Goal: Task Accomplishment & Management: Complete application form

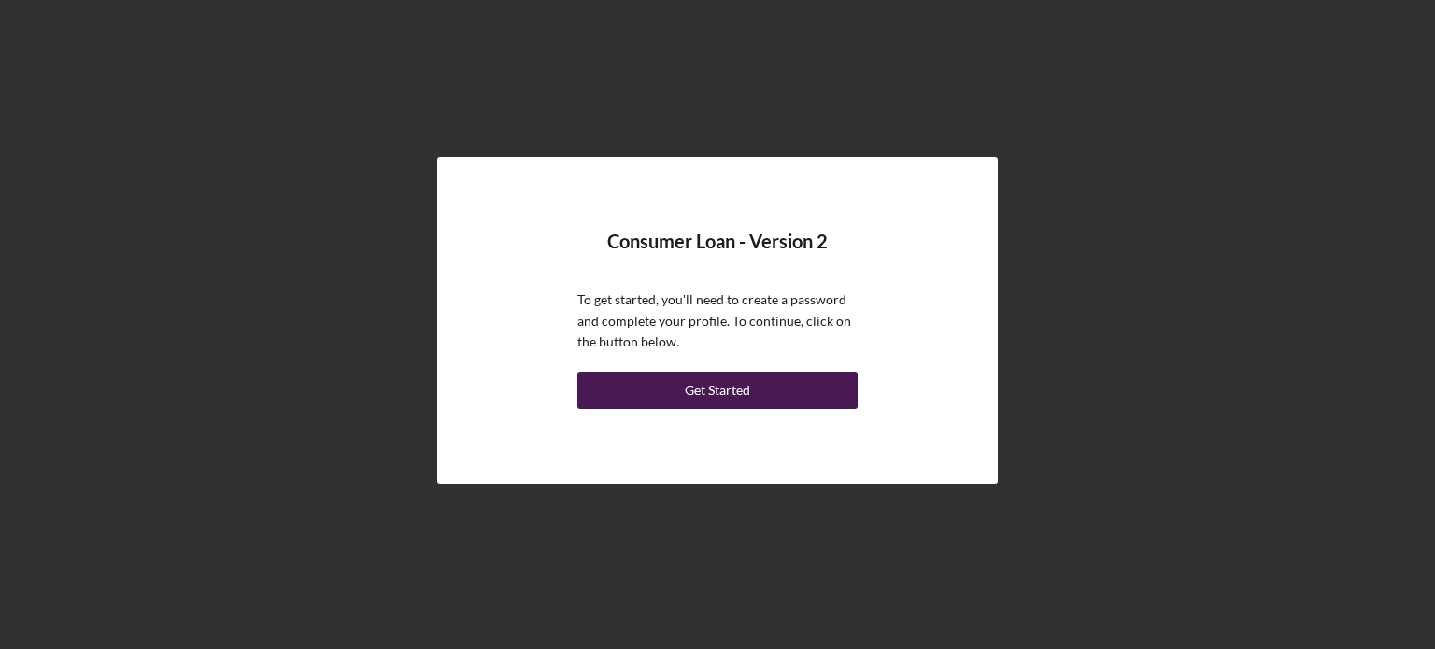
click at [791, 393] on button "Get Started" at bounding box center [717, 390] width 280 height 37
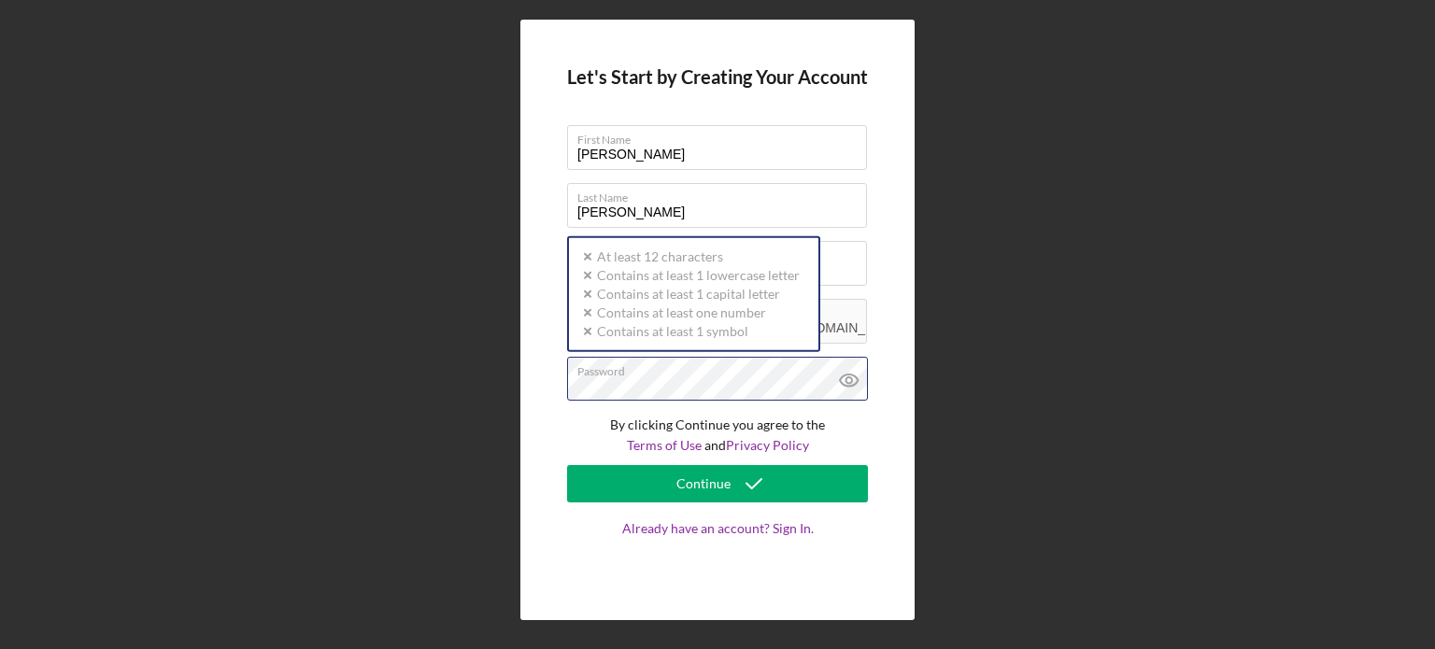
click at [748, 372] on div "Password Icon/icon-validation-no At least 12 characters Icon/icon-validation-no…" at bounding box center [717, 380] width 301 height 47
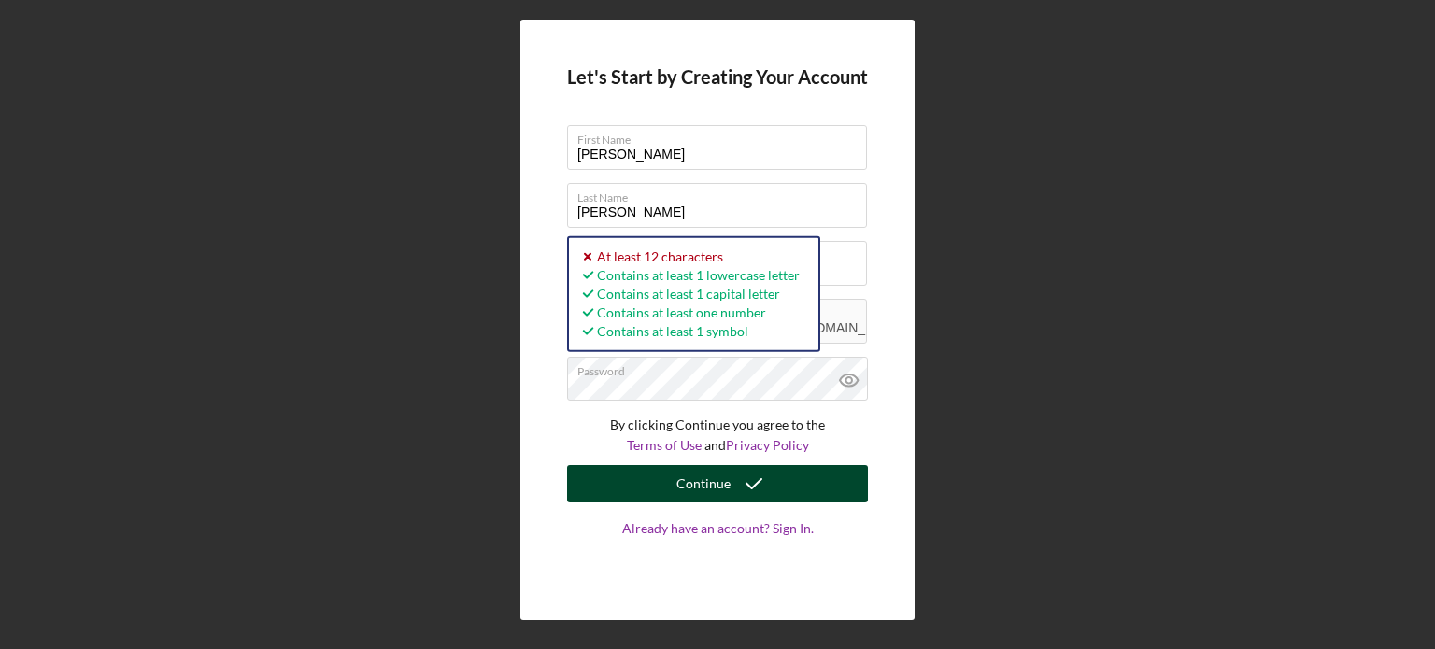
click at [632, 476] on button "Continue" at bounding box center [717, 483] width 301 height 37
click at [663, 483] on button "Continue" at bounding box center [717, 483] width 301 height 37
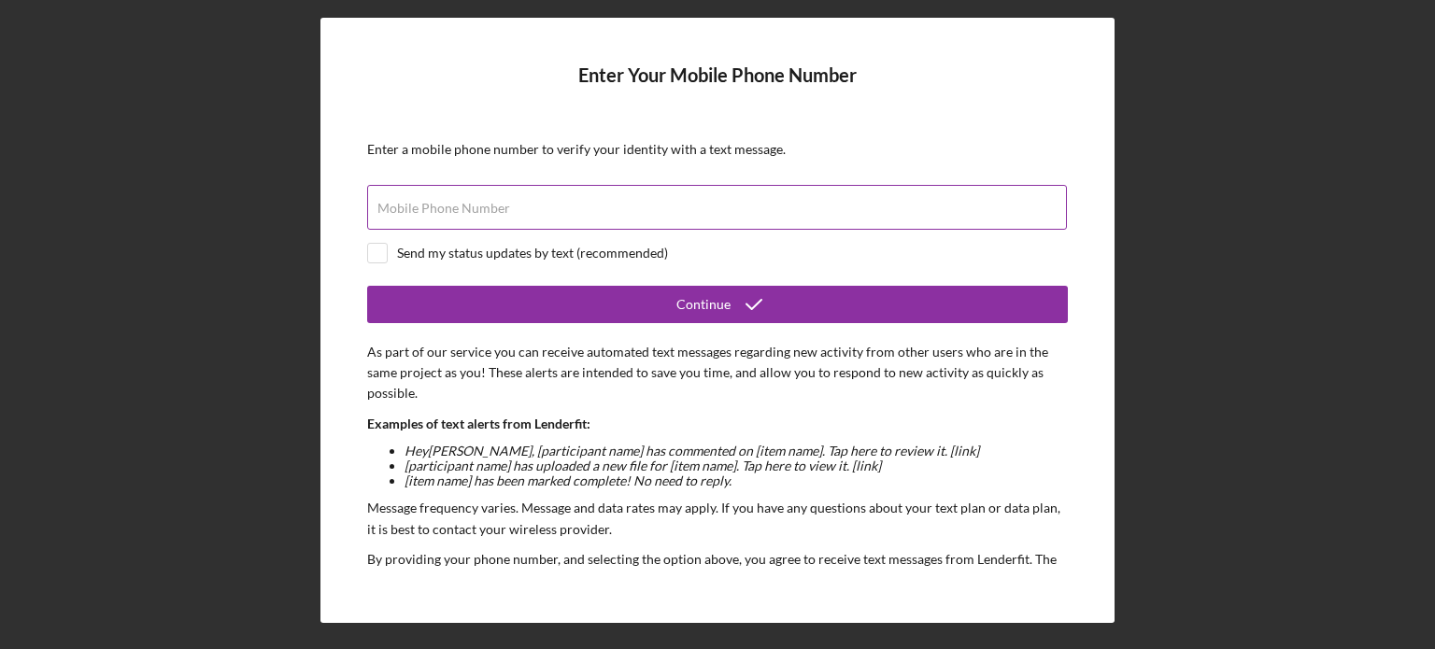
click at [516, 197] on div "Mobile Phone Number" at bounding box center [717, 208] width 701 height 47
type input "(217) 249-6881"
click at [375, 249] on input "checkbox" at bounding box center [377, 253] width 19 height 19
checkbox input "true"
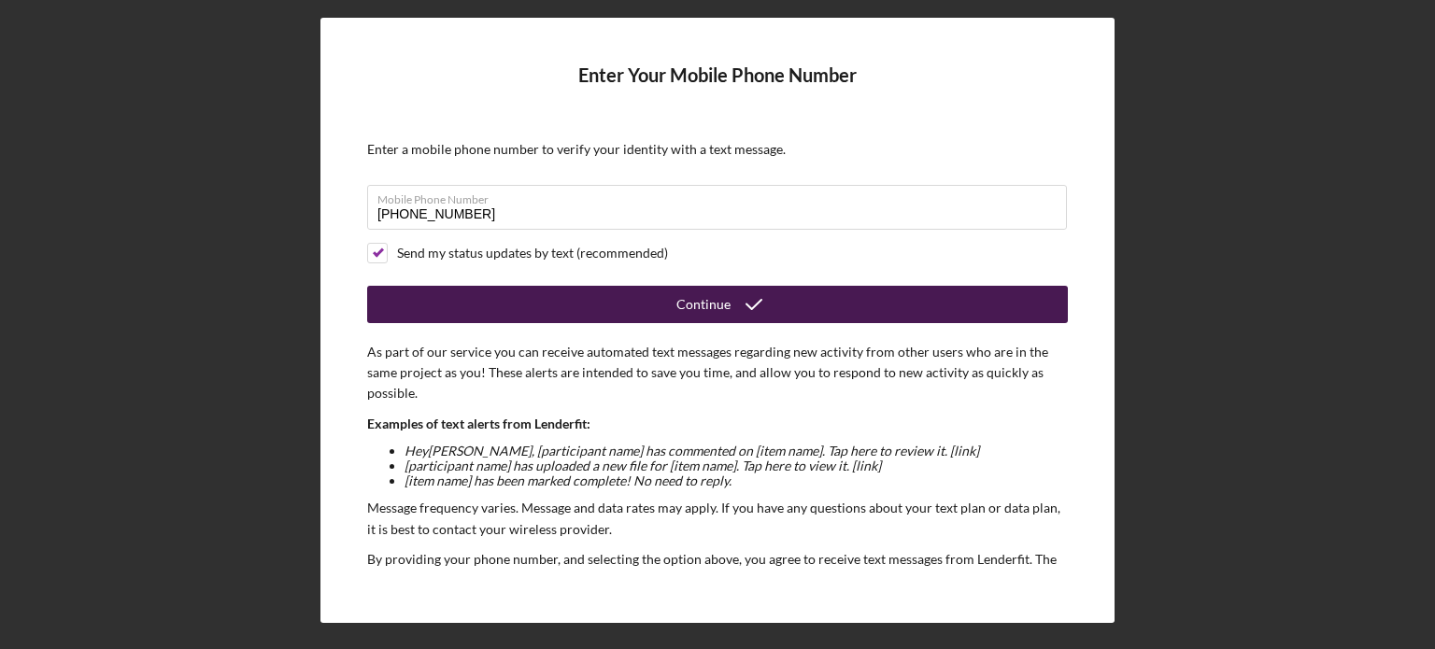
click at [535, 305] on button "Continue" at bounding box center [717, 304] width 701 height 37
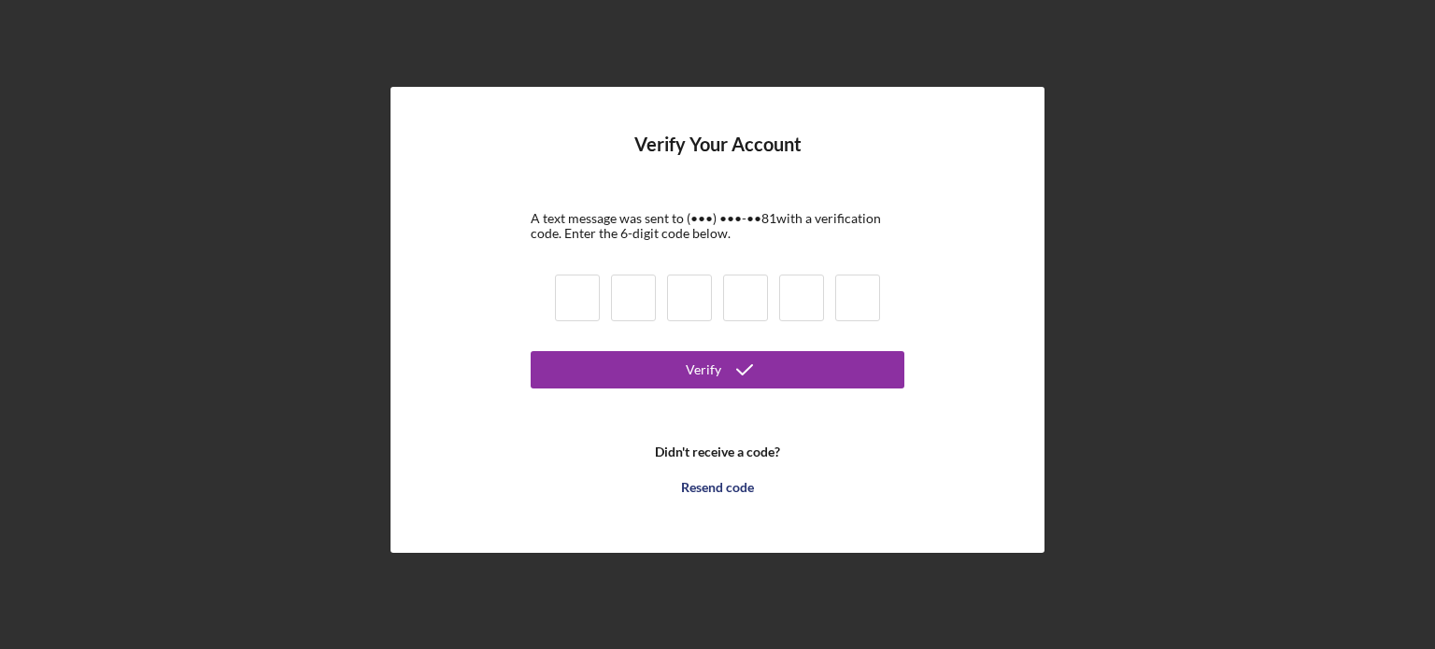
click at [601, 288] on div at bounding box center [717, 301] width 336 height 64
click at [572, 296] on input at bounding box center [577, 298] width 45 height 47
type input "3"
type input "9"
type input "6"
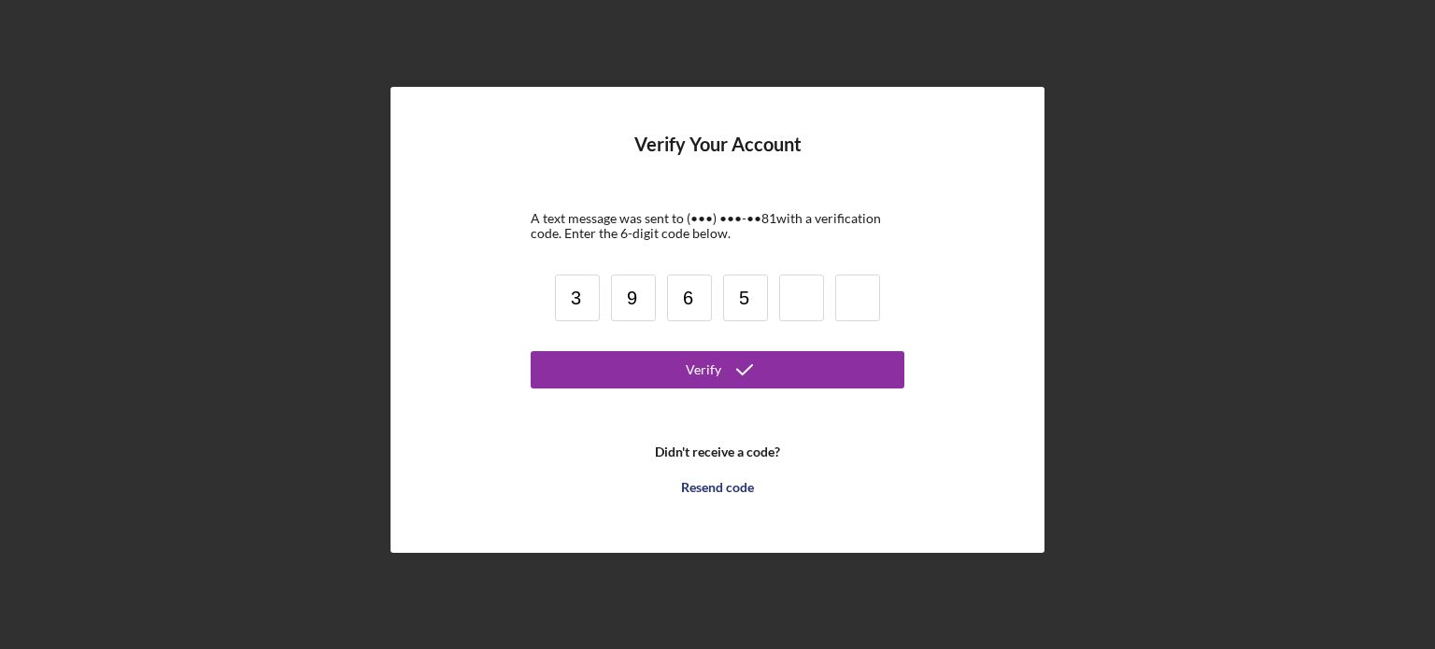
type input "5"
type input "3"
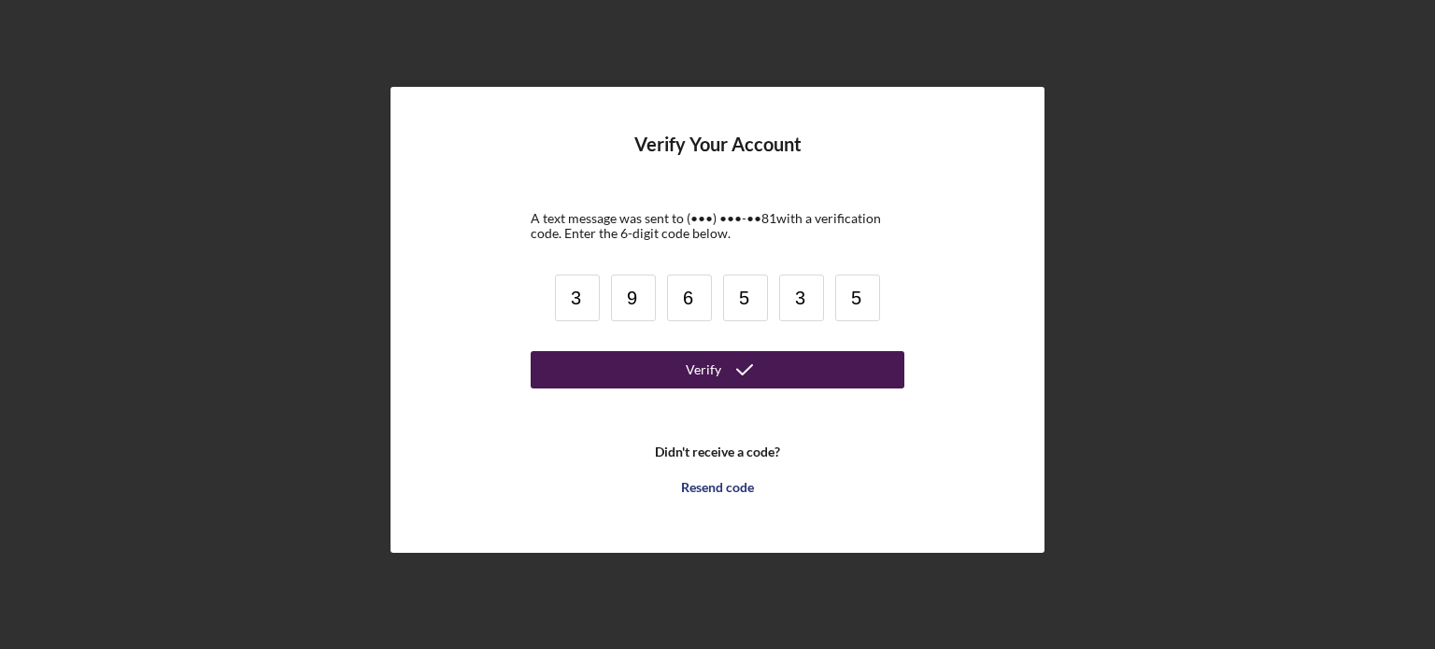
type input "5"
click at [657, 371] on button "Verify" at bounding box center [718, 369] width 374 height 37
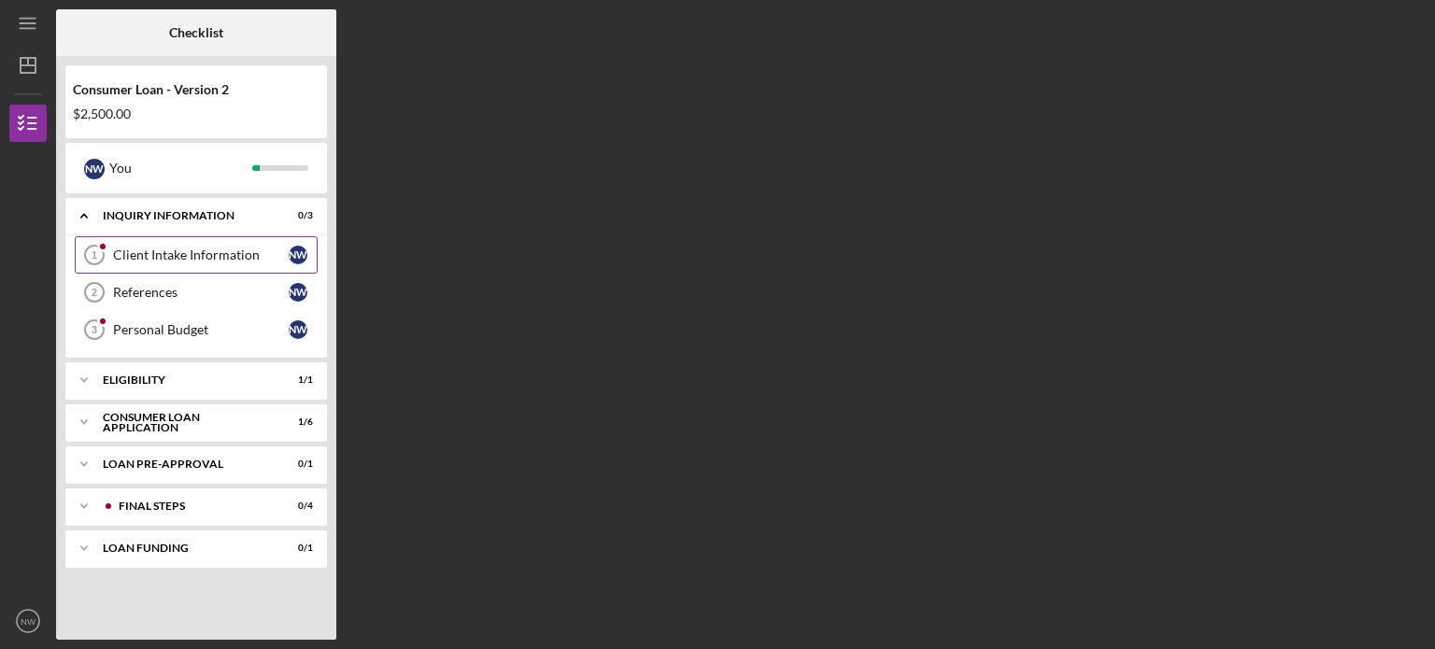
click at [257, 262] on link "Client Intake Information 1 Client Intake Information N W" at bounding box center [196, 254] width 243 height 37
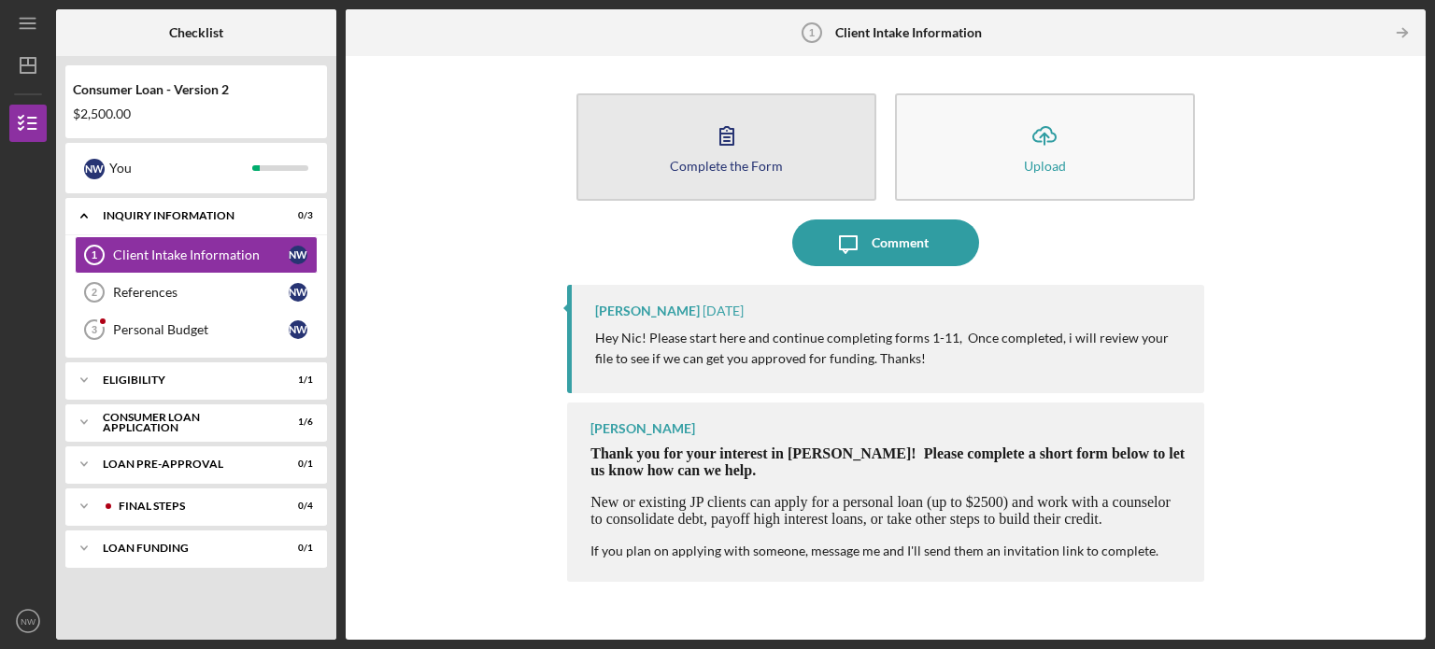
click at [730, 154] on icon "button" at bounding box center [726, 135] width 47 height 47
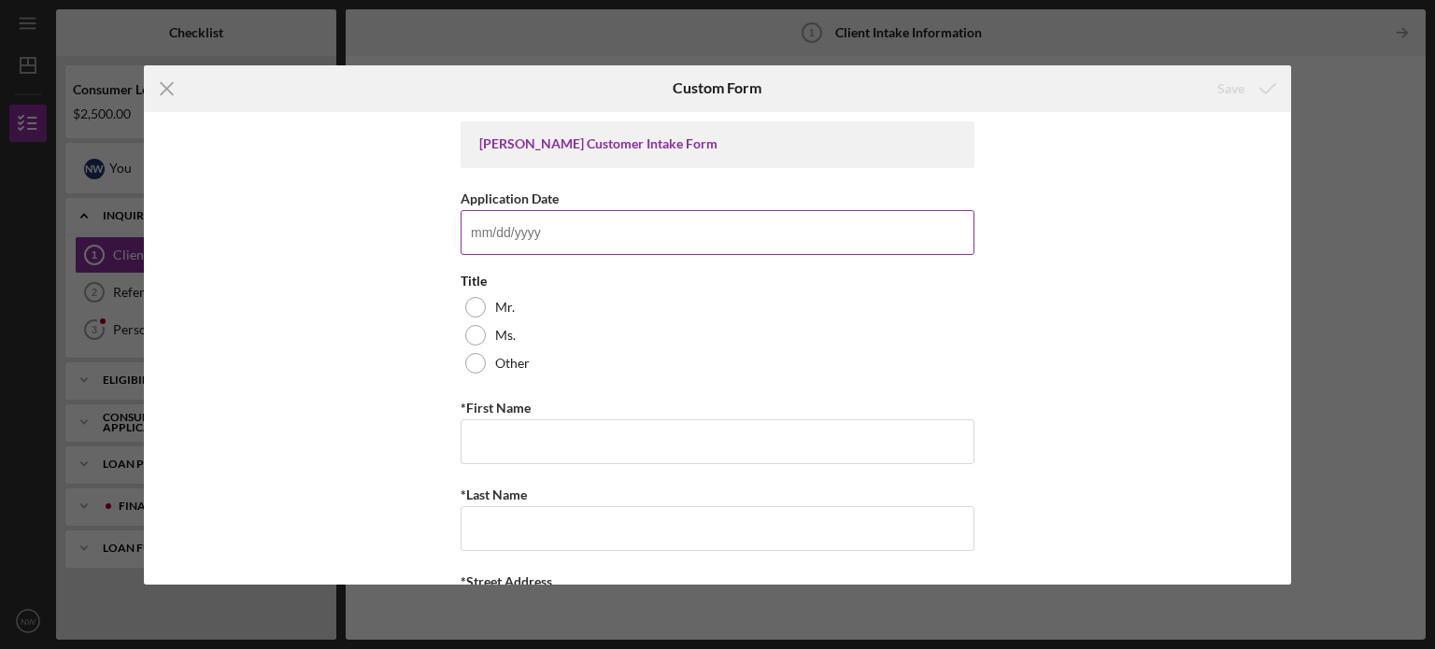
click at [616, 223] on input "Application Date" at bounding box center [717, 232] width 514 height 45
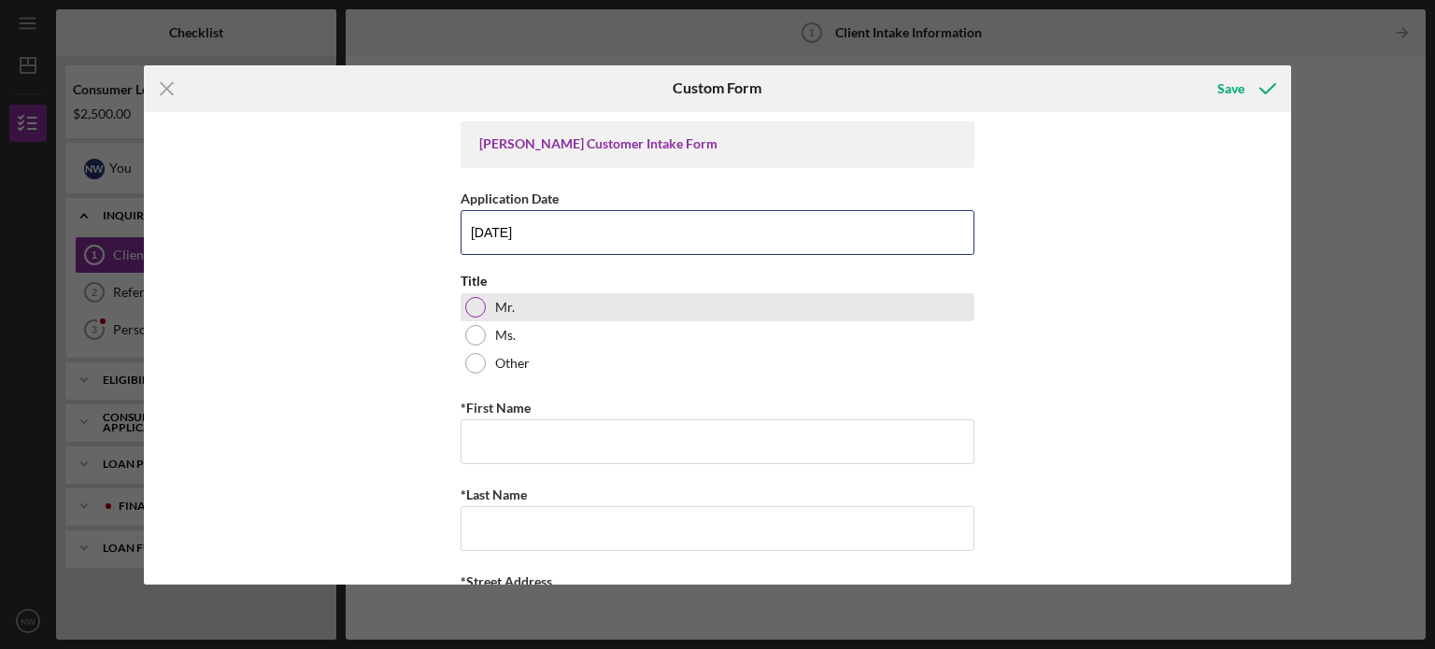
type input "09/15/2025"
click at [465, 306] on div at bounding box center [475, 307] width 21 height 21
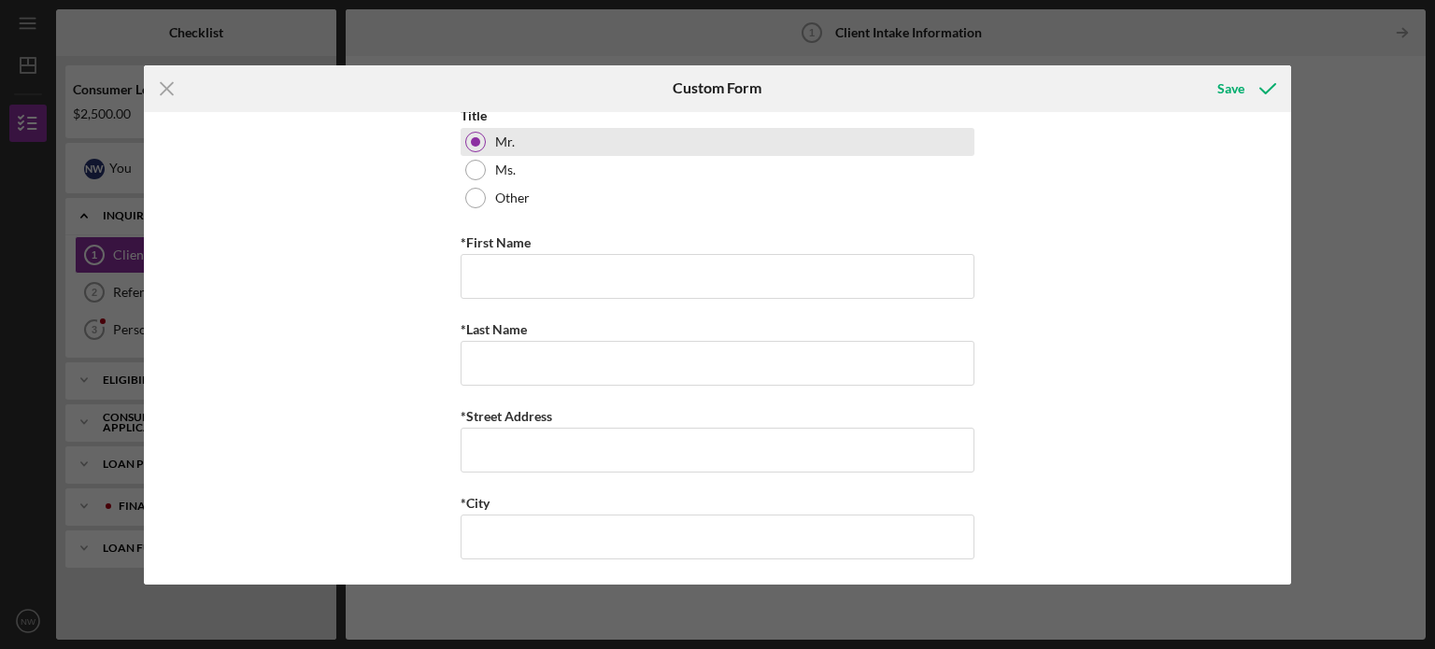
scroll to position [174, 0]
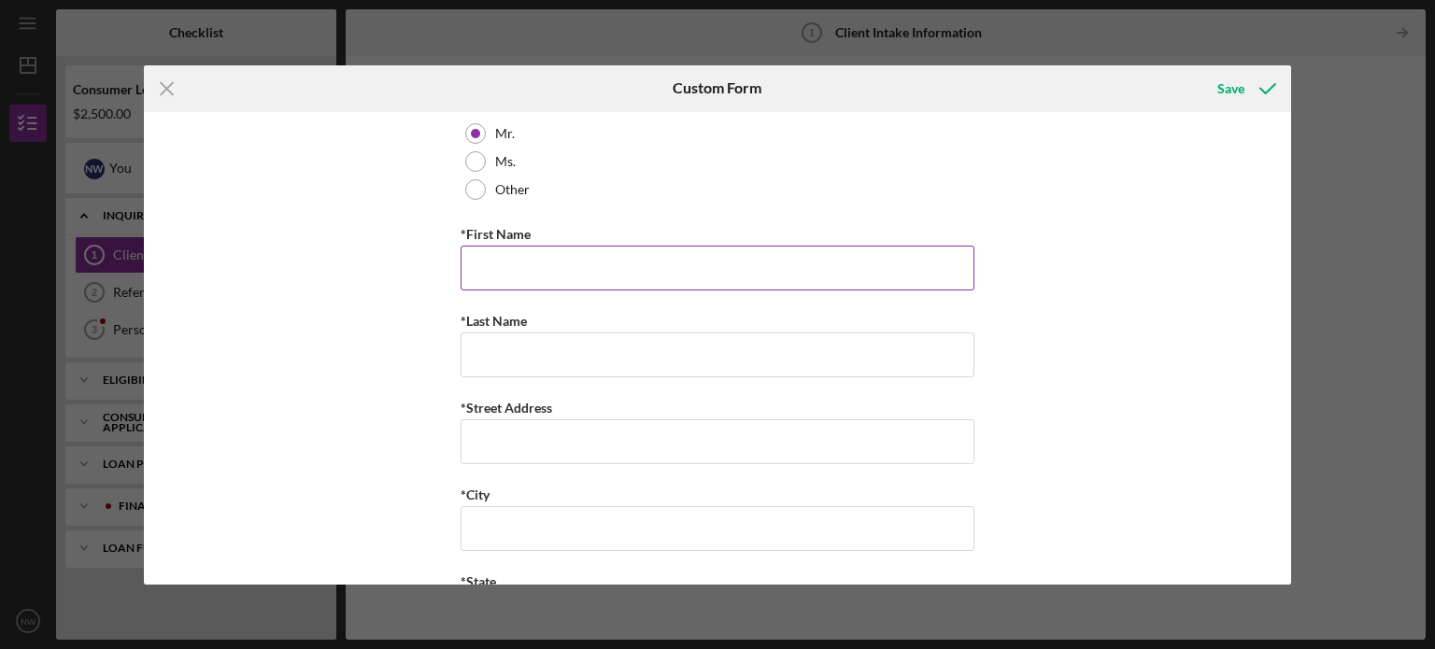
click at [498, 274] on input "*First Name" at bounding box center [717, 268] width 514 height 45
type input "Nicolas"
type input "Wedig"
type input "303 W Briarcliff Dr"
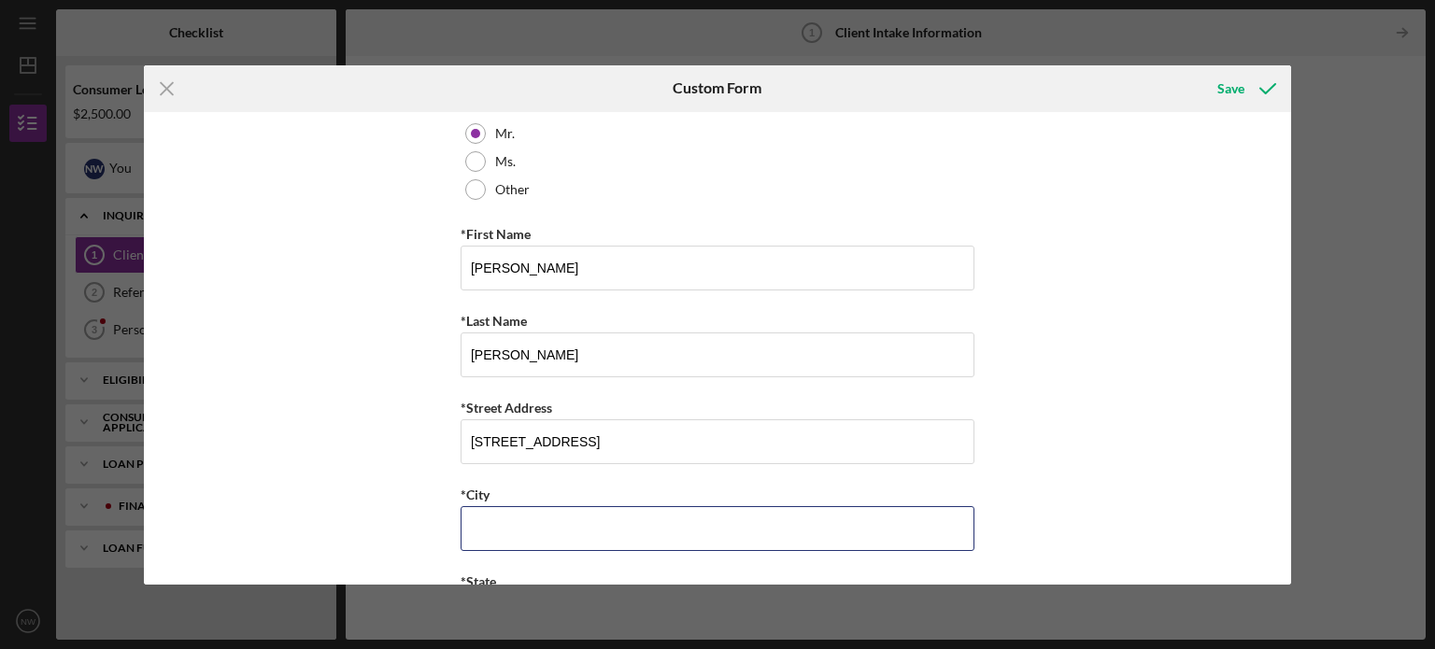
type input "Saint Joseph"
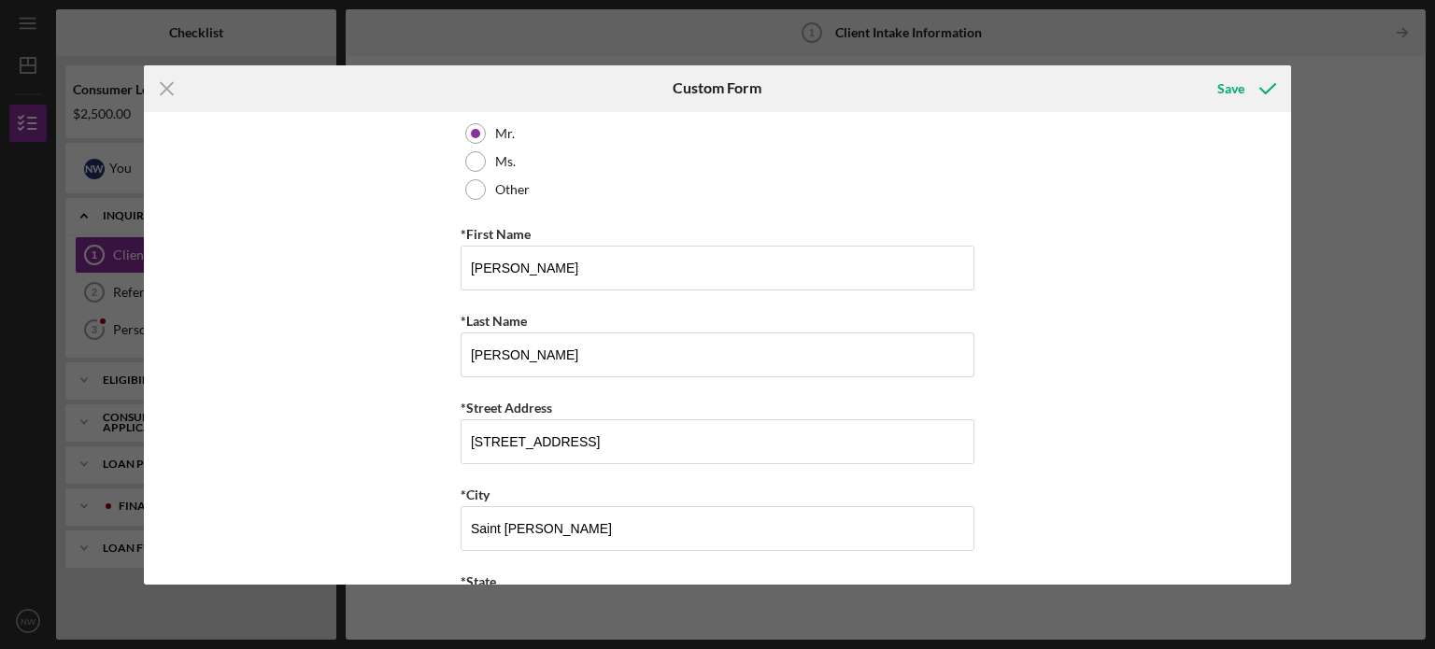
type input "IL"
type input "61,873"
type input "IL"
type input "(217) 621-5733"
type input "nic.wedig@gmail.com"
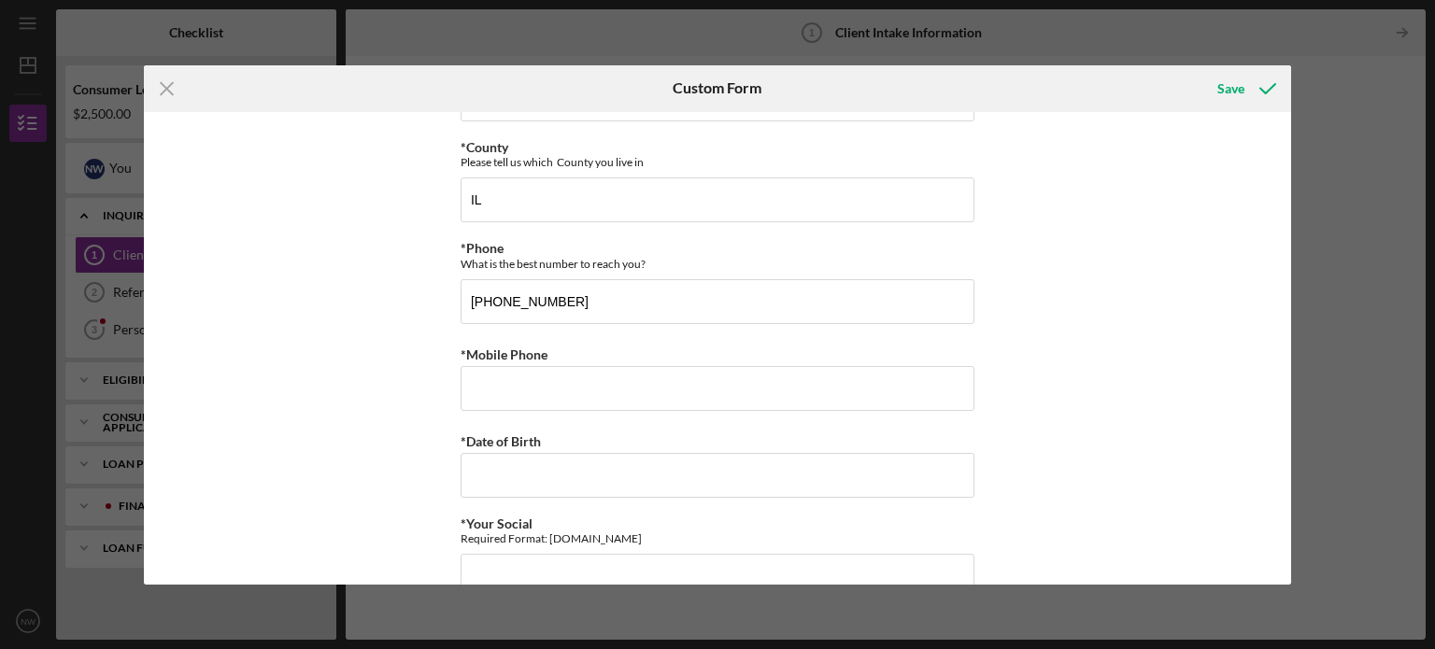
scroll to position [788, 0]
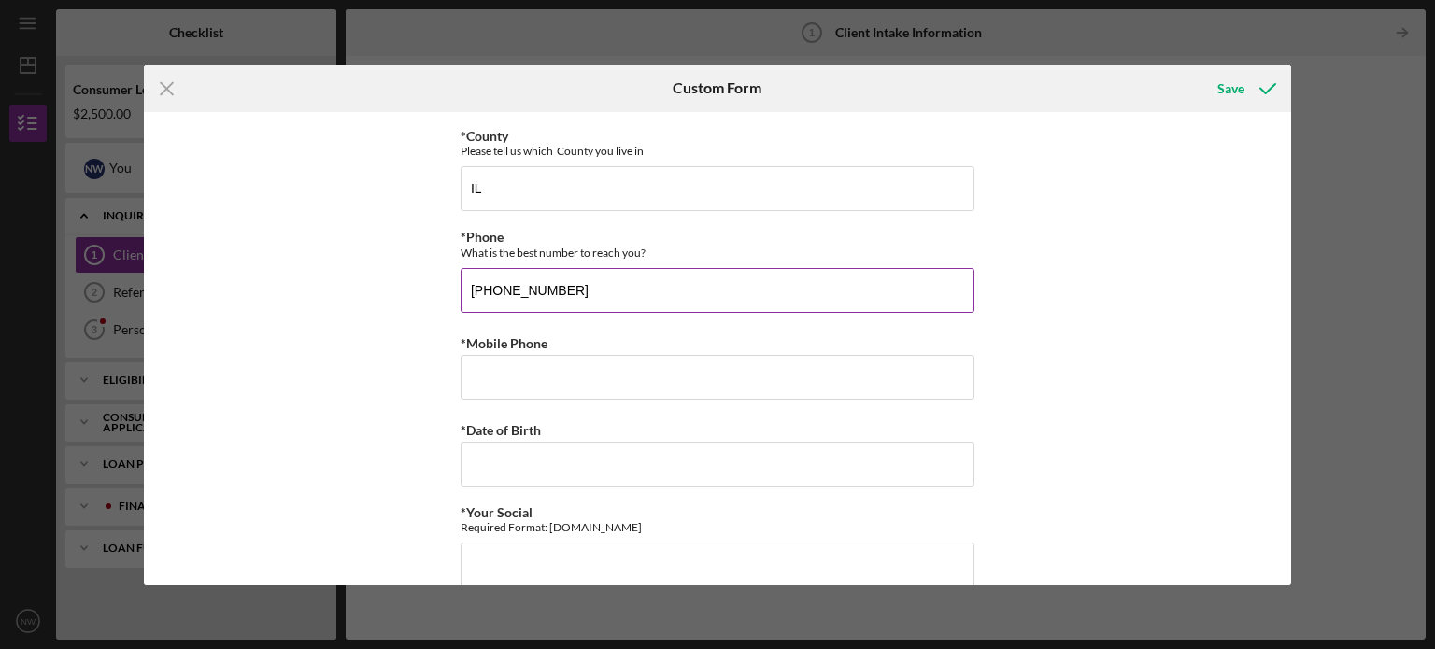
click at [620, 291] on input "(217) 621-5733" at bounding box center [717, 290] width 514 height 45
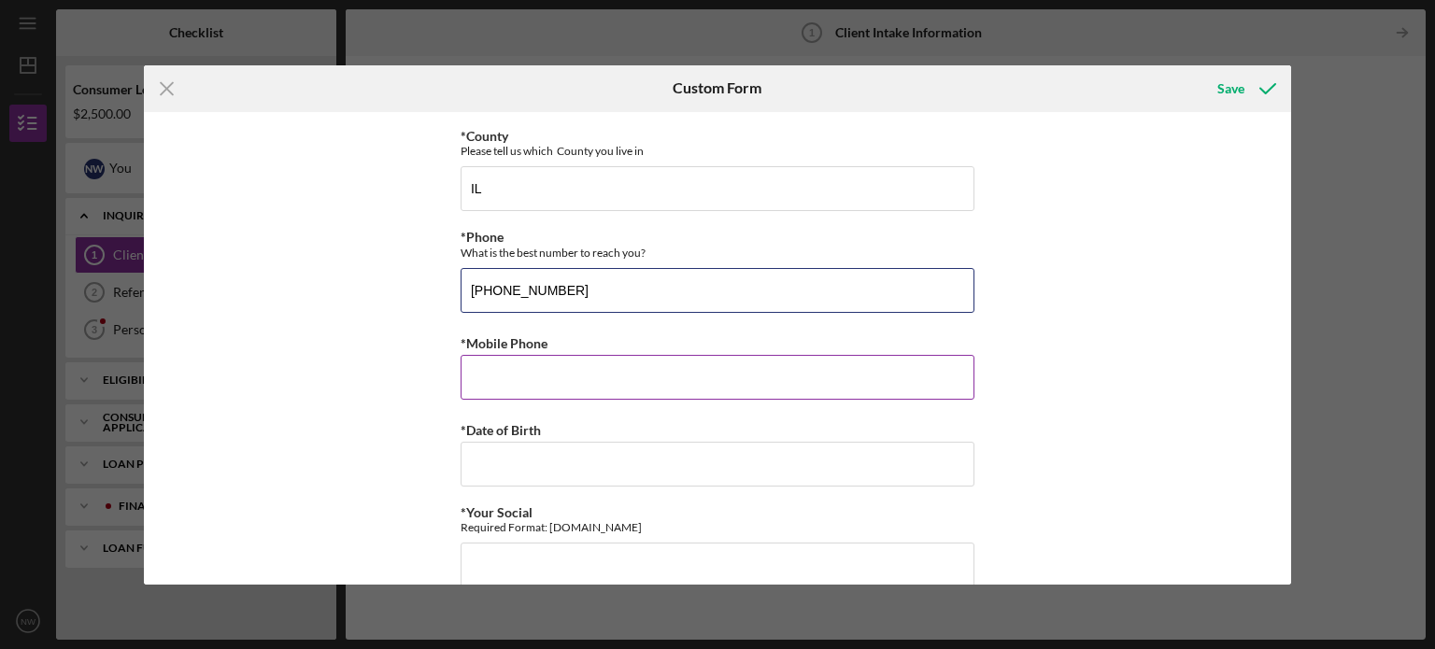
type input "(217) 249-6881"
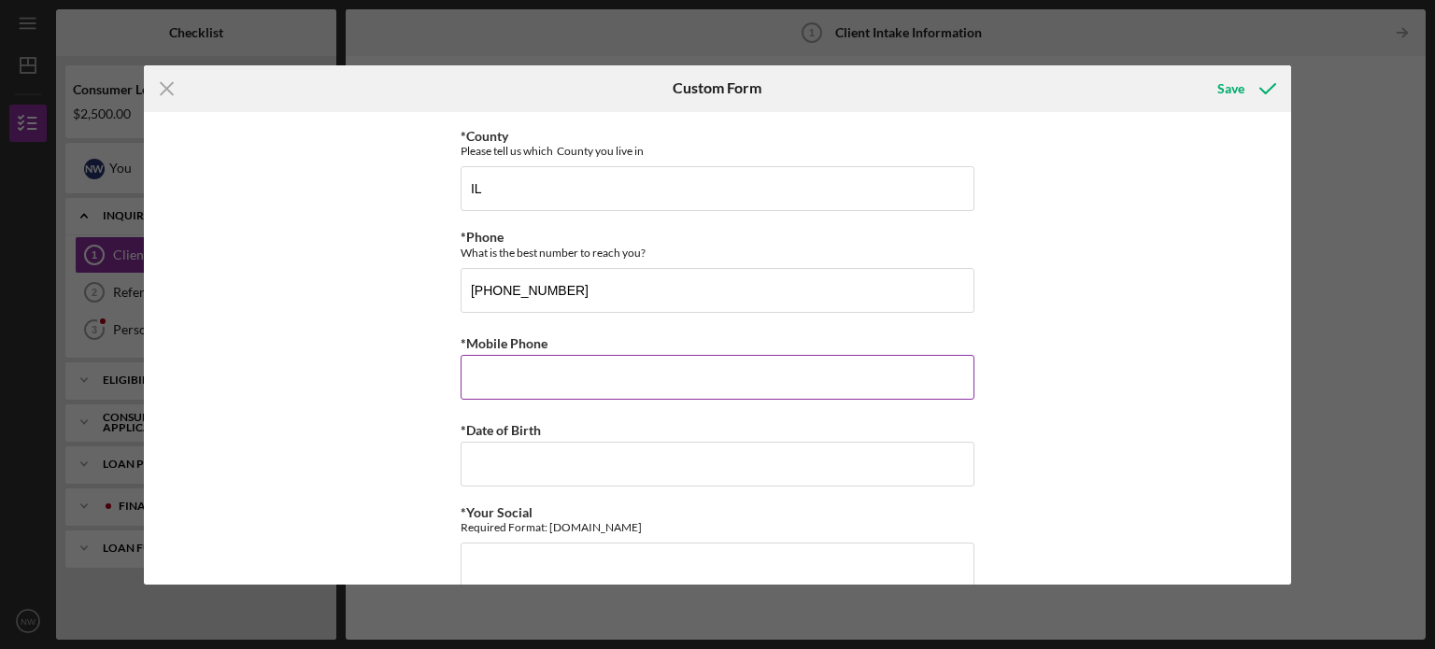
click at [559, 355] on input "*Mobile Phone" at bounding box center [717, 377] width 514 height 45
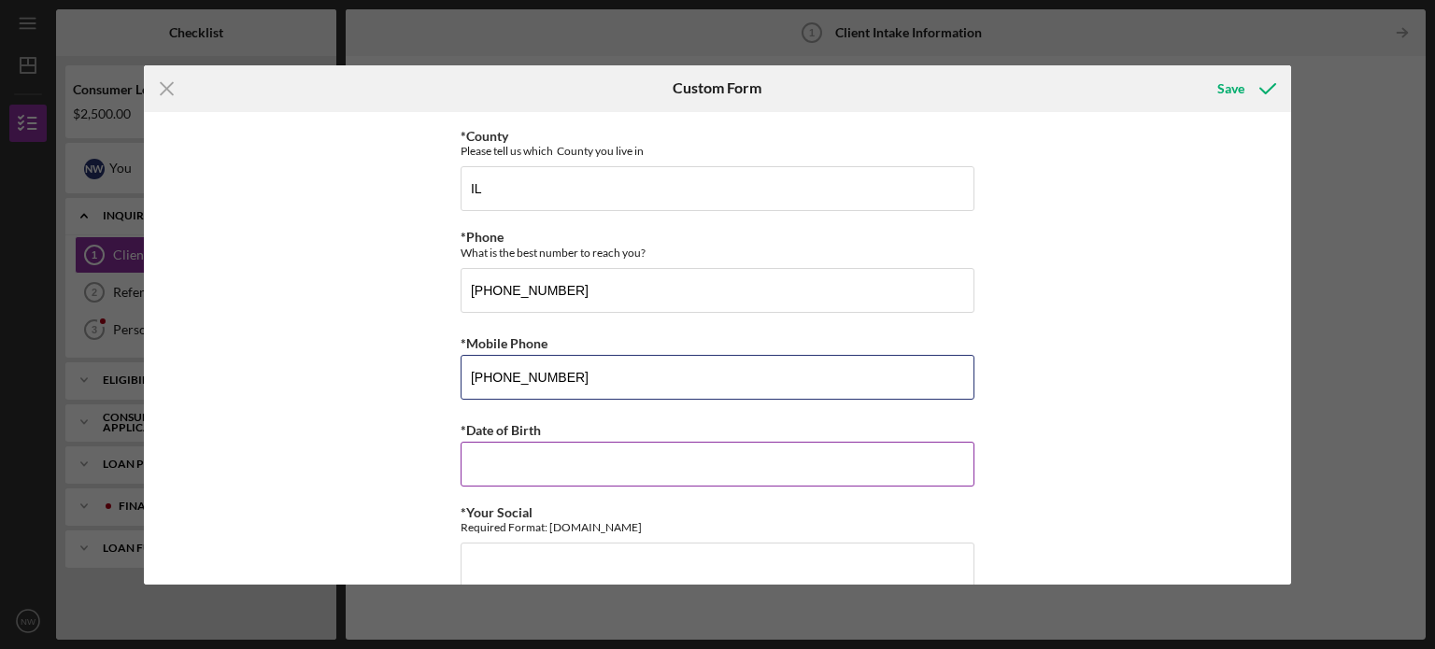
type input "(217) 249-6881"
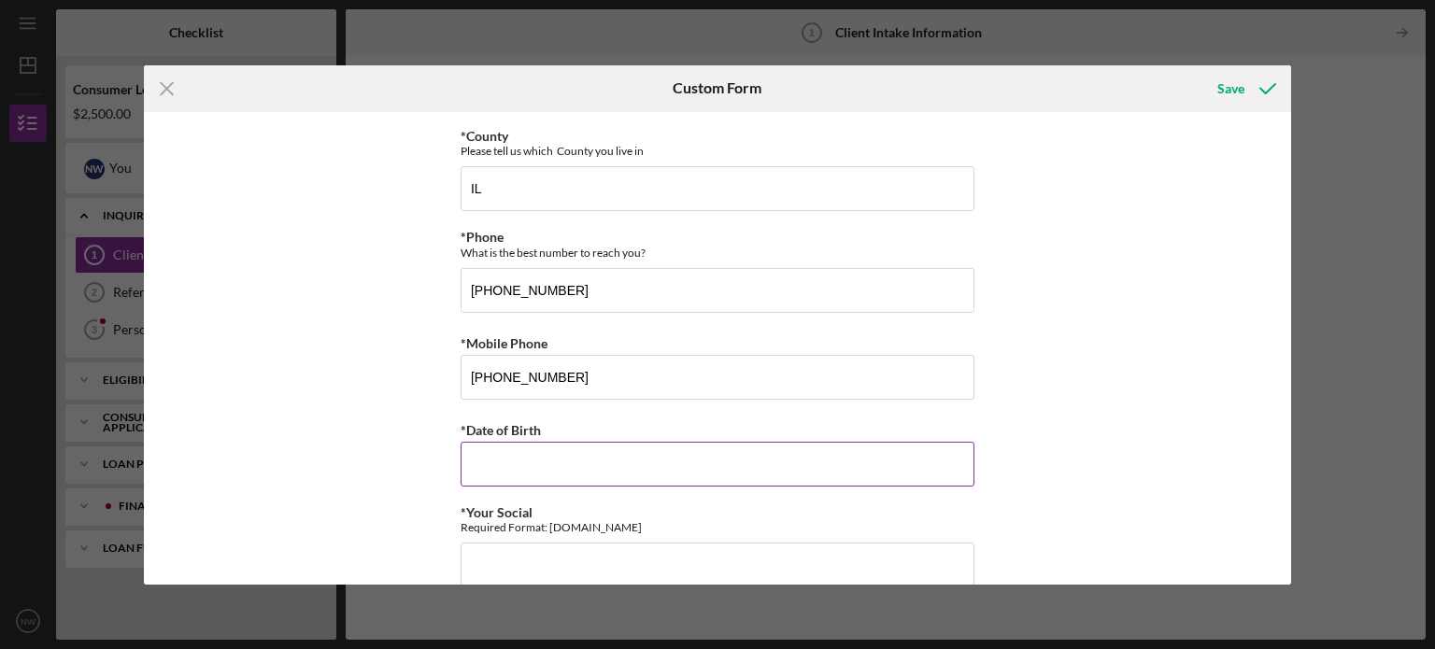
click at [502, 447] on input "*Date of Birth" at bounding box center [717, 464] width 514 height 45
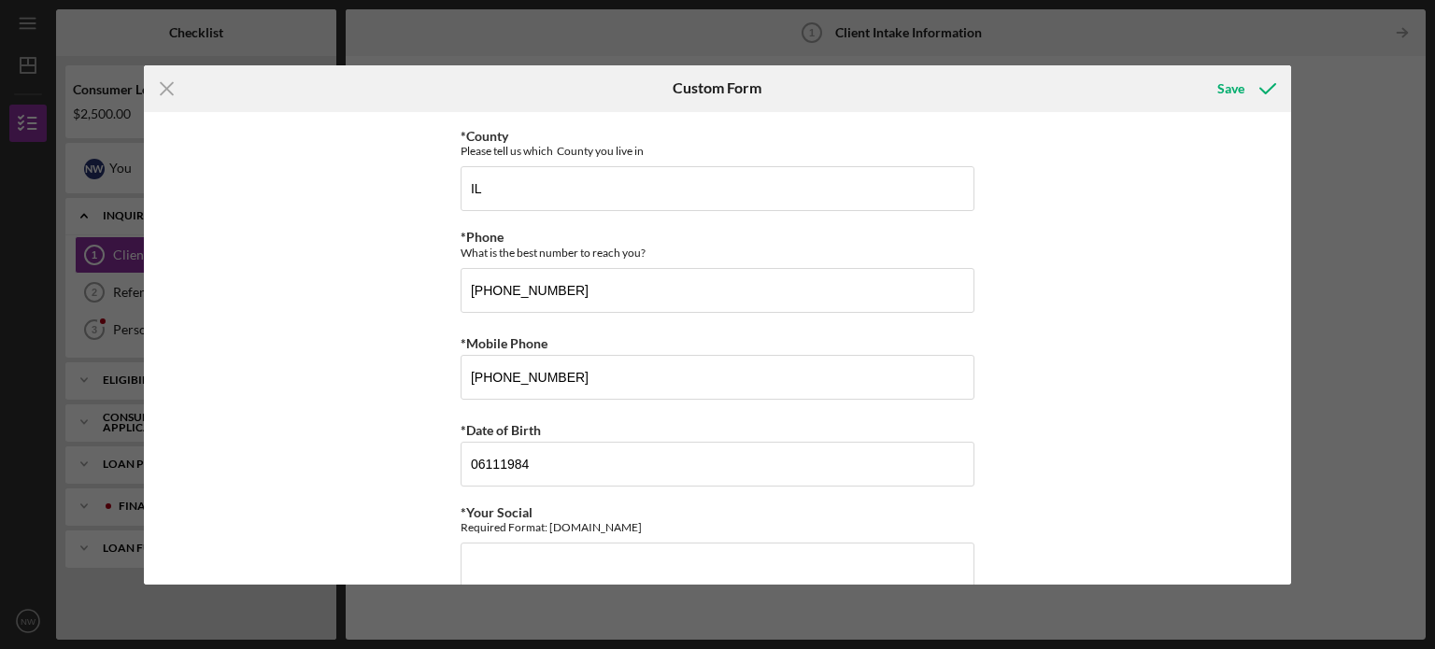
click at [1041, 365] on div "Justine PETERSEN Customer Intake Form Application Date 09/15/2025 Title Mr. Ms.…" at bounding box center [718, 348] width 1148 height 473
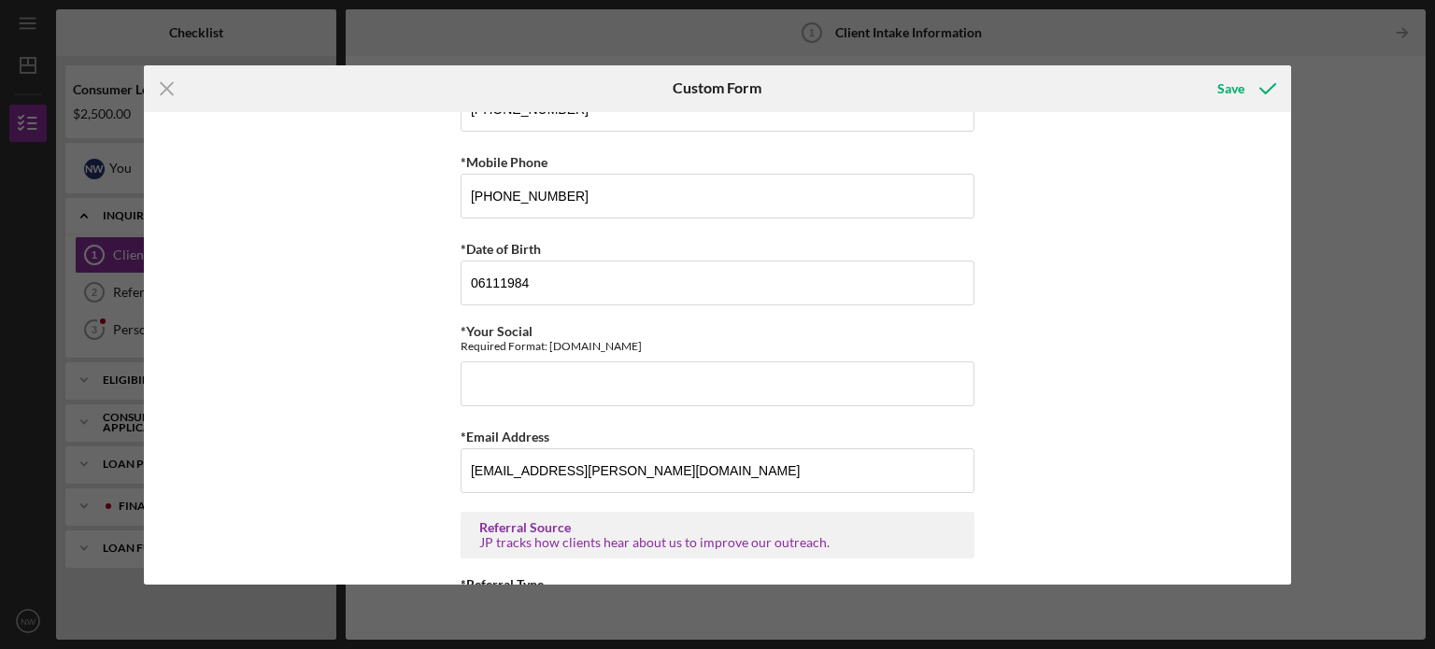
scroll to position [971, 0]
click at [588, 265] on input "06111984" at bounding box center [717, 281] width 514 height 45
type input "0"
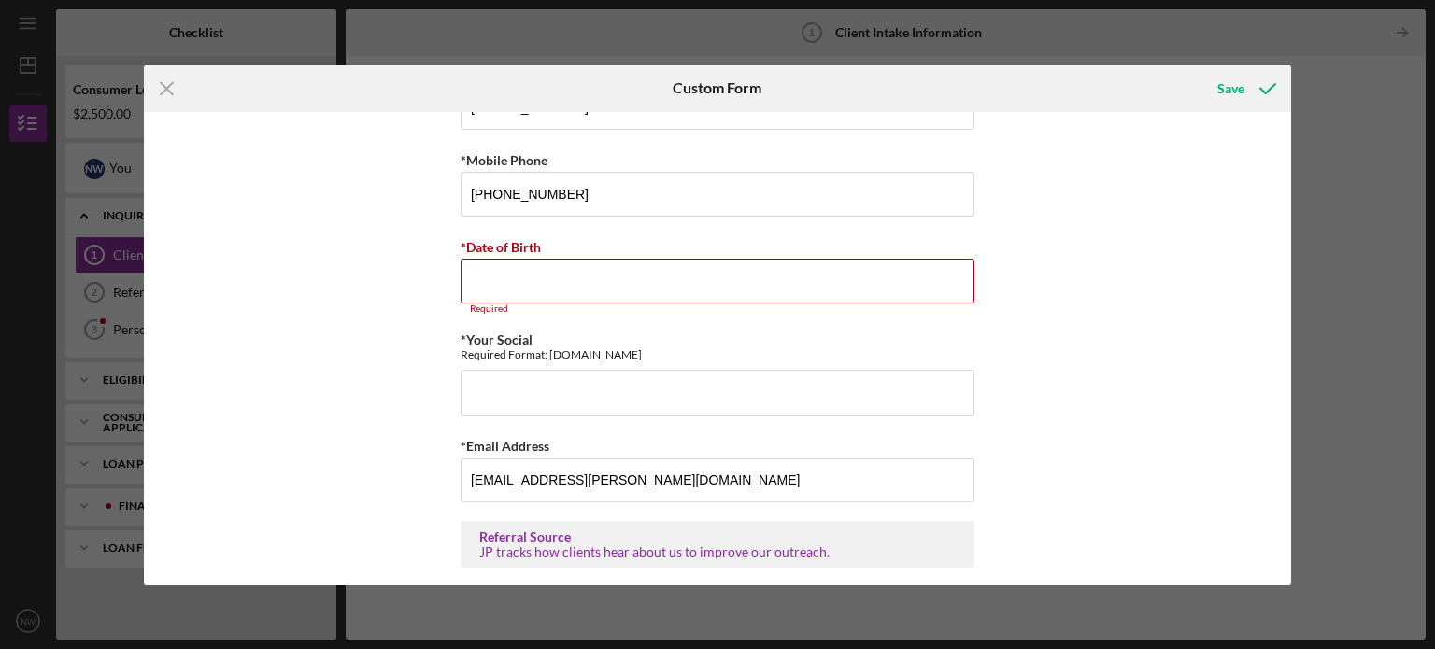
click at [373, 268] on div "Justine PETERSEN Customer Intake Form Application Date 09/15/2025 Title Mr. Ms.…" at bounding box center [718, 348] width 1148 height 473
click at [478, 279] on input "*Date of Birth" at bounding box center [717, 281] width 514 height 45
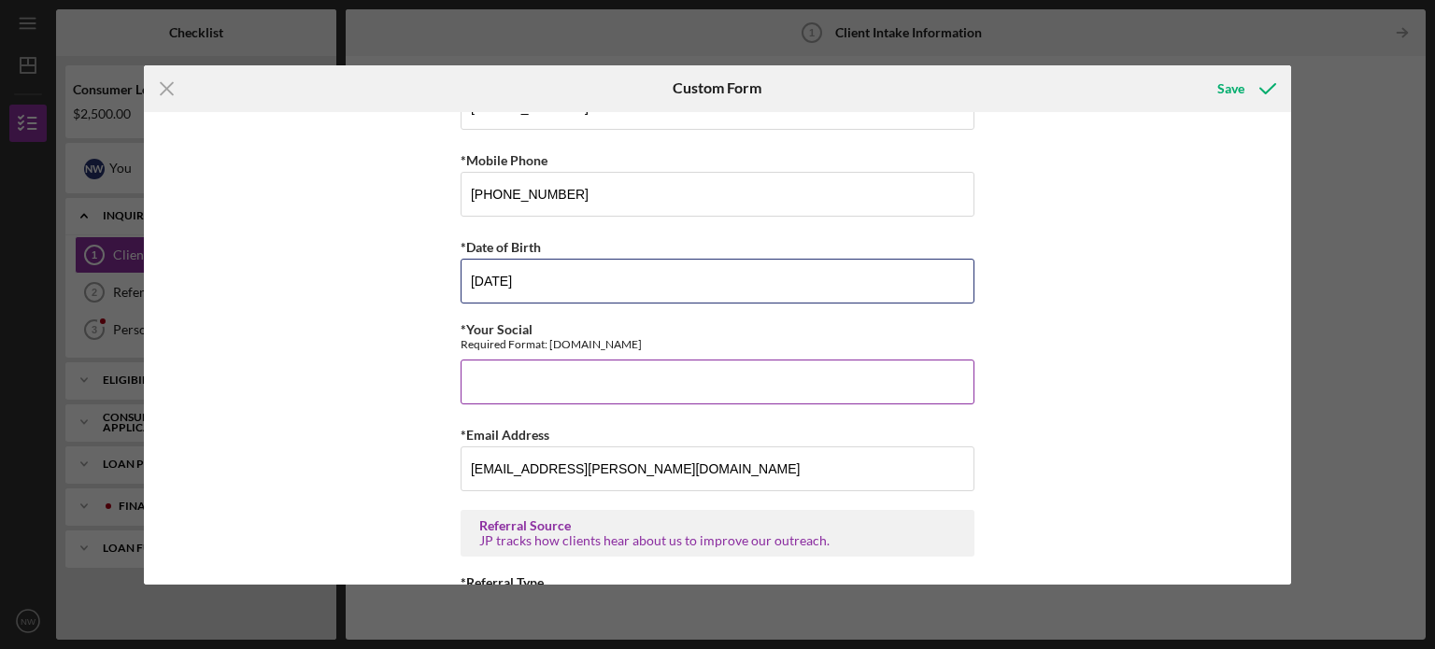
type input "06/11/1984"
click at [504, 369] on input "*Your Social" at bounding box center [717, 382] width 514 height 45
type input "502043933"
click at [1113, 350] on div "Justine PETERSEN Customer Intake Form Application Date 09/15/2025 Title Mr. Ms.…" at bounding box center [718, 348] width 1148 height 473
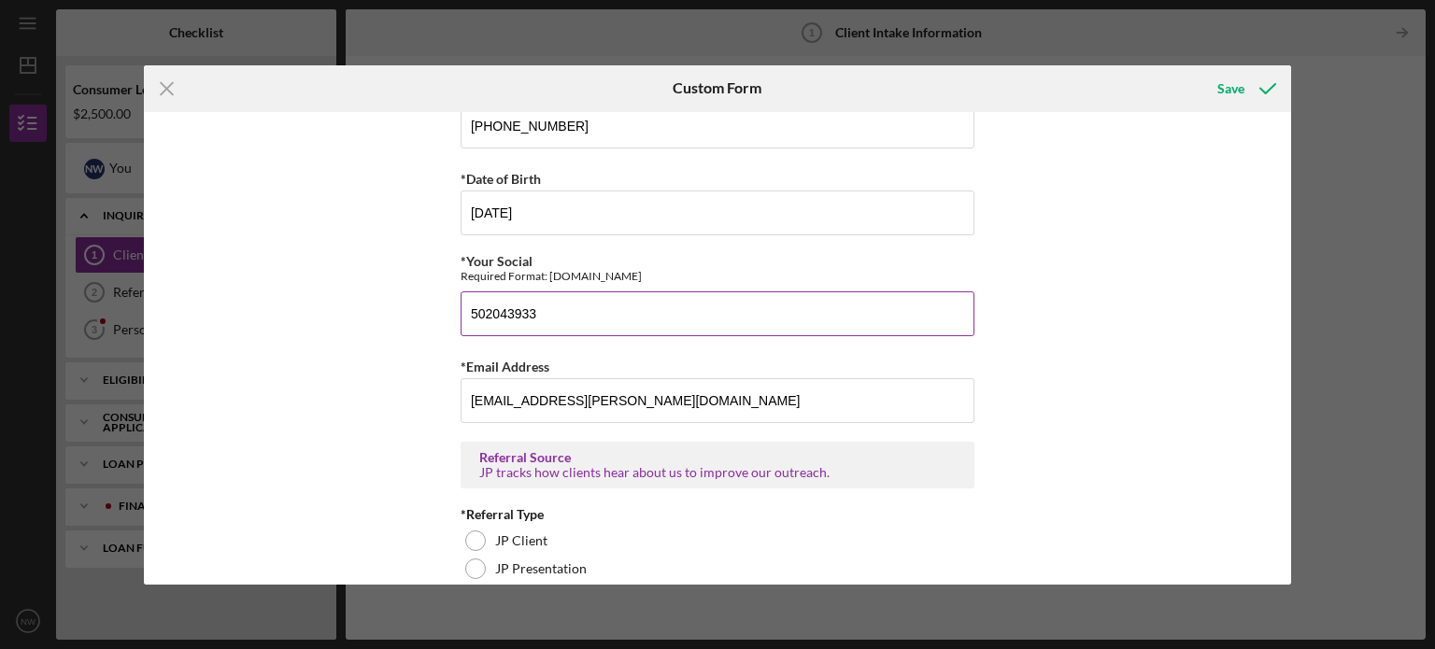
scroll to position [1038, 0]
click at [1226, 87] on div "Save" at bounding box center [1230, 88] width 27 height 37
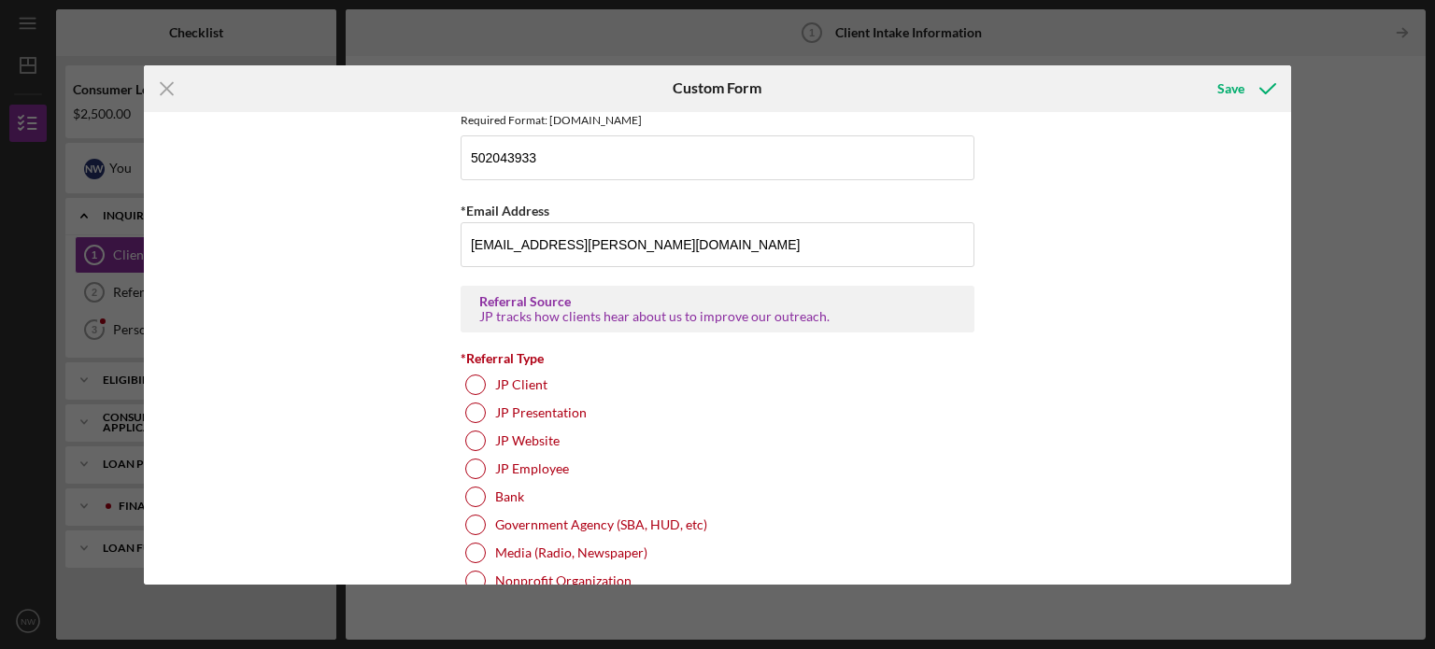
scroll to position [1207, 0]
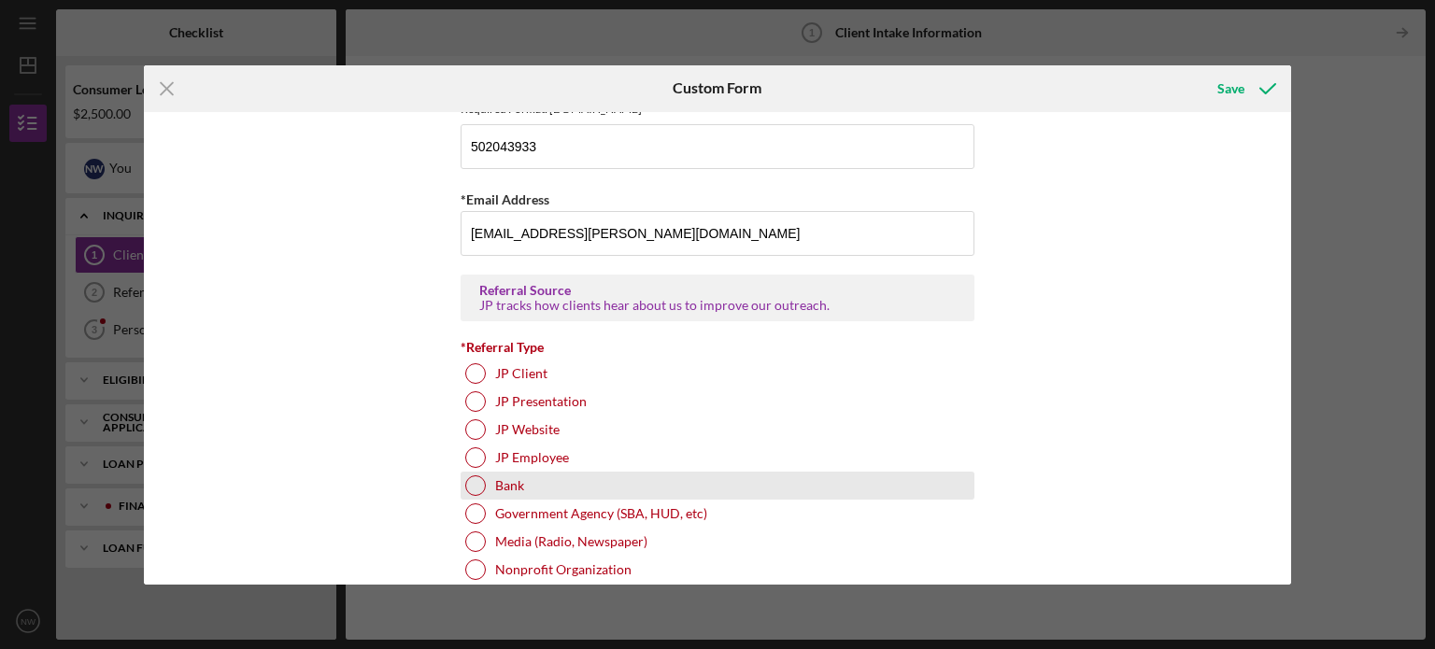
click at [471, 476] on div at bounding box center [475, 485] width 21 height 21
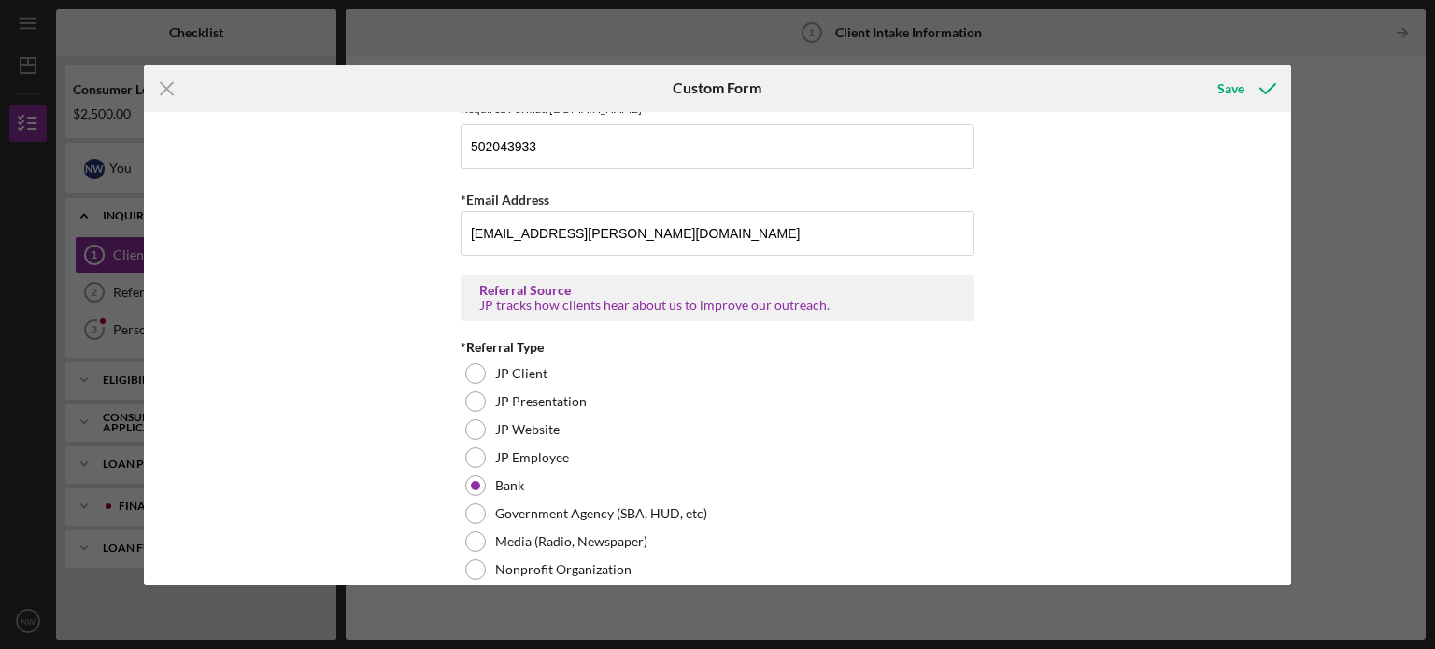
scroll to position [1442, 0]
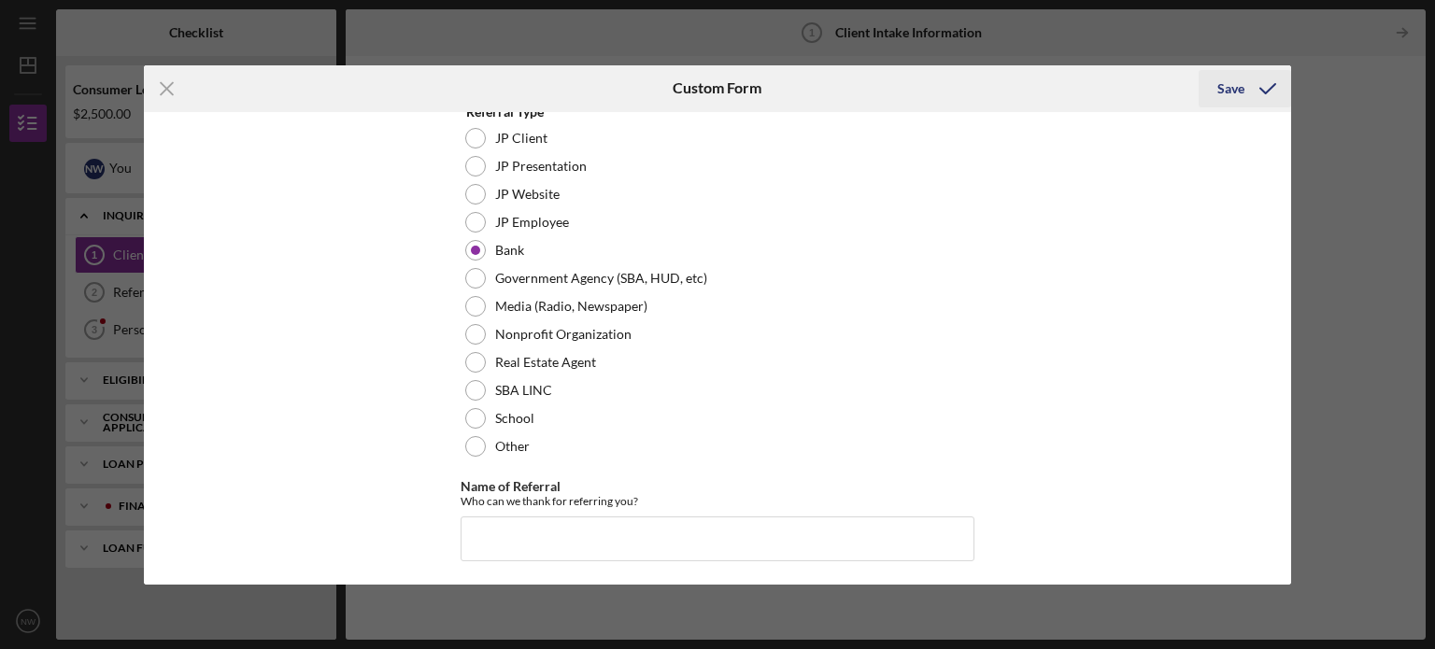
click at [1222, 88] on div "Save" at bounding box center [1230, 88] width 27 height 37
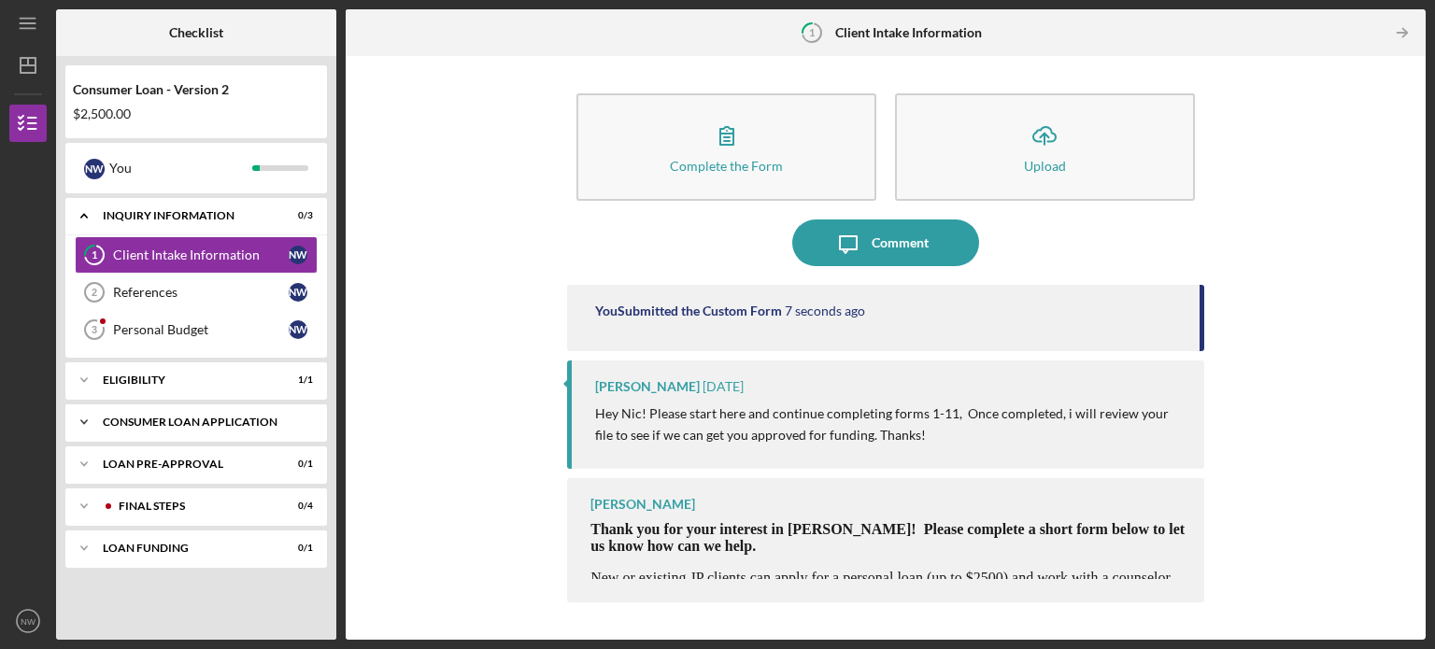
click at [195, 413] on div "Icon/Expander Consumer Loan Application 1 / 6" at bounding box center [196, 422] width 262 height 37
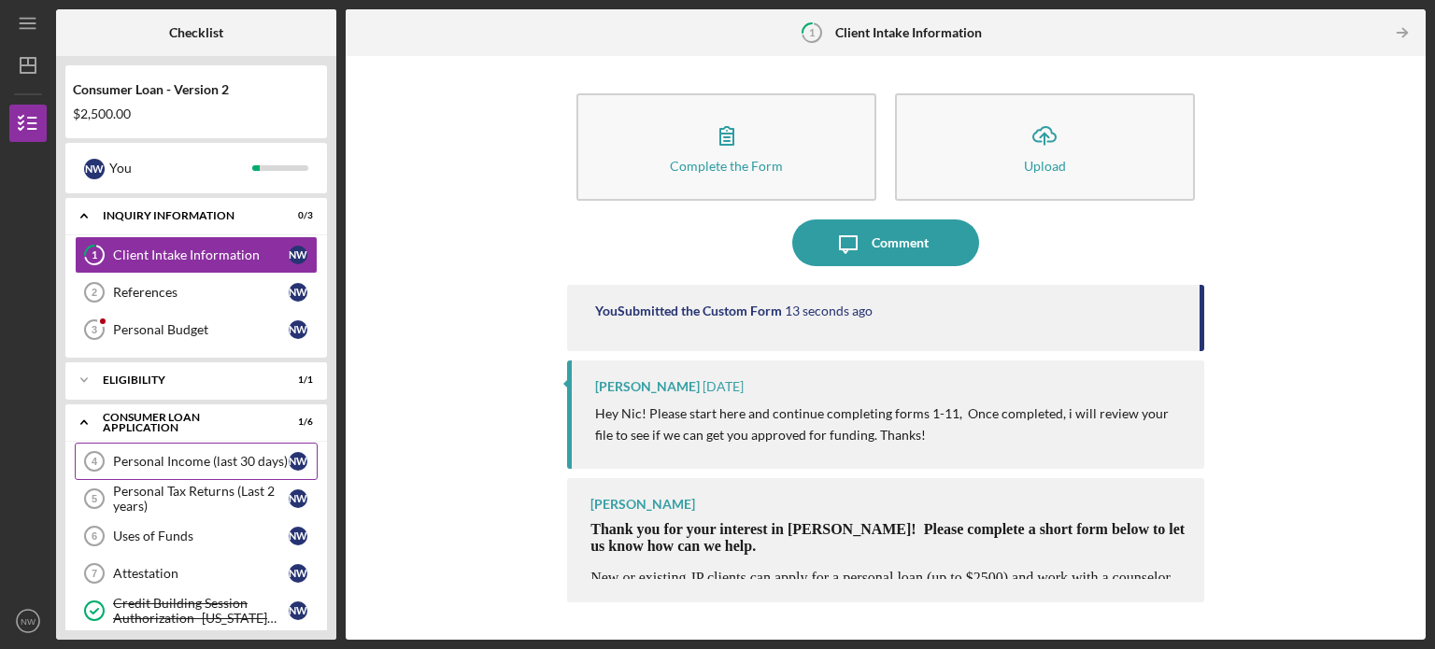
click at [201, 460] on div "Personal Income (last 30 days)" at bounding box center [201, 461] width 176 height 15
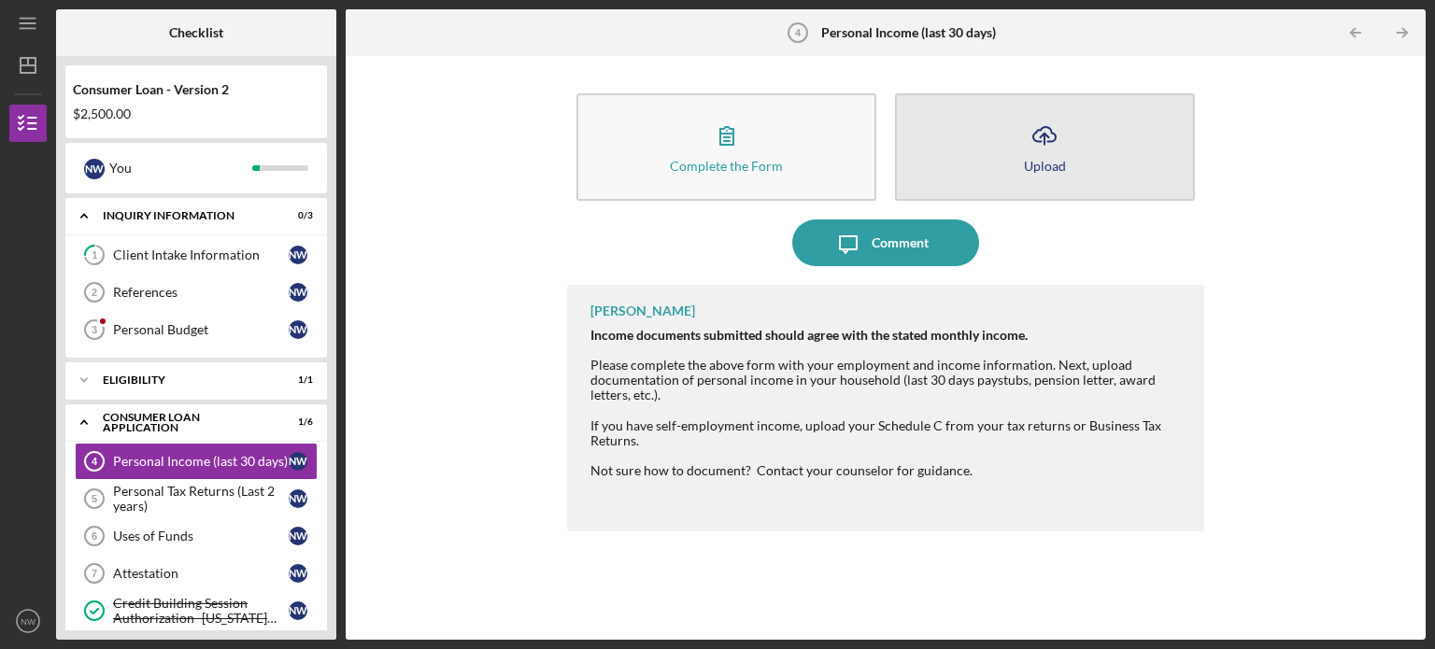
click at [984, 152] on button "Icon/Upload Upload" at bounding box center [1045, 146] width 300 height 107
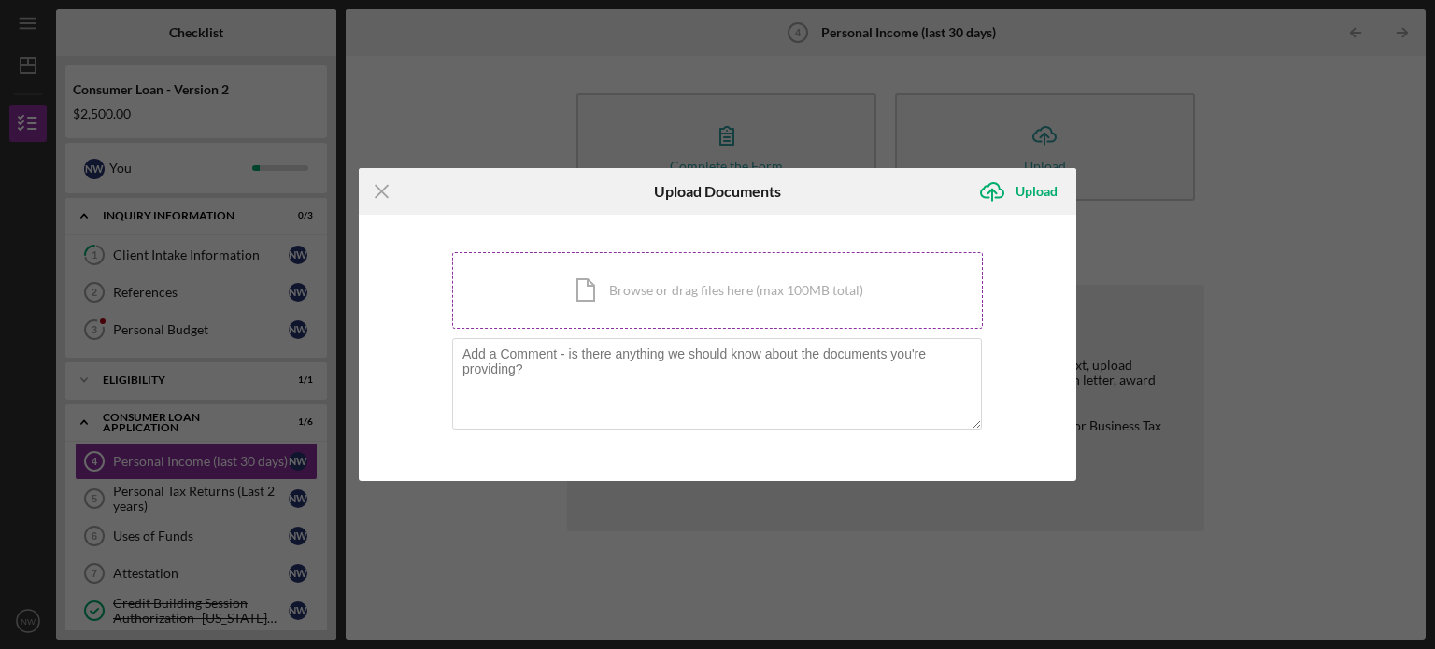
click at [647, 276] on div "Icon/Document Browse or drag files here (max 100MB total) Tap to choose files o…" at bounding box center [717, 290] width 531 height 77
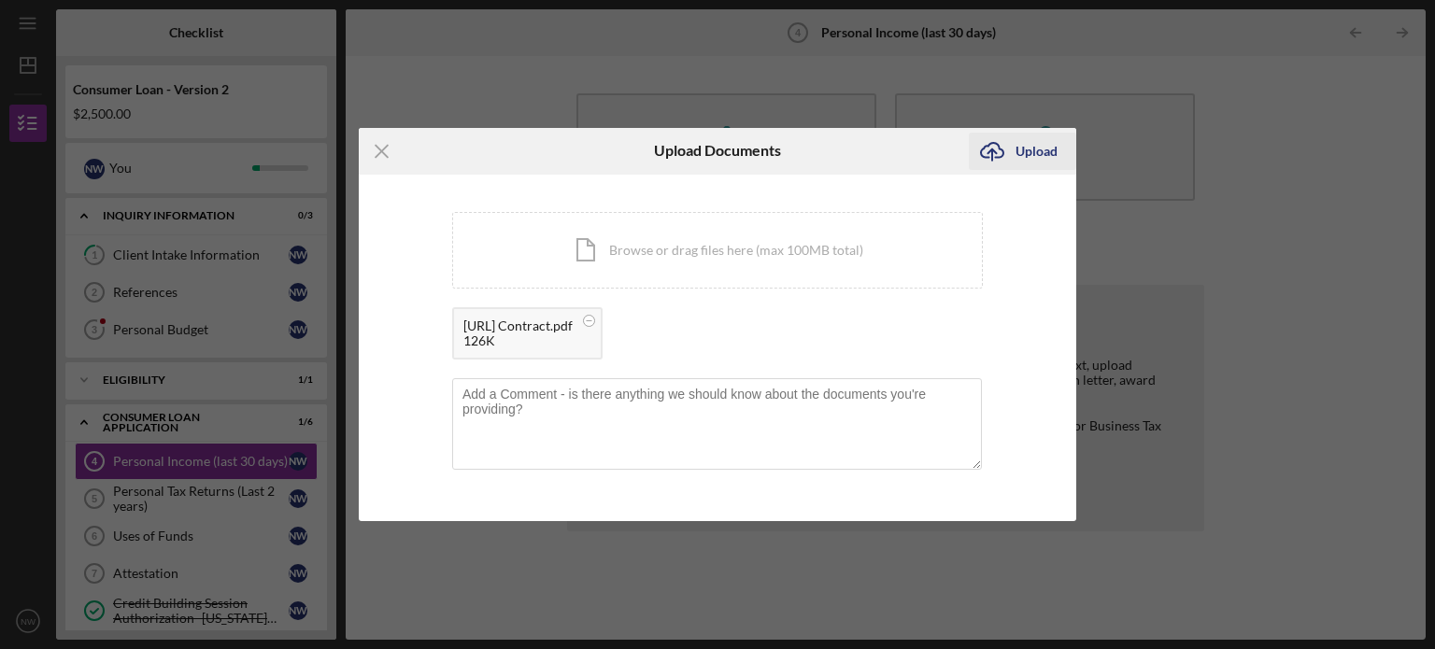
click at [990, 155] on icon "Icon/Upload" at bounding box center [992, 151] width 47 height 47
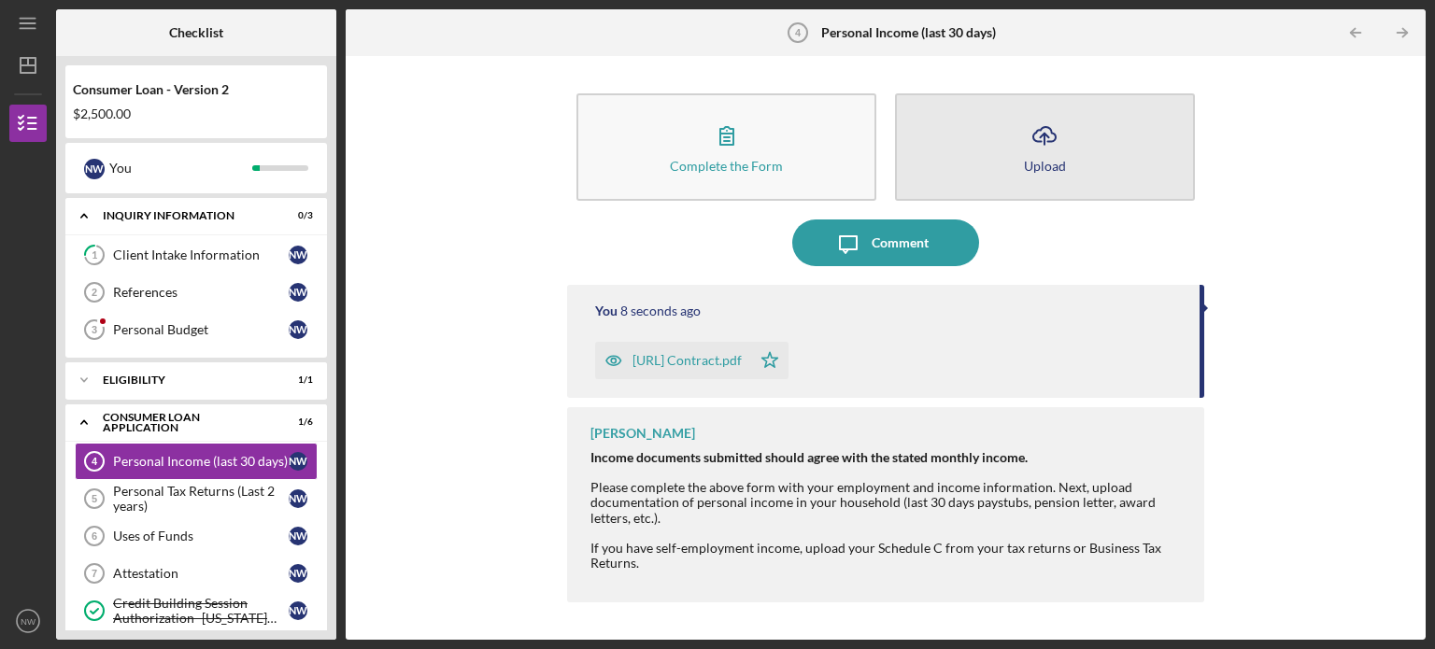
click at [968, 177] on button "Icon/Upload Upload" at bounding box center [1045, 146] width 300 height 107
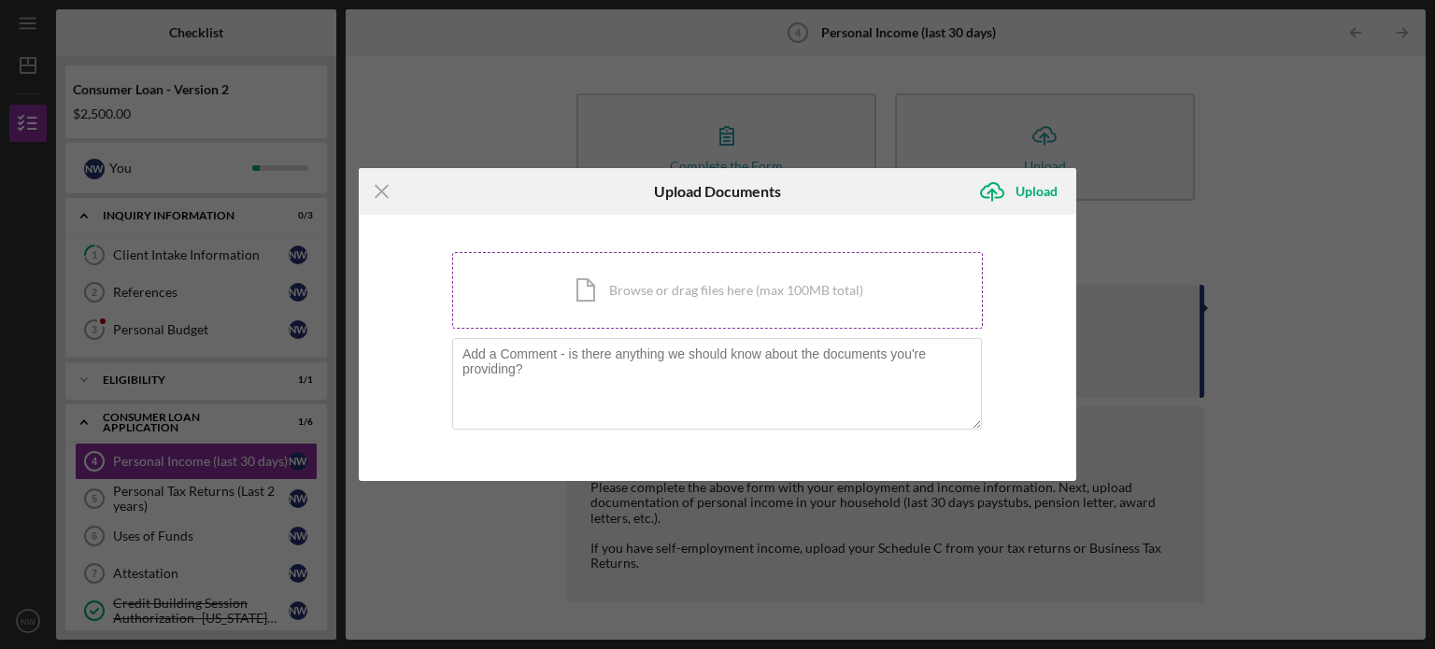
click at [577, 290] on div "Icon/Document Browse or drag files here (max 100MB total) Tap to choose files o…" at bounding box center [717, 290] width 531 height 77
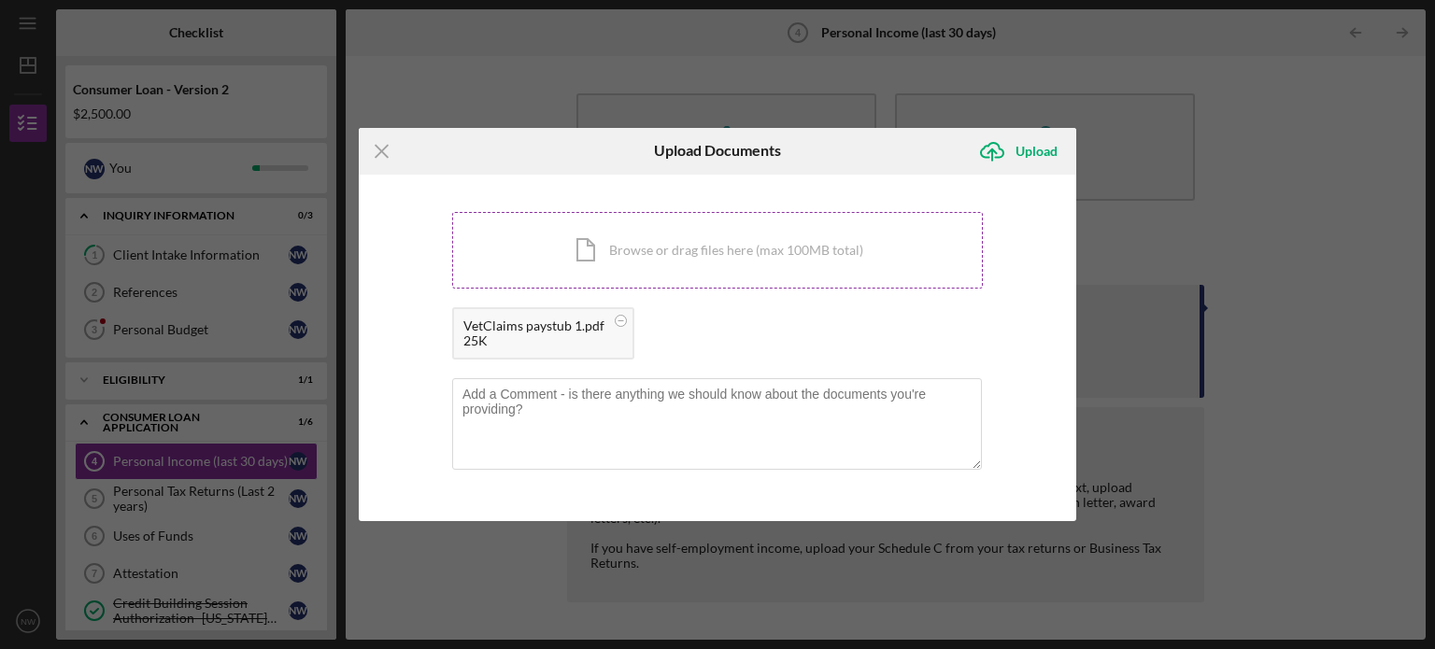
click at [590, 249] on div "Icon/Document Browse or drag files here (max 100MB total) Tap to choose files o…" at bounding box center [717, 250] width 531 height 77
click at [595, 248] on div "Icon/Document Browse or drag files here (max 100MB total) Tap to choose files o…" at bounding box center [717, 250] width 531 height 77
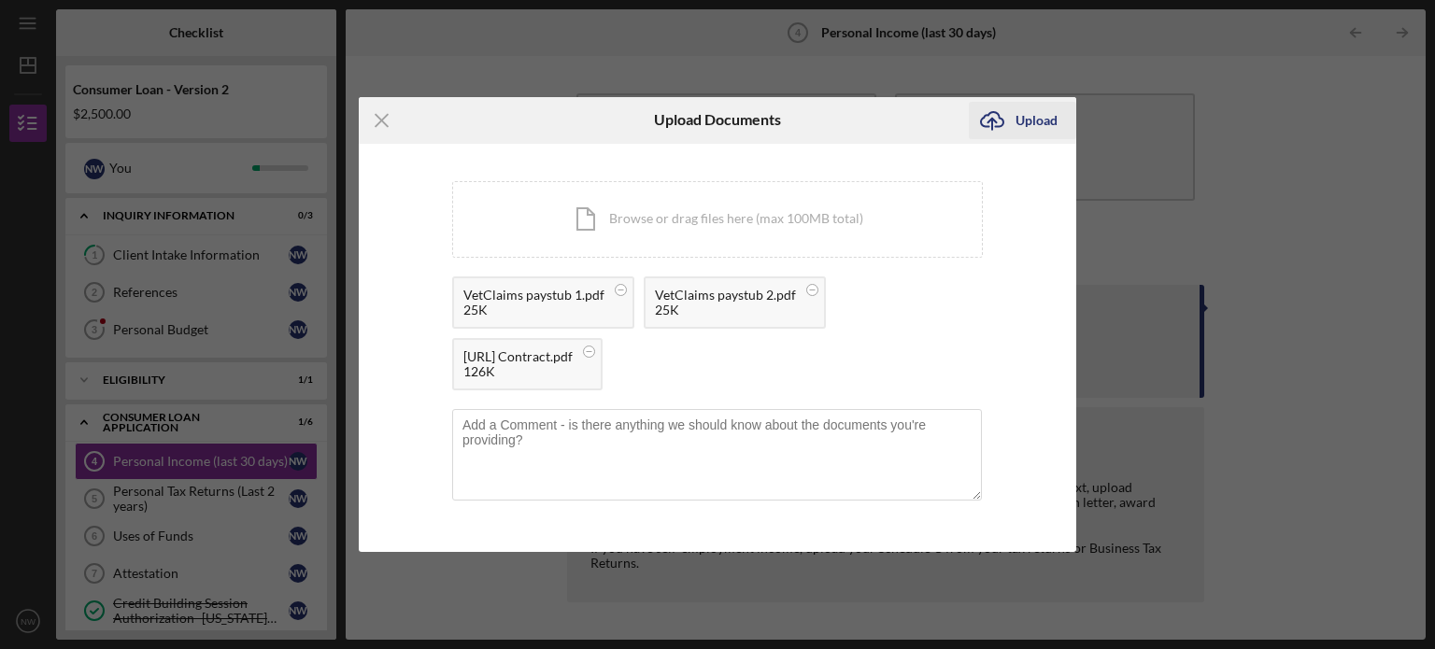
click at [1027, 119] on div "Upload" at bounding box center [1036, 120] width 42 height 37
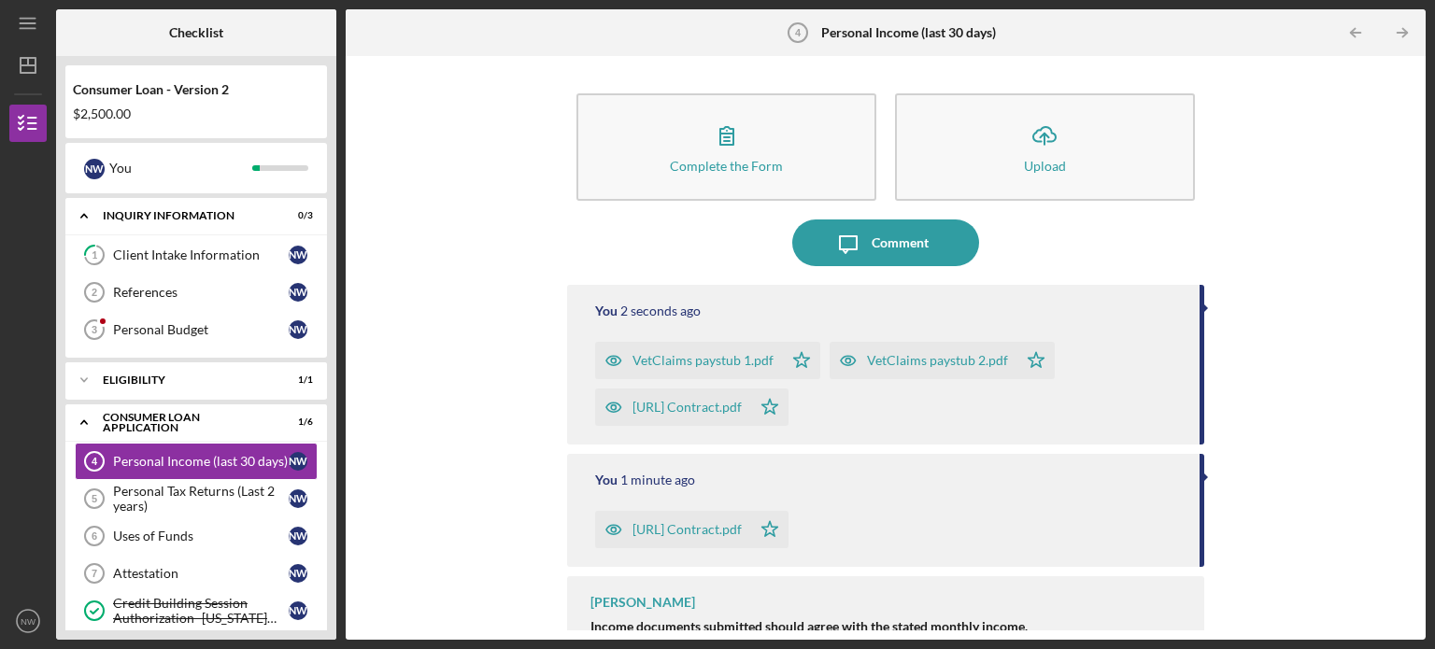
scroll to position [38, 0]
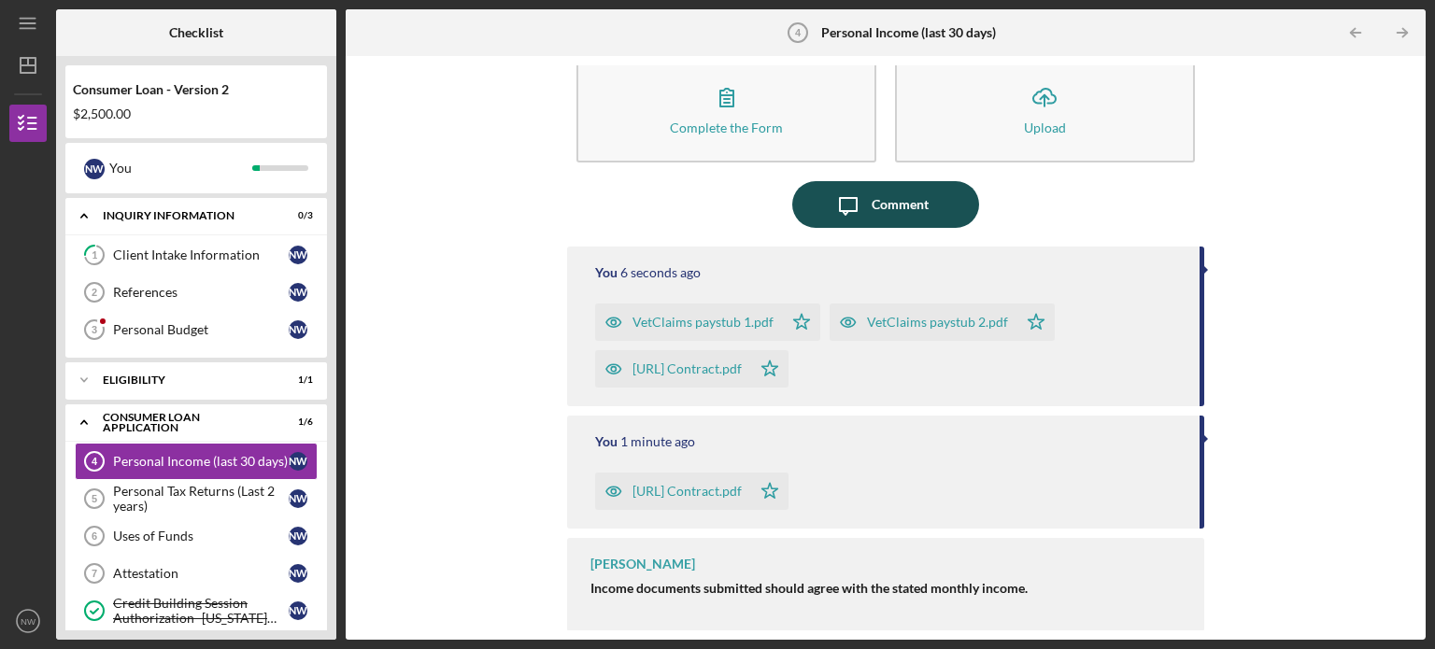
click at [929, 201] on button "Icon/Message Comment" at bounding box center [885, 204] width 187 height 47
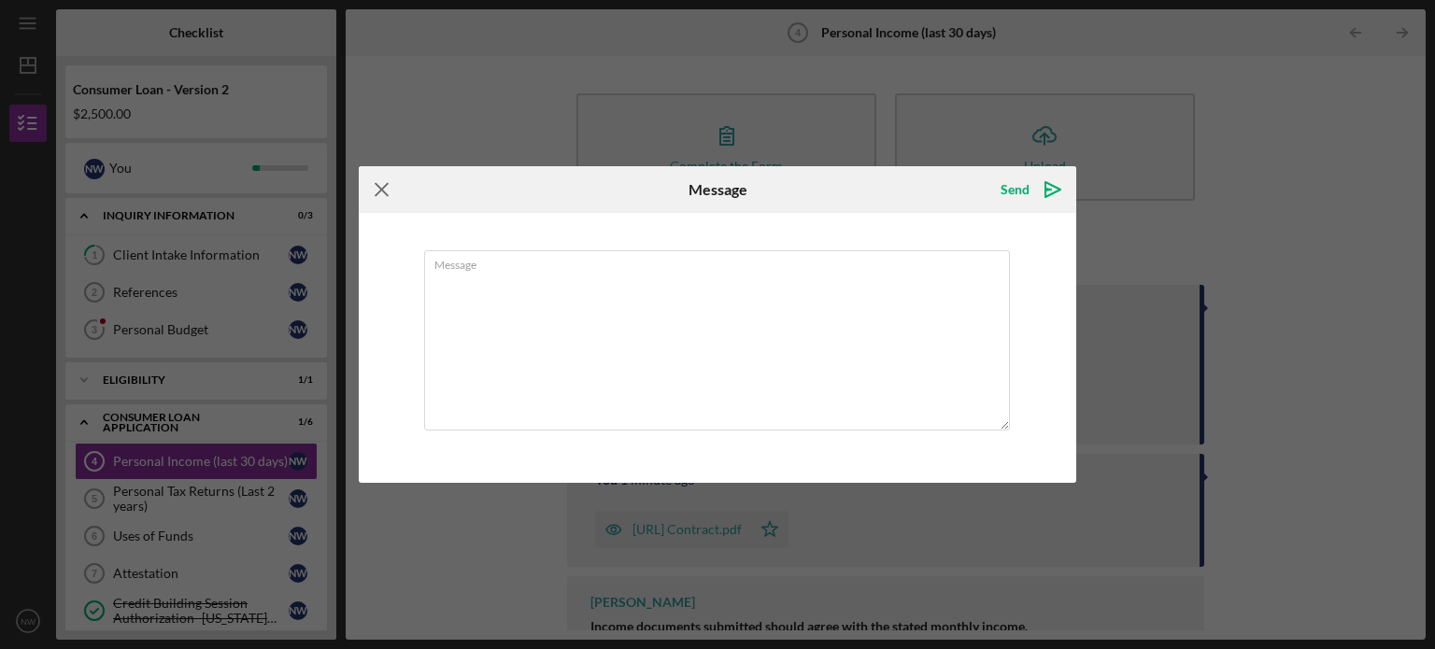
click at [386, 195] on icon "Icon/Menu Close" at bounding box center [382, 189] width 47 height 47
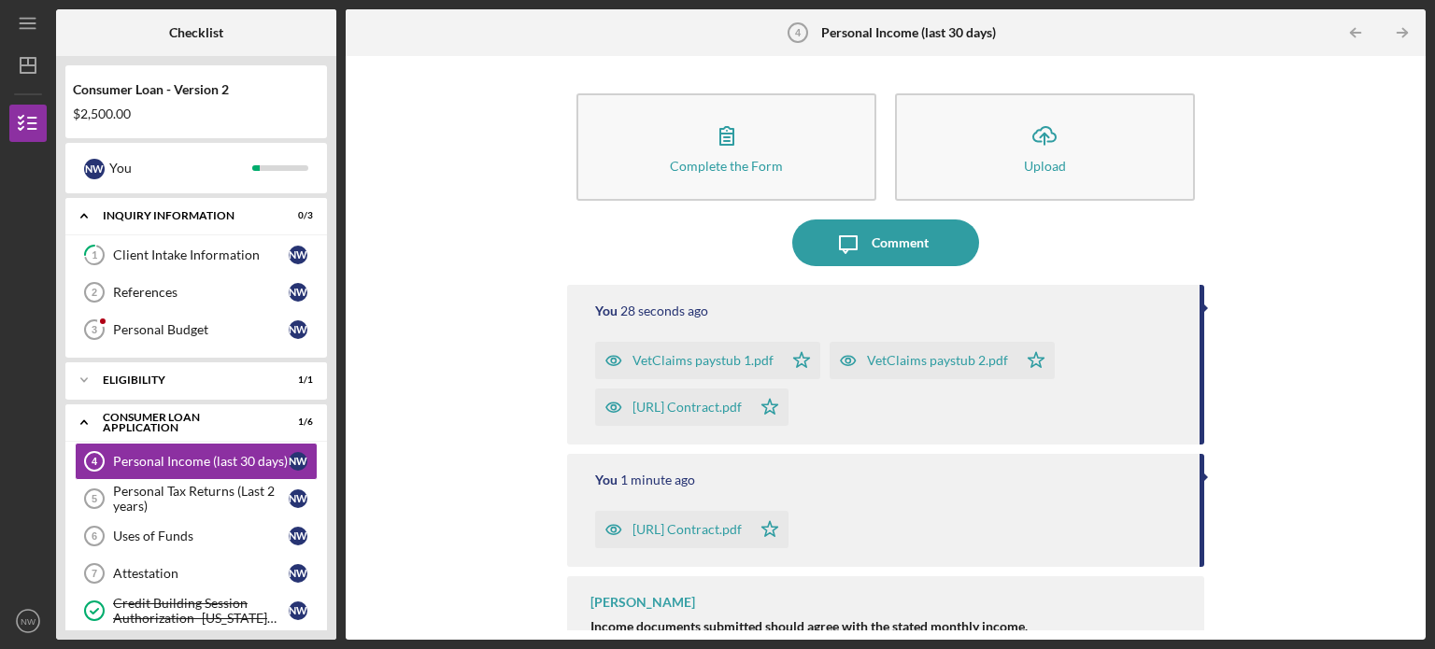
scroll to position [38, 0]
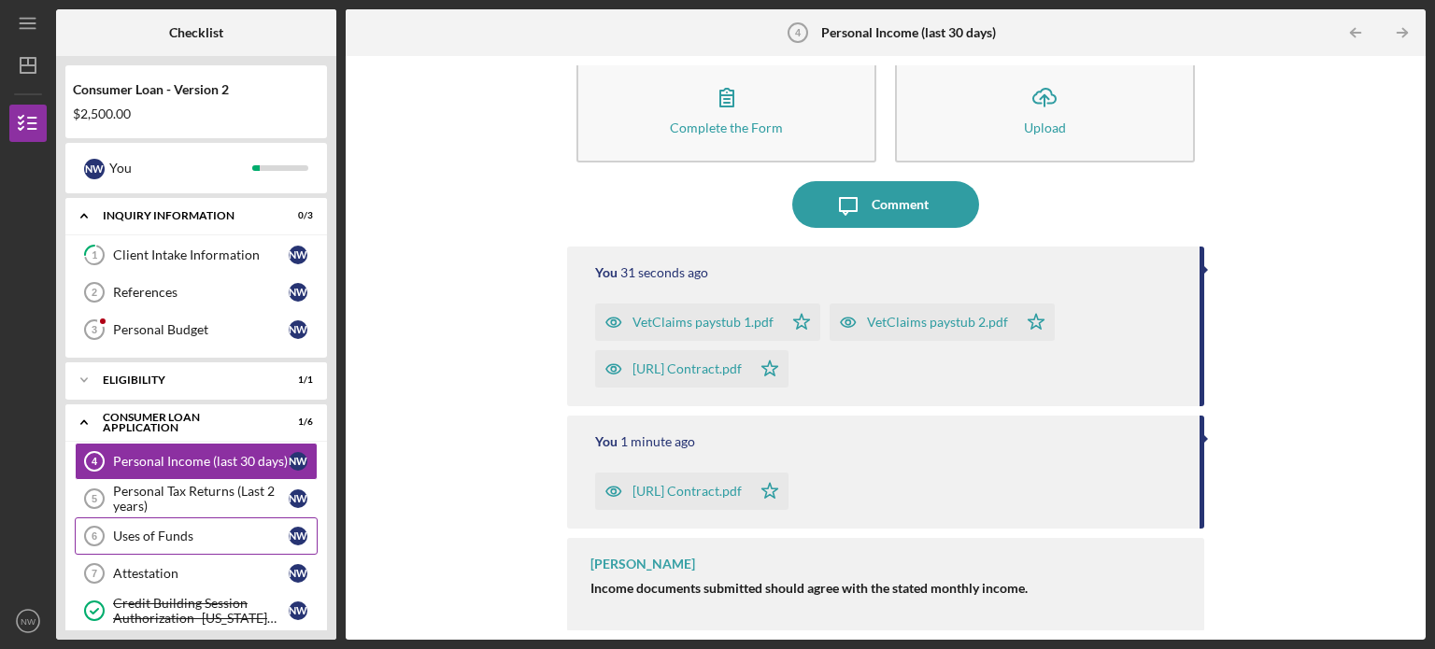
click at [220, 524] on link "Uses of Funds 6 Uses of Funds N W" at bounding box center [196, 535] width 243 height 37
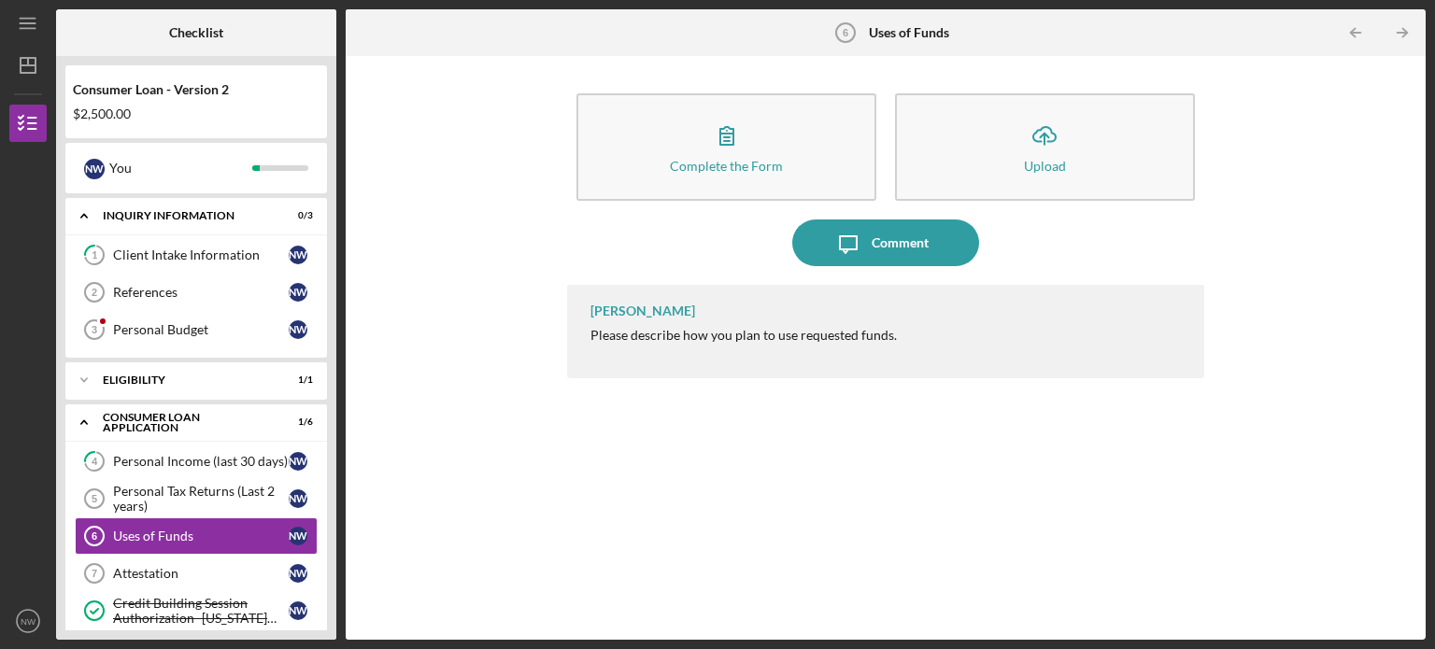
click at [705, 344] on div "Noah Lynn Please describe how you plan to use requested funds." at bounding box center [885, 331] width 637 height 93
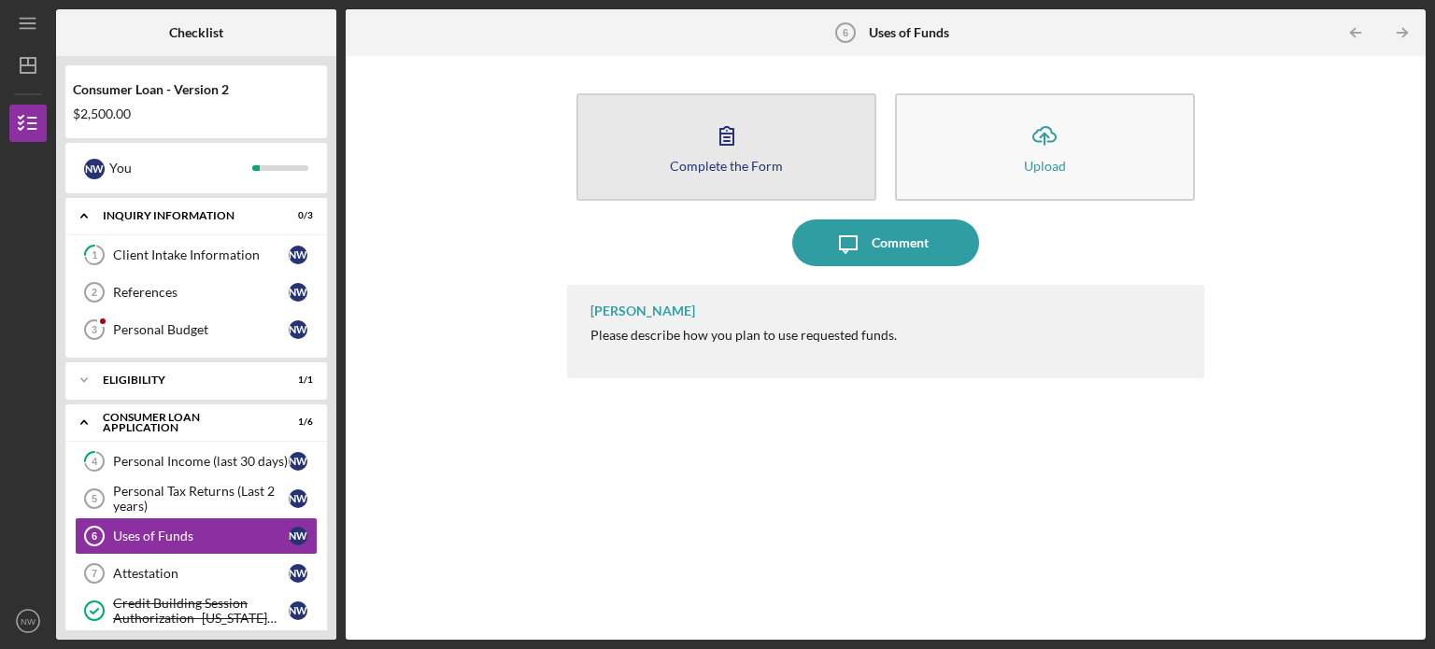
click at [756, 164] on div "Complete the Form" at bounding box center [726, 166] width 113 height 14
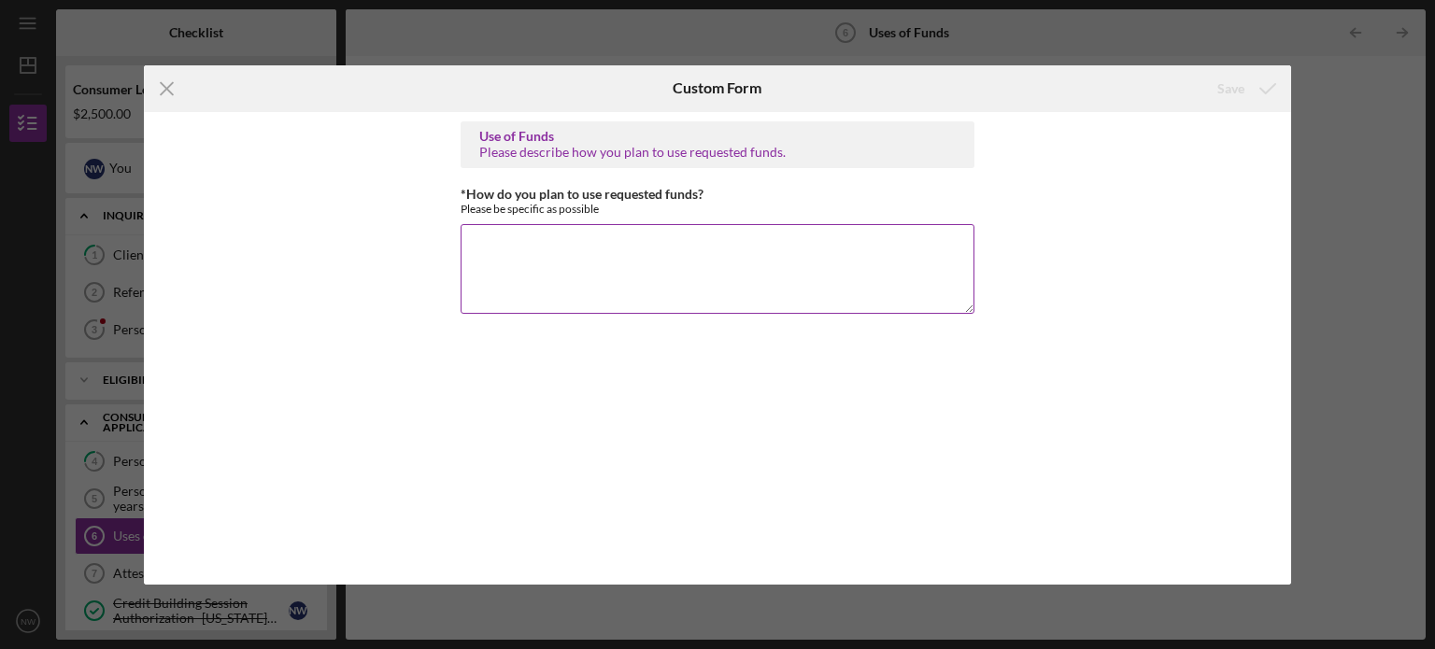
click at [679, 249] on textarea "*How do you plan to use requested funds?" at bounding box center [717, 269] width 514 height 90
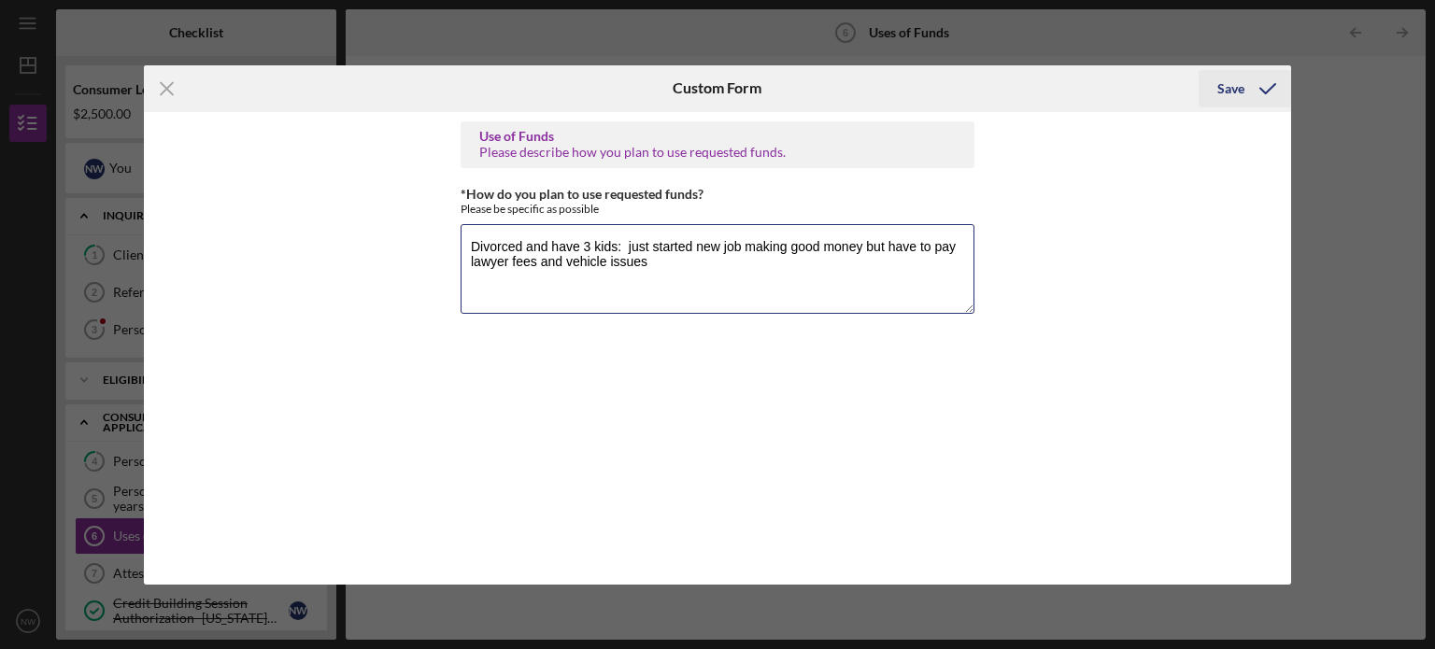
type textarea "Divorced and have 3 kids: just started new job making good money but have to pa…"
click at [1228, 90] on div "Save" at bounding box center [1230, 88] width 27 height 37
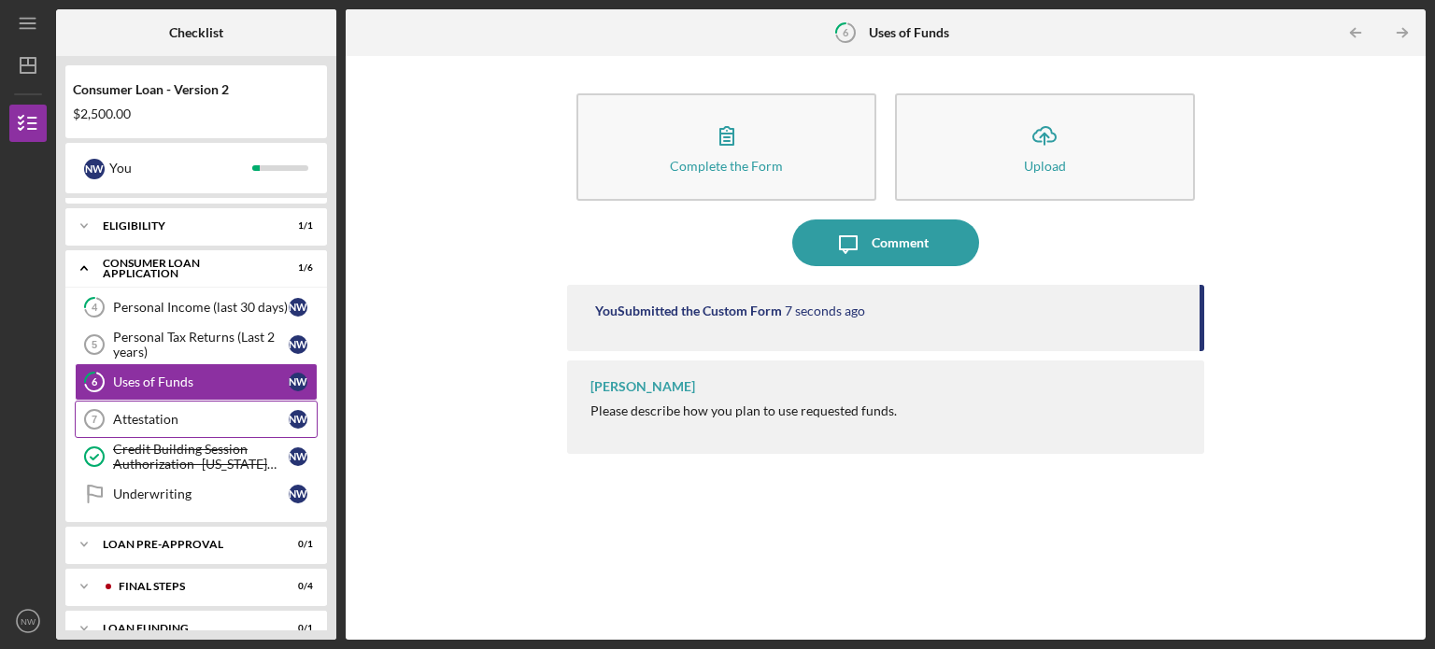
scroll to position [177, 0]
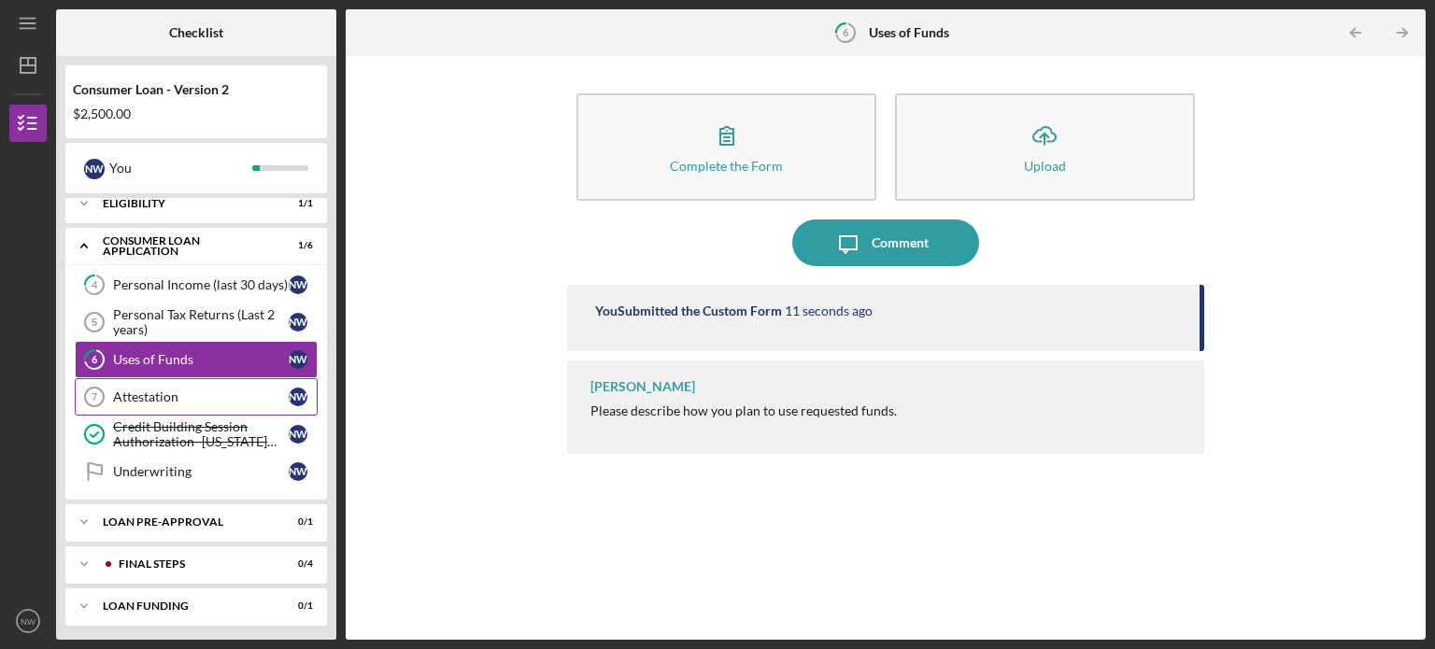
click at [182, 392] on div "Attestation" at bounding box center [201, 397] width 176 height 15
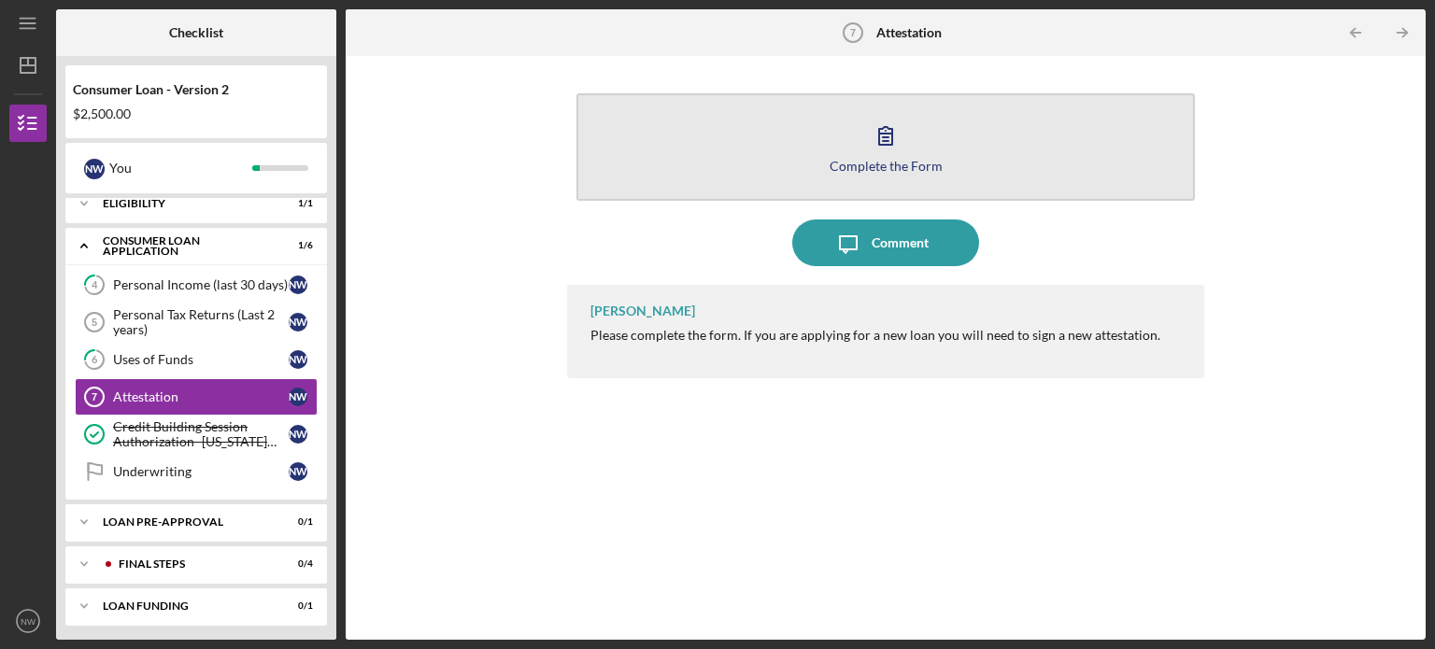
click at [806, 163] on button "Complete the Form Form" at bounding box center [885, 146] width 618 height 107
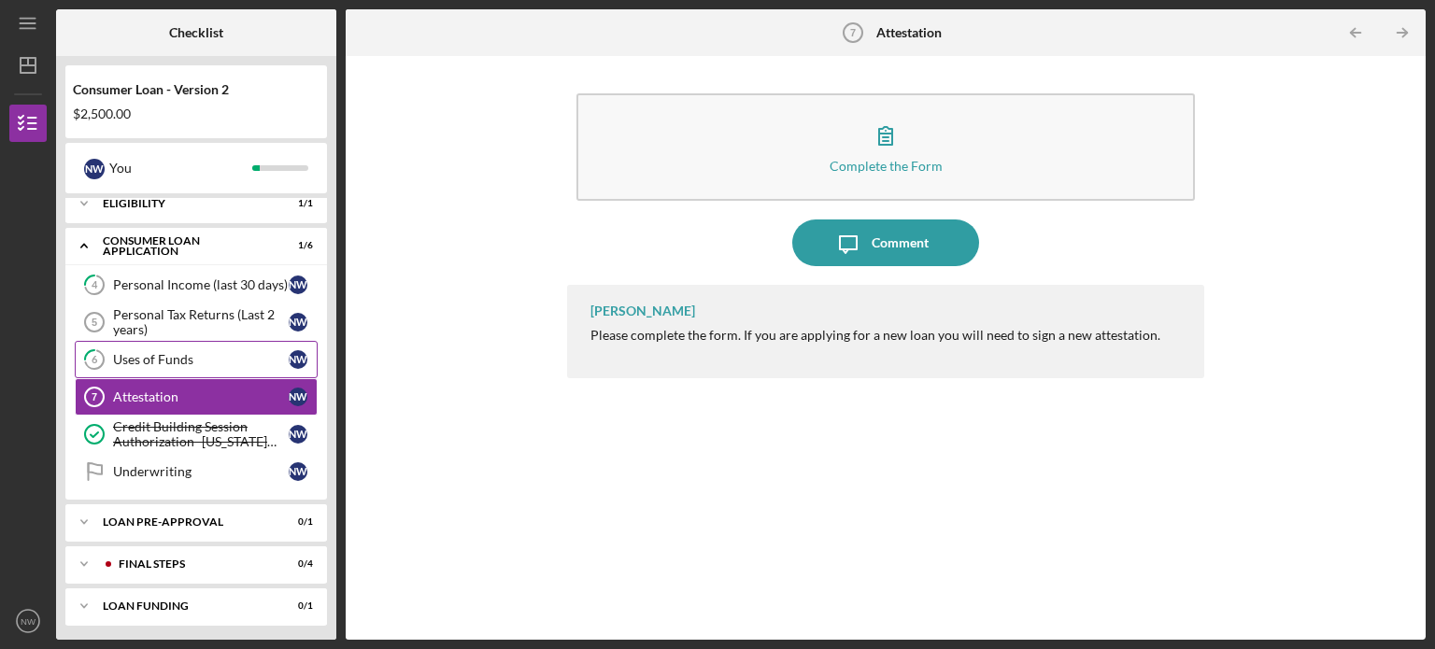
click at [235, 358] on div "Uses of Funds" at bounding box center [201, 359] width 176 height 15
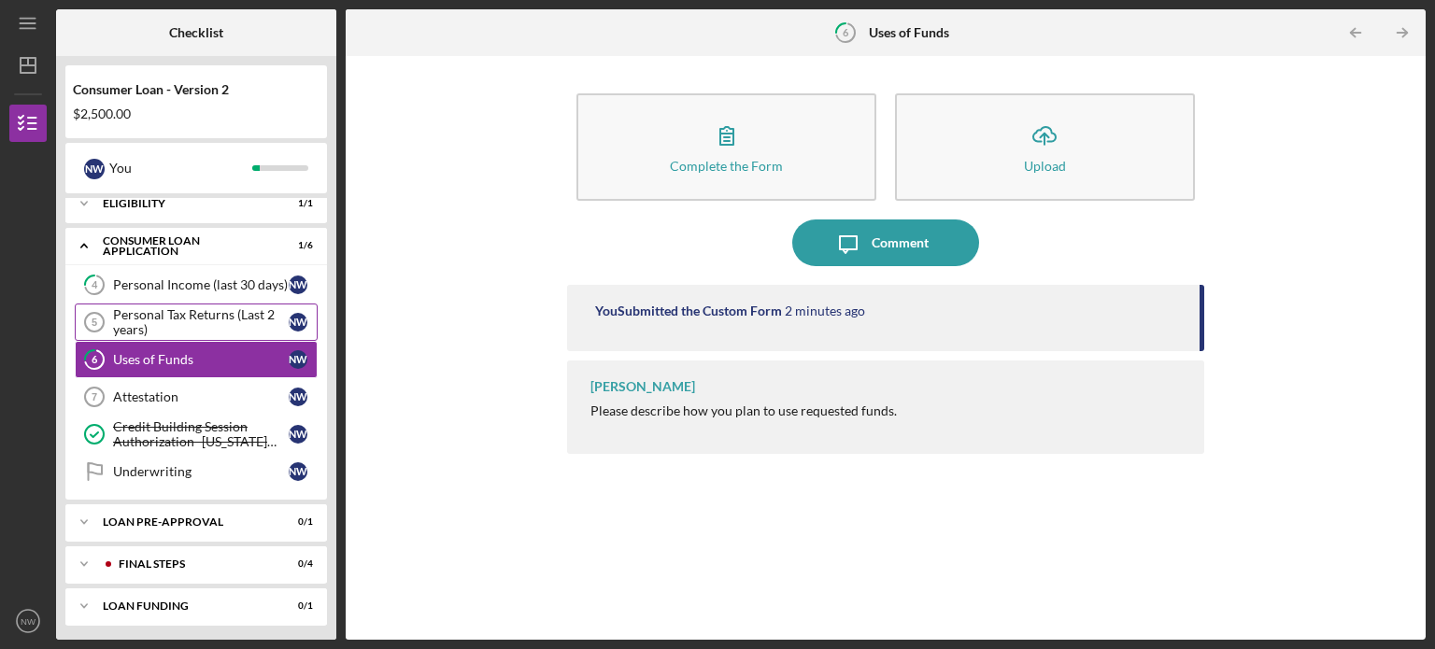
click at [207, 328] on div "Personal Tax Returns (Last 2 years)" at bounding box center [201, 322] width 176 height 30
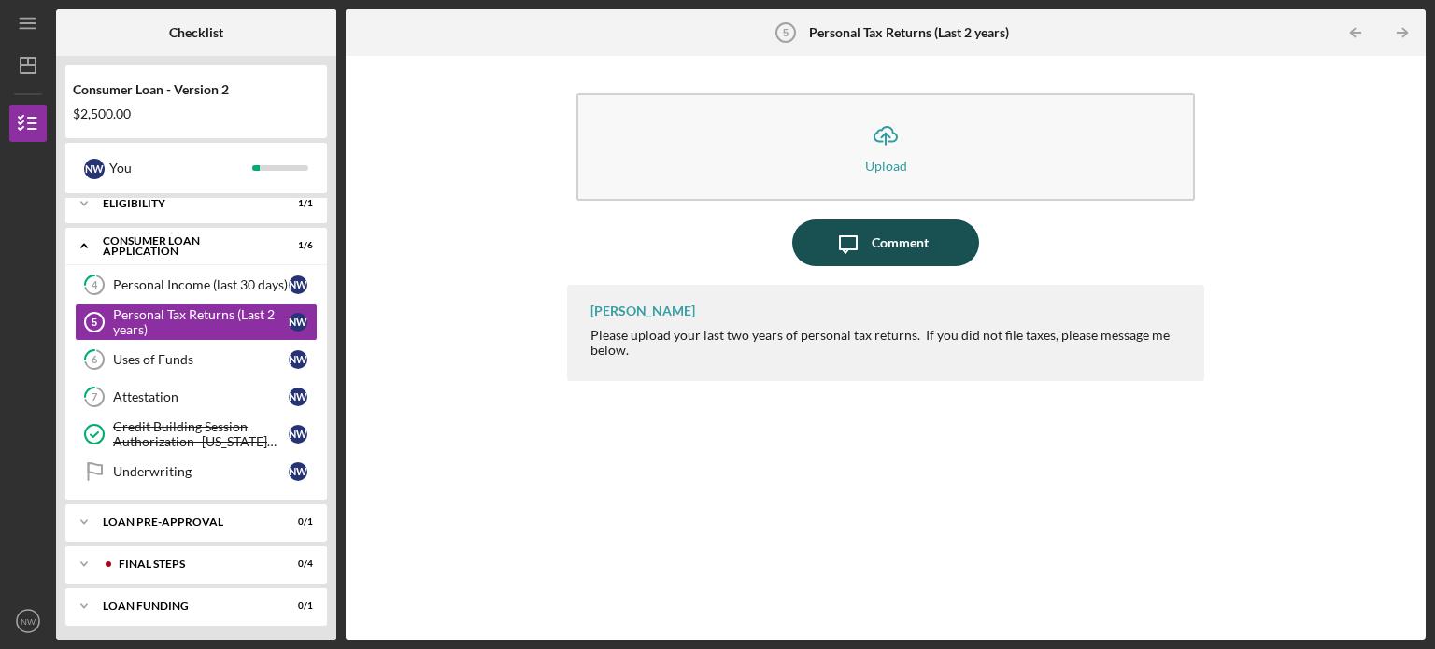
click at [909, 234] on div "Comment" at bounding box center [899, 243] width 57 height 47
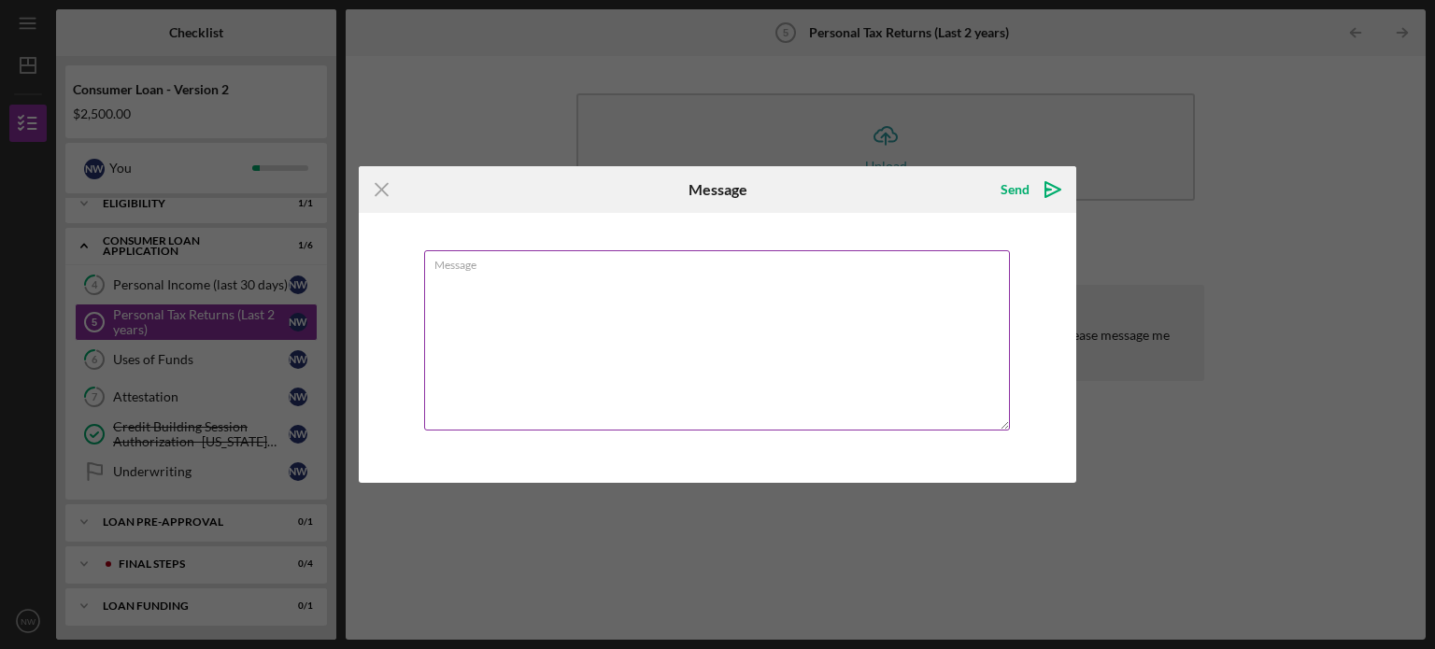
click at [790, 338] on textarea "Message" at bounding box center [717, 340] width 586 height 180
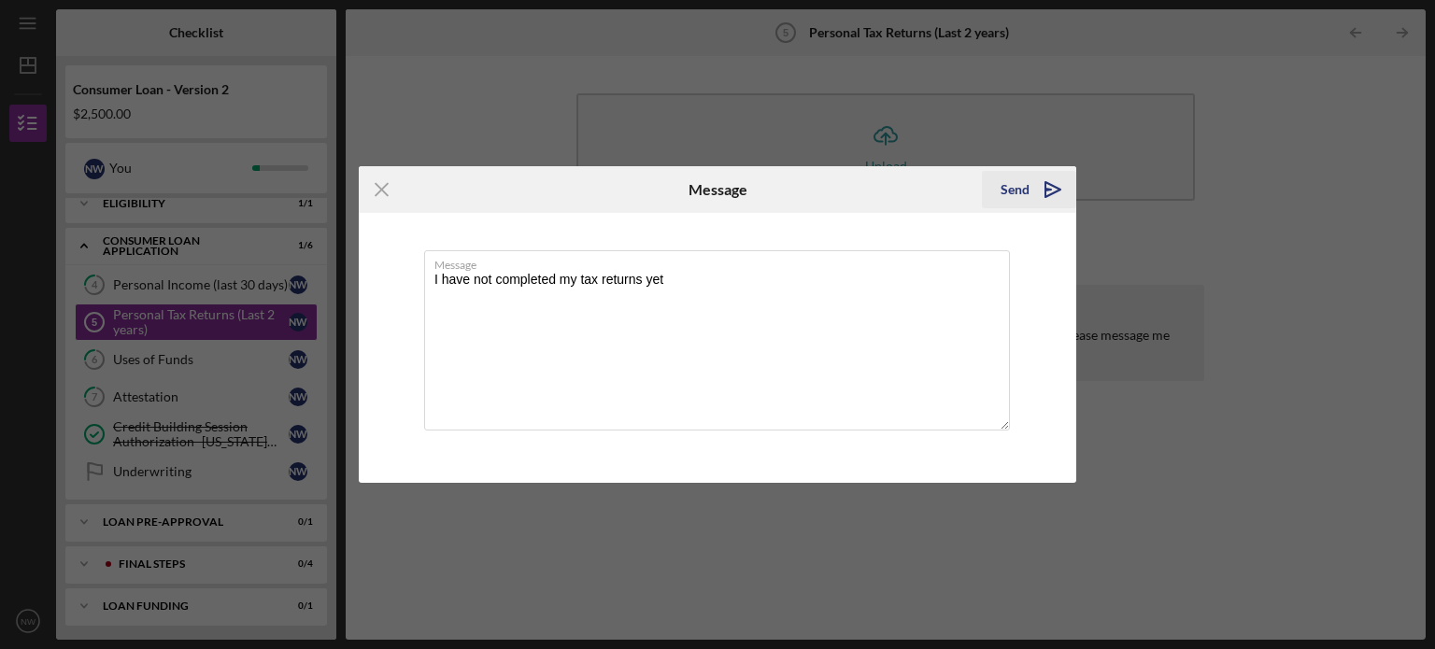
type textarea "I have not completed my tax returns yet"
click at [1013, 194] on div "Send" at bounding box center [1014, 189] width 29 height 37
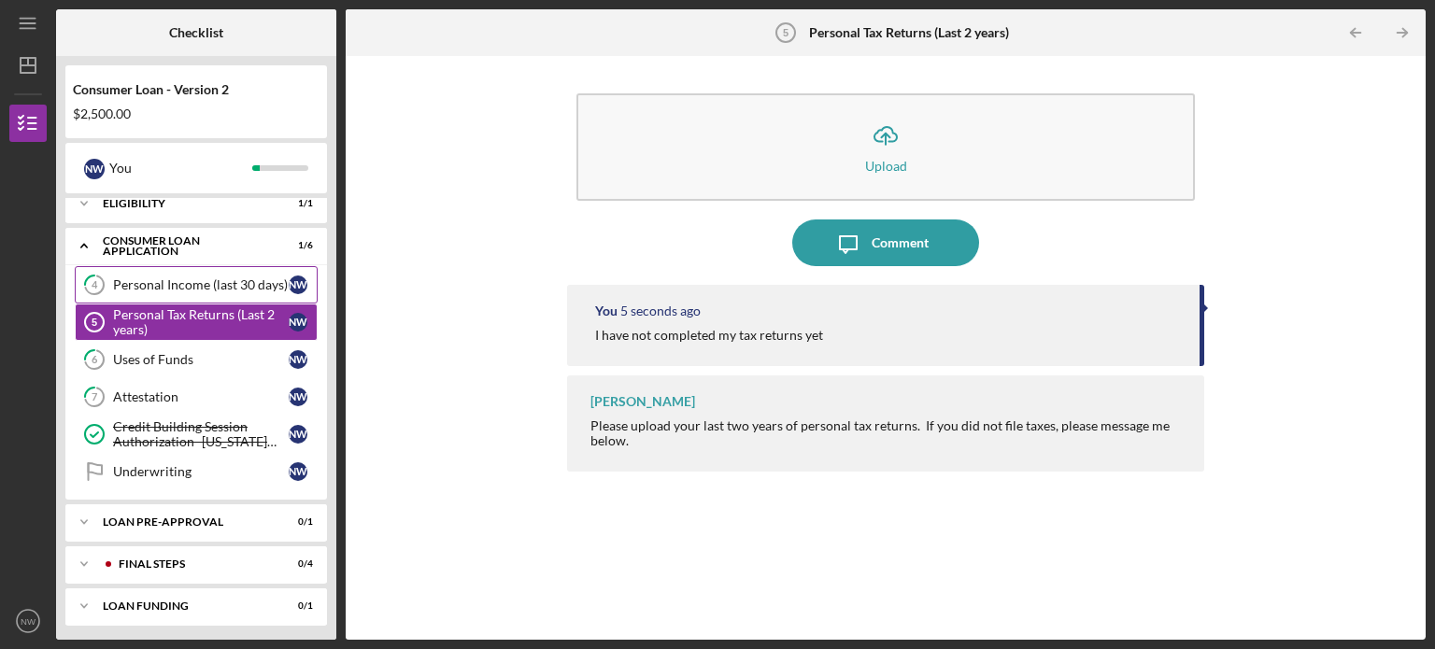
click at [205, 282] on div "Personal Income (last 30 days)" at bounding box center [201, 284] width 176 height 15
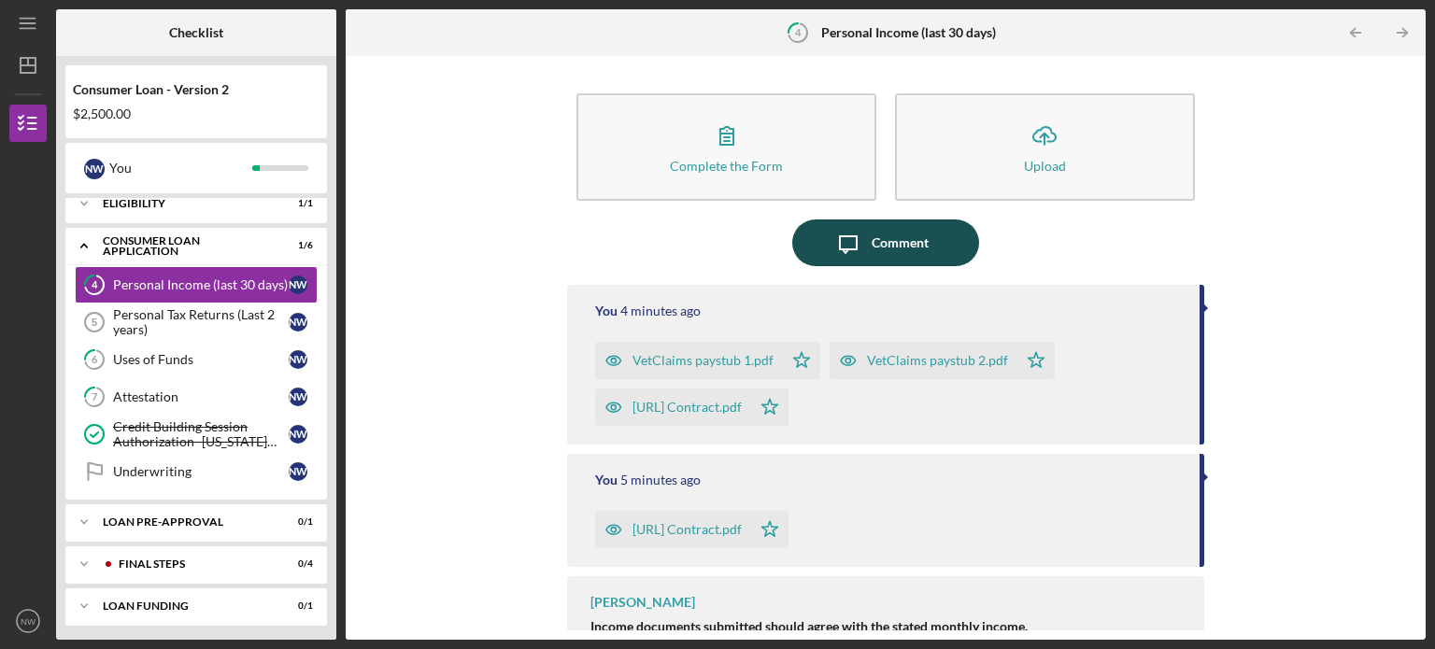
click at [900, 233] on div "Comment" at bounding box center [899, 243] width 57 height 47
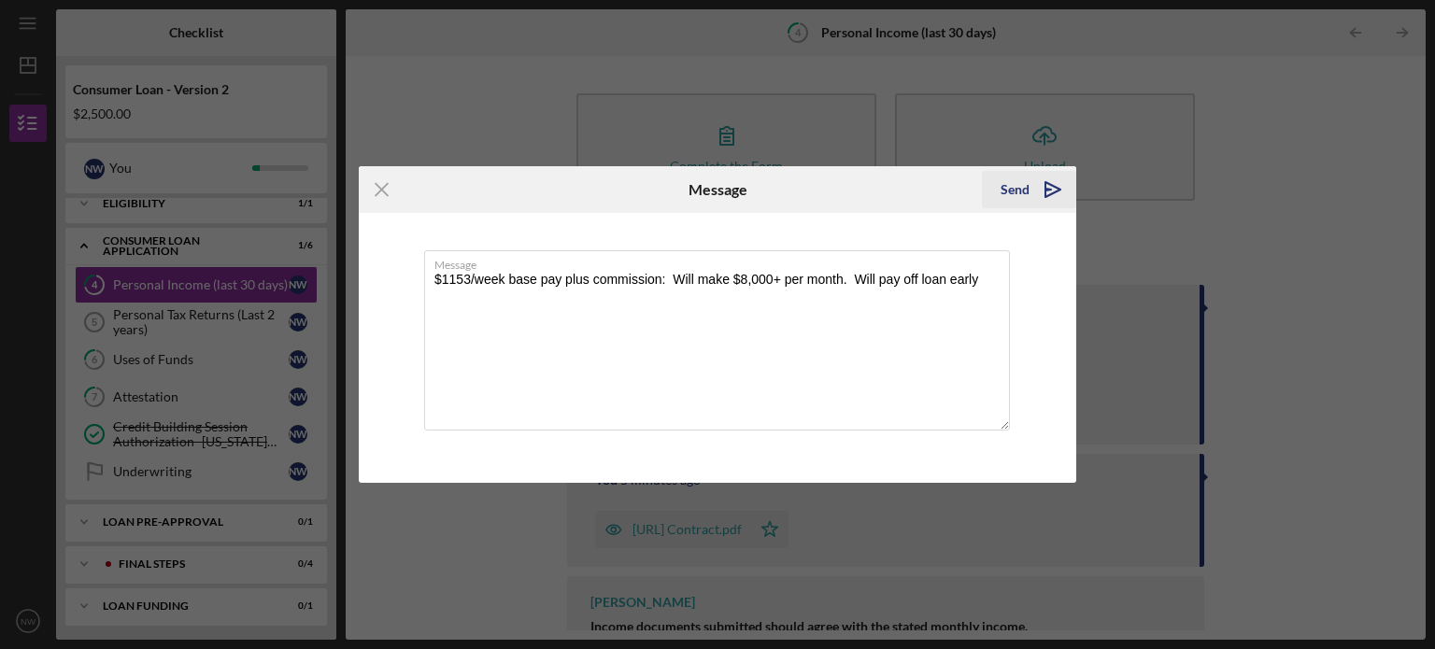
type textarea "$1153/week base pay plus commission: Will make $8,000+ per month. Will pay off …"
click at [1009, 191] on div "Send" at bounding box center [1014, 189] width 29 height 37
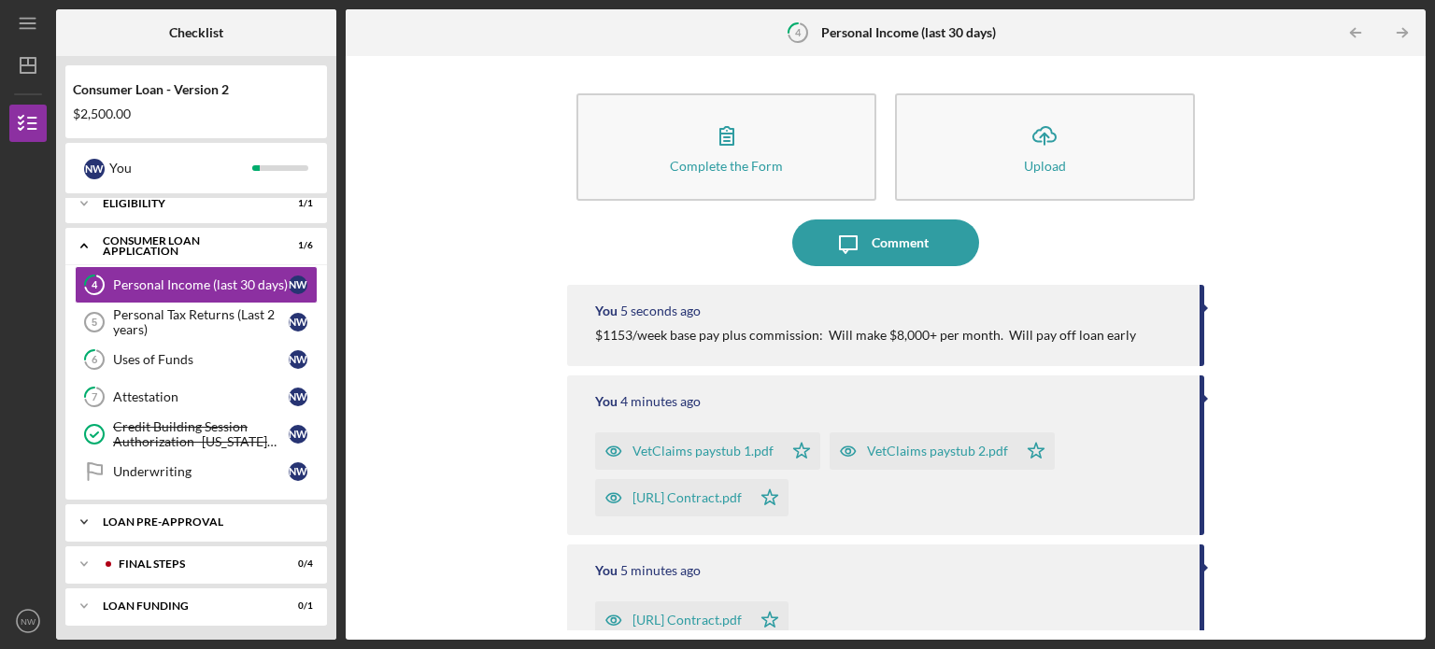
click at [185, 517] on div "Loan Pre-Approval" at bounding box center [203, 522] width 201 height 11
click at [159, 556] on div "Loan Pre-Approval" at bounding box center [201, 561] width 176 height 15
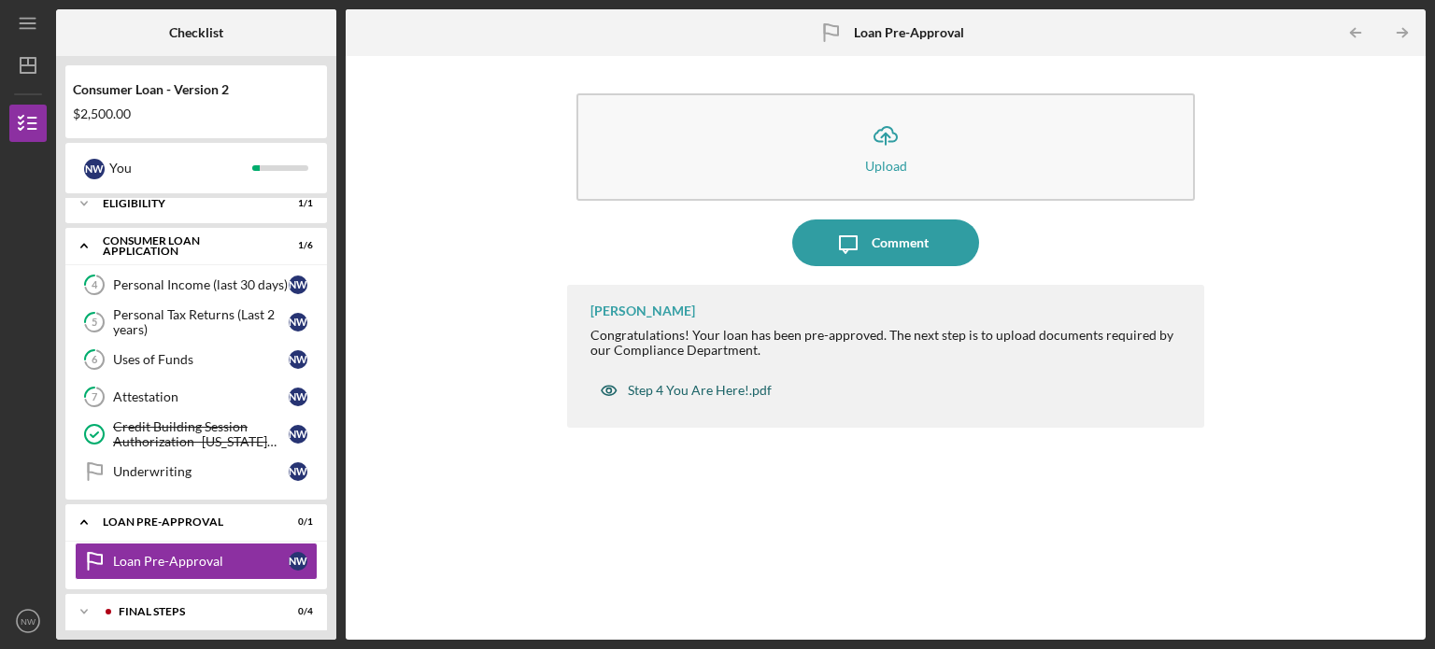
click at [654, 394] on div "Step 4 You Are Here!.pdf" at bounding box center [700, 390] width 144 height 15
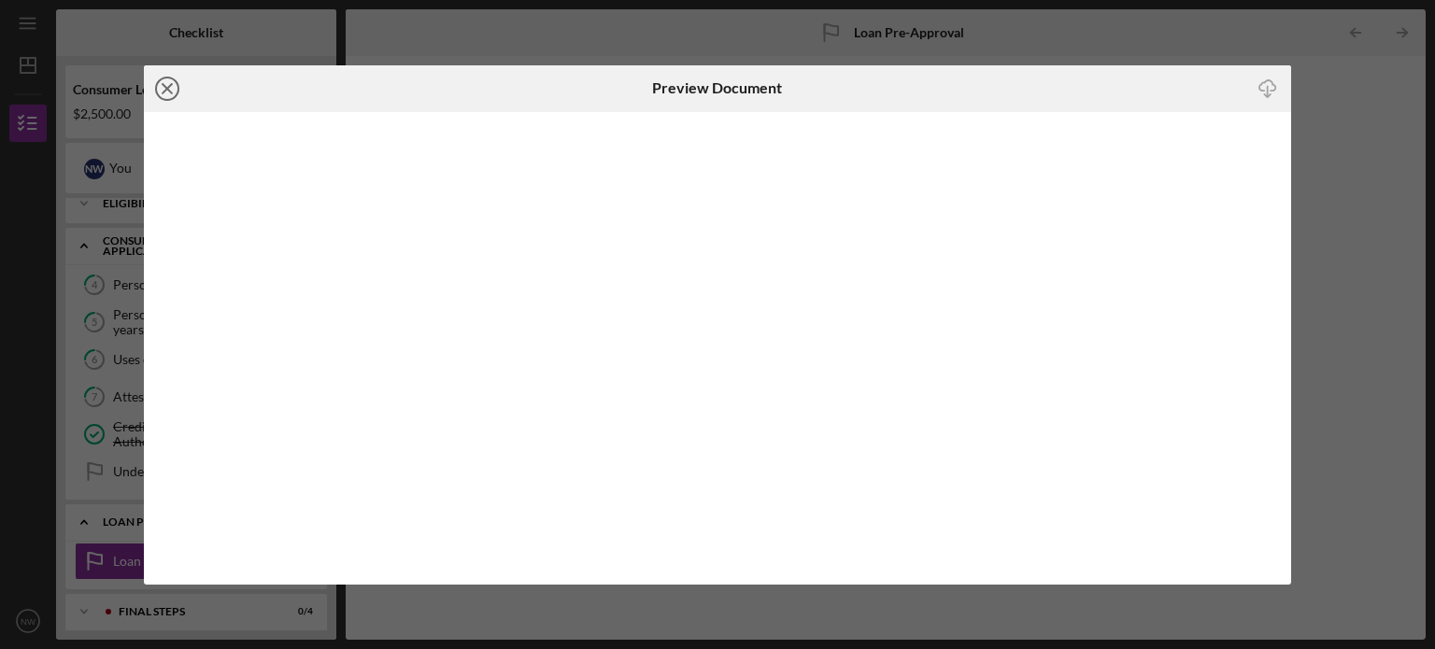
click at [173, 89] on icon "Icon/Close" at bounding box center [167, 88] width 47 height 47
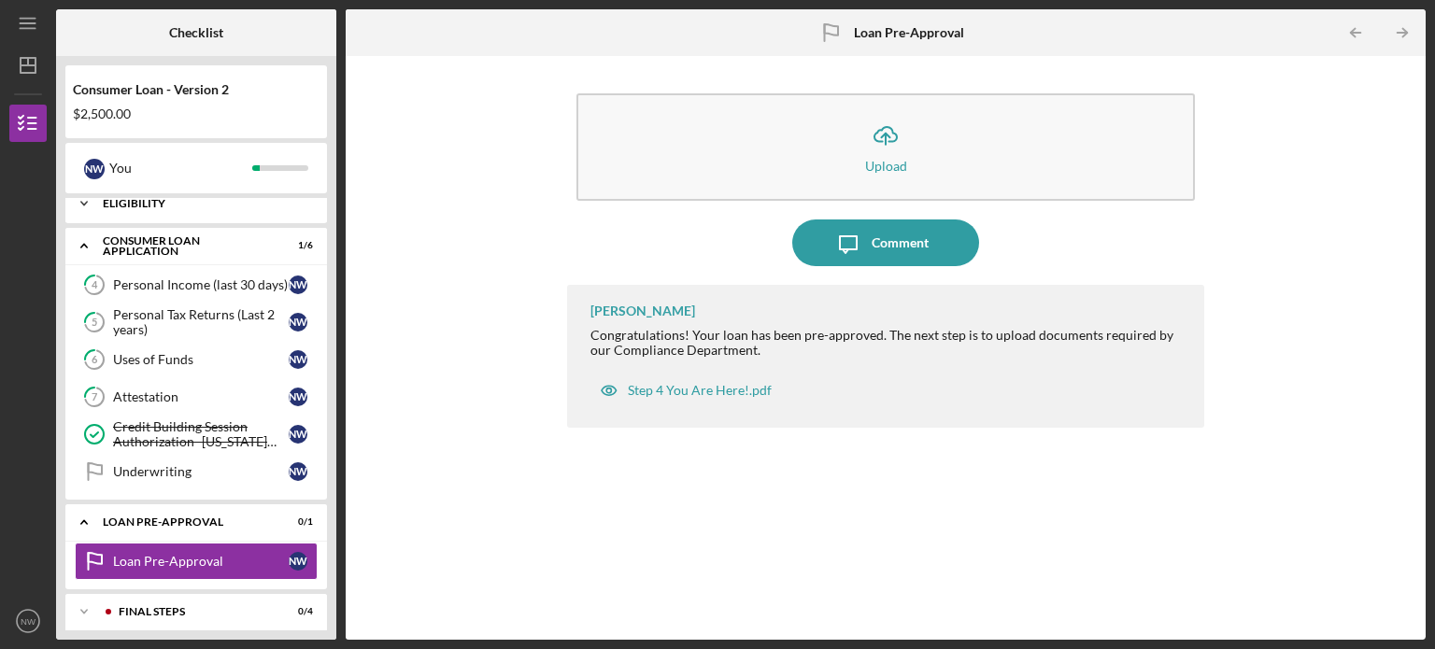
scroll to position [224, 0]
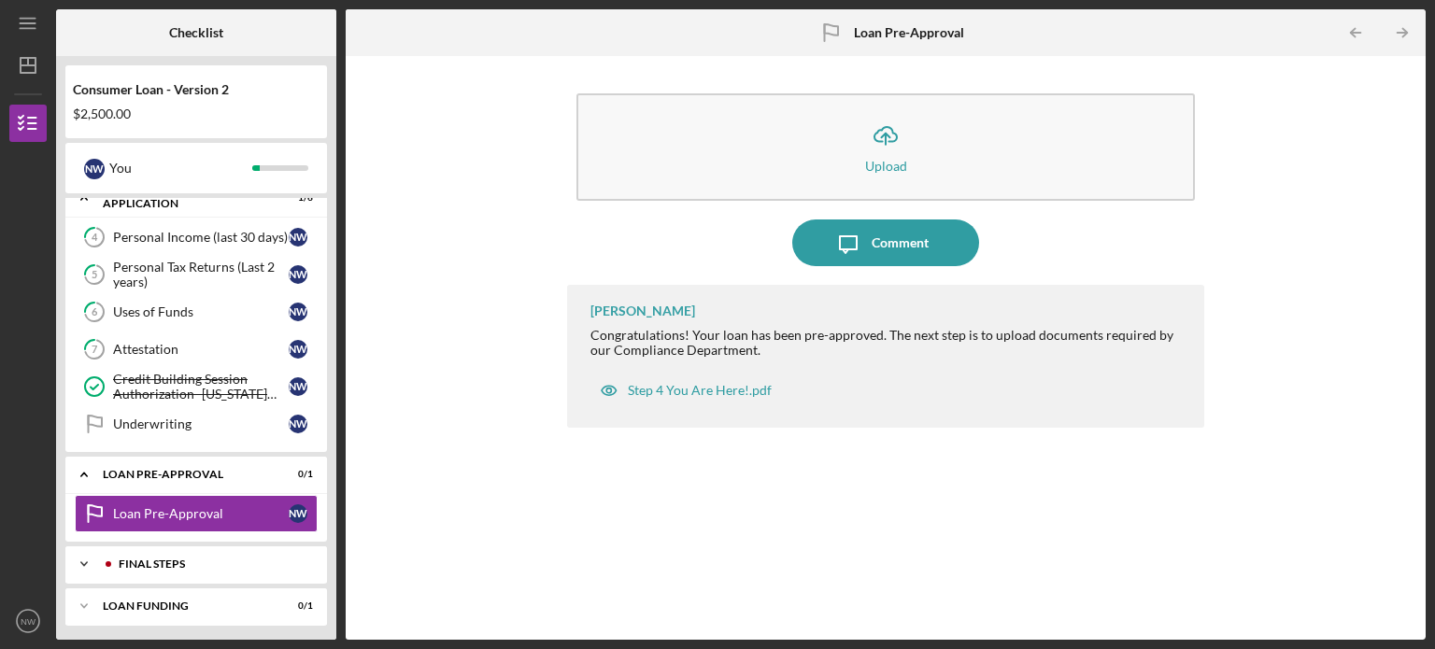
click at [207, 559] on div "FINAL STEPS" at bounding box center [211, 564] width 185 height 11
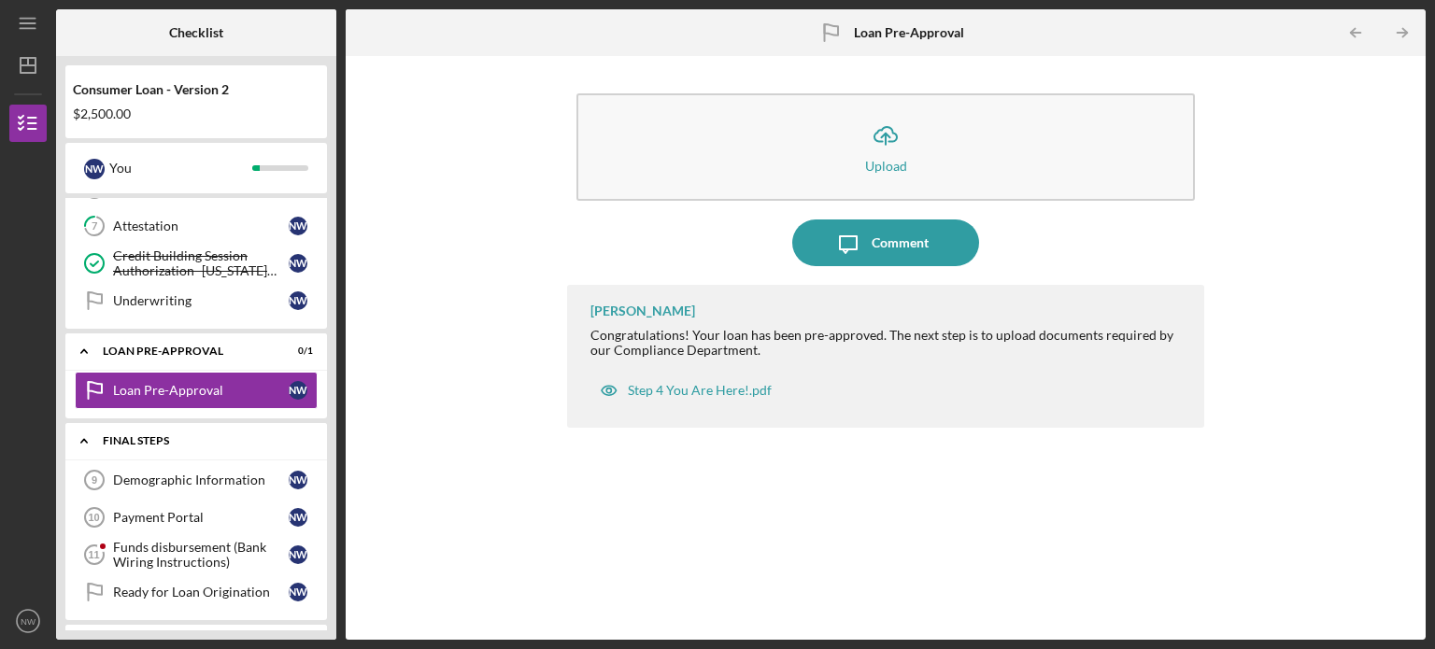
scroll to position [350, 0]
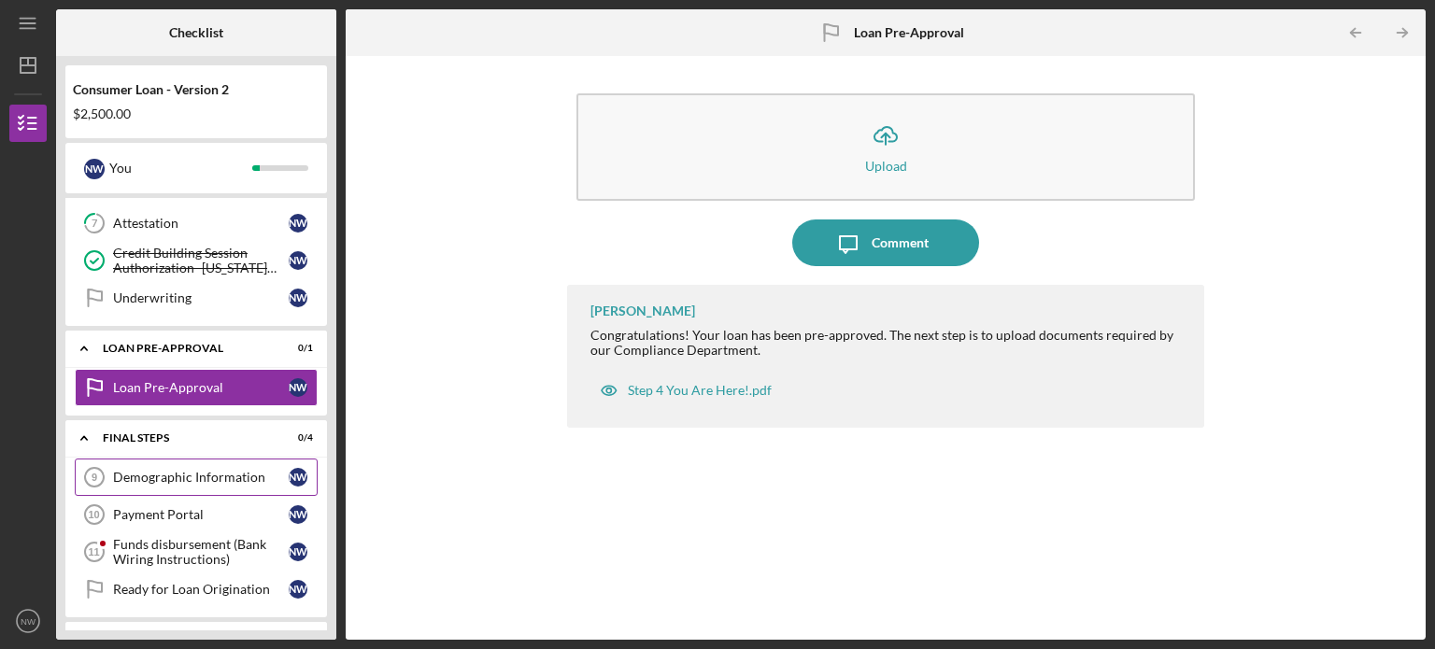
click at [156, 473] on div "Demographic Information" at bounding box center [201, 477] width 176 height 15
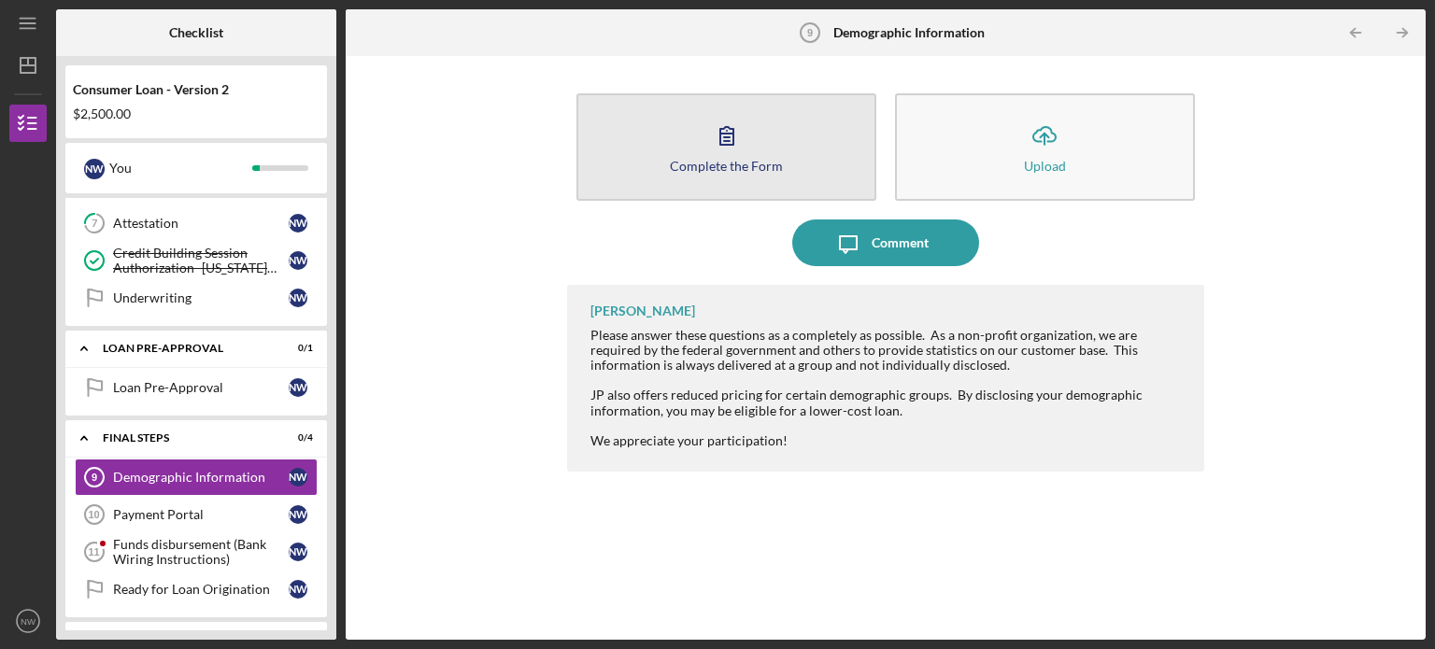
click at [703, 143] on button "Complete the Form Form" at bounding box center [726, 146] width 300 height 107
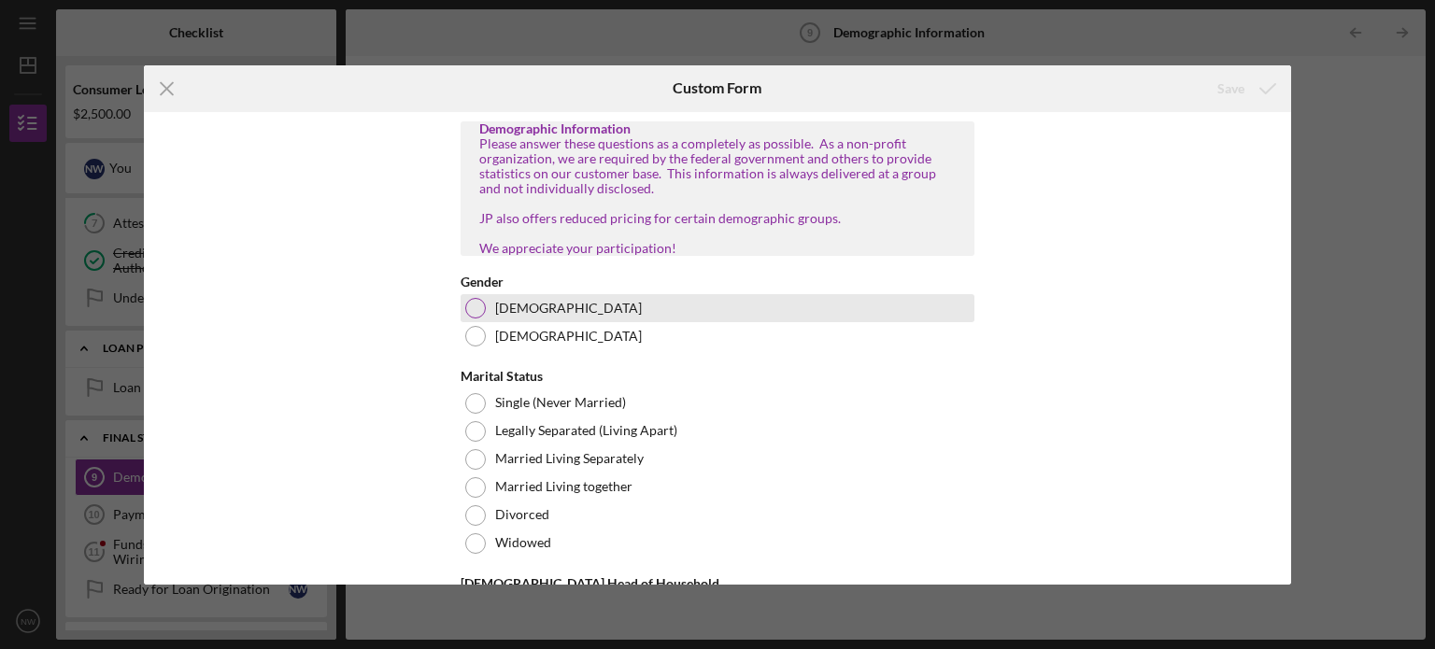
click at [476, 319] on div at bounding box center [475, 308] width 21 height 21
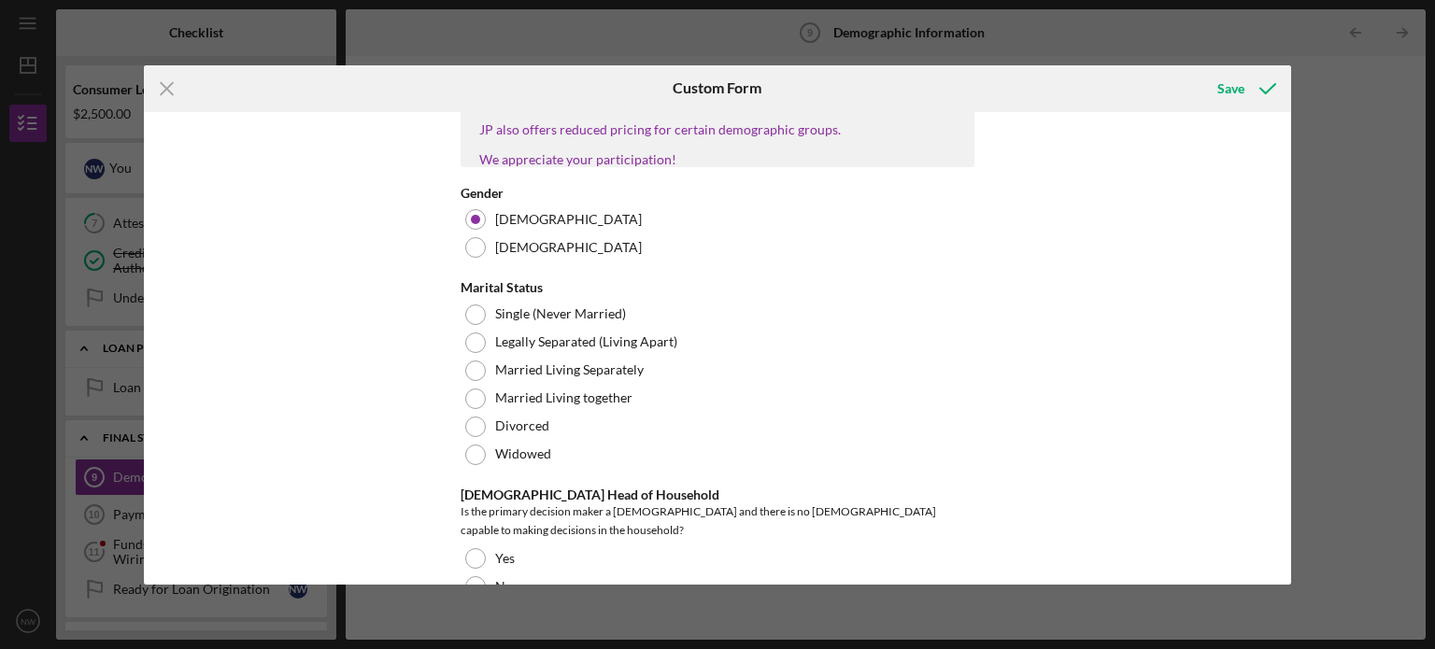
scroll to position [99, 0]
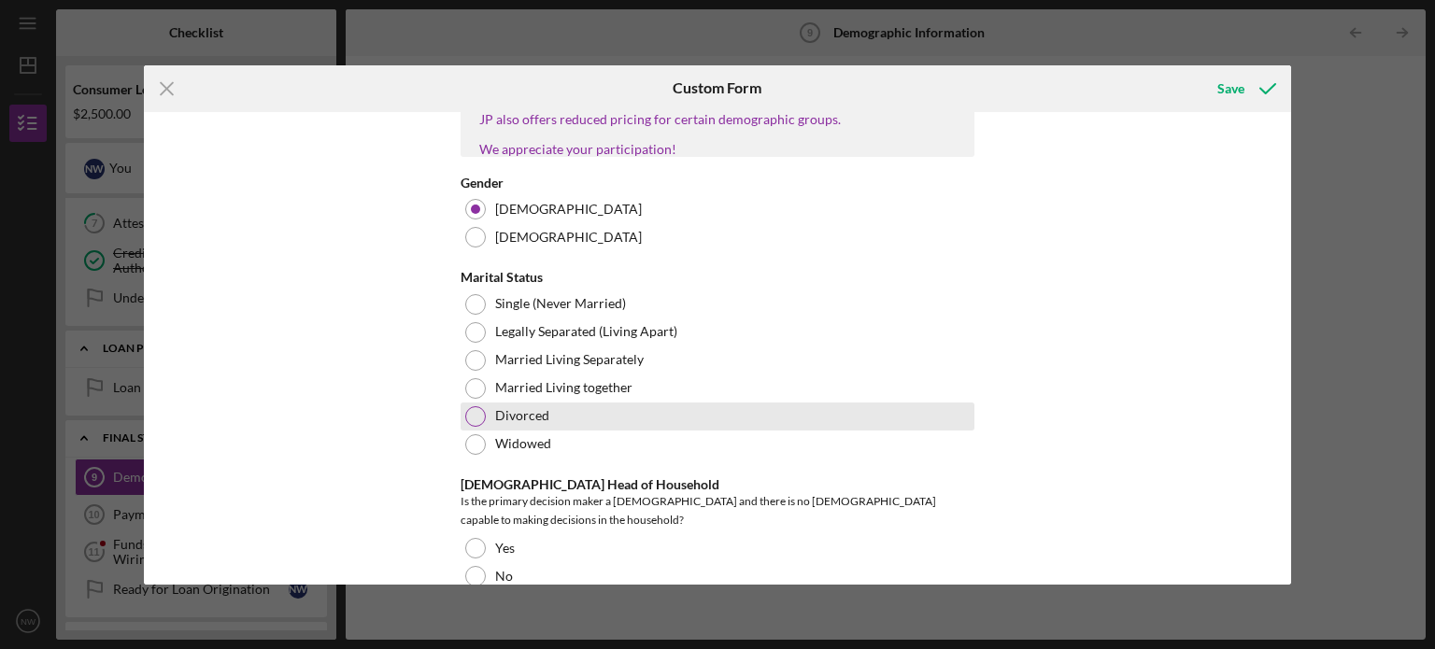
click at [480, 427] on div at bounding box center [475, 416] width 21 height 21
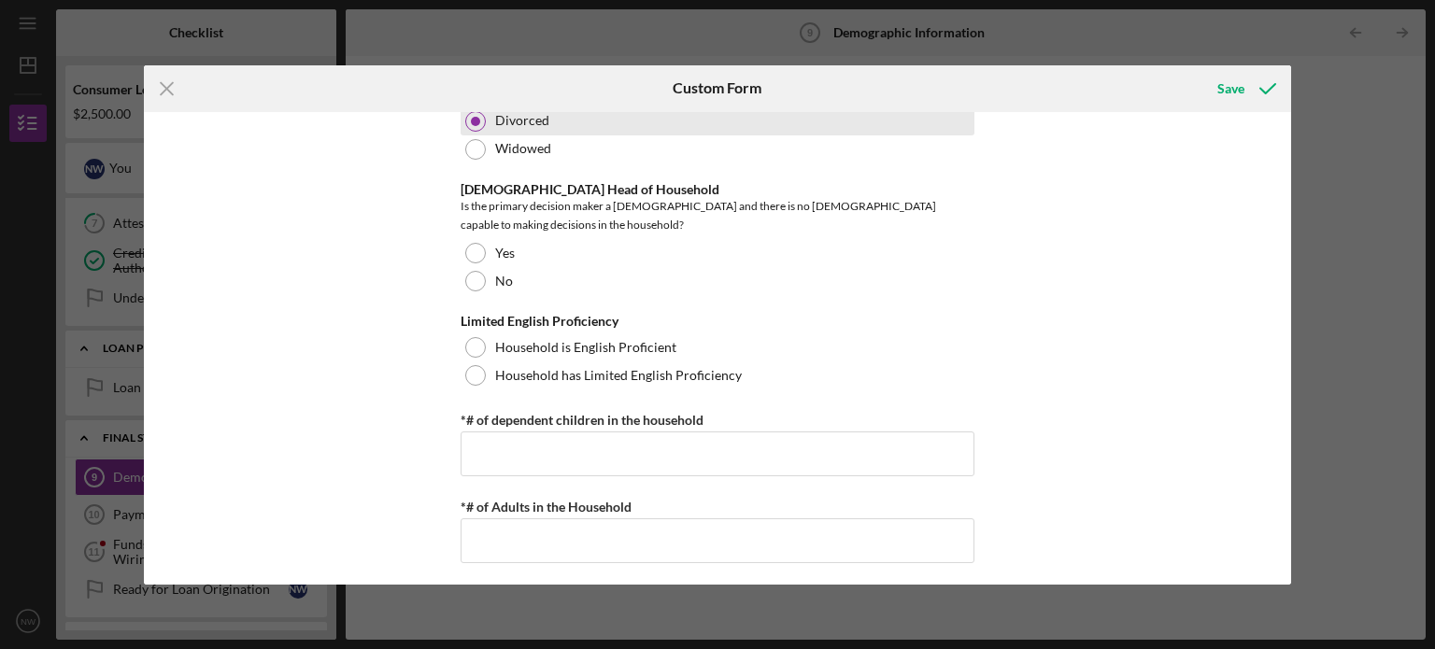
scroll to position [396, 0]
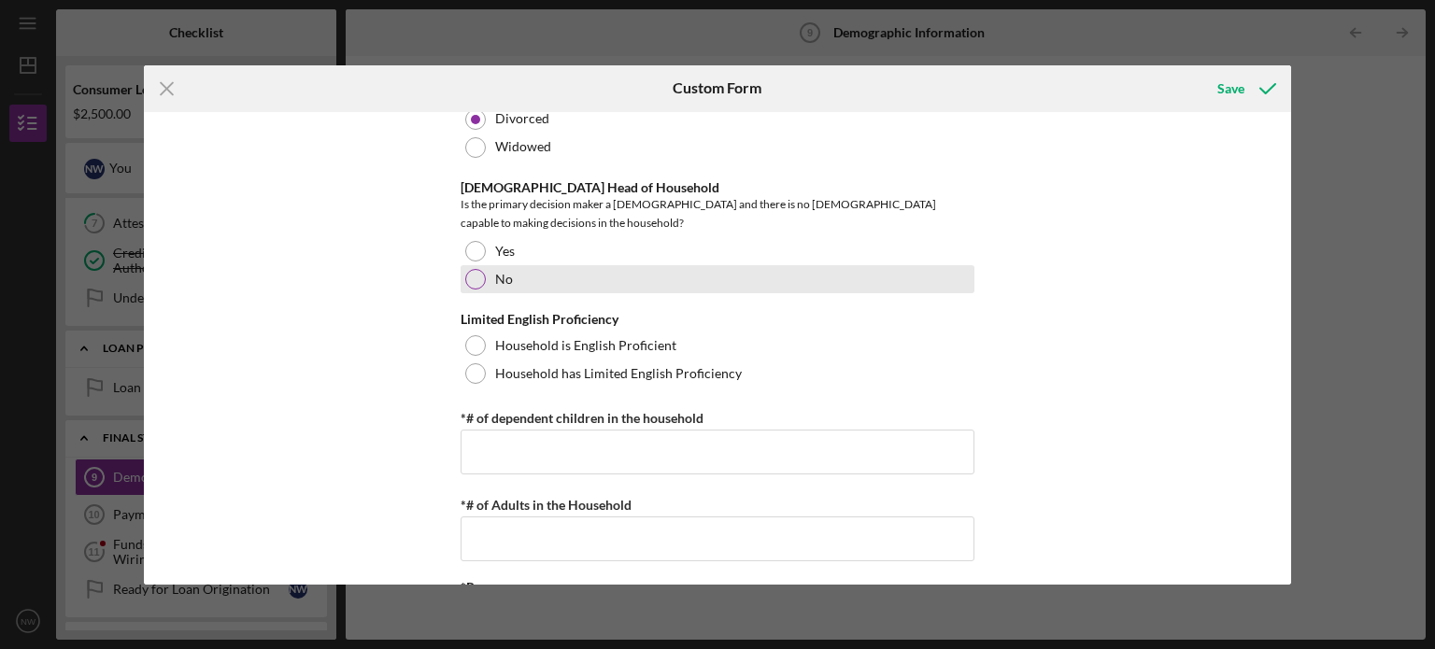
click at [474, 278] on div at bounding box center [475, 279] width 21 height 21
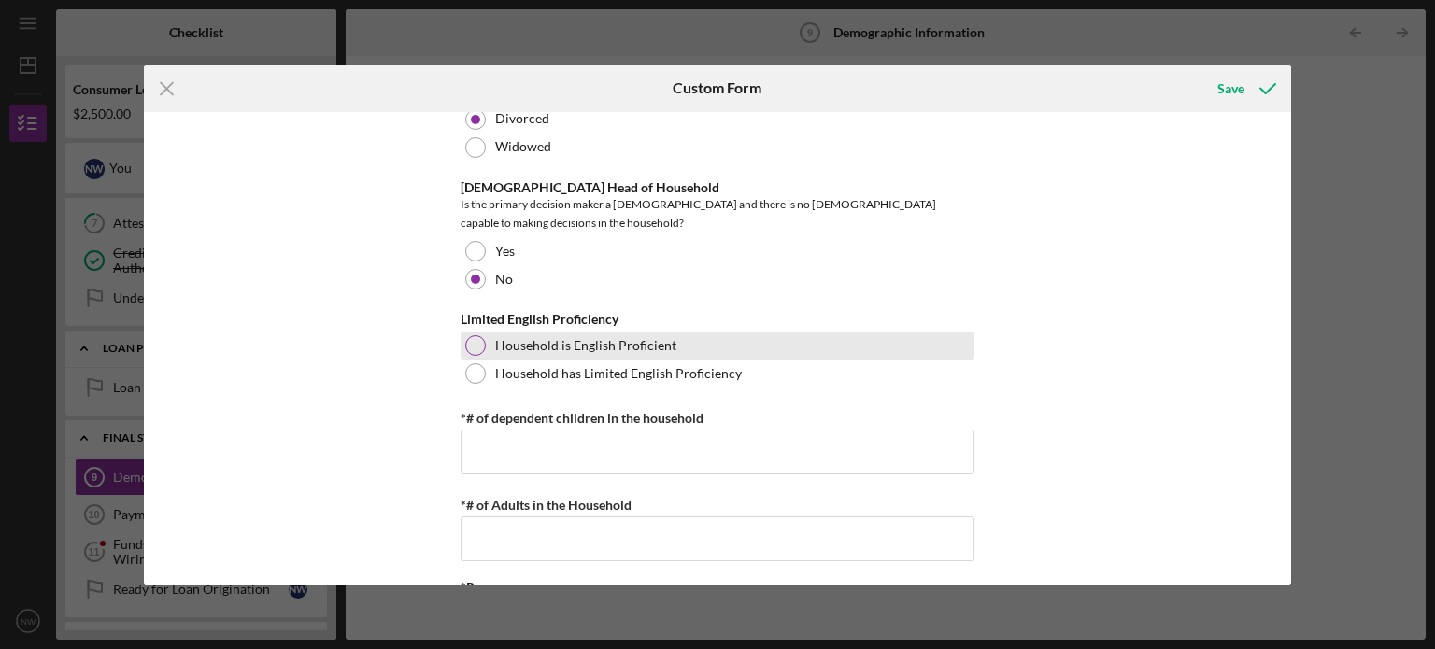
click at [472, 339] on div at bounding box center [475, 345] width 21 height 21
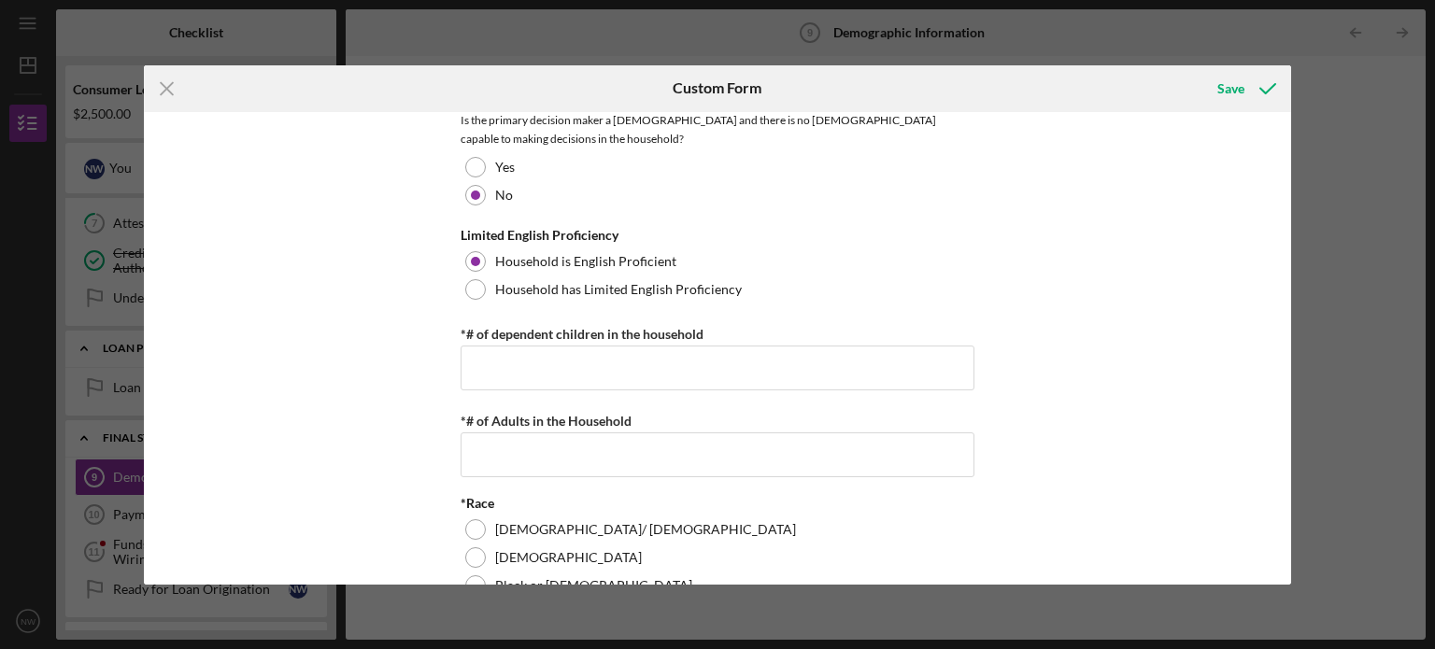
scroll to position [508, 0]
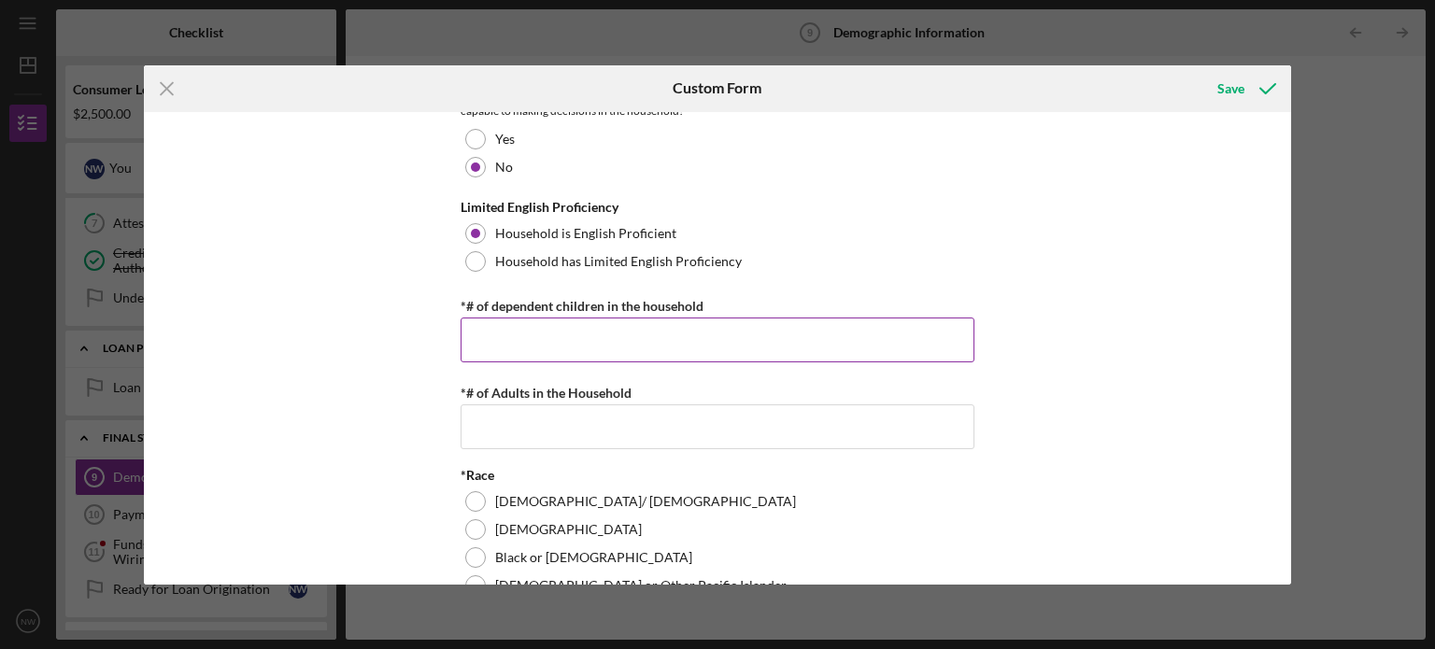
click at [506, 341] on input "*# of dependent children in the household" at bounding box center [717, 340] width 514 height 45
type input "3"
click at [529, 405] on input "*# of Adults in the Household" at bounding box center [717, 426] width 514 height 45
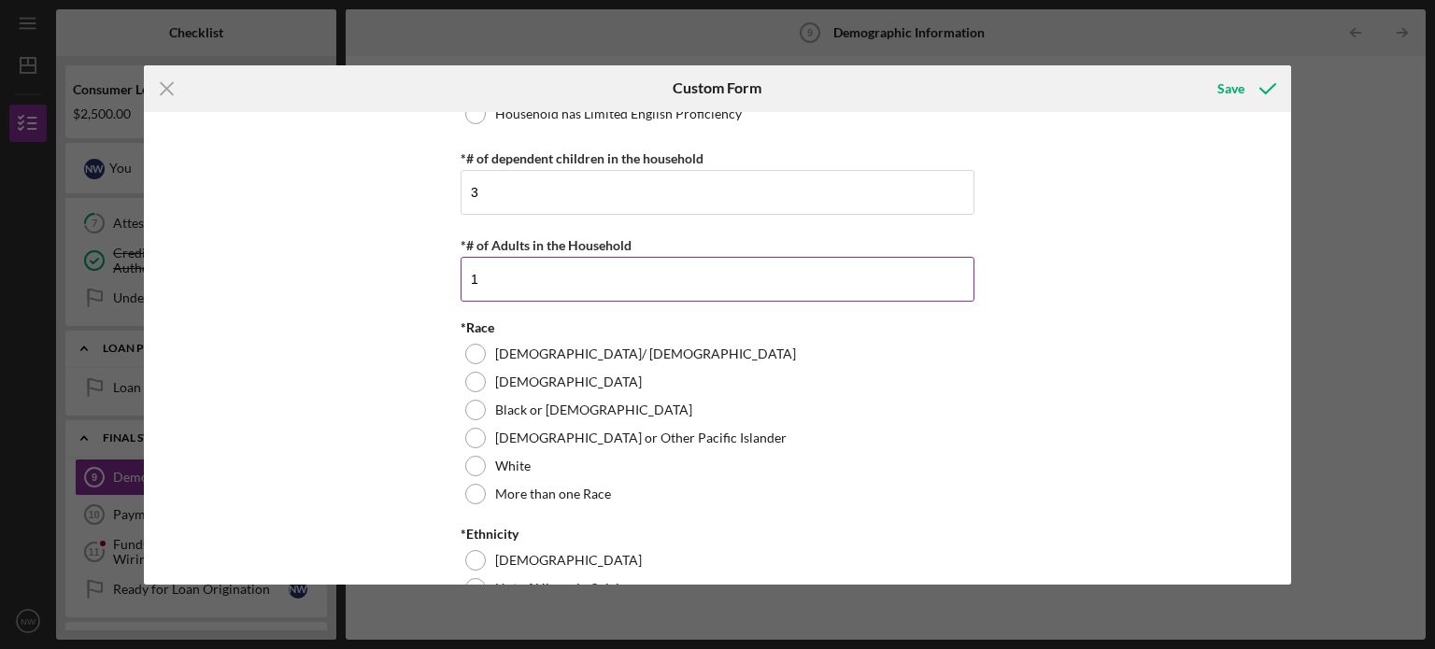
scroll to position [657, 0]
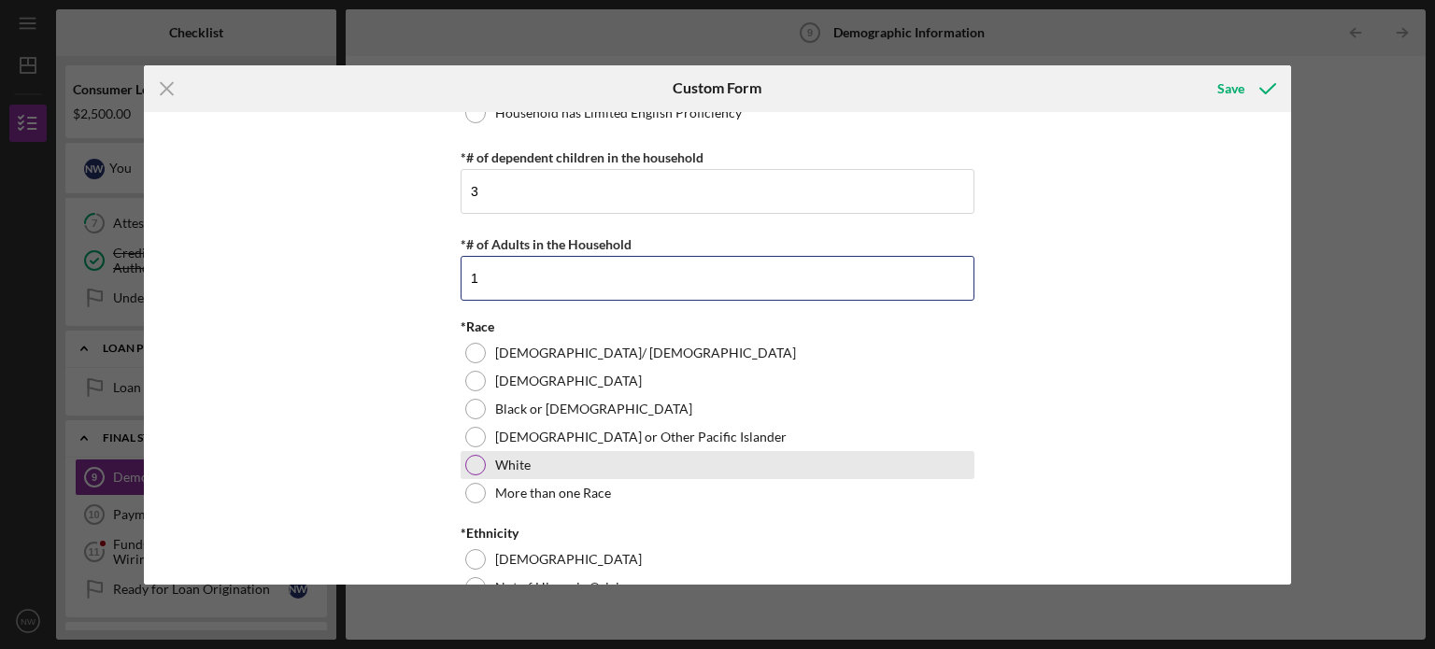
type input "1"
click at [475, 462] on div at bounding box center [475, 465] width 21 height 21
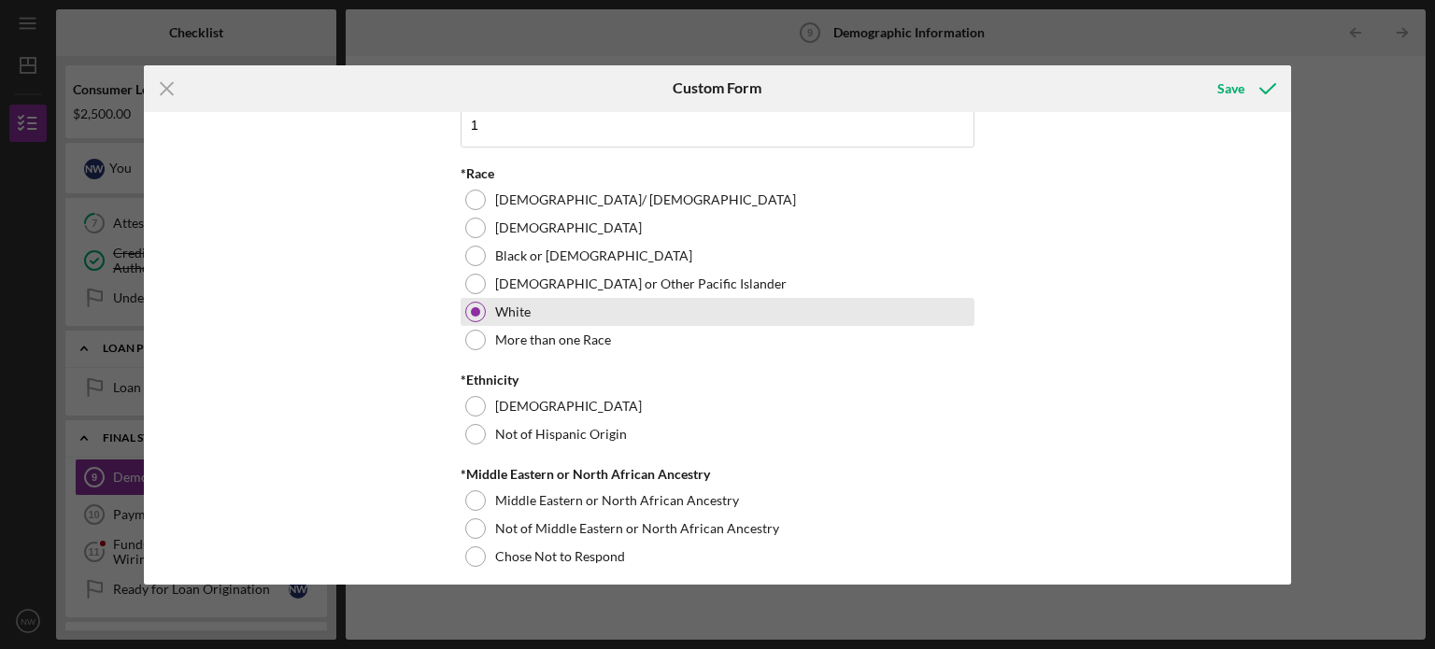
scroll to position [811, 0]
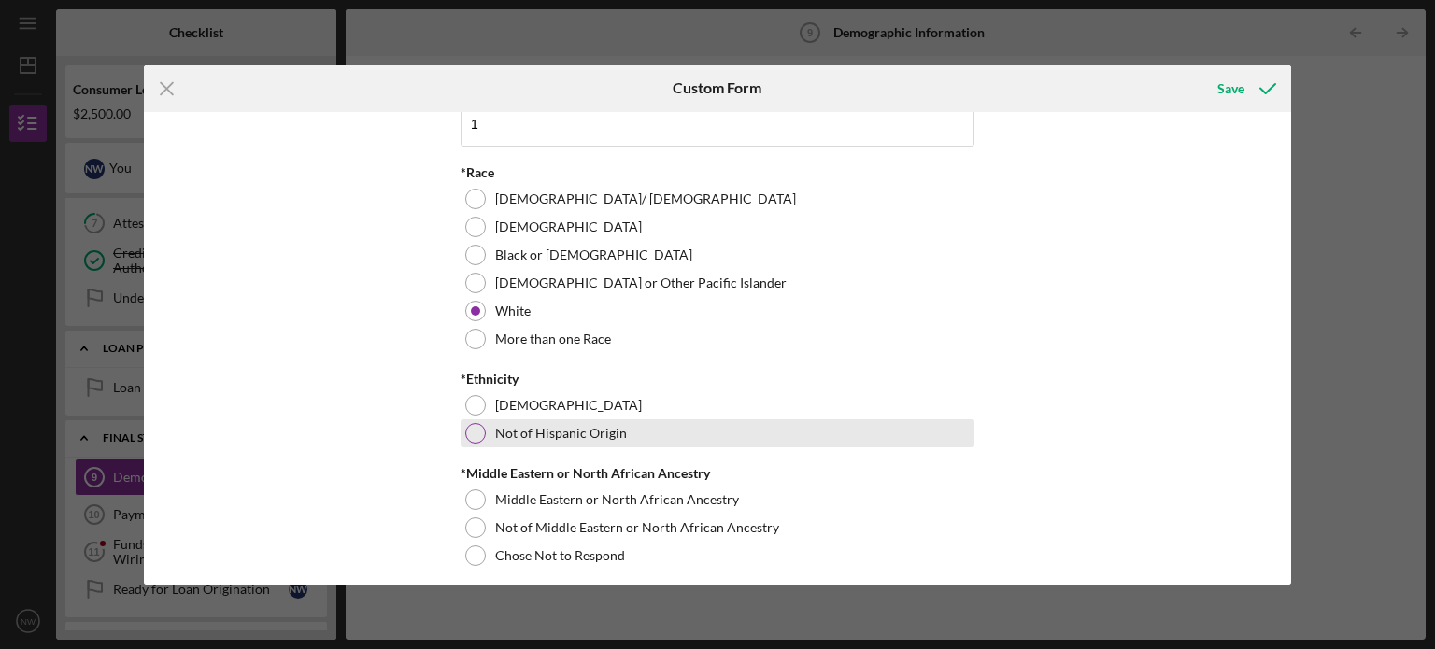
click at [474, 429] on div at bounding box center [475, 433] width 21 height 21
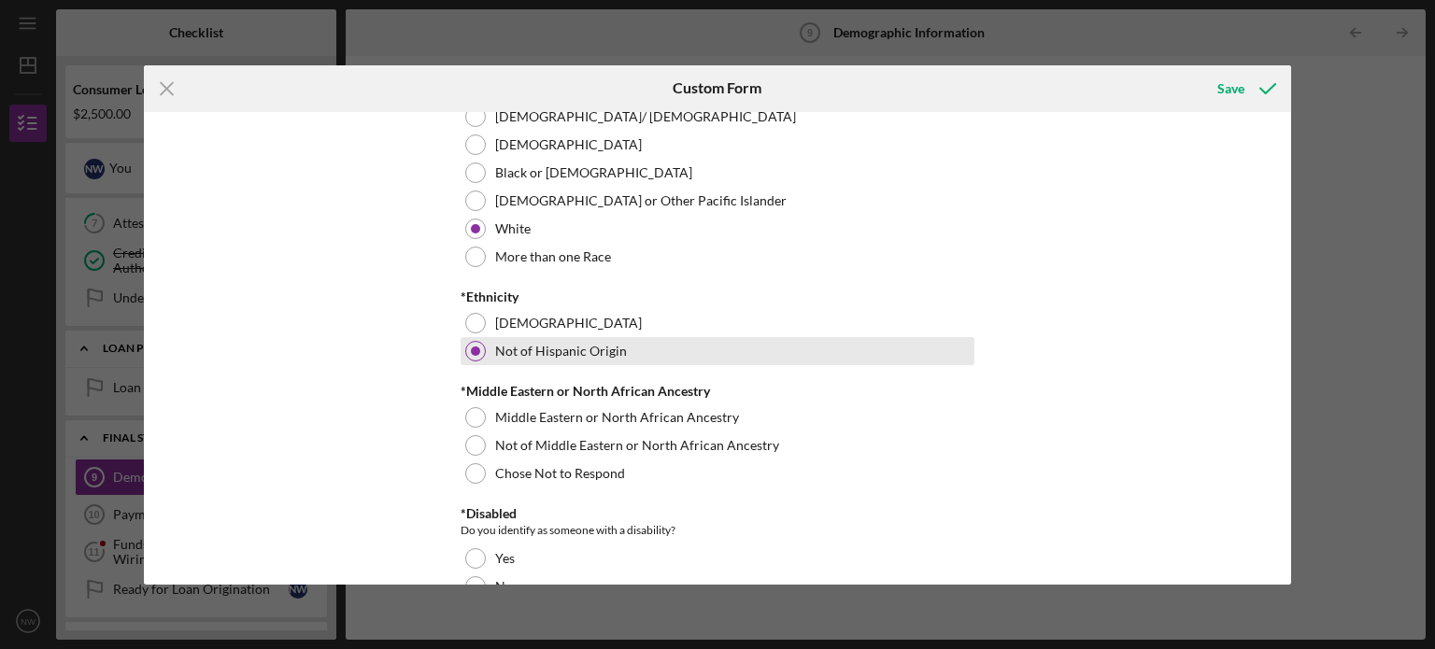
scroll to position [930, 0]
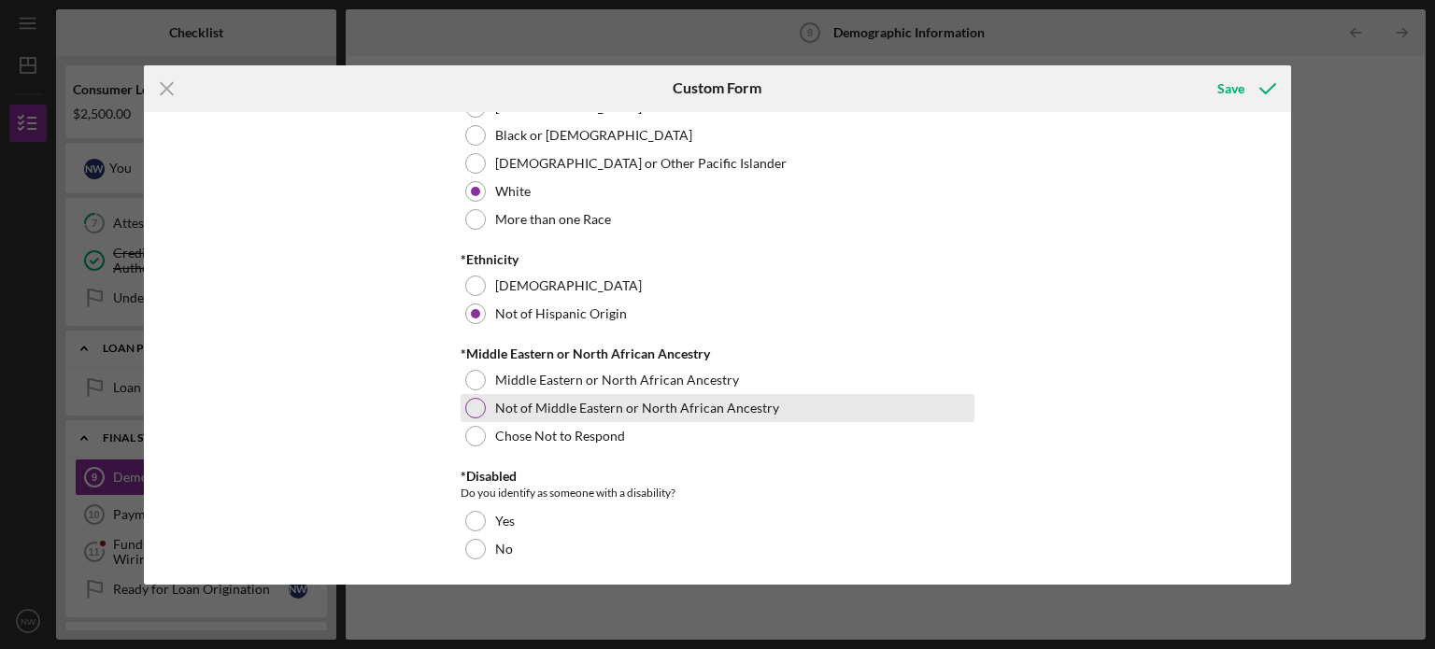
click at [482, 405] on div at bounding box center [475, 408] width 21 height 21
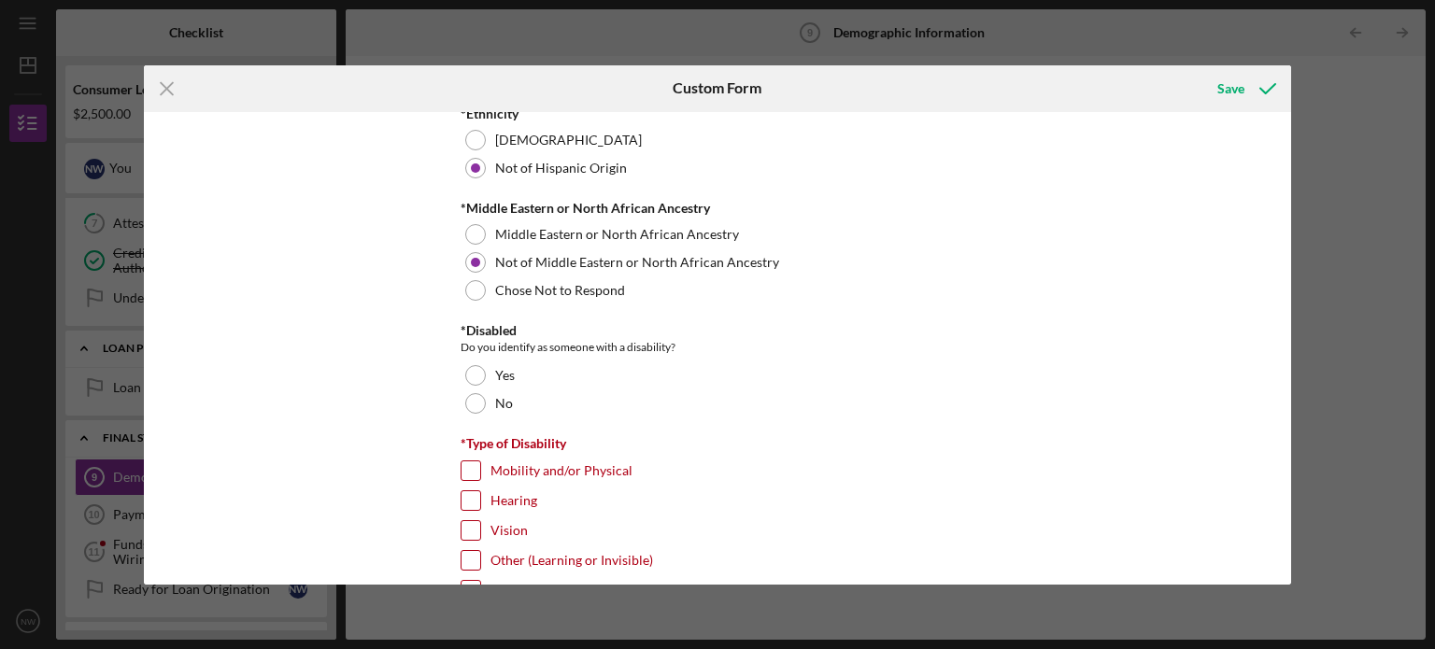
scroll to position [1079, 0]
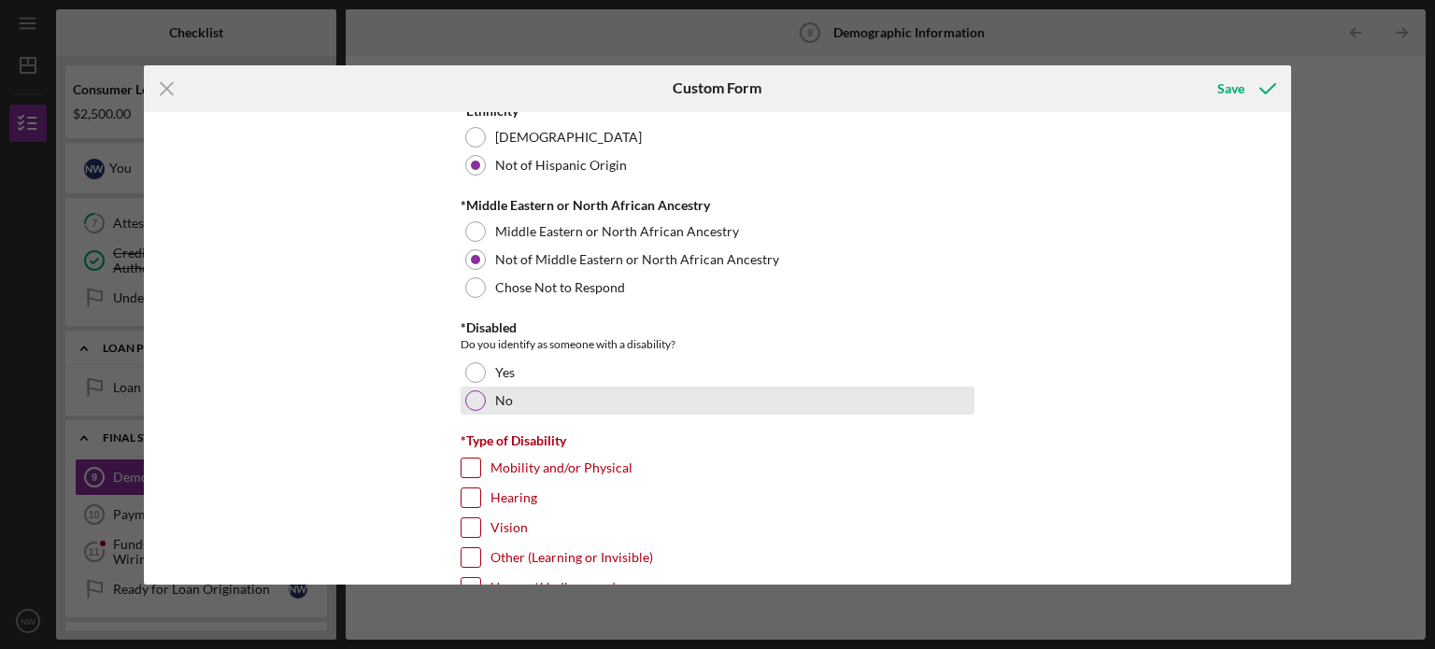
click at [470, 393] on div at bounding box center [475, 400] width 21 height 21
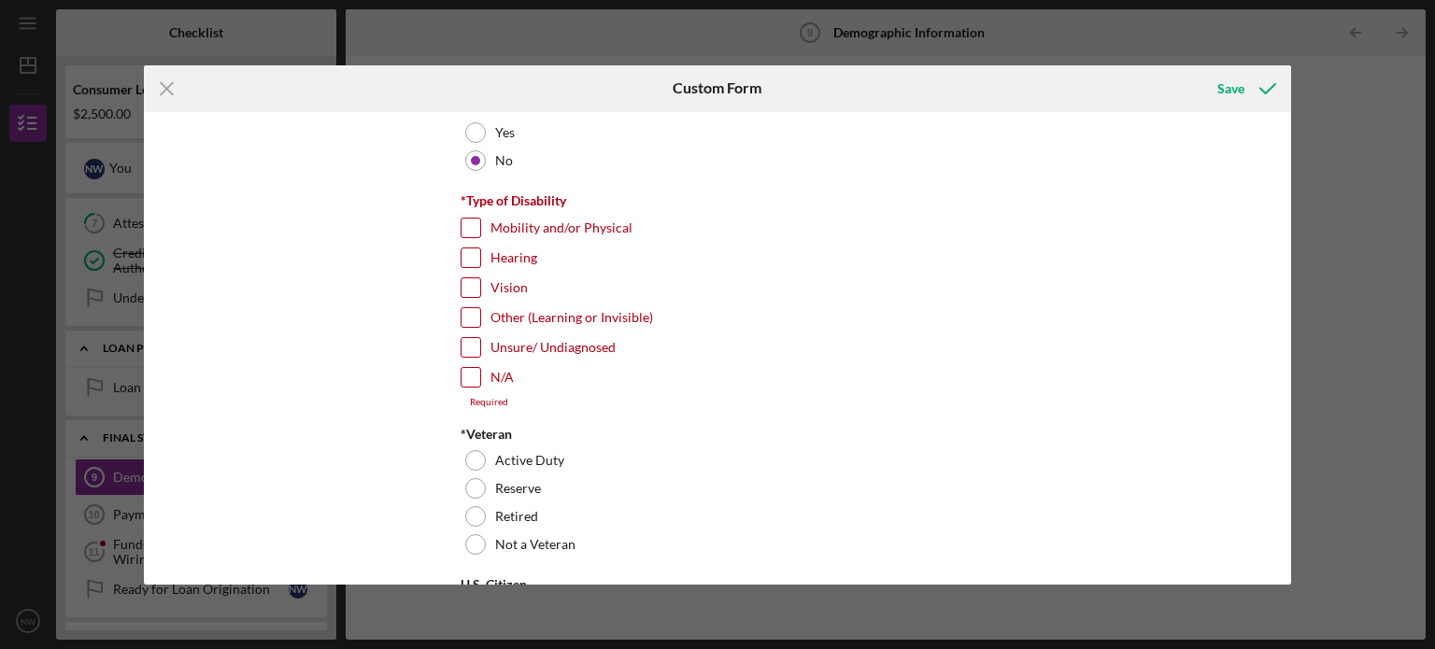
scroll to position [1326, 0]
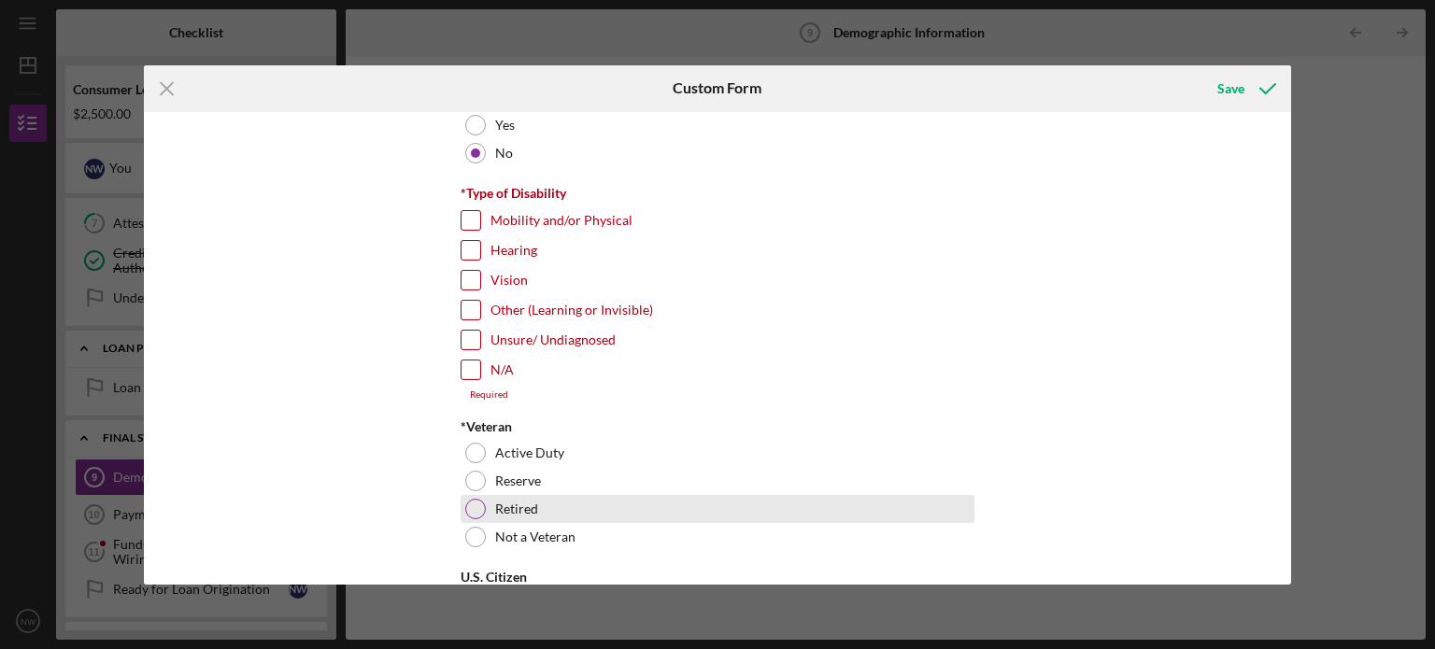
click at [473, 506] on div at bounding box center [475, 509] width 21 height 21
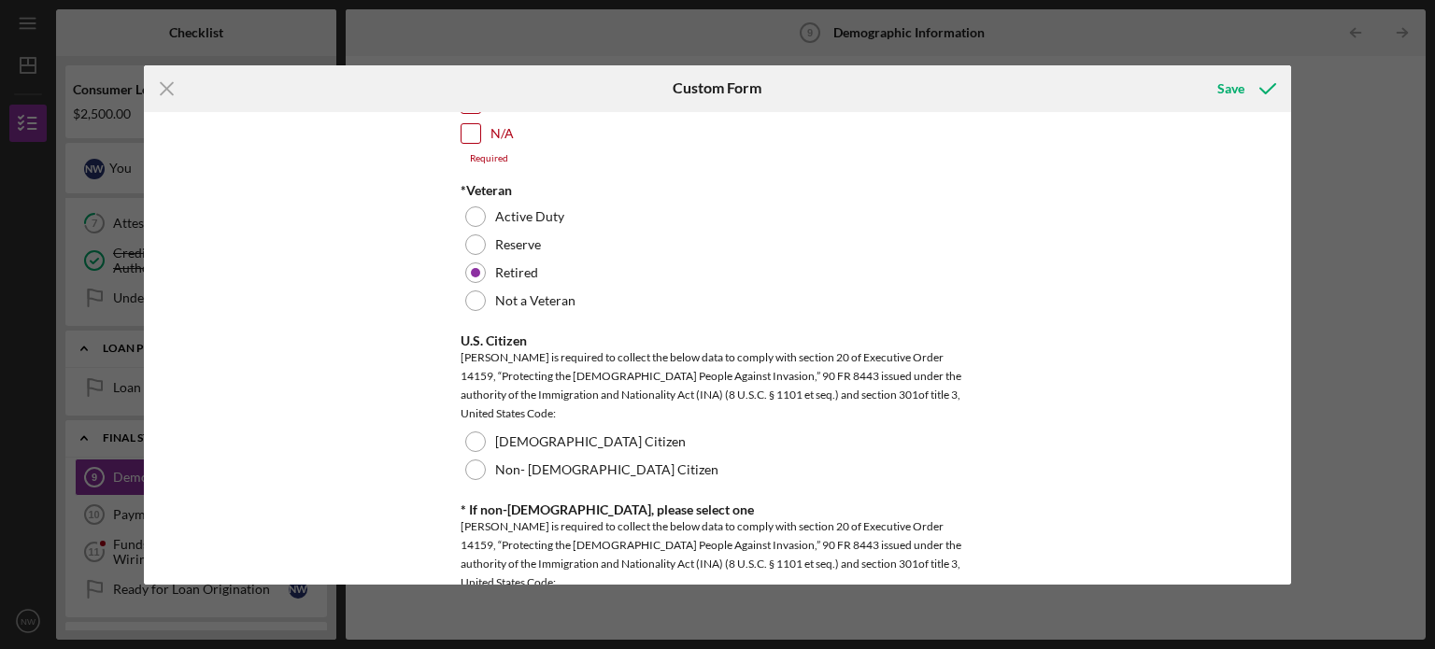
scroll to position [1595, 0]
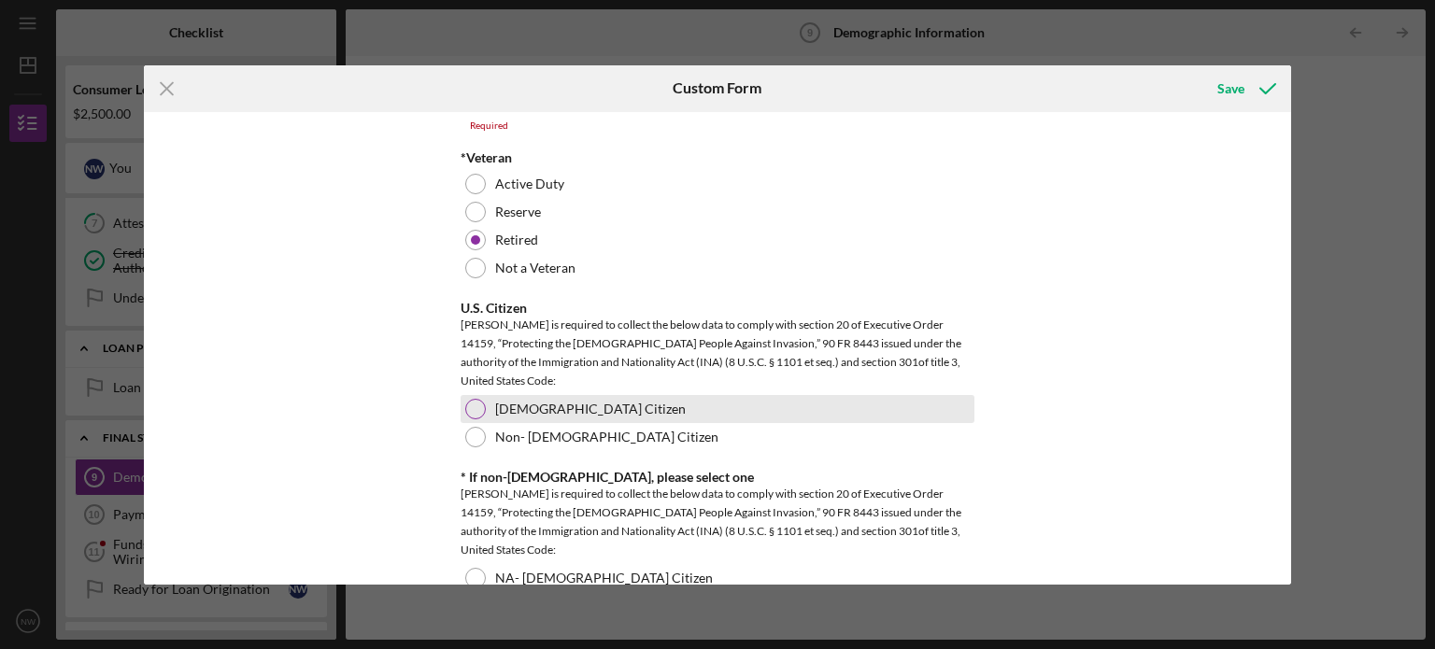
click at [465, 399] on div at bounding box center [475, 409] width 21 height 21
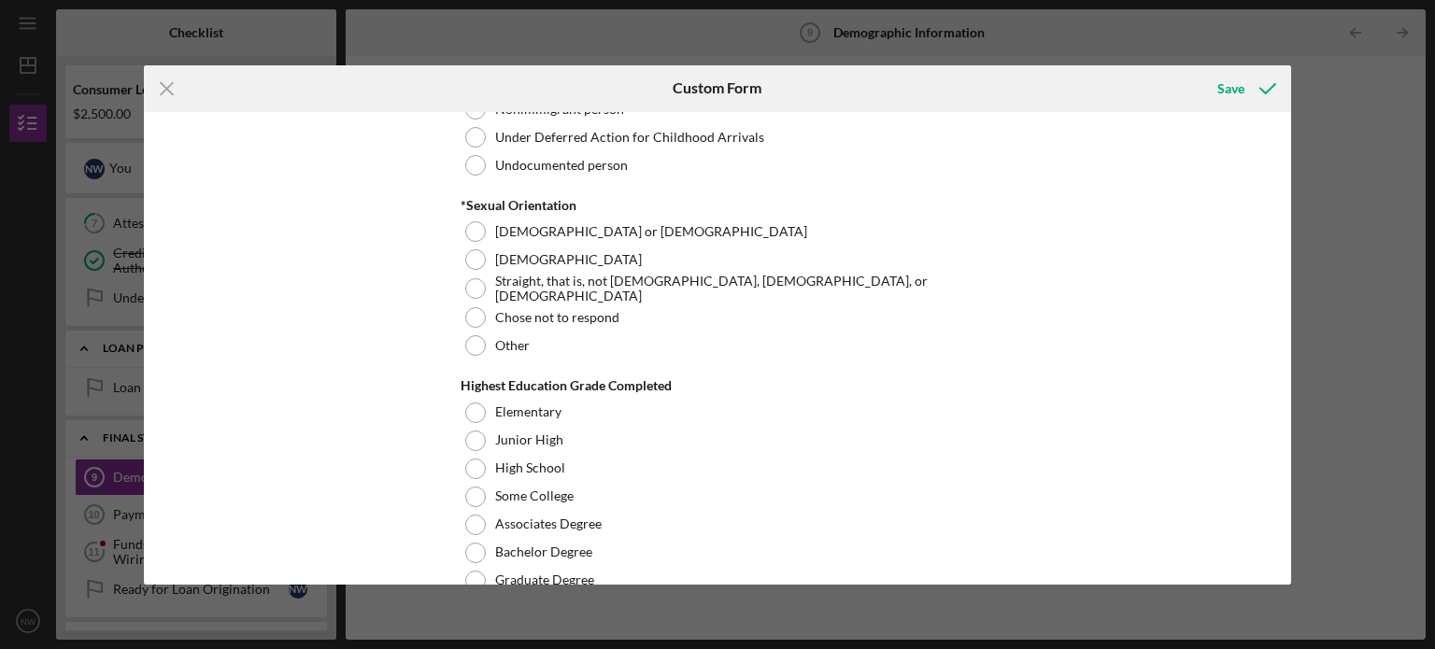
scroll to position [2214, 0]
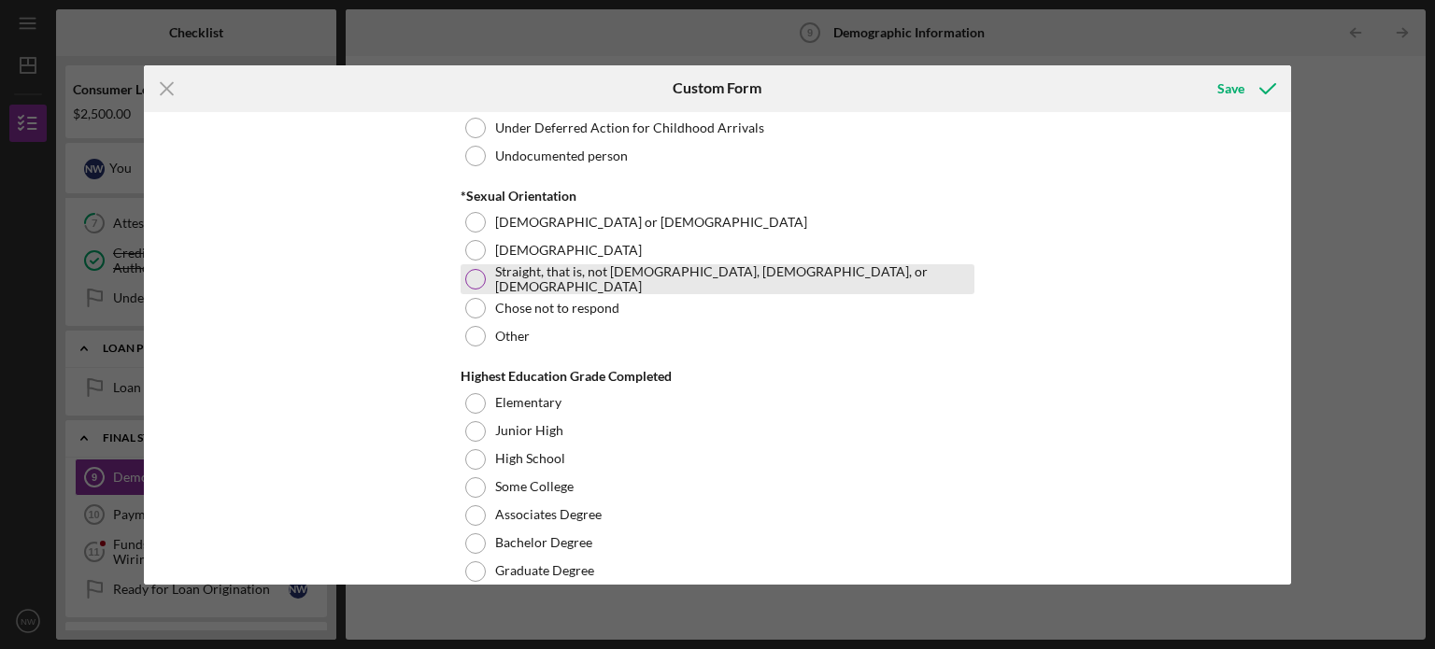
click at [475, 276] on div at bounding box center [475, 279] width 21 height 21
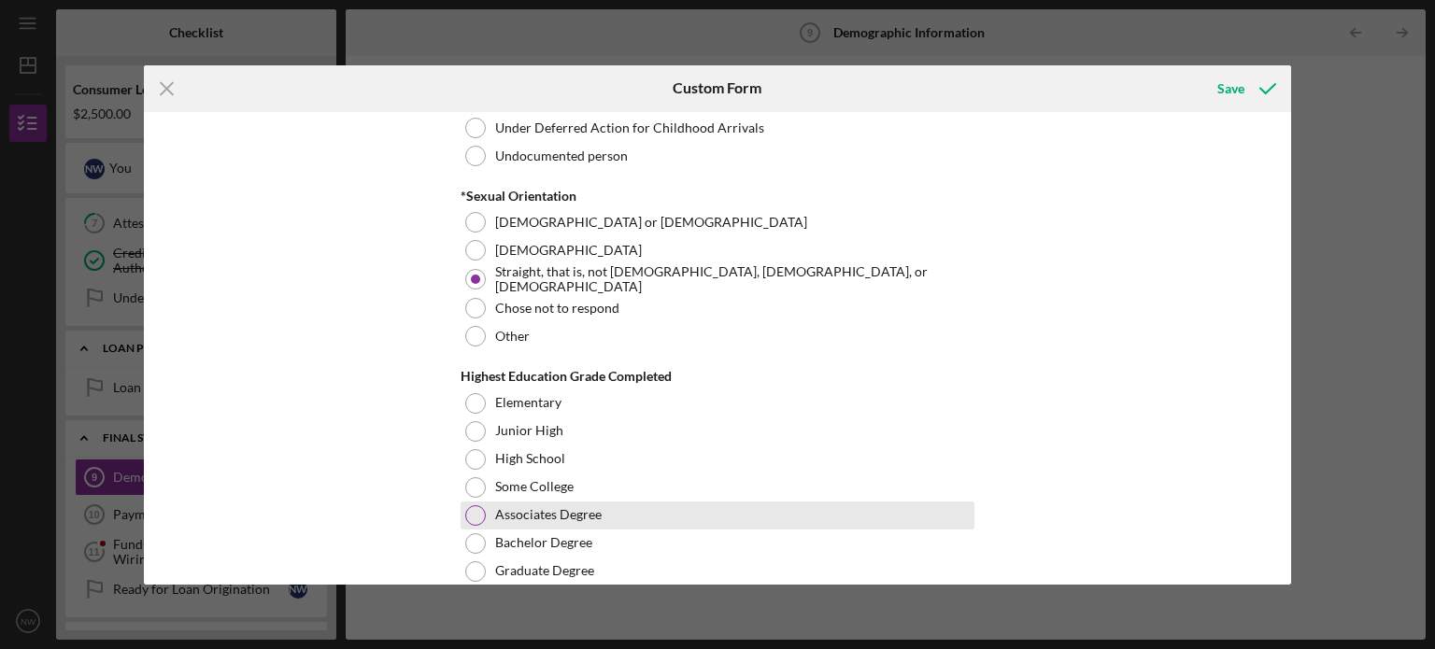
click at [472, 509] on div at bounding box center [475, 515] width 21 height 21
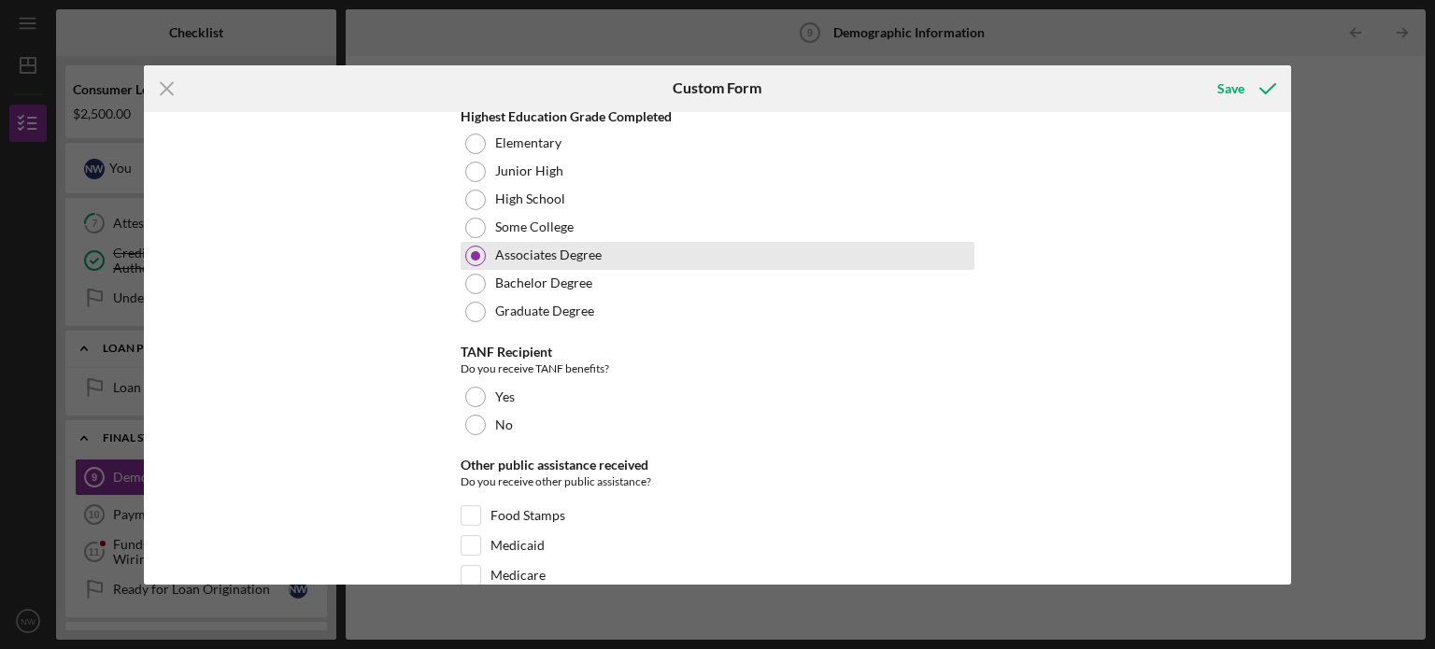
scroll to position [2474, 0]
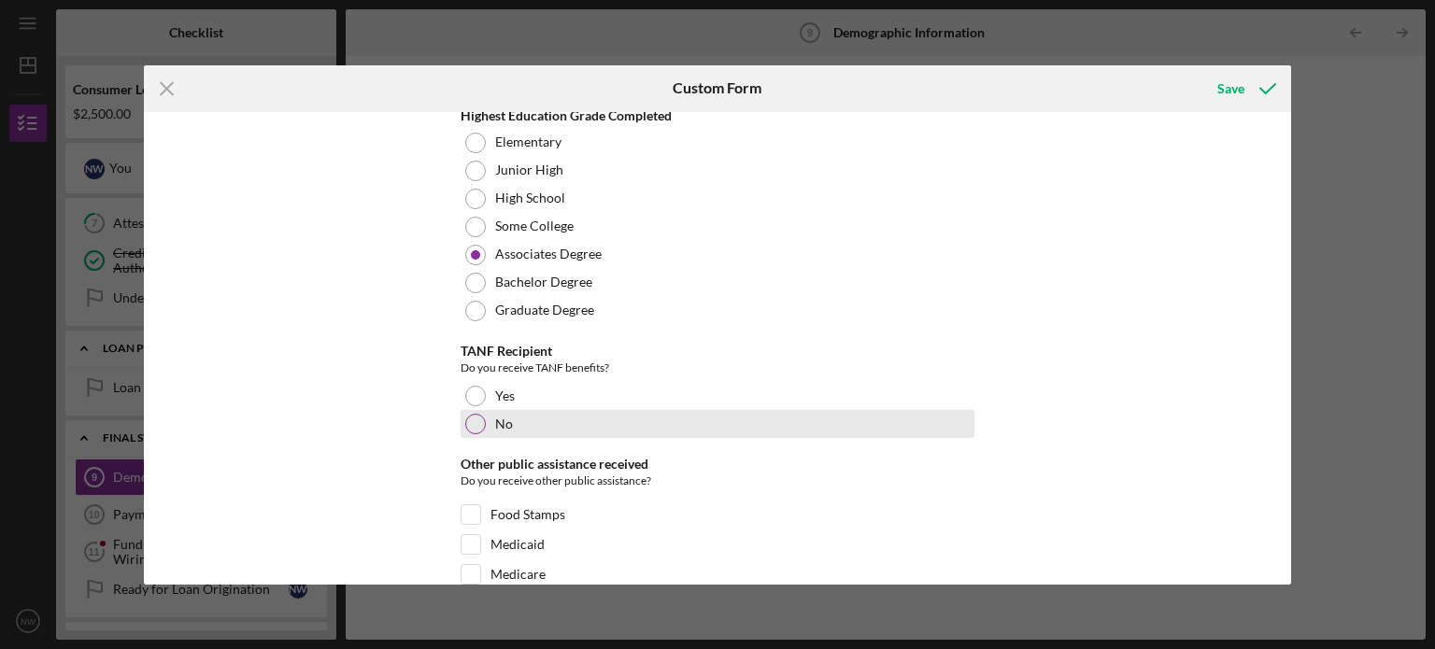
click at [469, 418] on div at bounding box center [475, 424] width 21 height 21
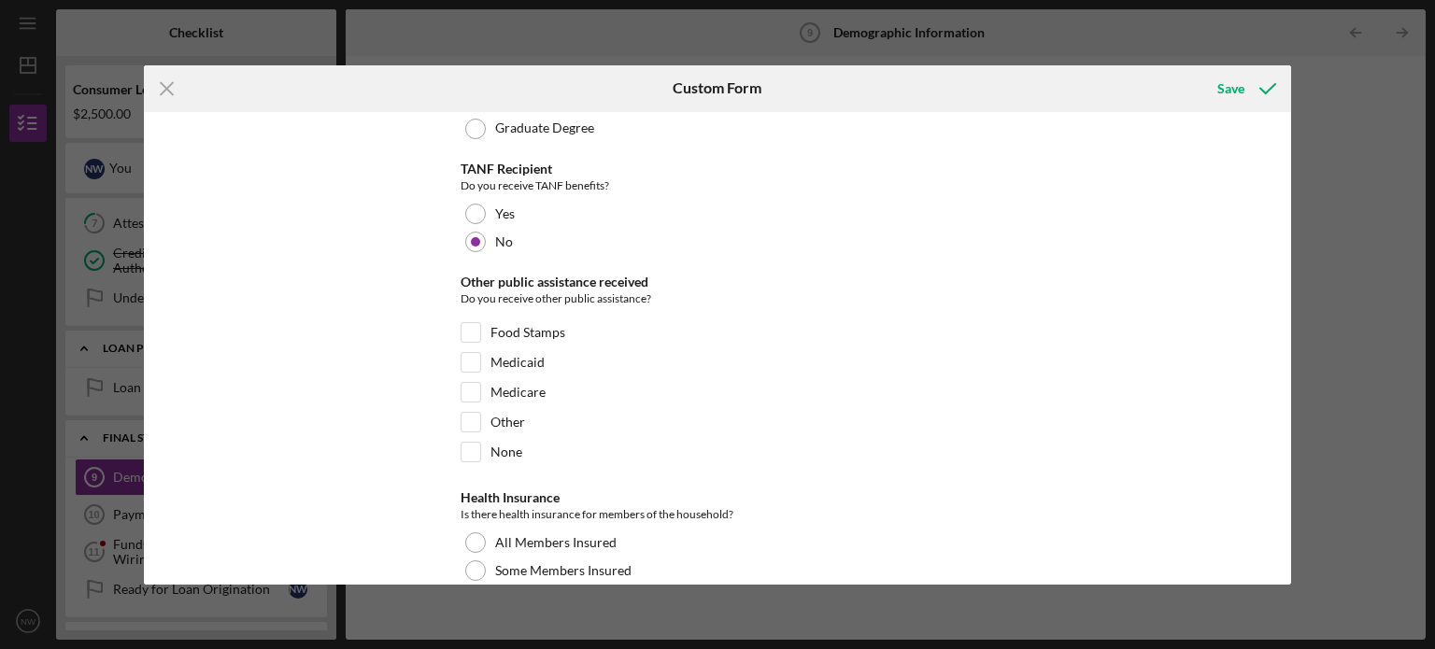
scroll to position [2664, 0]
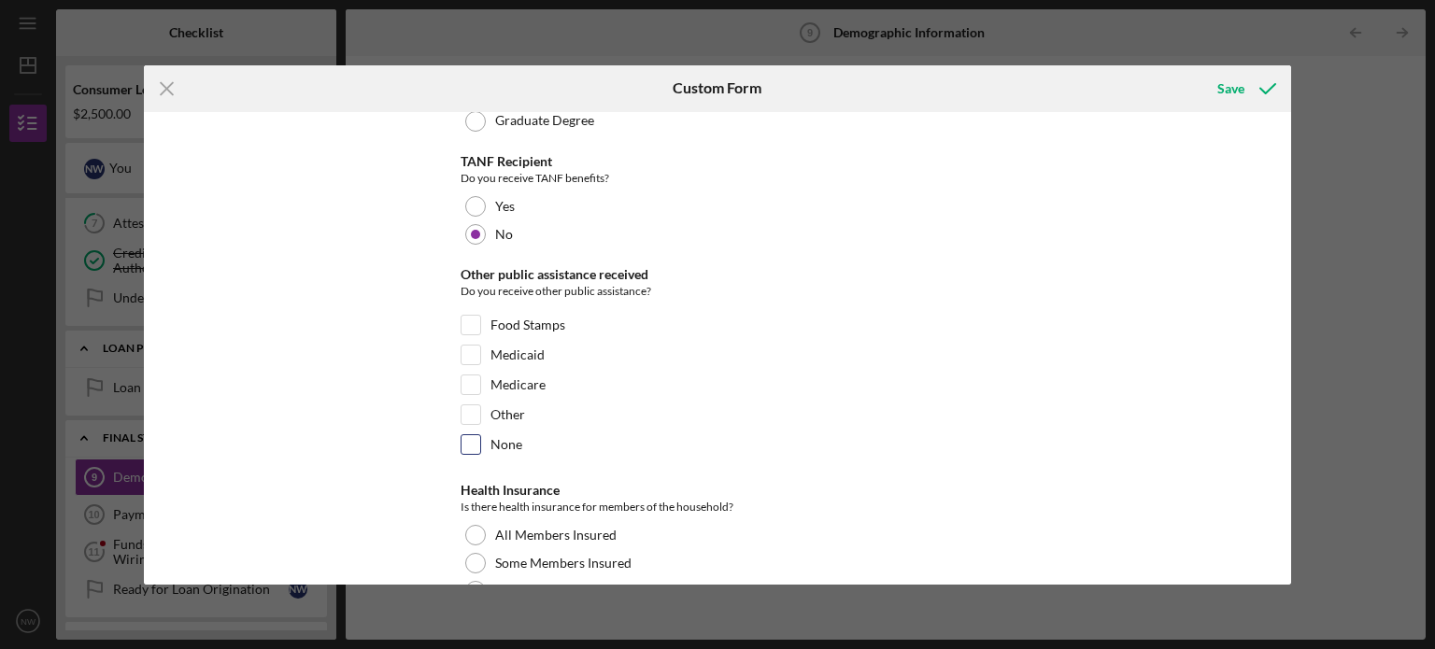
click at [470, 435] on input "None" at bounding box center [470, 444] width 19 height 19
checkbox input "true"
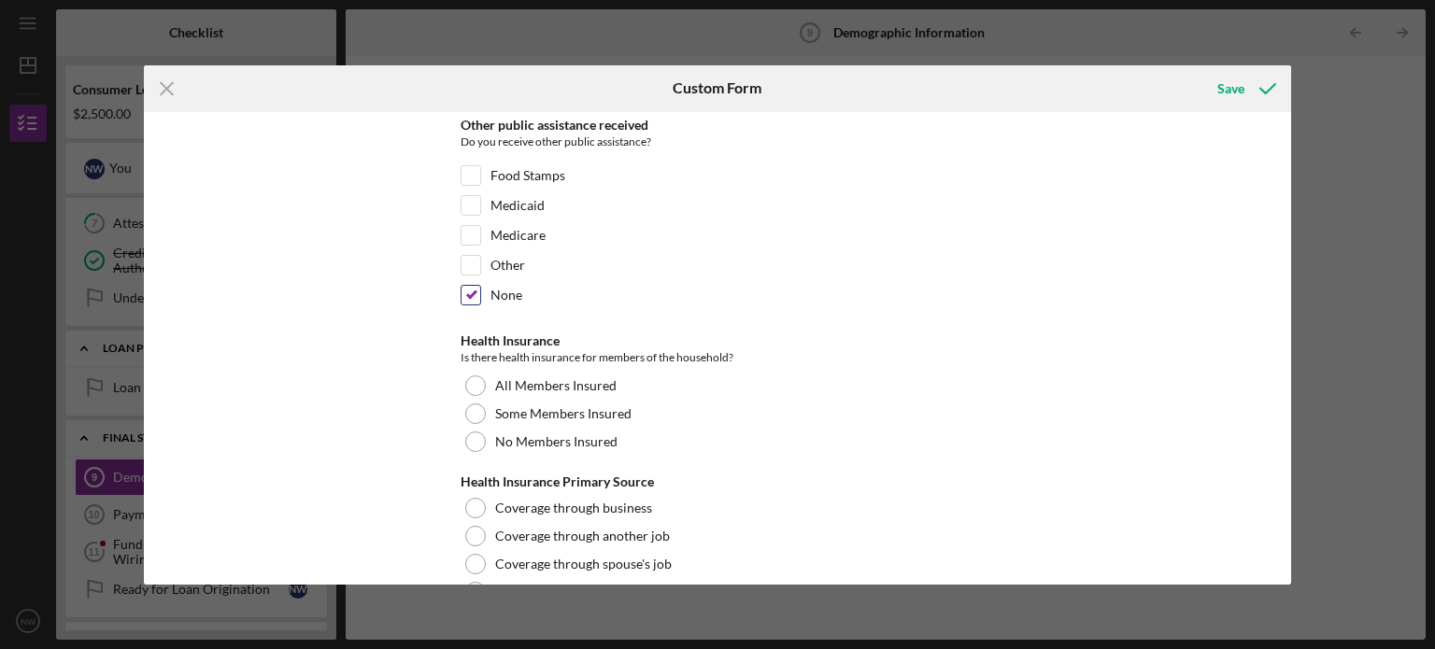
scroll to position [2823, 0]
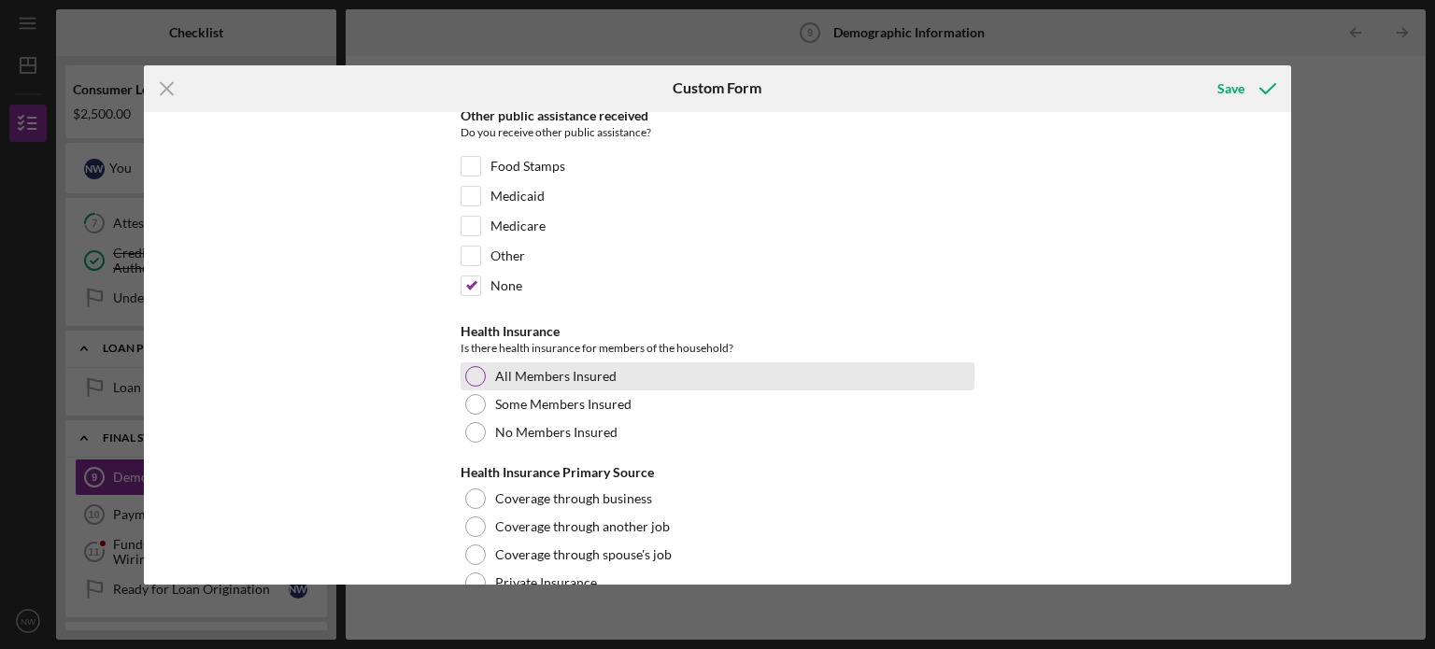
click at [476, 371] on div at bounding box center [475, 376] width 21 height 21
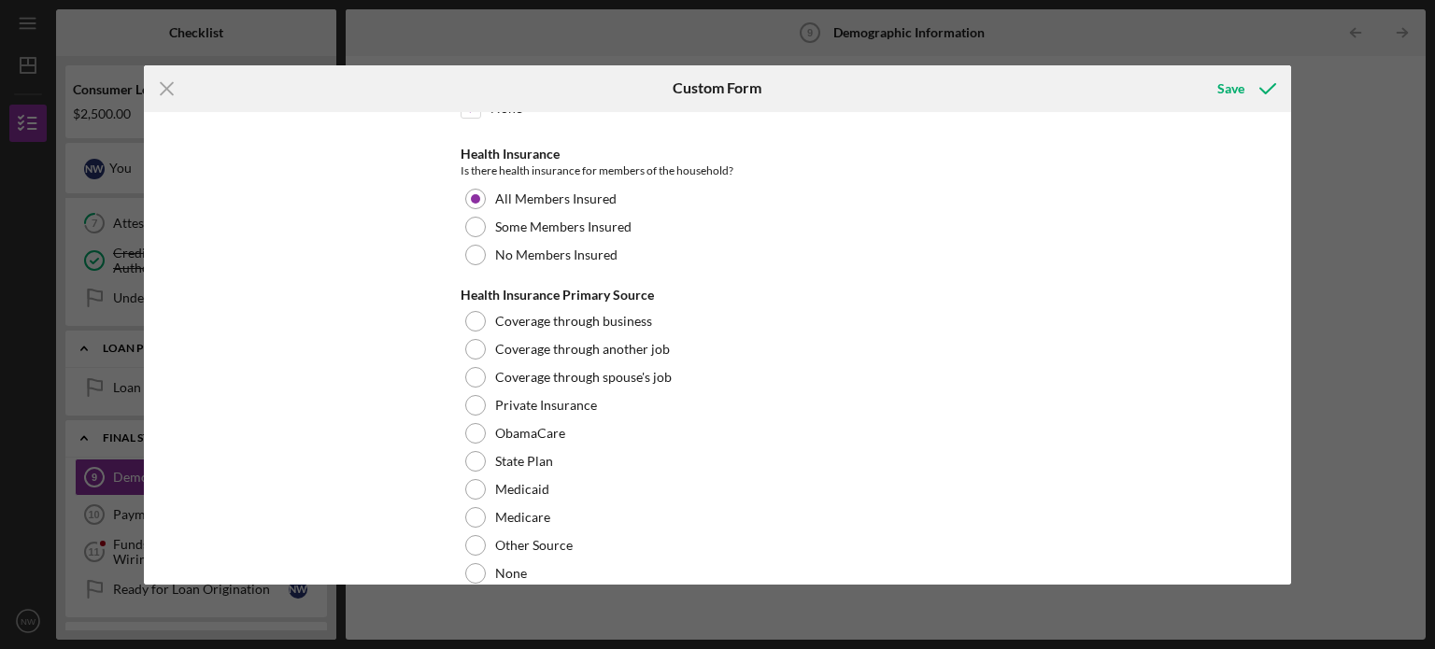
scroll to position [3002, 0]
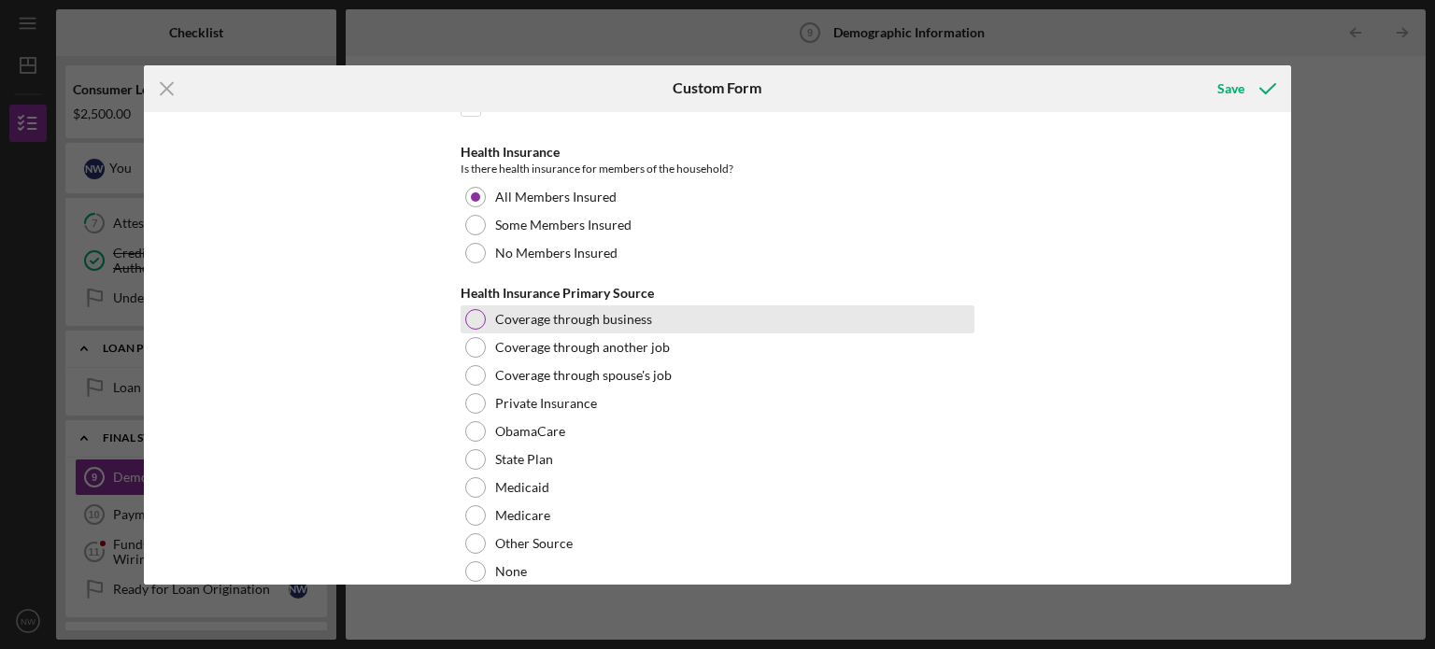
click at [473, 309] on div at bounding box center [475, 319] width 21 height 21
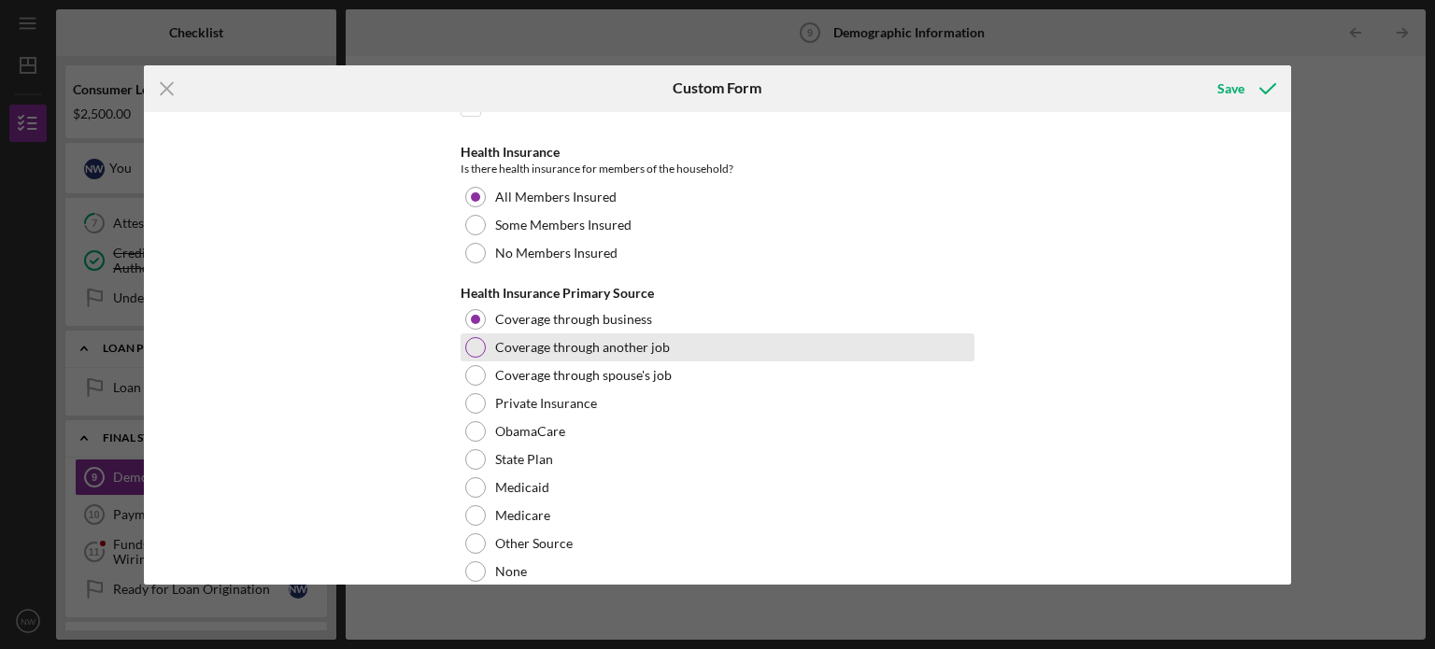
click at [469, 338] on div at bounding box center [475, 347] width 21 height 21
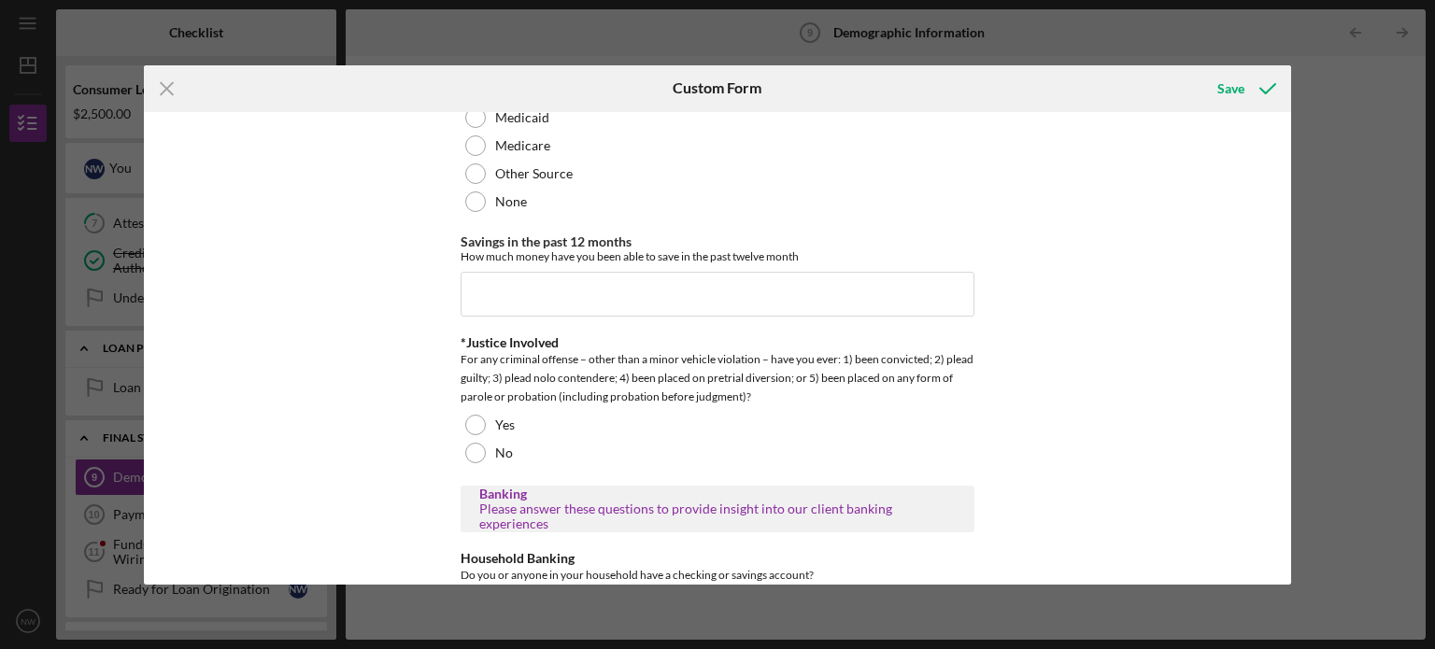
scroll to position [3382, 0]
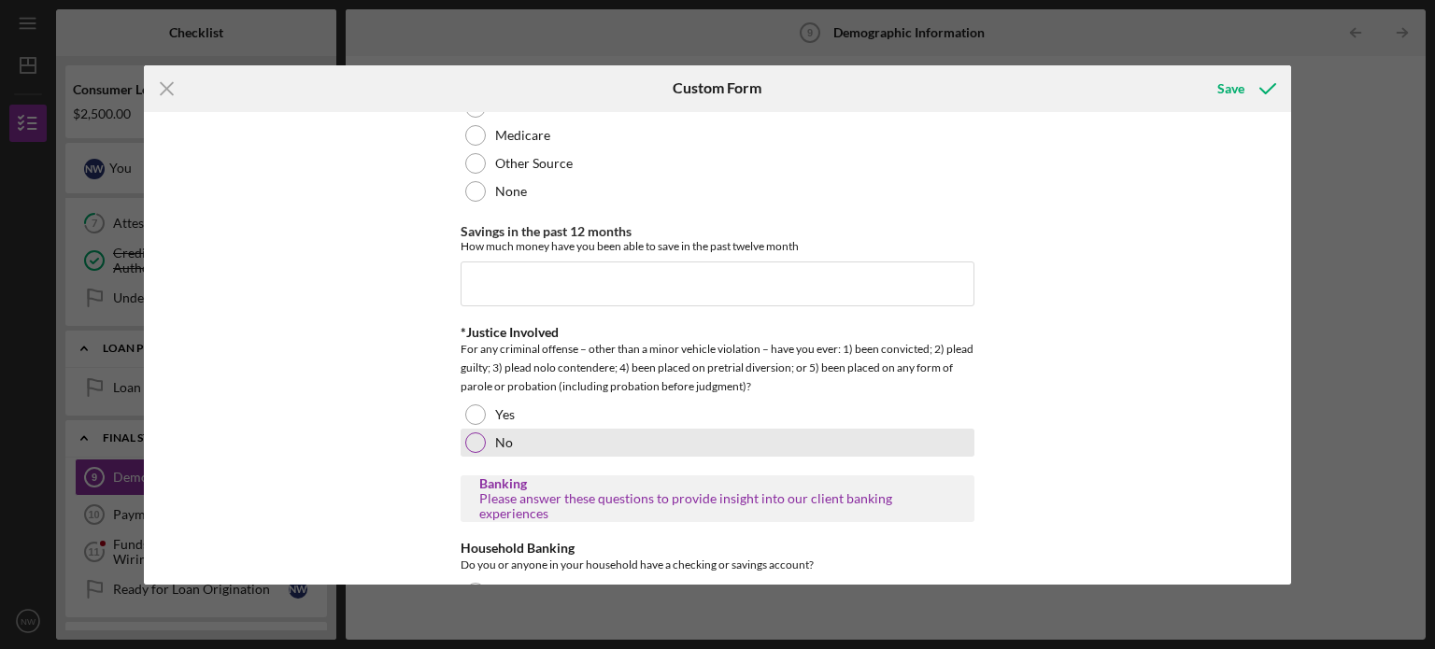
click at [469, 432] on div at bounding box center [475, 442] width 21 height 21
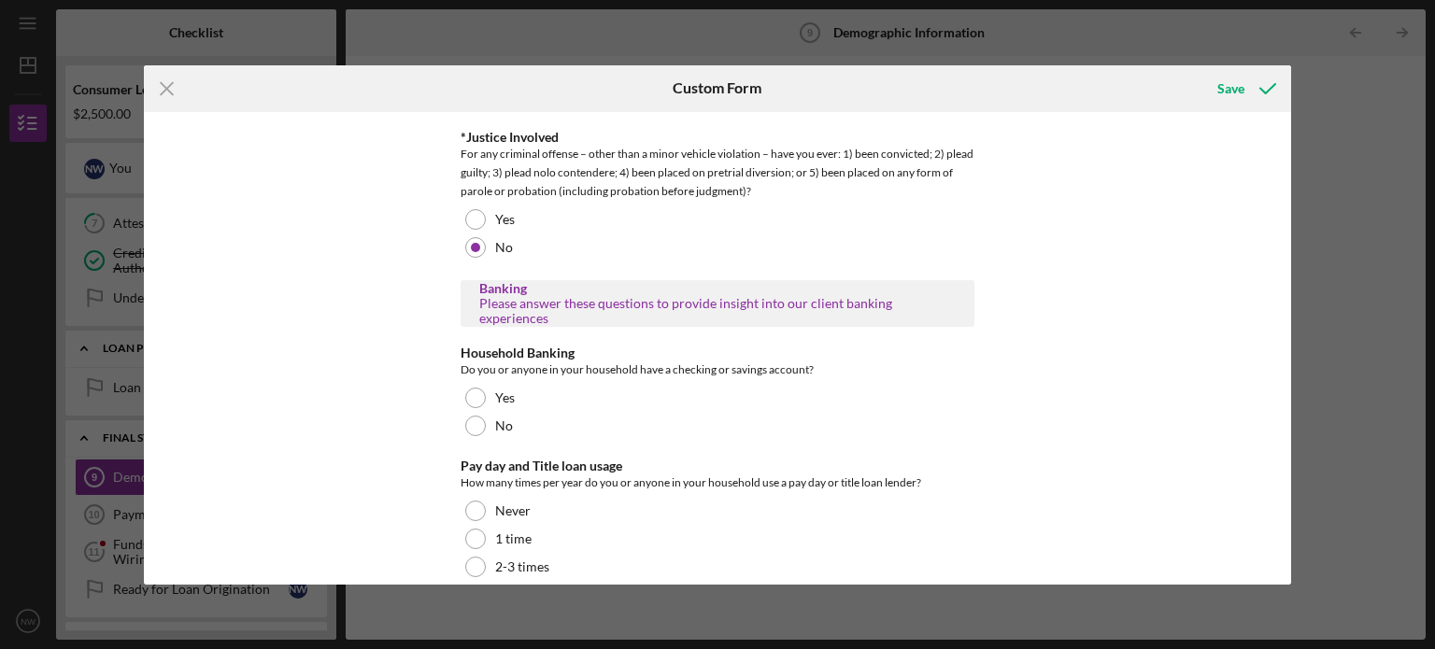
scroll to position [3582, 0]
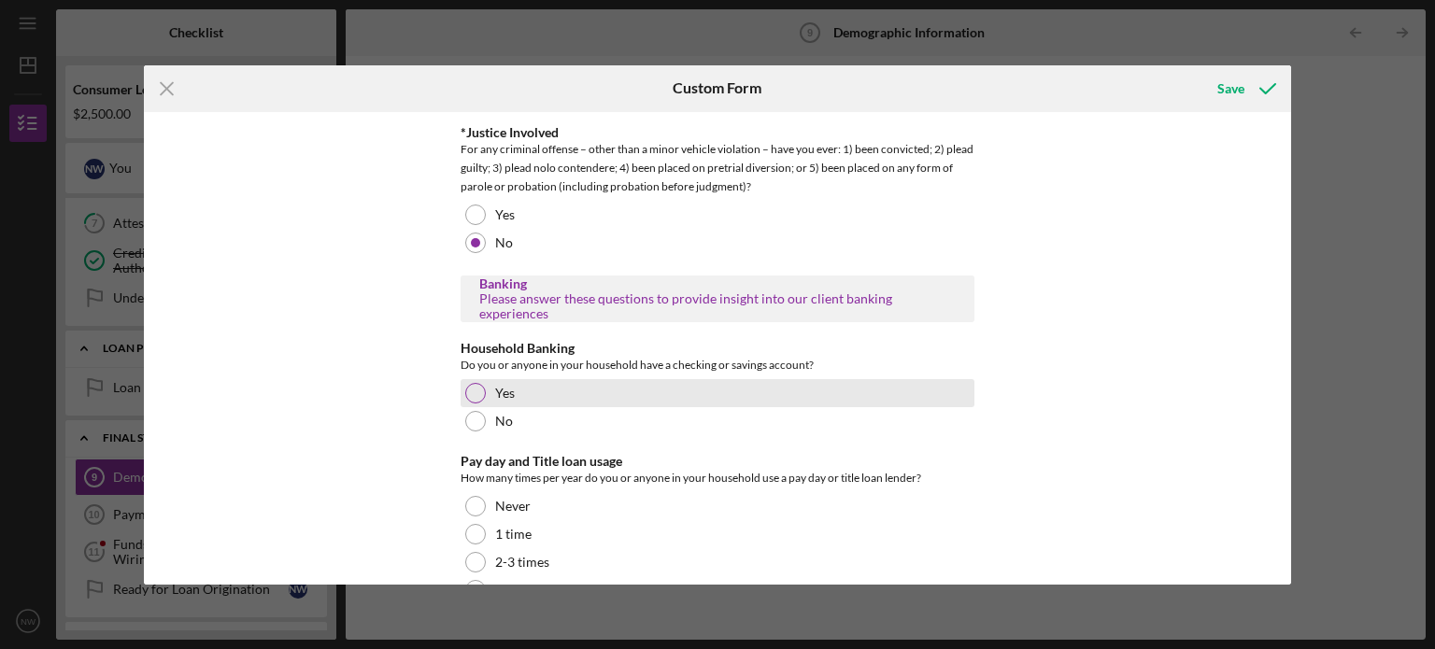
click at [470, 390] on div at bounding box center [475, 393] width 21 height 21
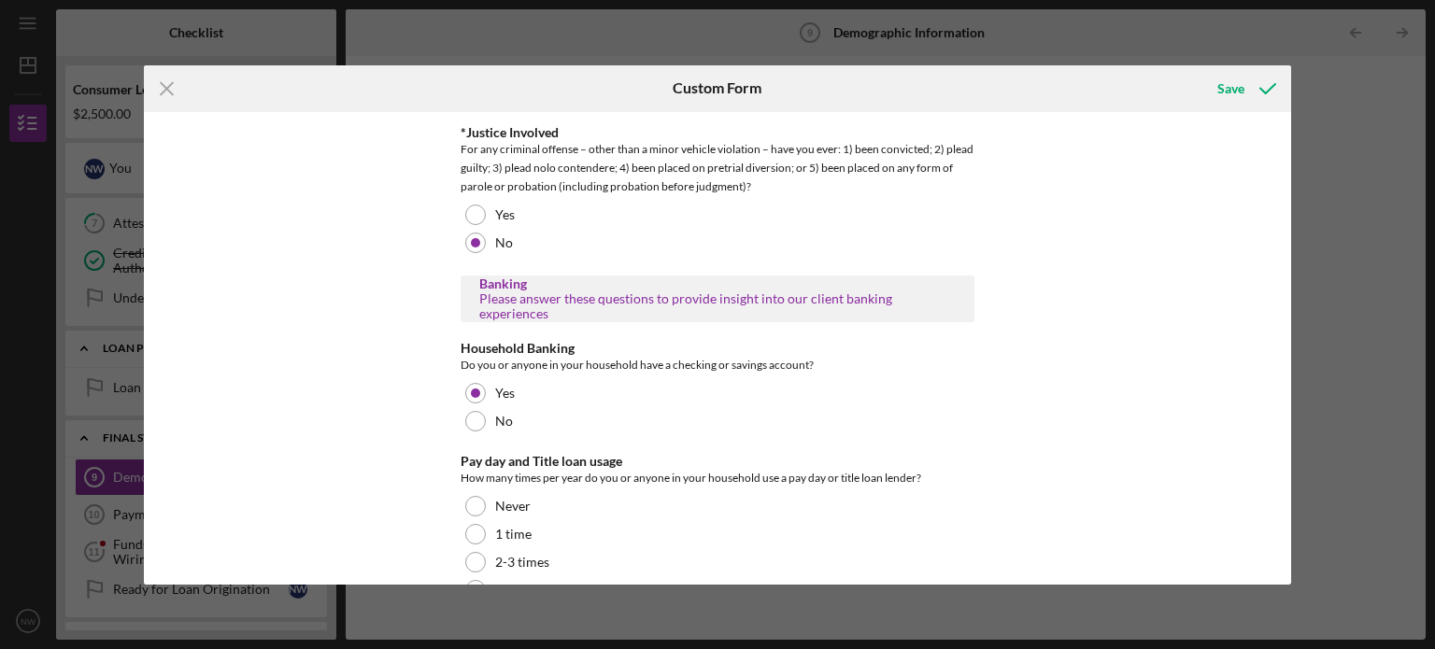
scroll to position [3619, 0]
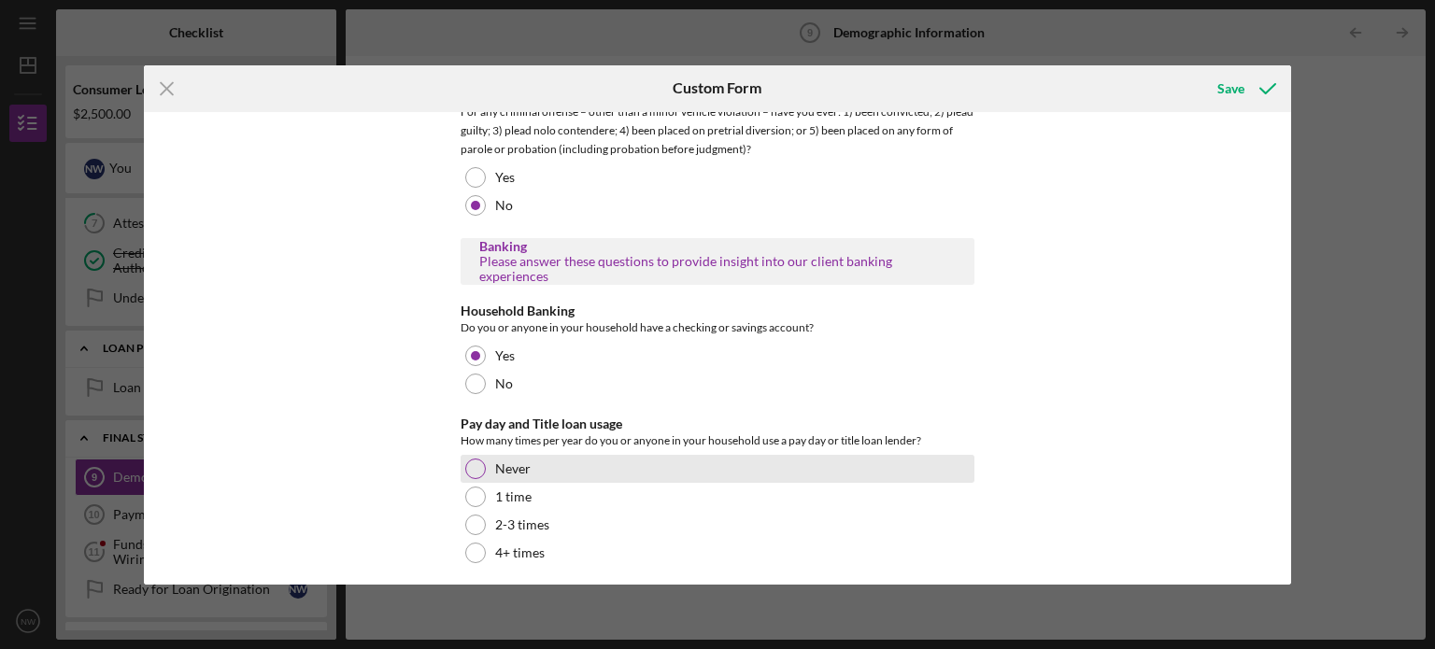
click at [472, 459] on div at bounding box center [475, 469] width 21 height 21
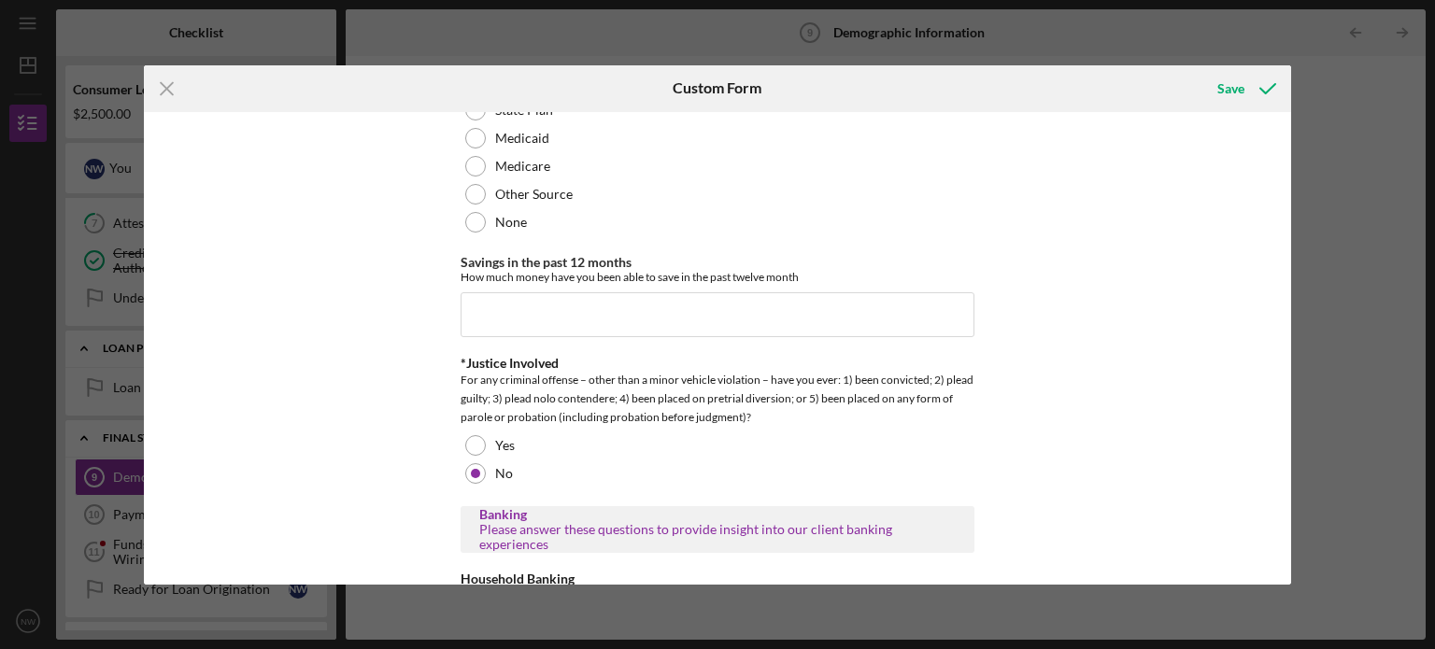
scroll to position [3350, 0]
click at [1229, 91] on div "Save" at bounding box center [1230, 88] width 27 height 37
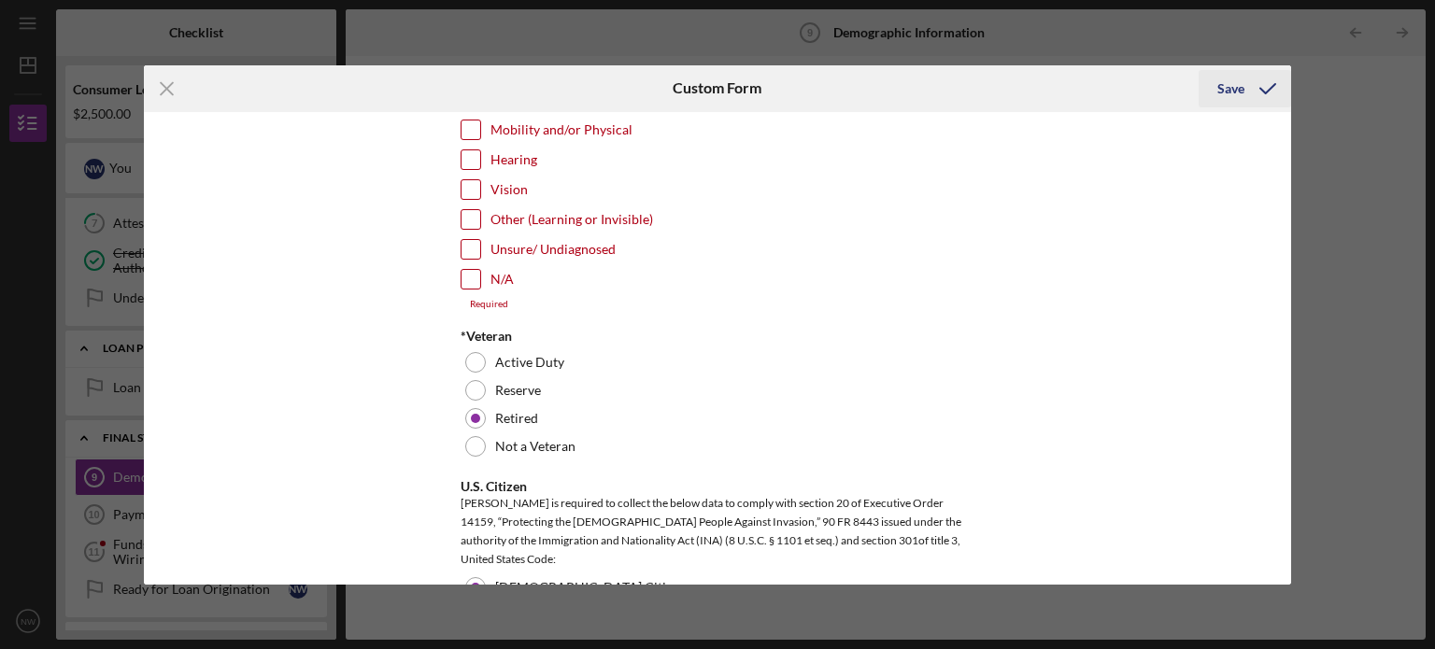
scroll to position [1396, 0]
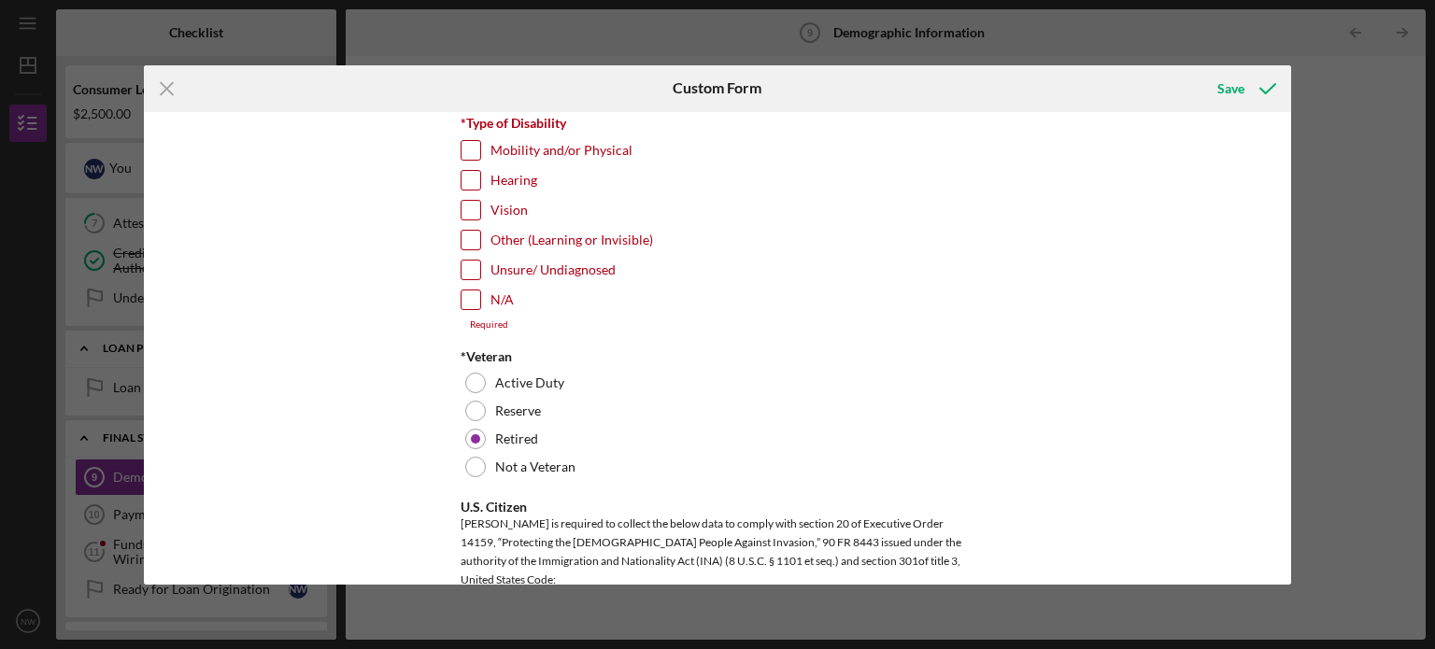
click at [465, 294] on input "N/A" at bounding box center [470, 299] width 19 height 19
checkbox input "true"
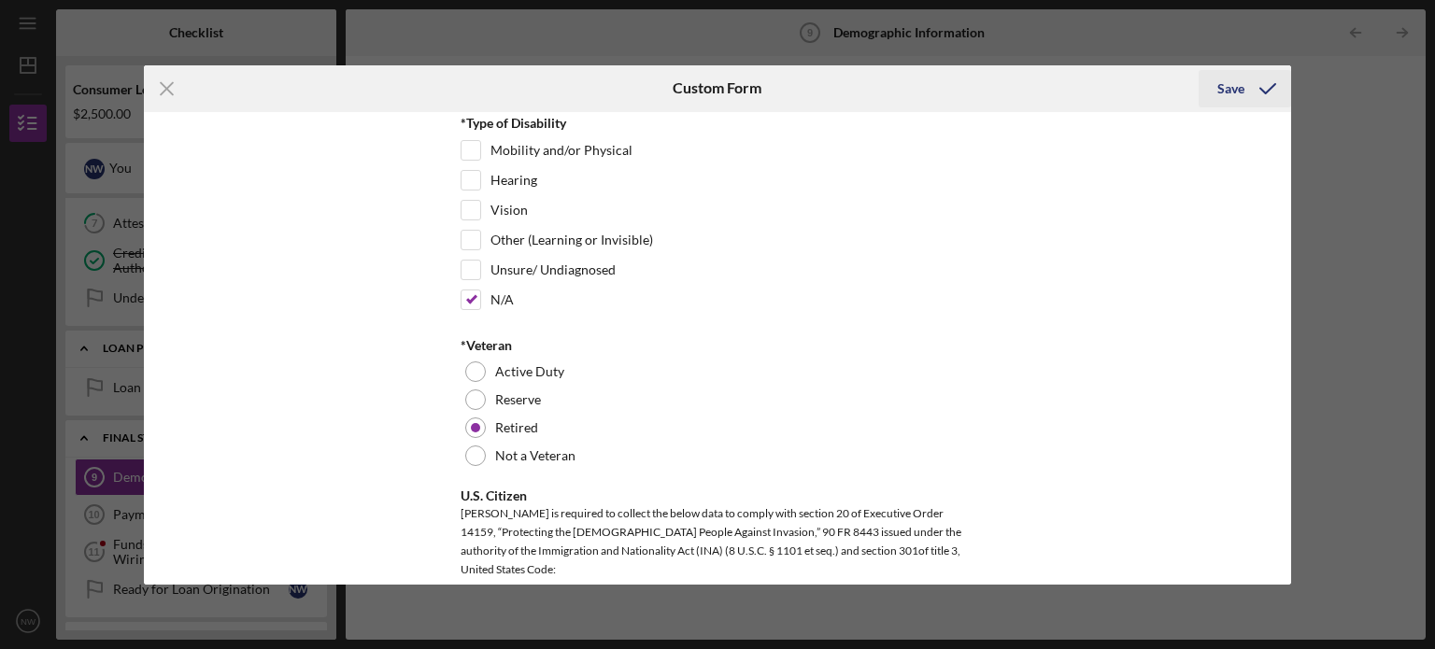
click at [1237, 89] on div "Save" at bounding box center [1230, 88] width 27 height 37
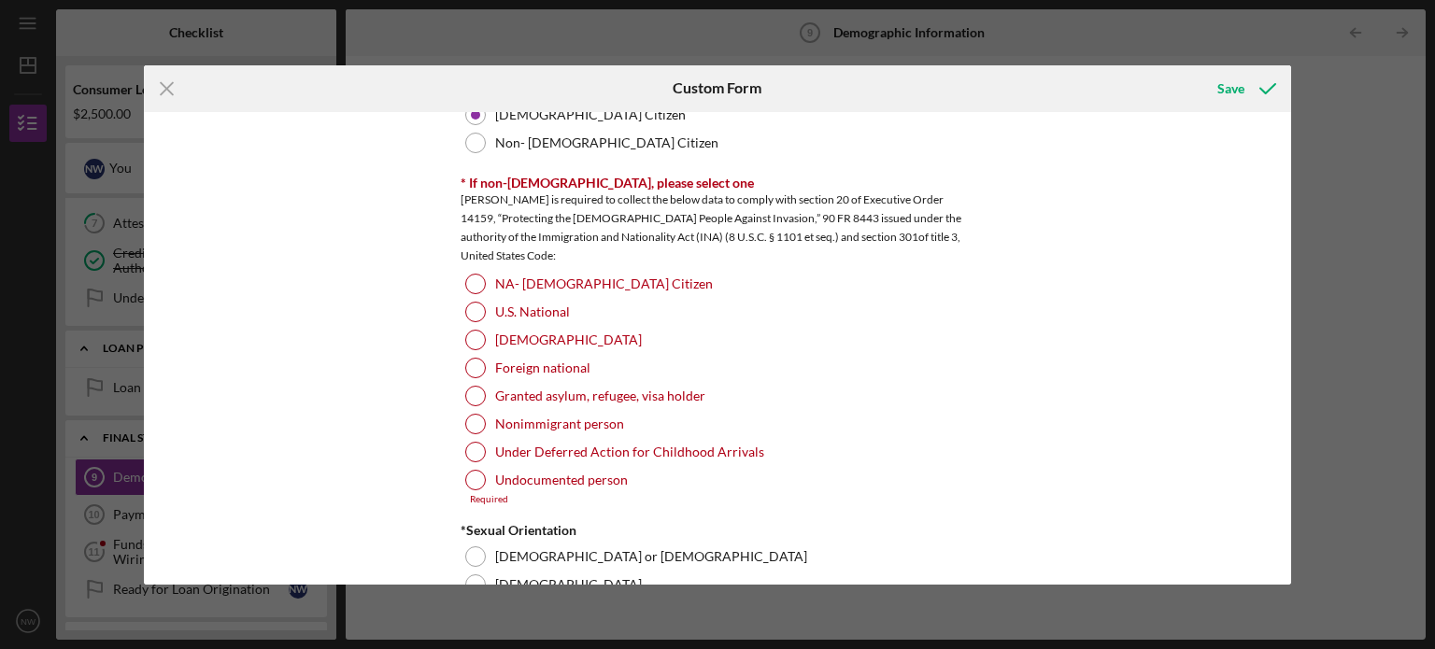
scroll to position [1880, 0]
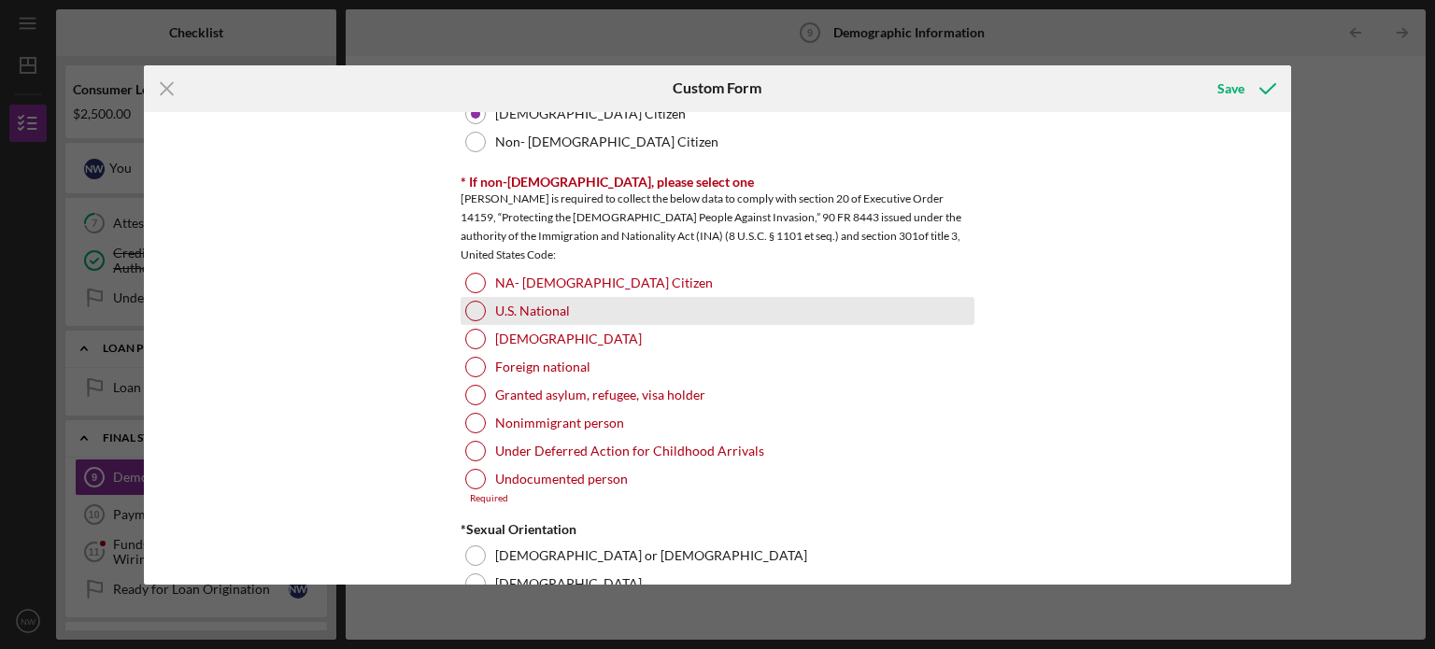
click at [475, 309] on div at bounding box center [475, 311] width 21 height 21
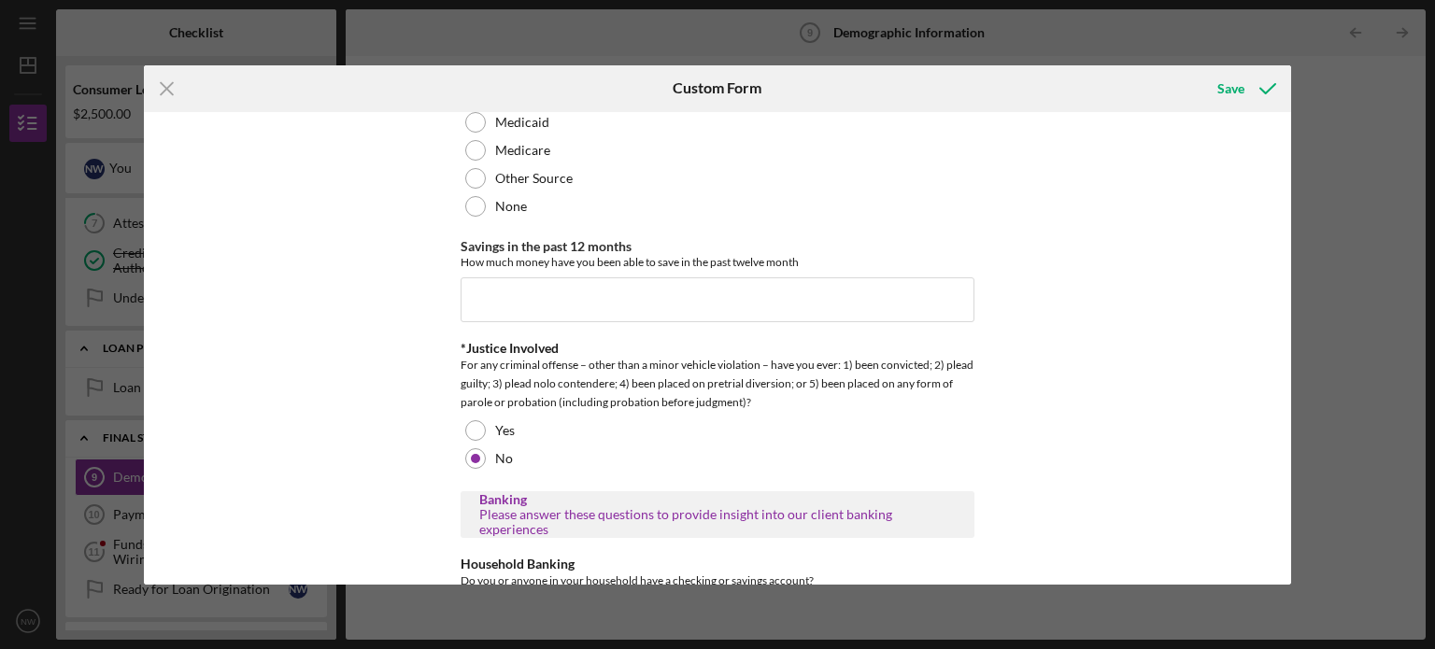
scroll to position [3374, 0]
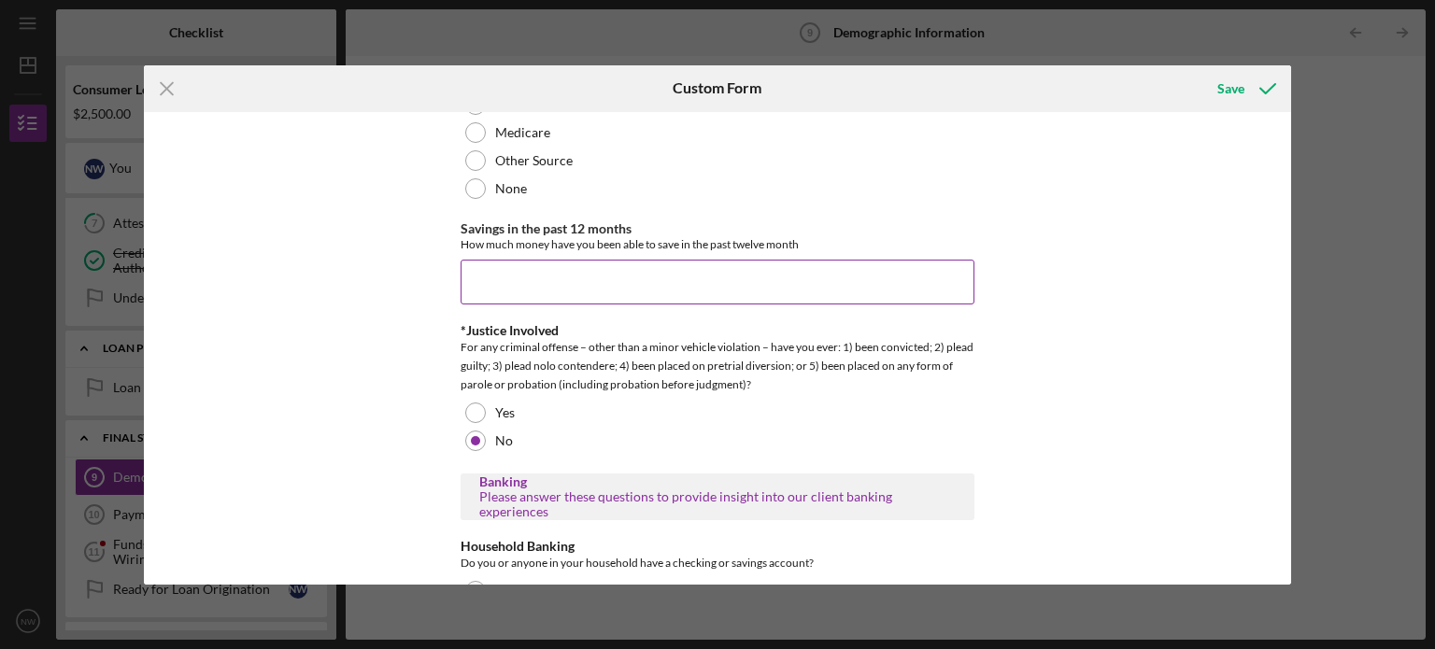
click at [543, 263] on input "Savings in the past 12 months" at bounding box center [717, 282] width 514 height 45
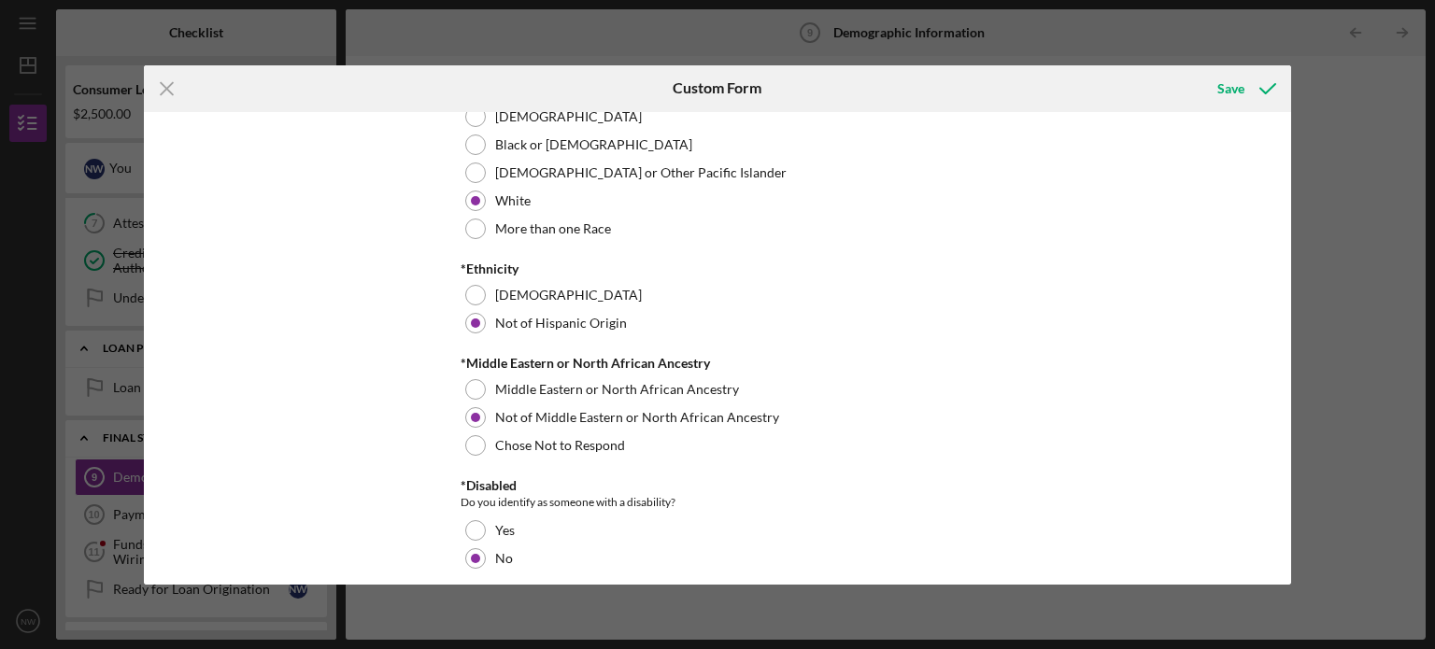
scroll to position [927, 0]
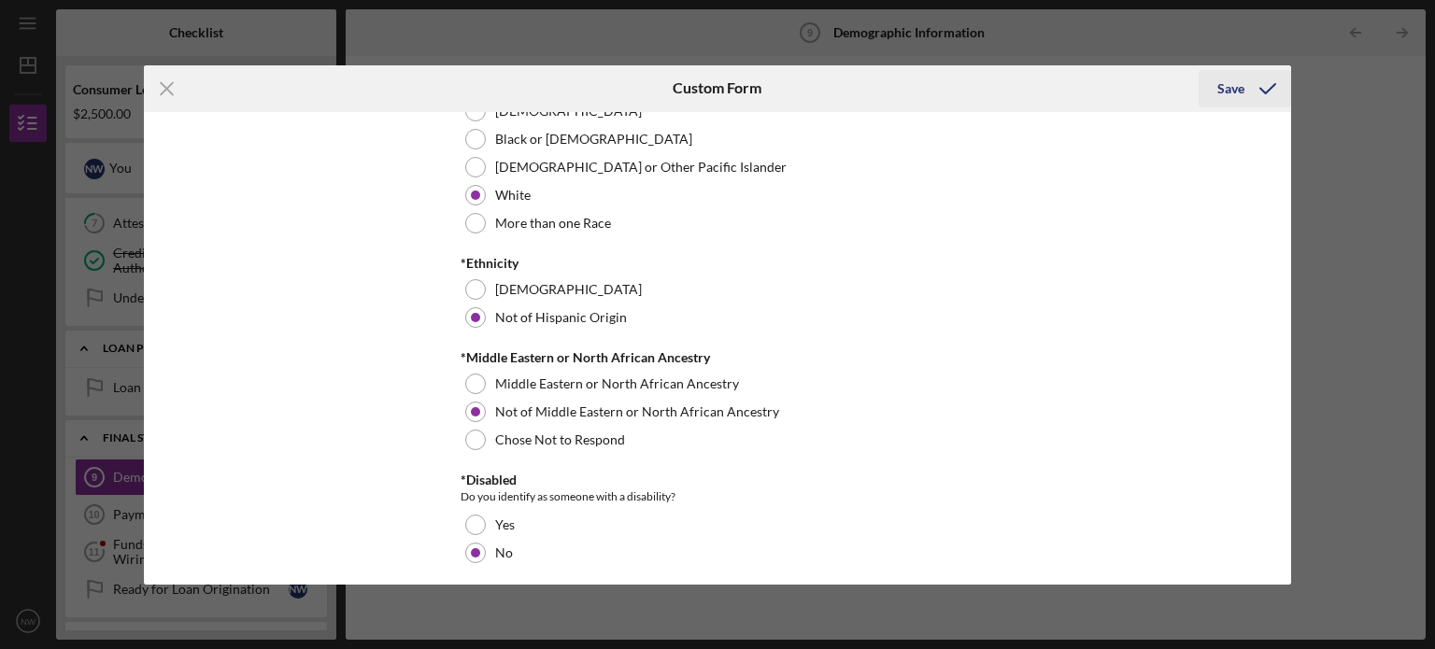
type input "$3,200"
click at [1225, 88] on div "Save" at bounding box center [1230, 88] width 27 height 37
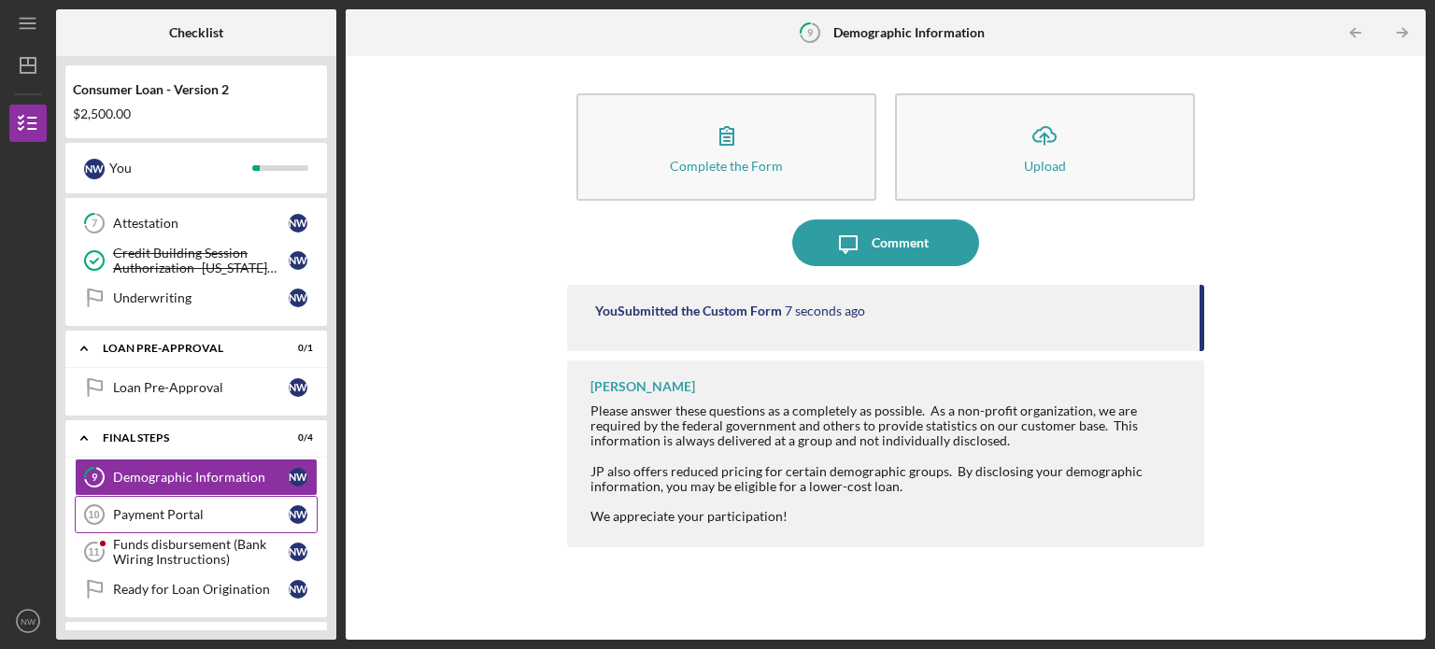
click at [215, 520] on link "Payment Portal 10 Payment Portal N W" at bounding box center [196, 514] width 243 height 37
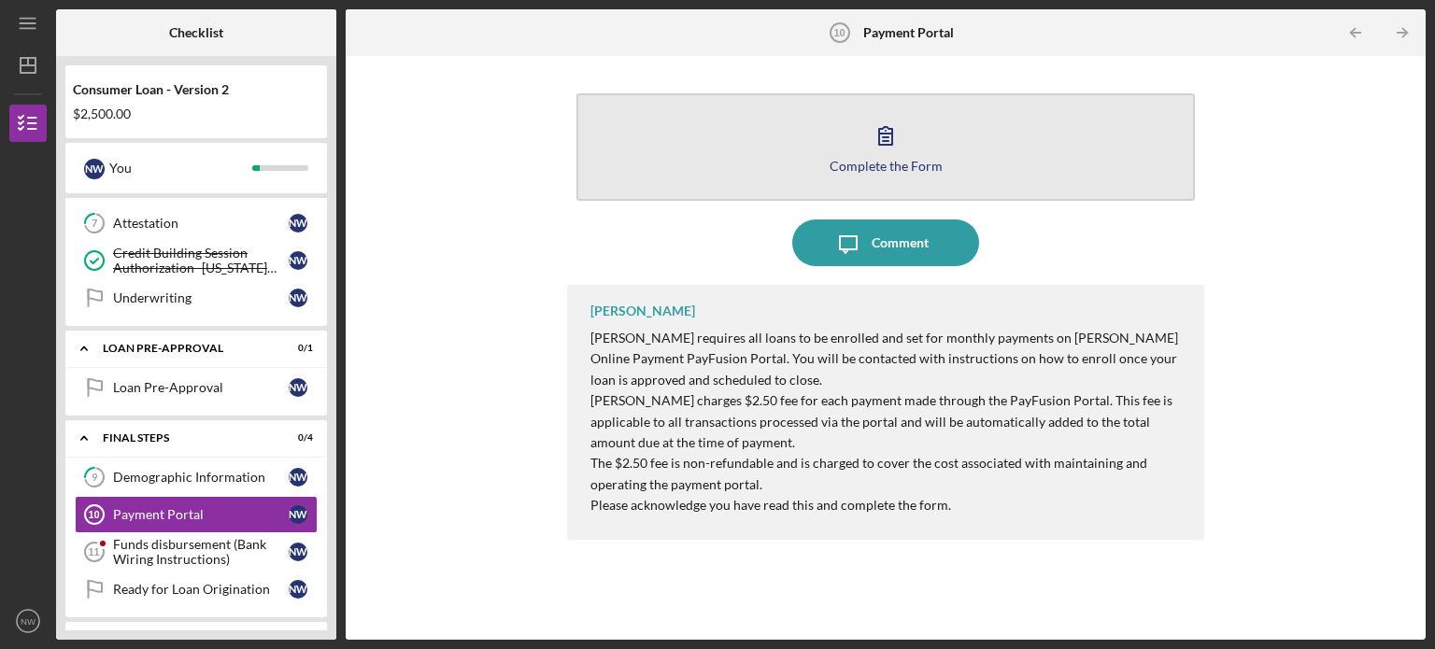
click at [768, 156] on button "Complete the Form Form" at bounding box center [885, 146] width 618 height 107
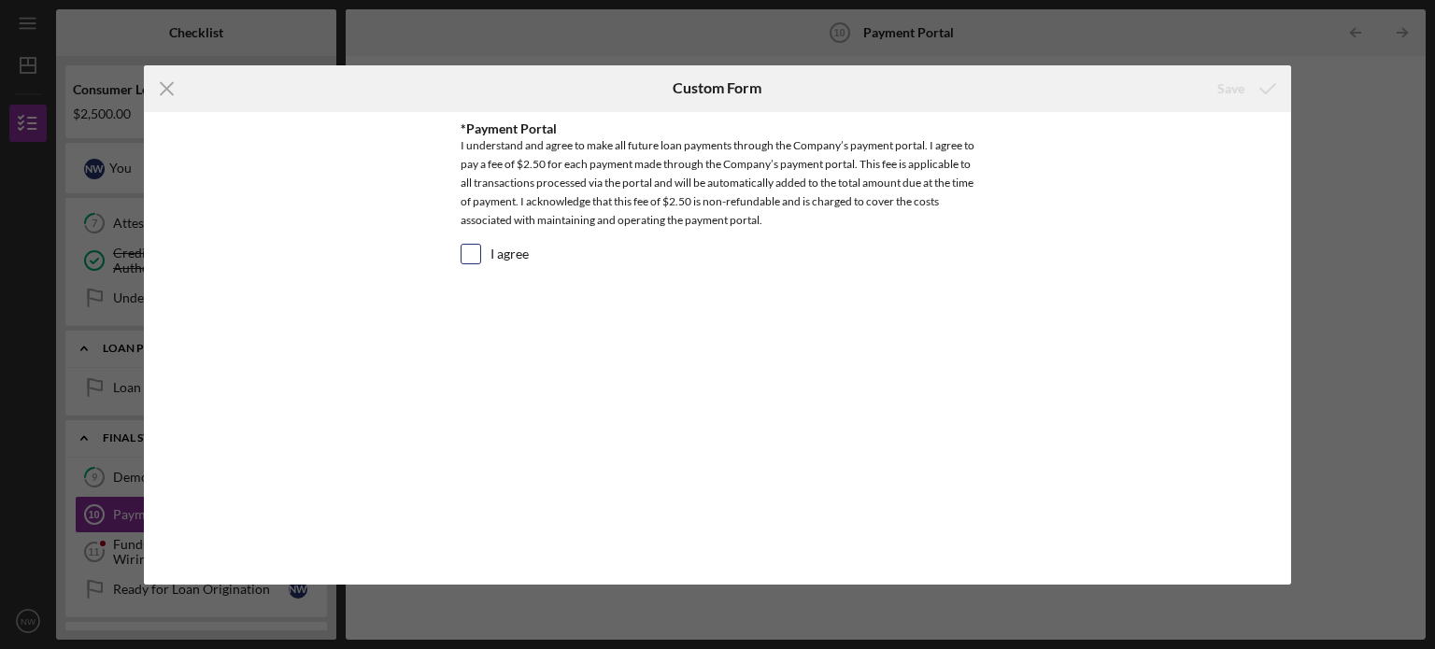
click at [474, 251] on input "I agree" at bounding box center [470, 254] width 19 height 19
checkbox input "true"
click at [1235, 86] on div "Save" at bounding box center [1230, 88] width 27 height 37
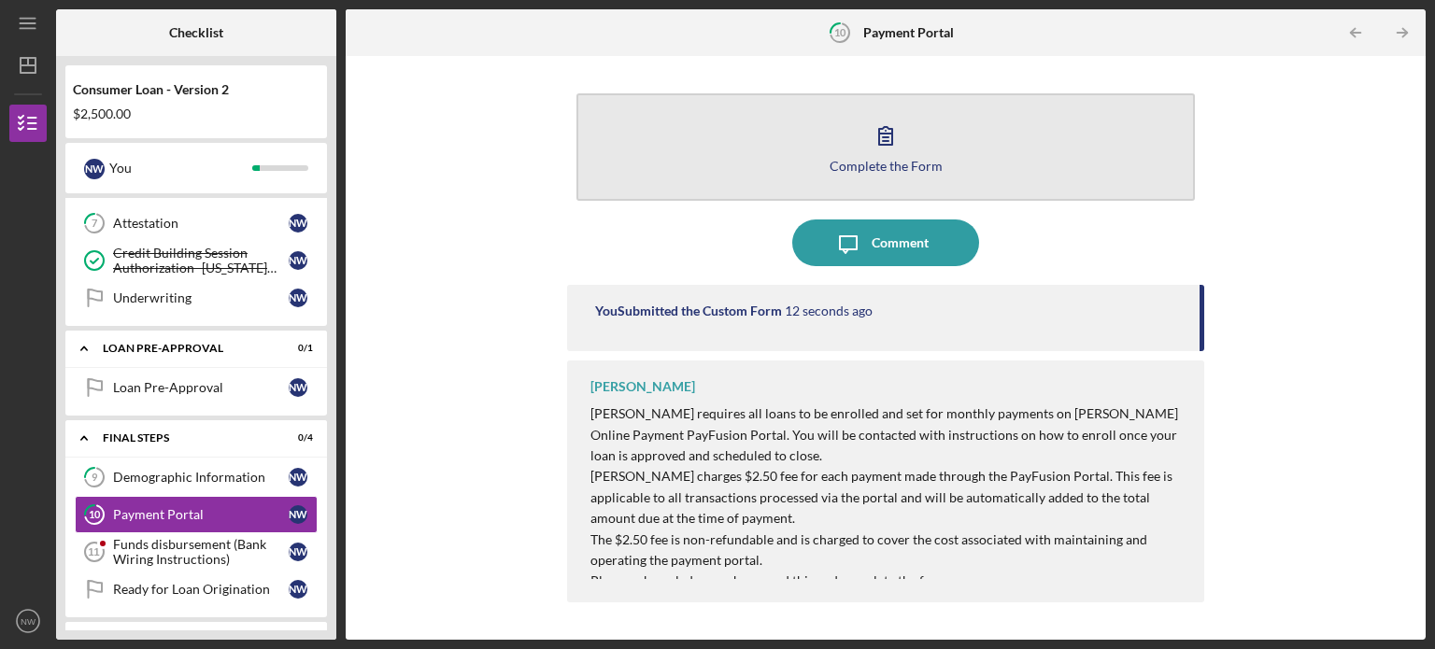
click at [913, 149] on button "Complete the Form Form" at bounding box center [885, 146] width 618 height 107
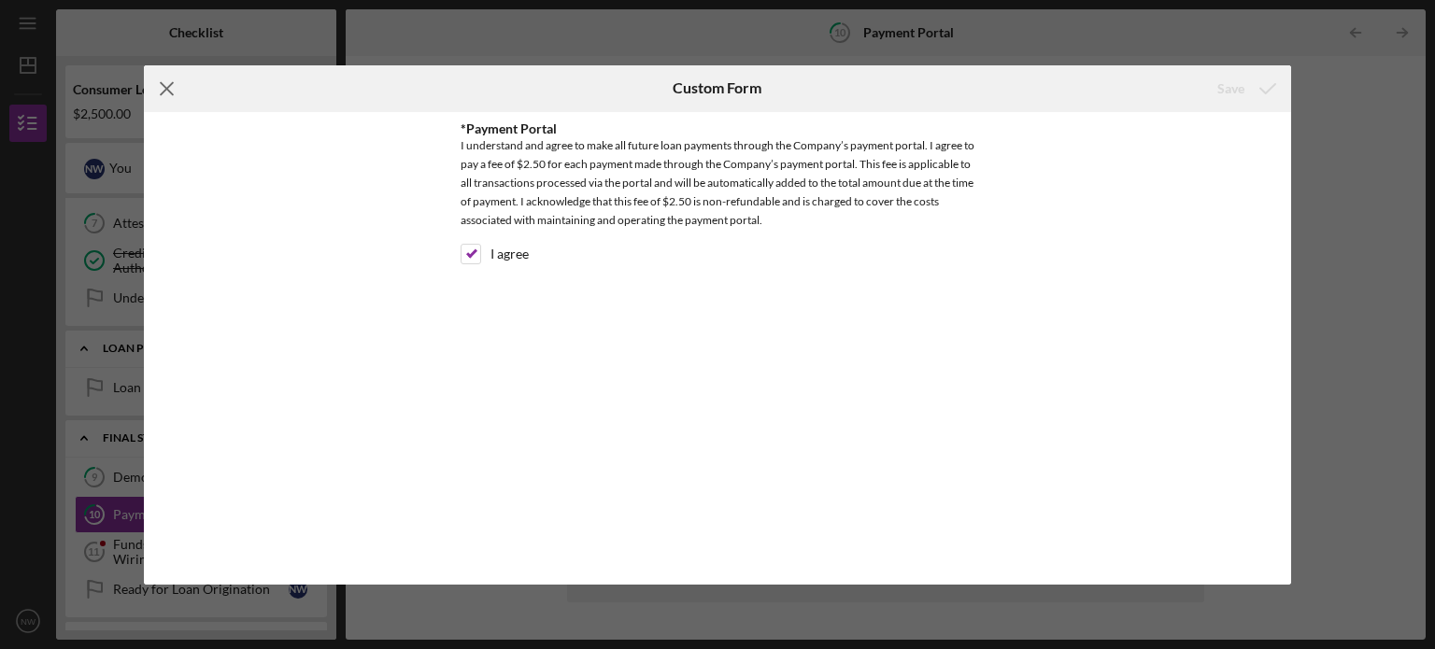
click at [171, 87] on icon "Icon/Menu Close" at bounding box center [167, 88] width 47 height 47
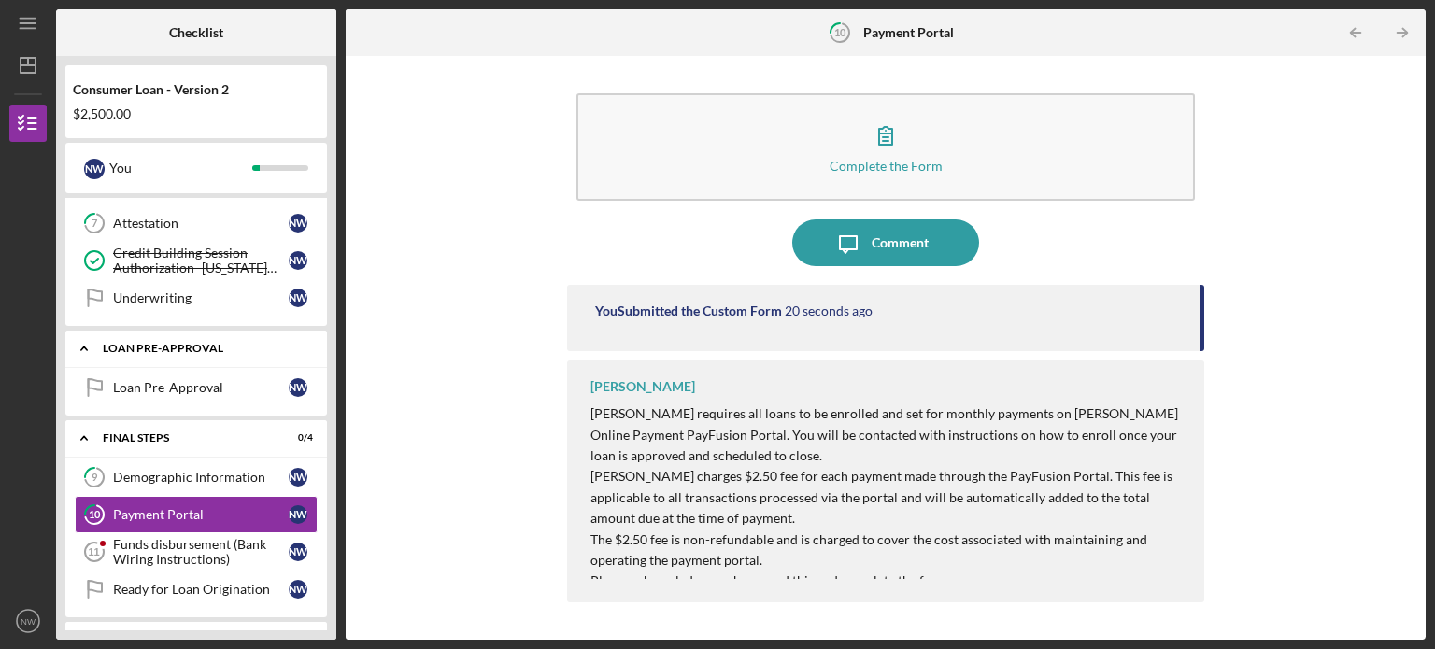
scroll to position [382, 0]
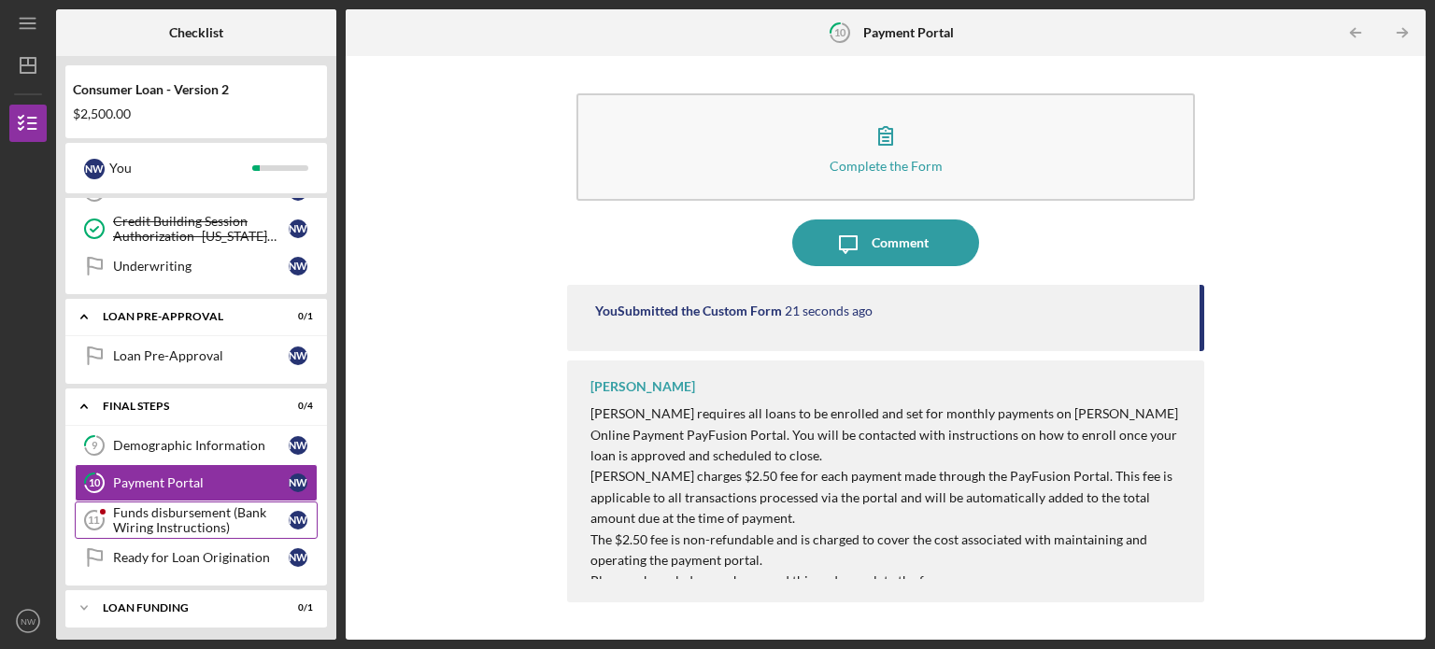
click at [205, 505] on div "Funds disbursement (Bank Wiring Instructions)" at bounding box center [201, 520] width 176 height 30
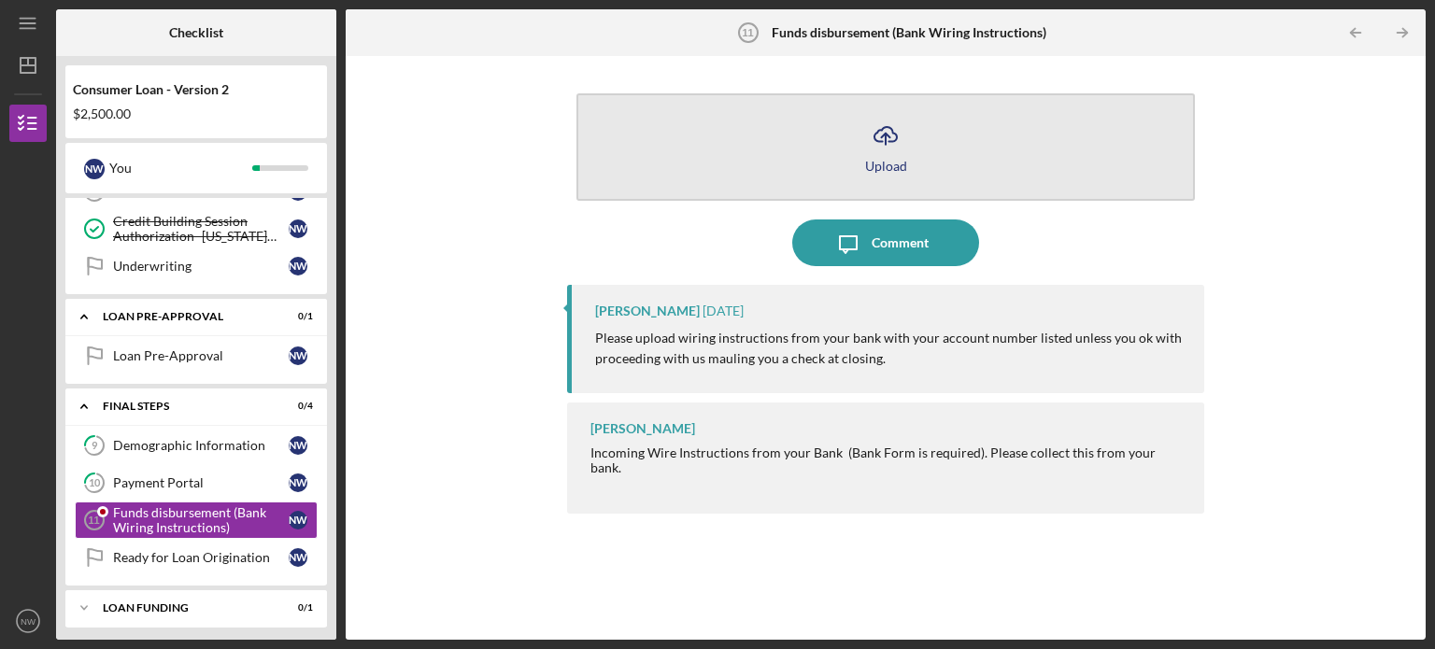
click at [751, 152] on button "Icon/Upload Upload" at bounding box center [885, 146] width 618 height 107
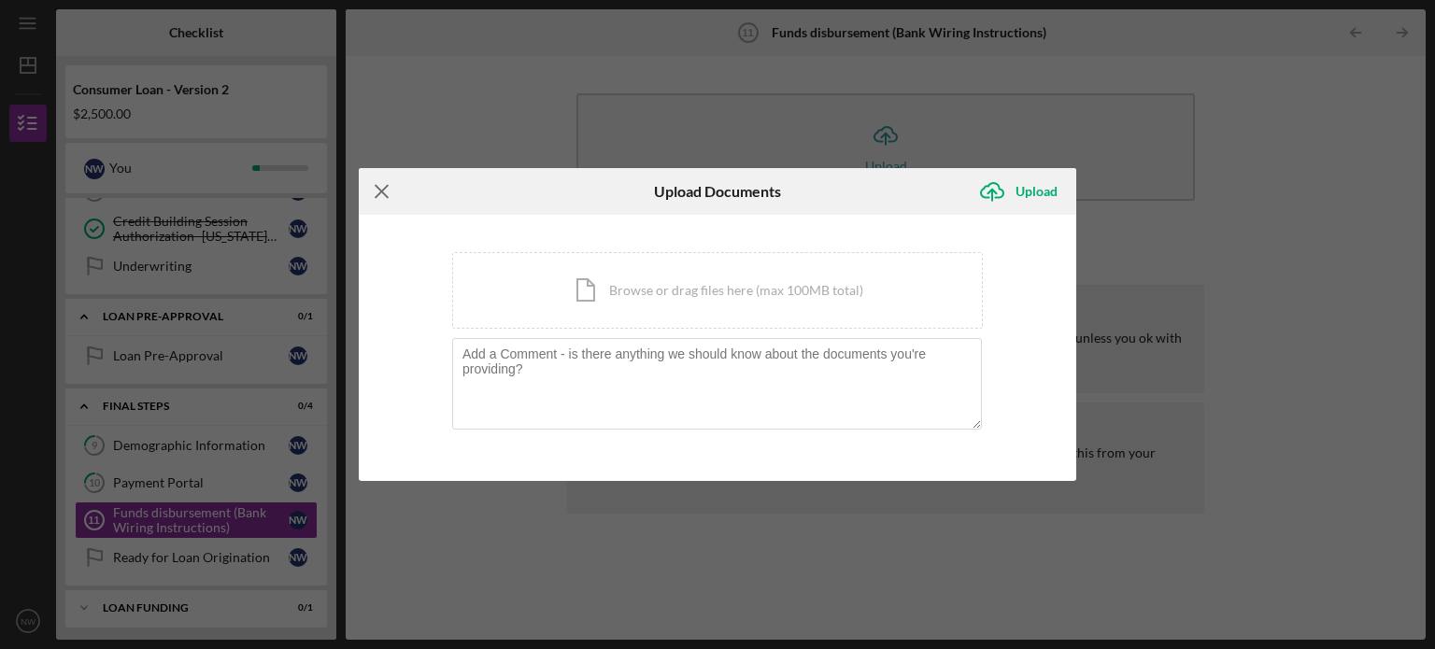
click at [379, 191] on icon "Icon/Menu Close" at bounding box center [382, 191] width 47 height 47
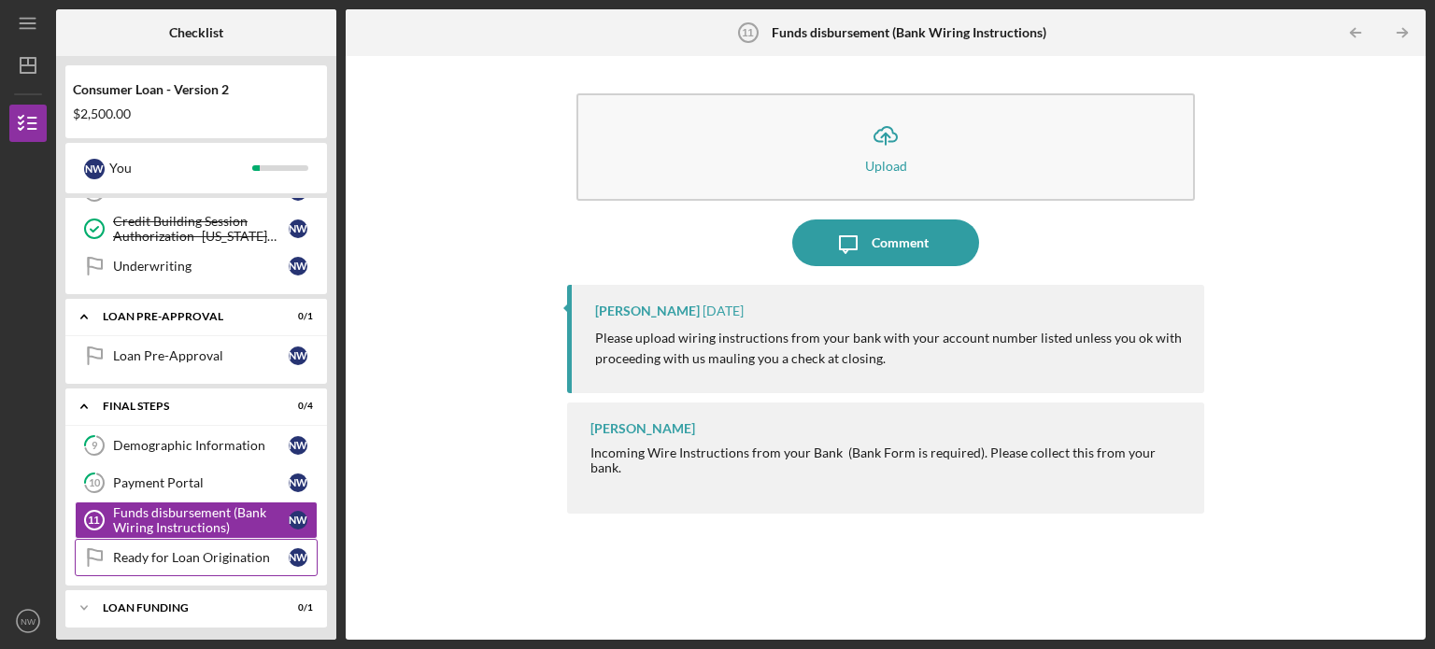
click at [161, 551] on div "Ready for Loan Origination" at bounding box center [201, 557] width 176 height 15
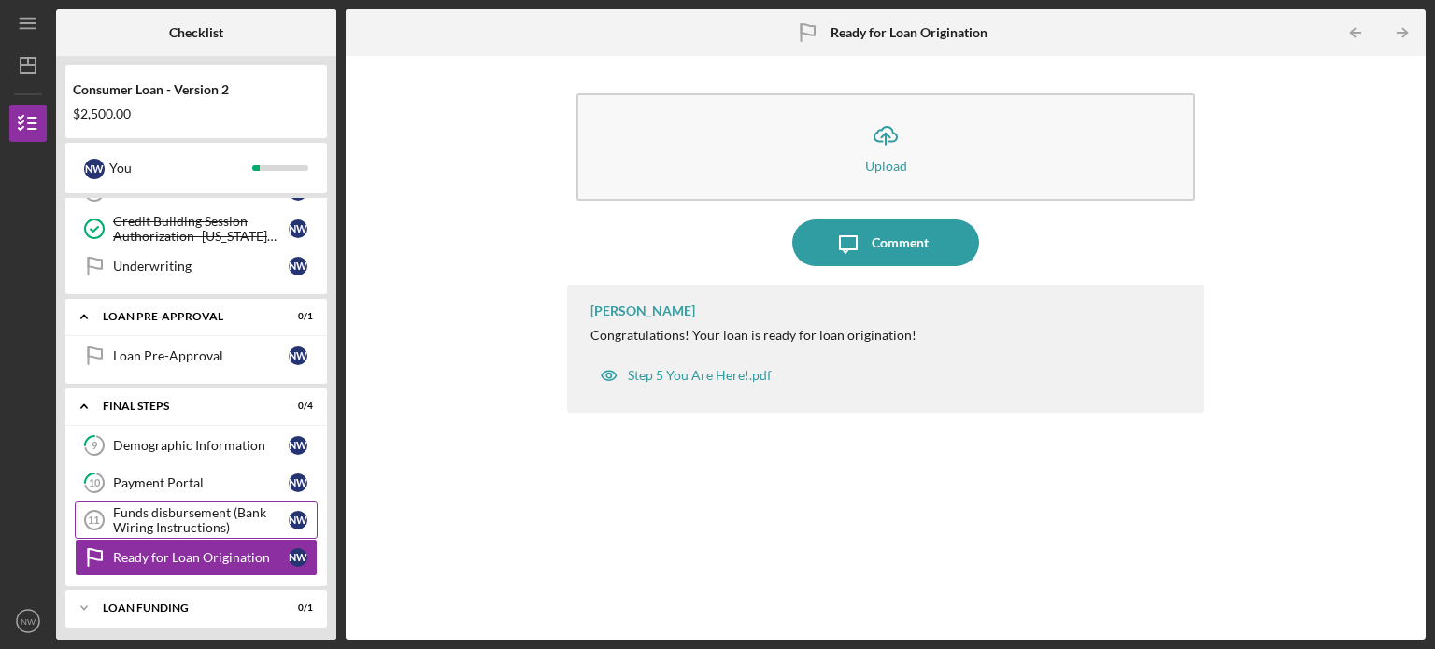
click at [226, 509] on div "Funds disbursement (Bank Wiring Instructions)" at bounding box center [201, 520] width 176 height 30
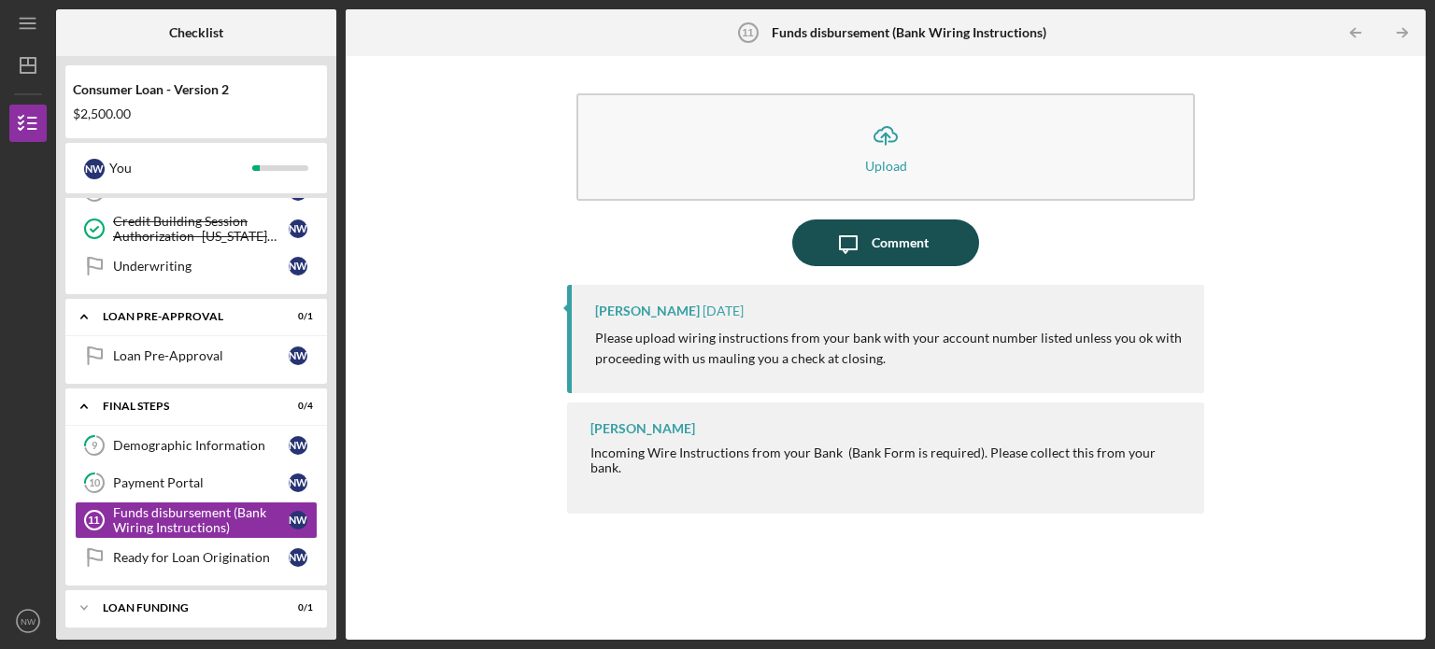
click at [852, 248] on icon "Icon/Message" at bounding box center [848, 243] width 47 height 47
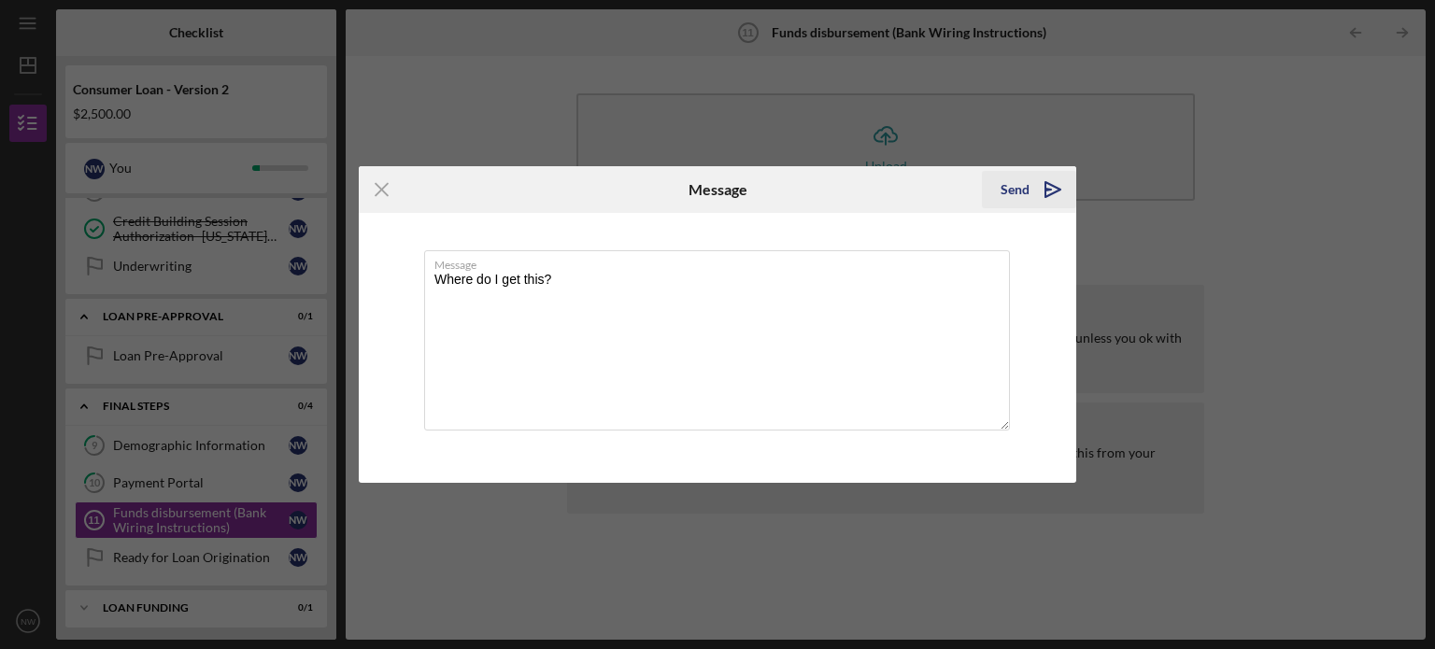
type textarea "Where do I get this?"
click at [1020, 198] on div "Send" at bounding box center [1014, 189] width 29 height 37
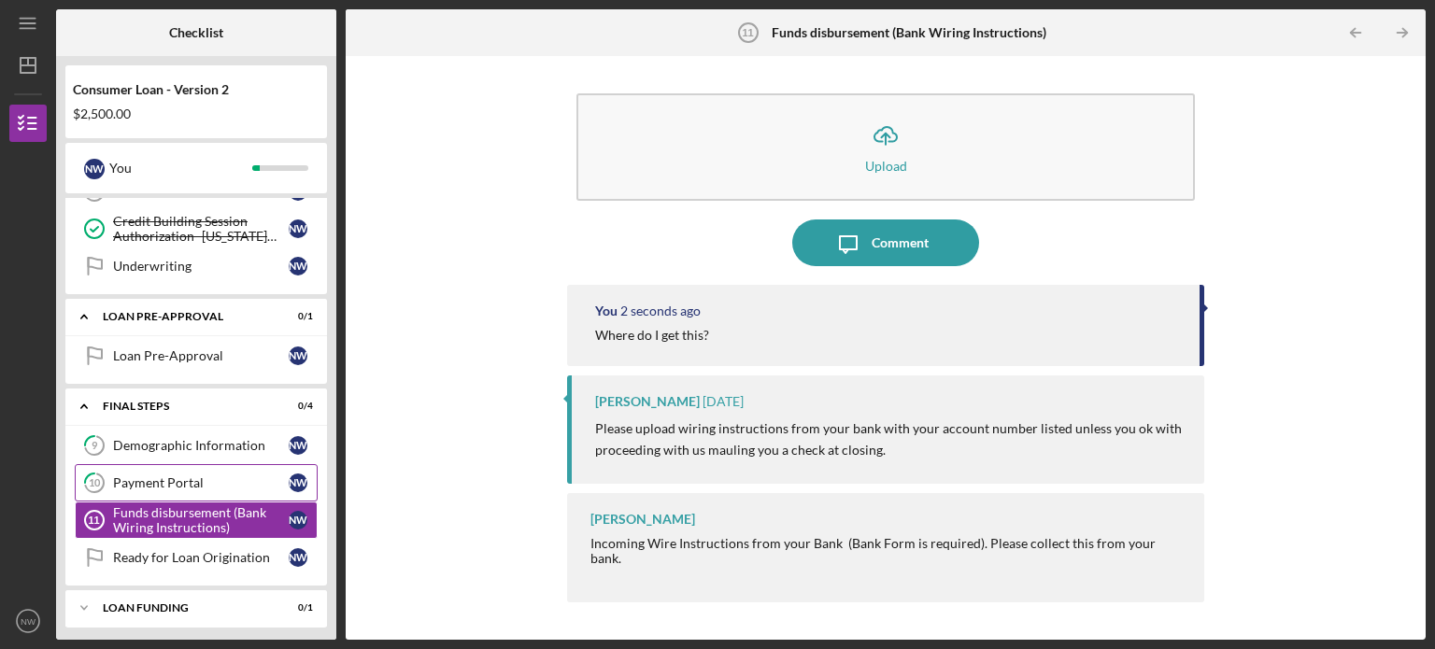
click at [195, 478] on div "Payment Portal" at bounding box center [201, 482] width 176 height 15
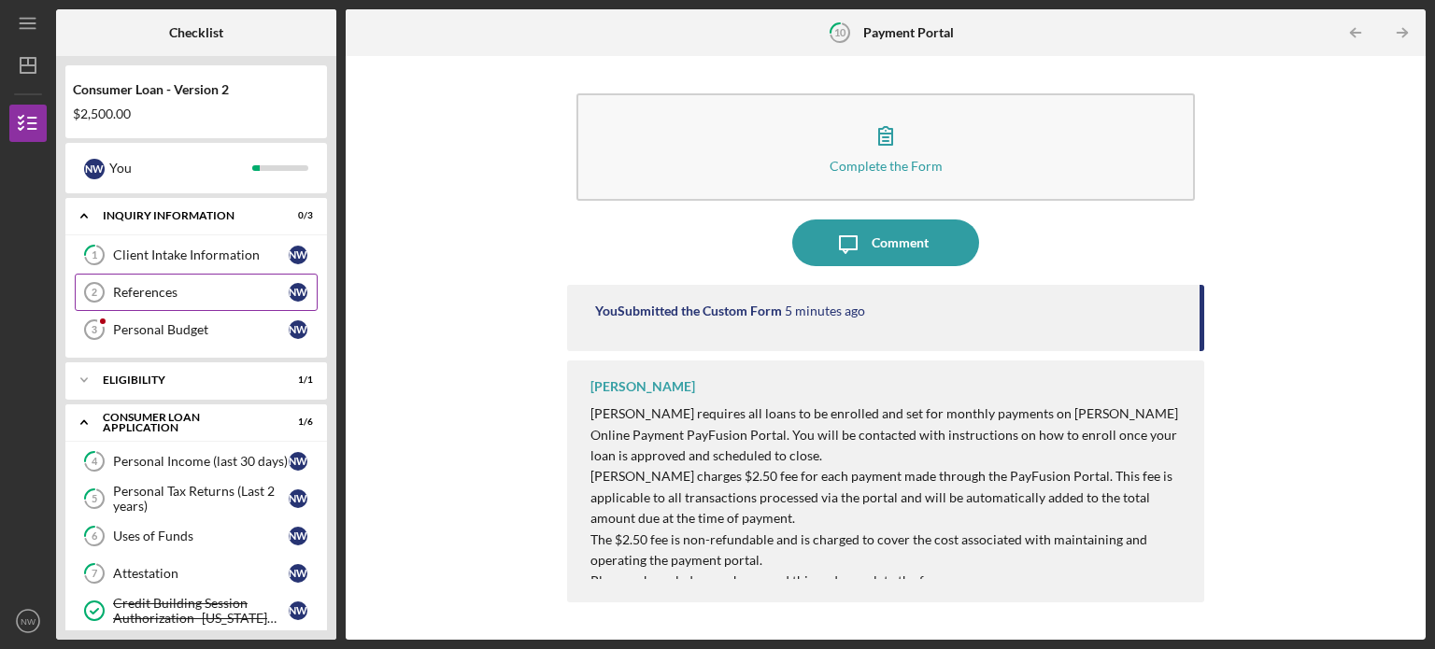
click at [237, 289] on div "References" at bounding box center [201, 292] width 176 height 15
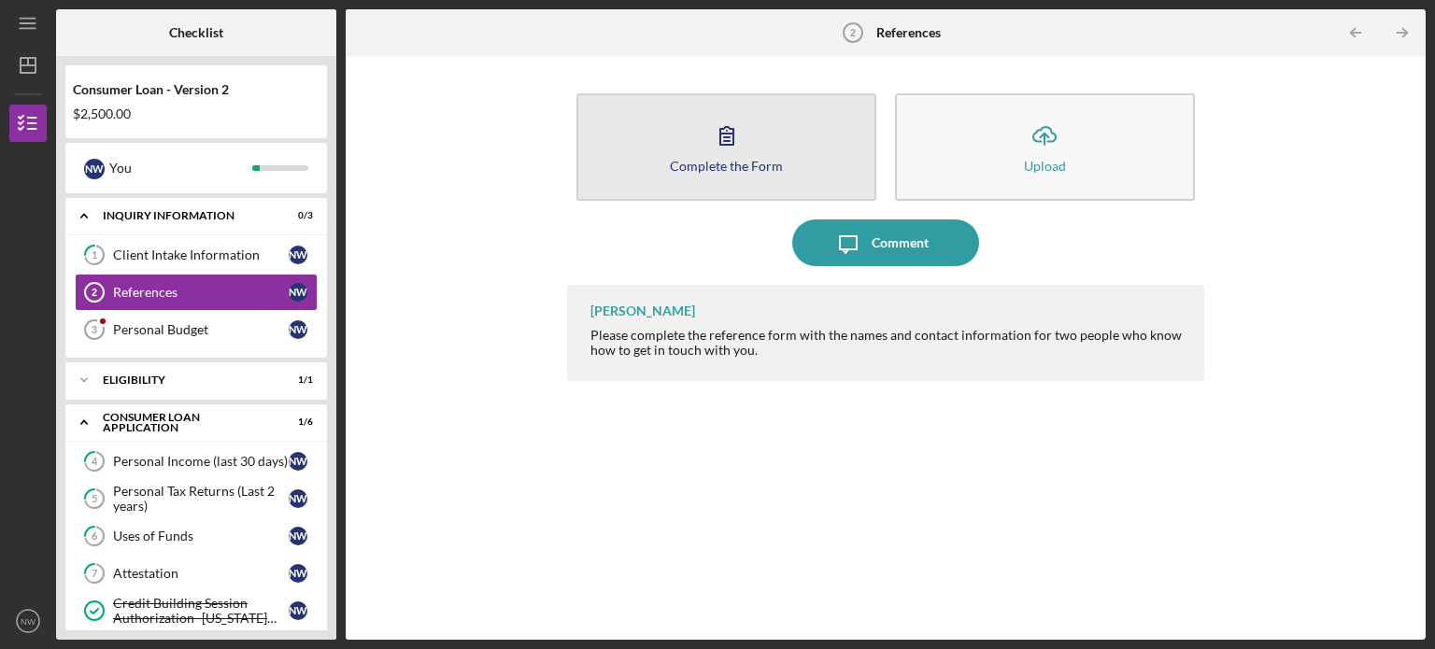
click at [766, 154] on button "Complete the Form Form" at bounding box center [726, 146] width 300 height 107
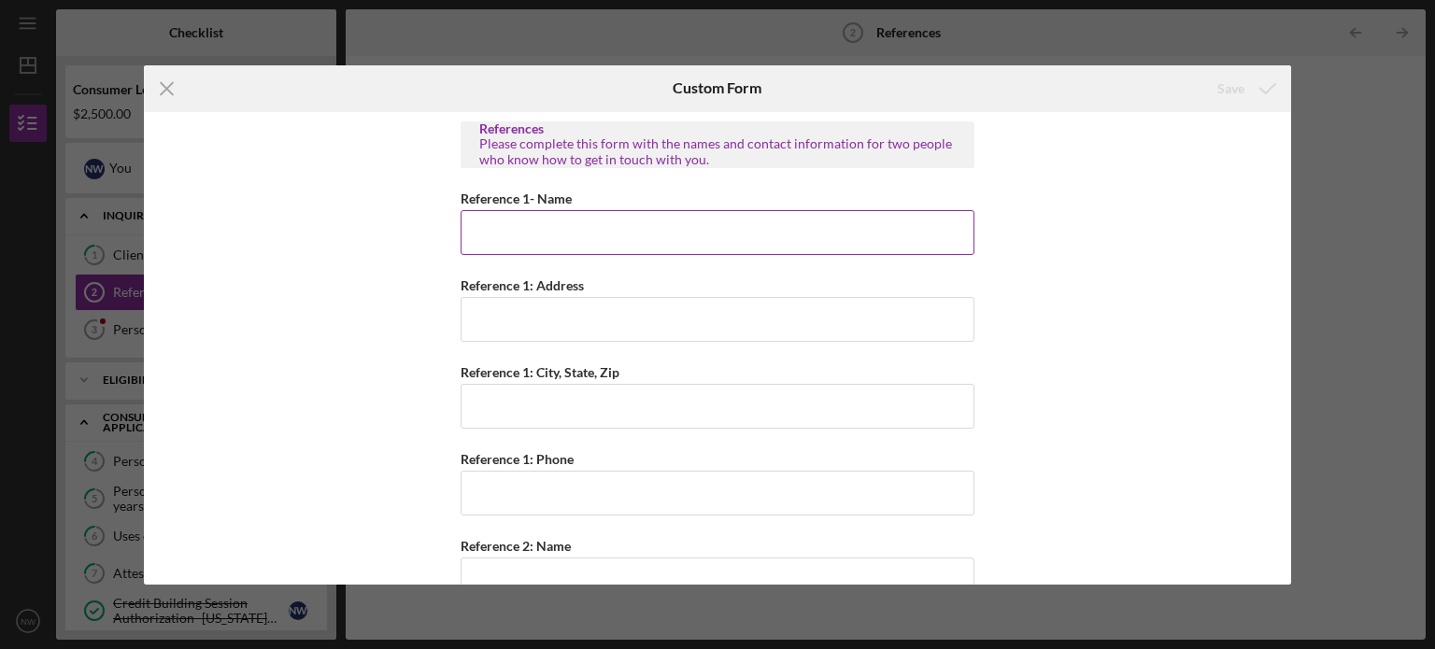
click at [548, 227] on input "Reference 1- Name" at bounding box center [717, 232] width 514 height 45
type input "Susan Wedig (mother) 2173696724"
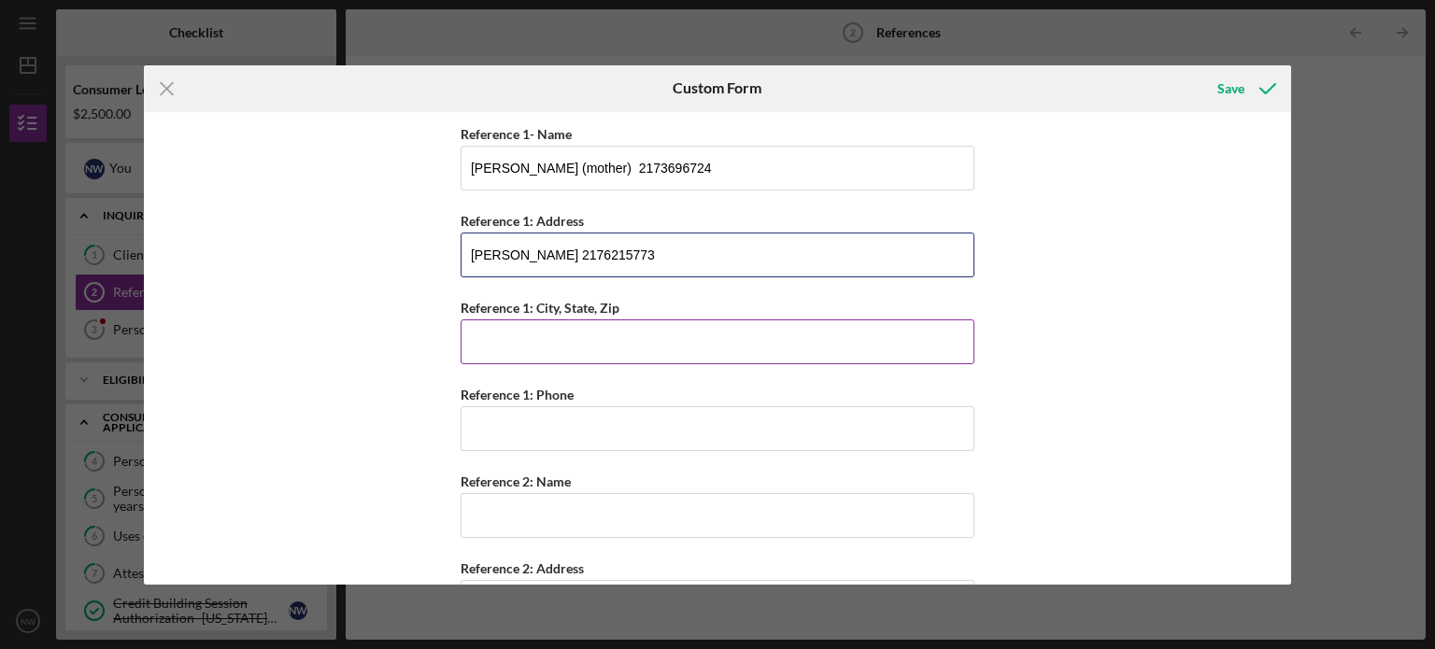
scroll to position [50, 0]
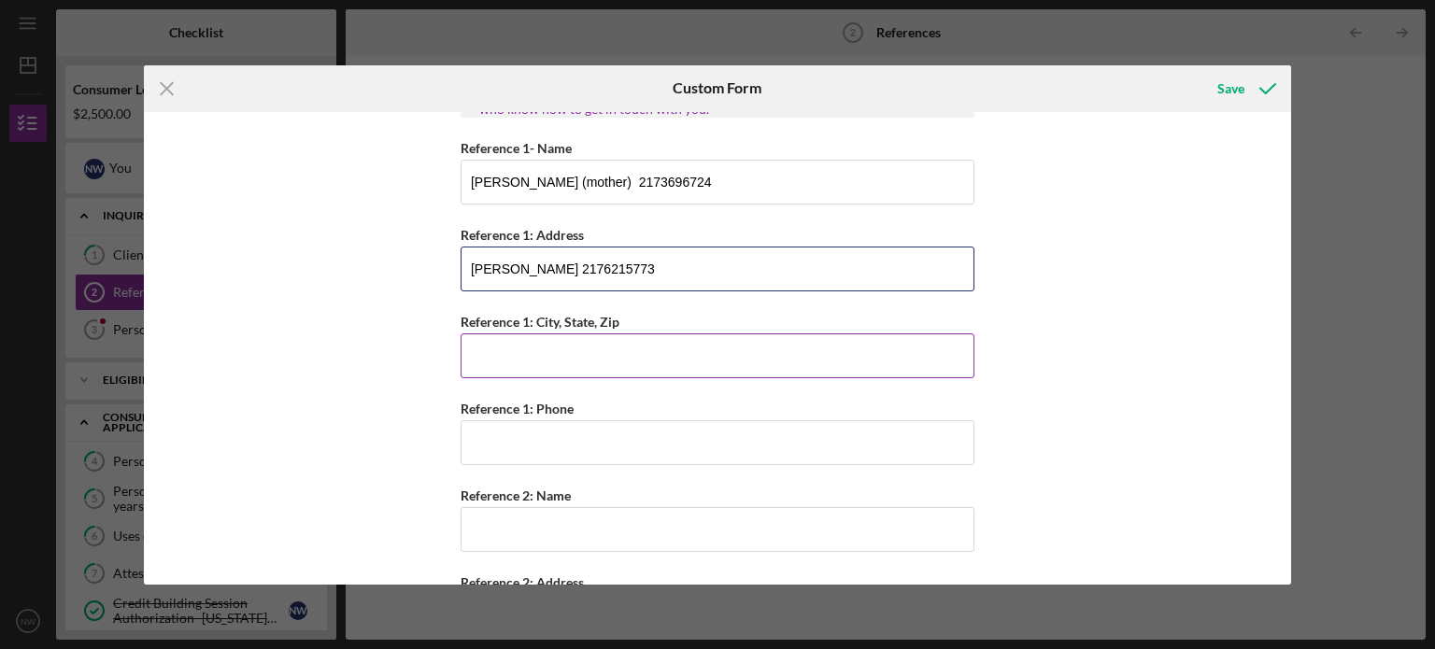
type input "Rick Wedig 2176215773"
click at [518, 360] on input "Reference 1: City, State, Zip" at bounding box center [717, 355] width 514 height 45
type input "Saint Joseph"
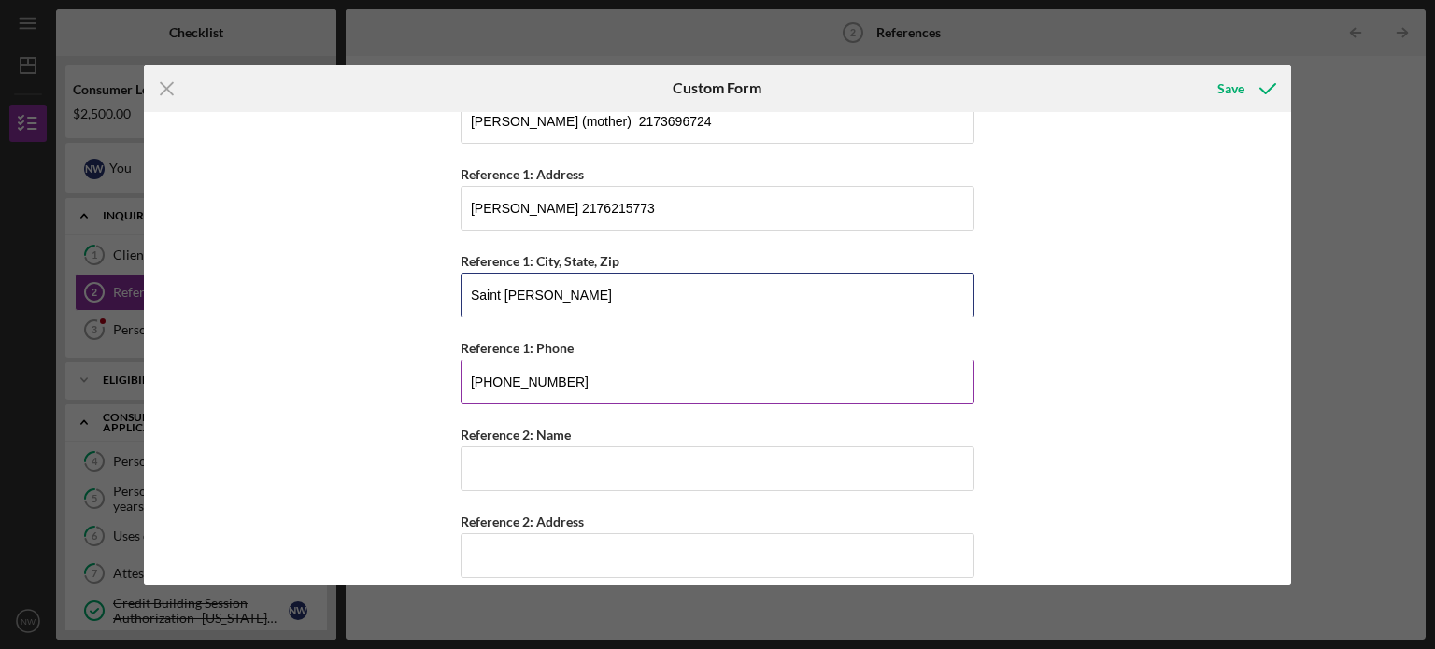
scroll to position [112, 0]
click at [585, 388] on input "(217) 621-5733" at bounding box center [717, 381] width 514 height 45
type input "(2##) ###-####"
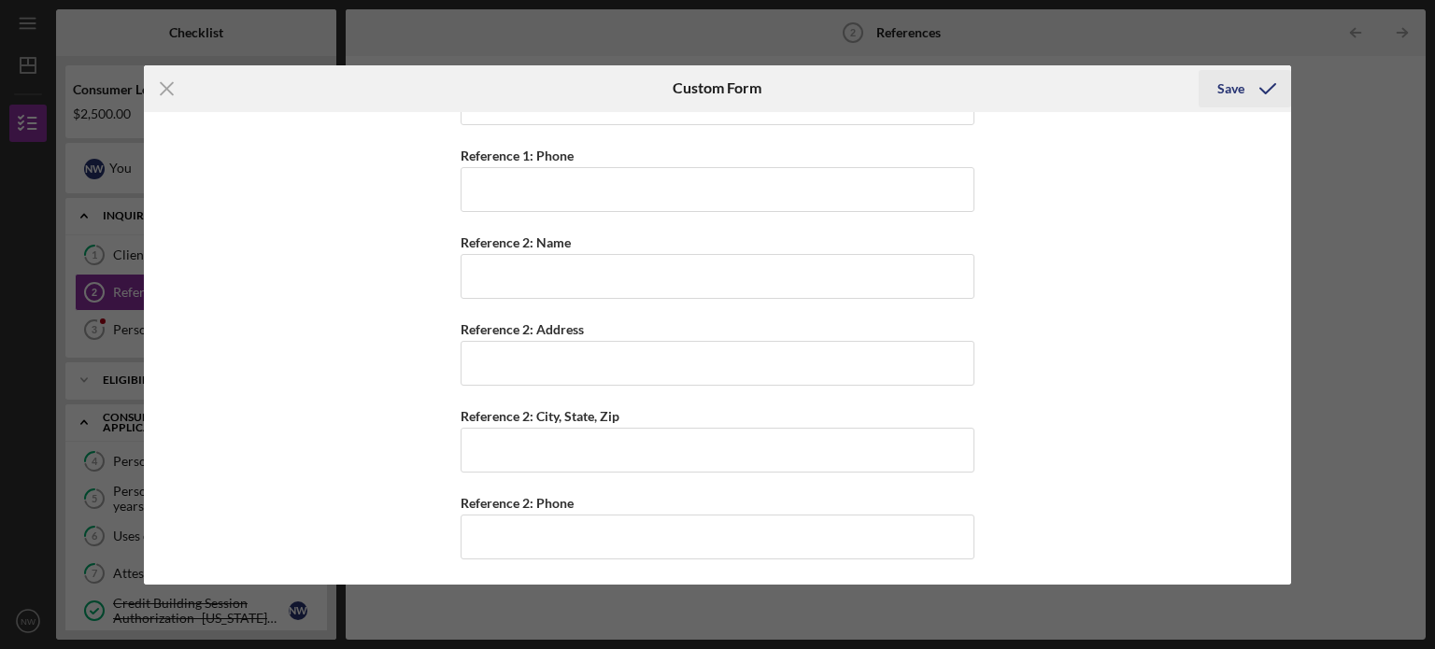
click at [1224, 93] on div "Save" at bounding box center [1230, 88] width 27 height 37
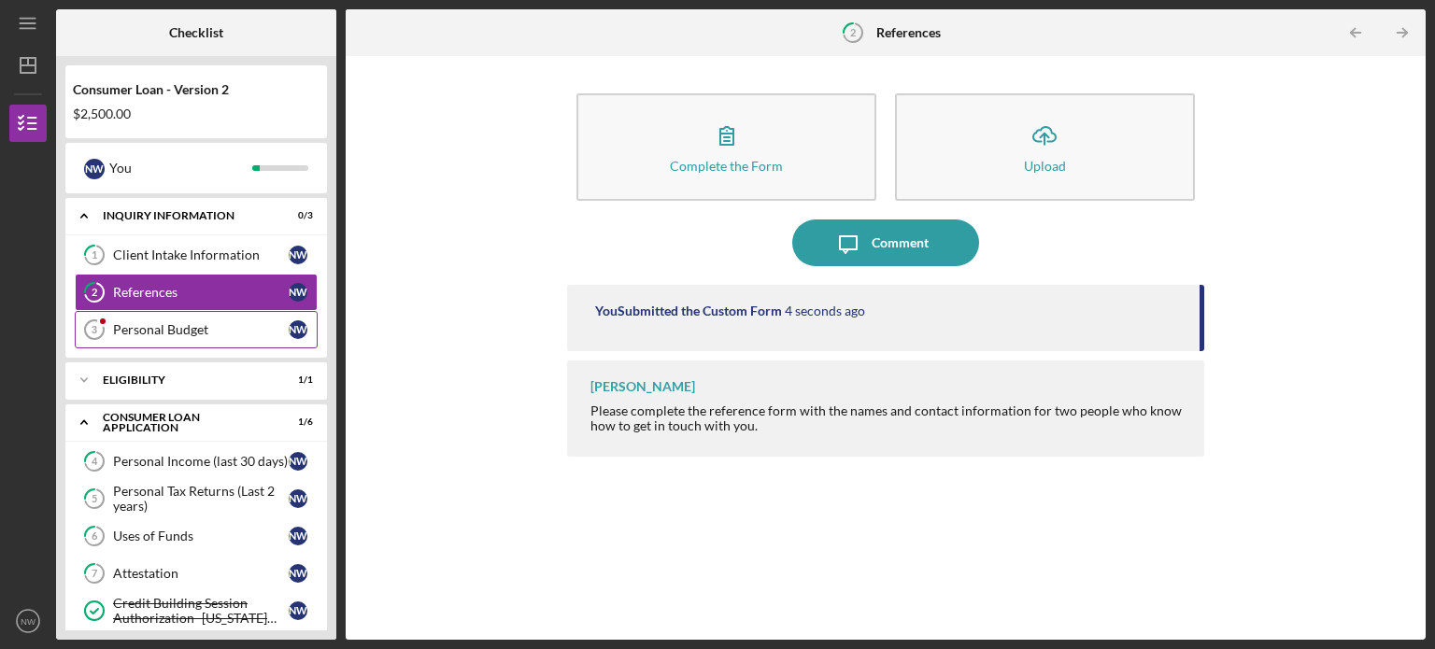
click at [220, 333] on div "Personal Budget" at bounding box center [201, 329] width 176 height 15
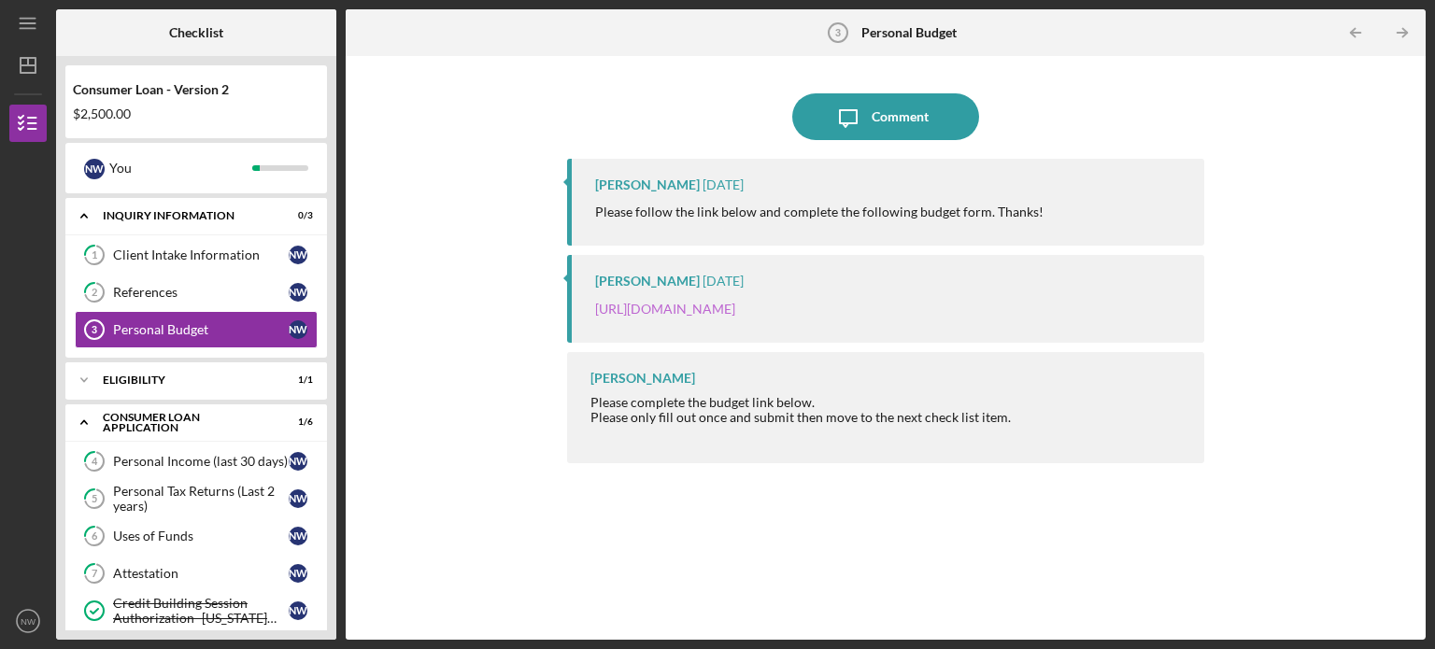
click at [731, 305] on link "[URL][DOMAIN_NAME]" at bounding box center [665, 309] width 140 height 16
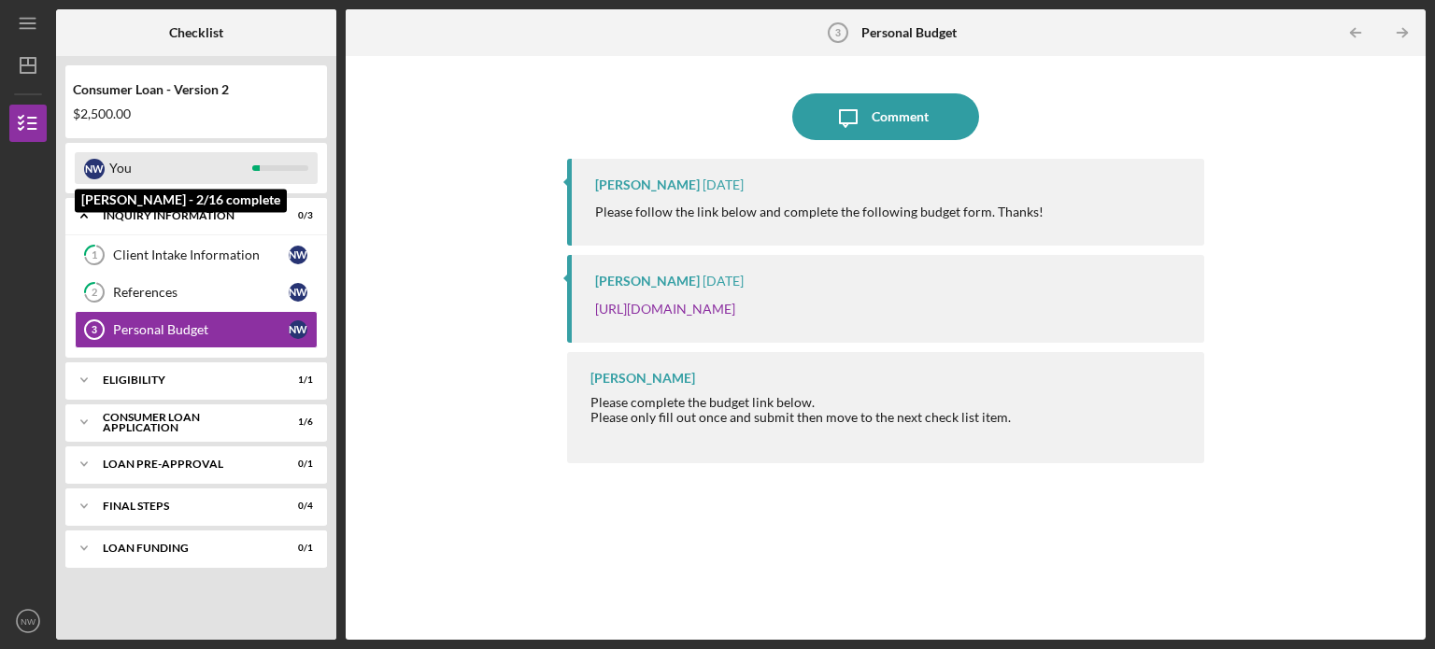
click at [166, 164] on div "You" at bounding box center [180, 168] width 143 height 32
click at [192, 162] on div "You" at bounding box center [180, 168] width 143 height 32
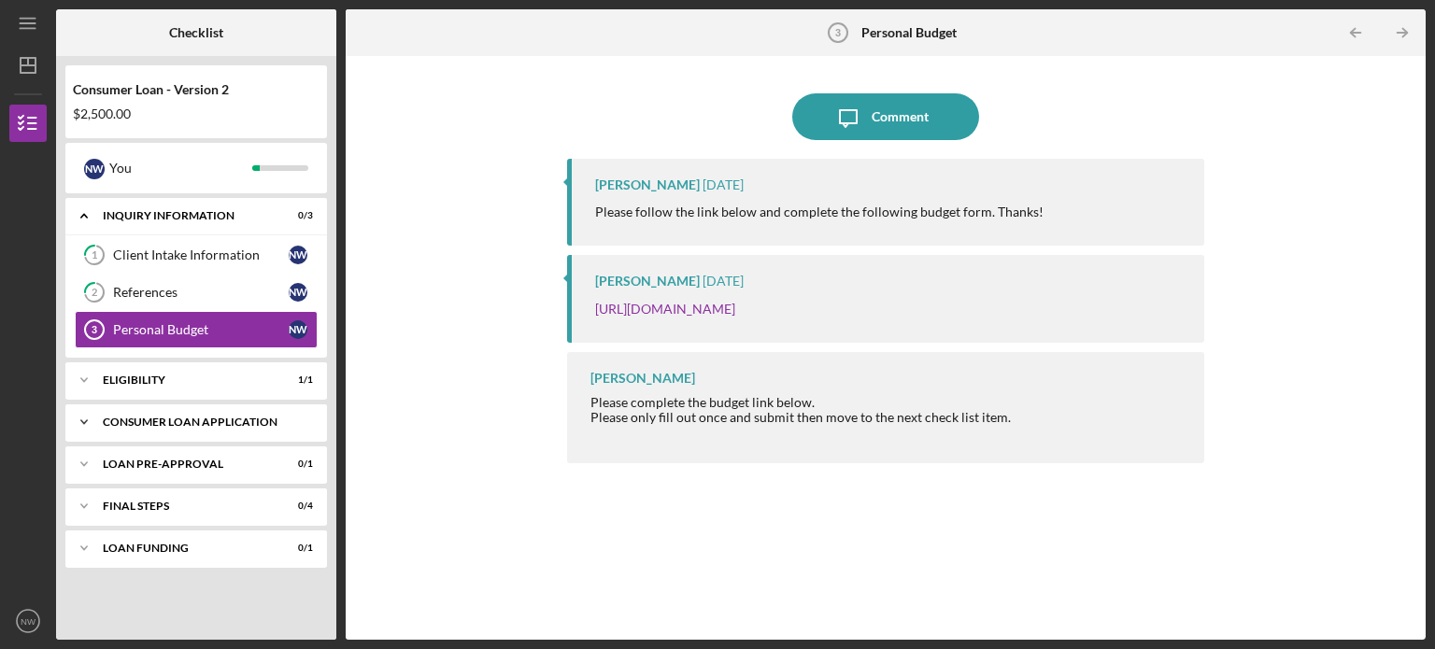
click at [177, 430] on div "Icon/Expander Consumer Loan Application 1 / 6" at bounding box center [196, 422] width 262 height 37
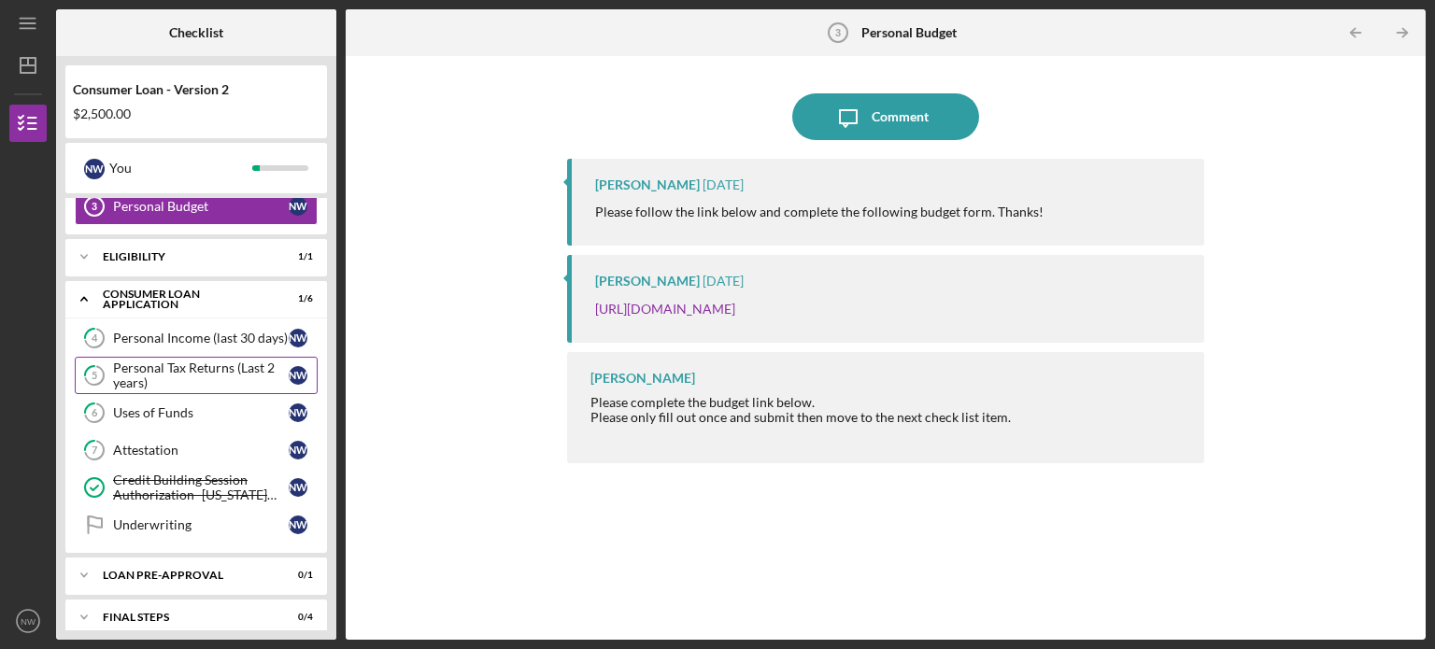
scroll to position [120, 0]
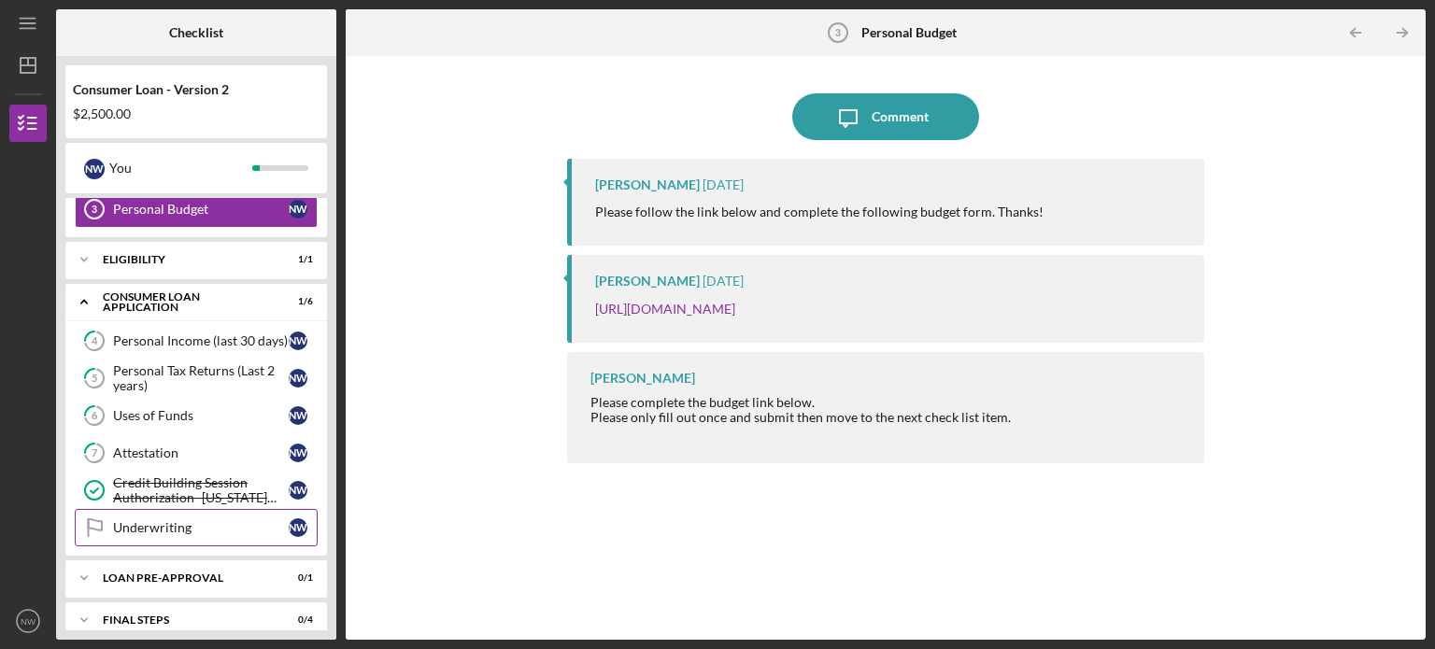
click at [160, 520] on div "Underwriting" at bounding box center [201, 527] width 176 height 15
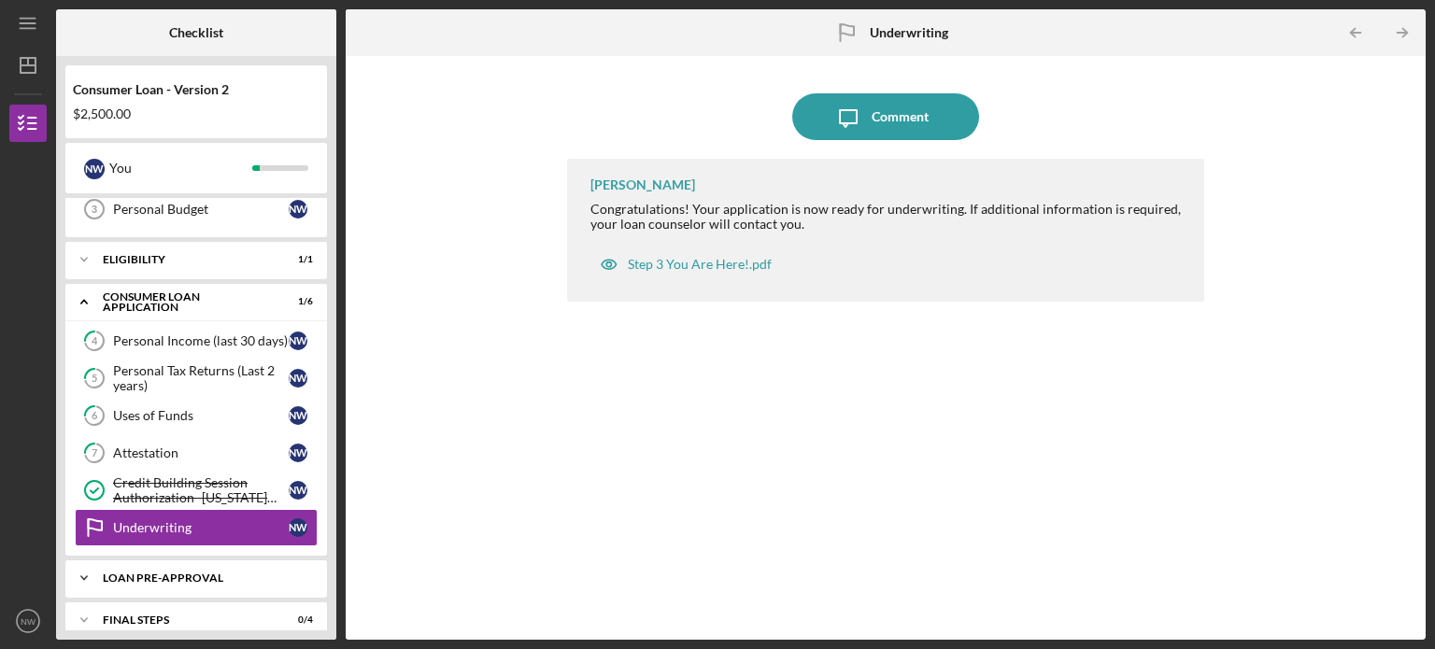
click at [149, 578] on div "Loan Pre-Approval" at bounding box center [203, 578] width 201 height 11
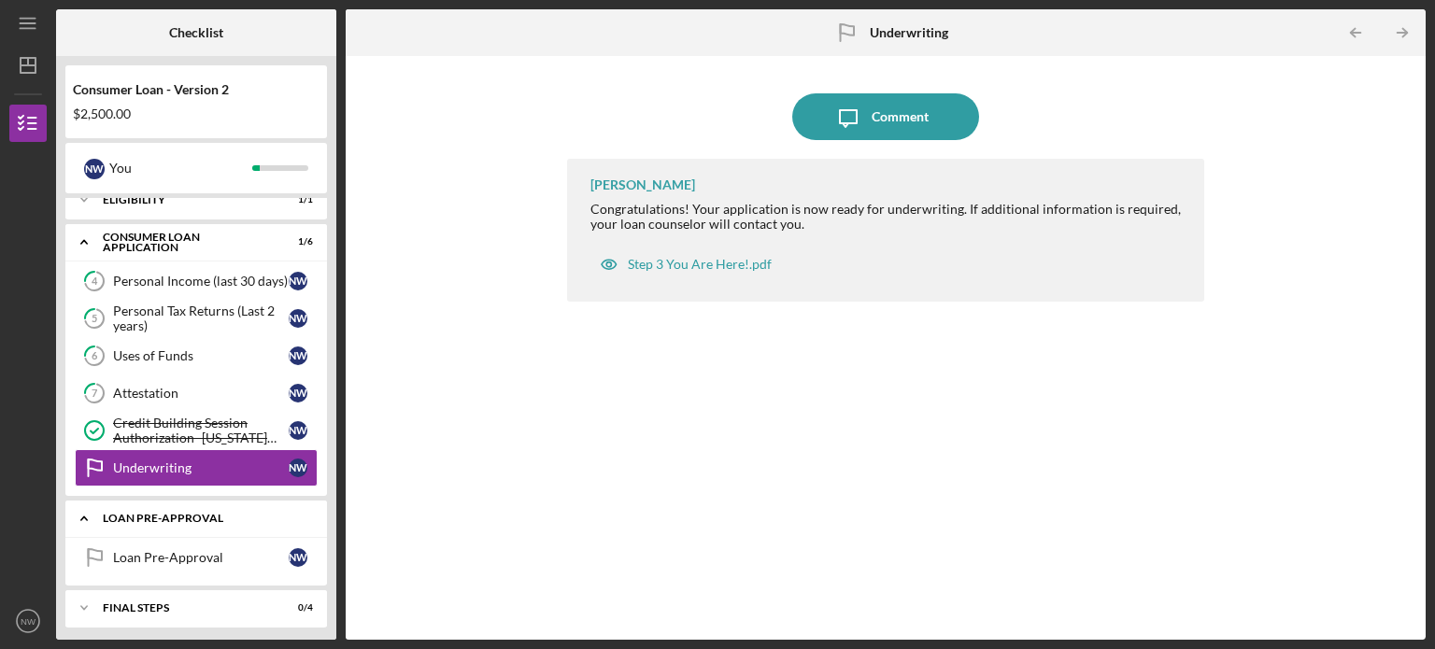
scroll to position [177, 0]
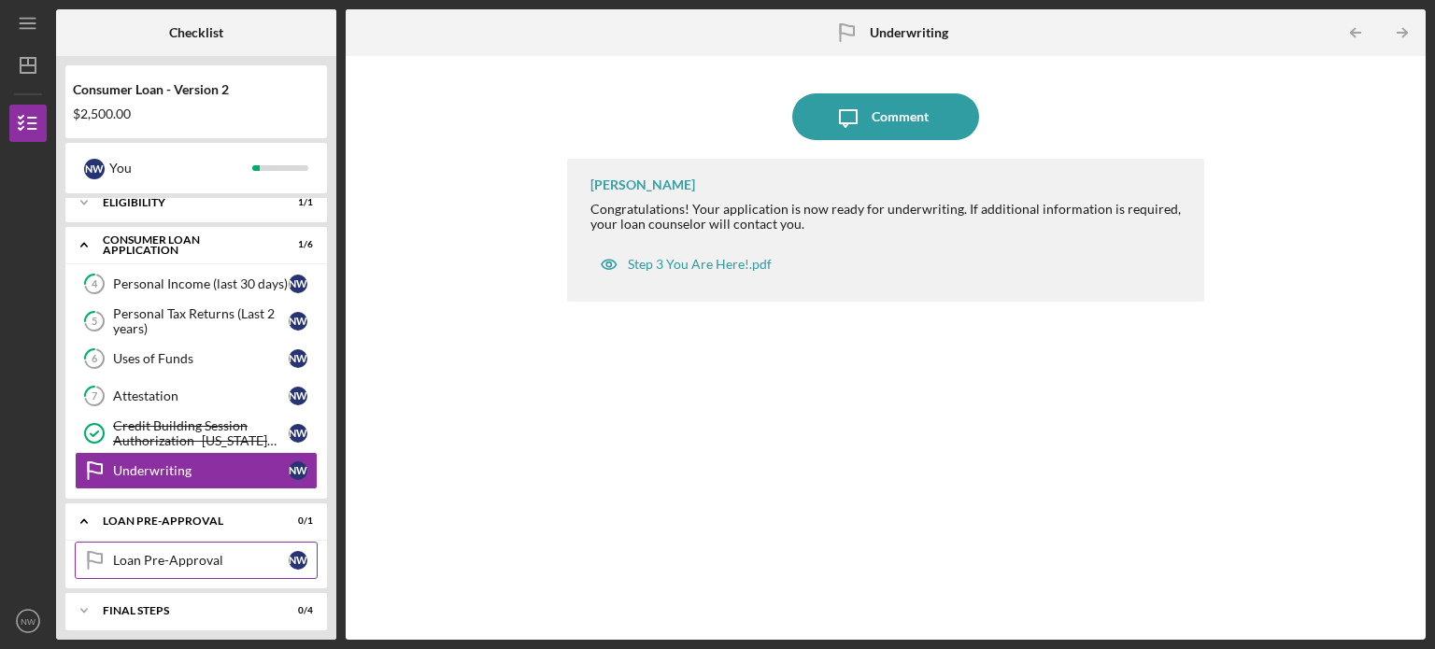
click at [161, 559] on div "Loan Pre-Approval" at bounding box center [201, 560] width 176 height 15
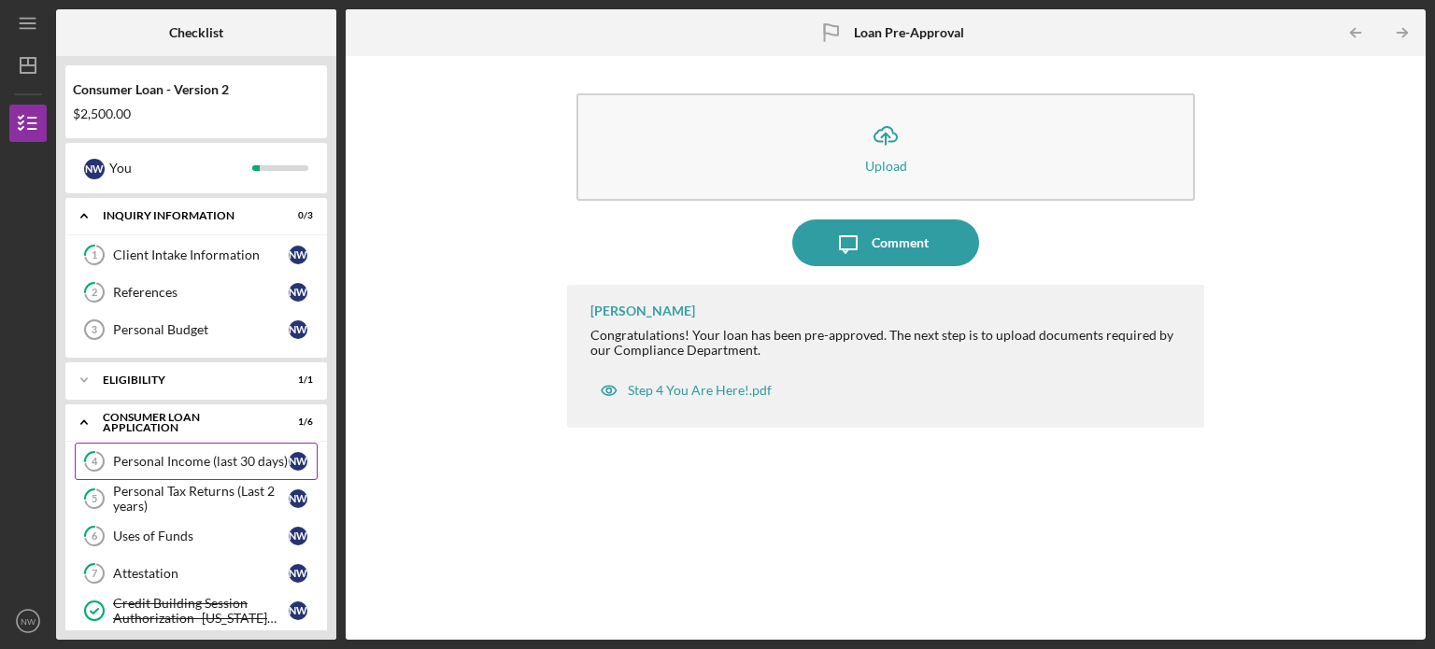
scroll to position [224, 0]
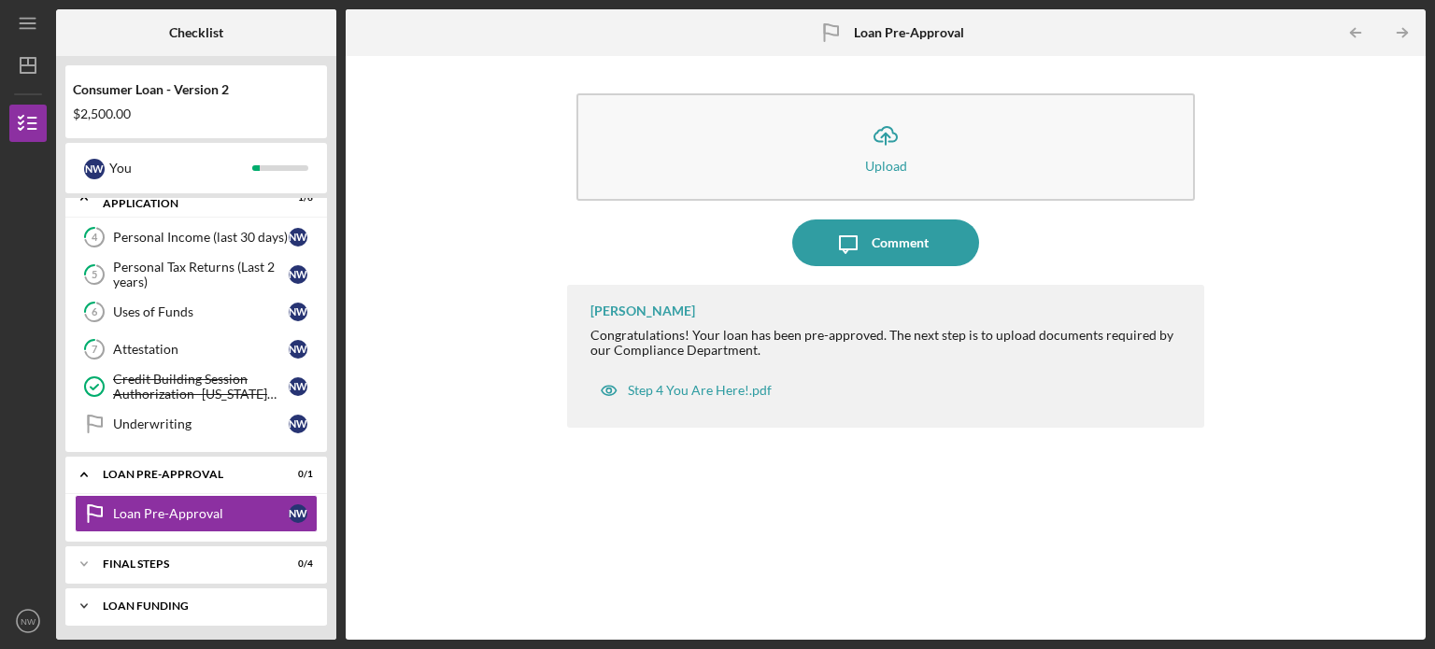
click at [146, 604] on div "Loan Funding" at bounding box center [203, 606] width 201 height 11
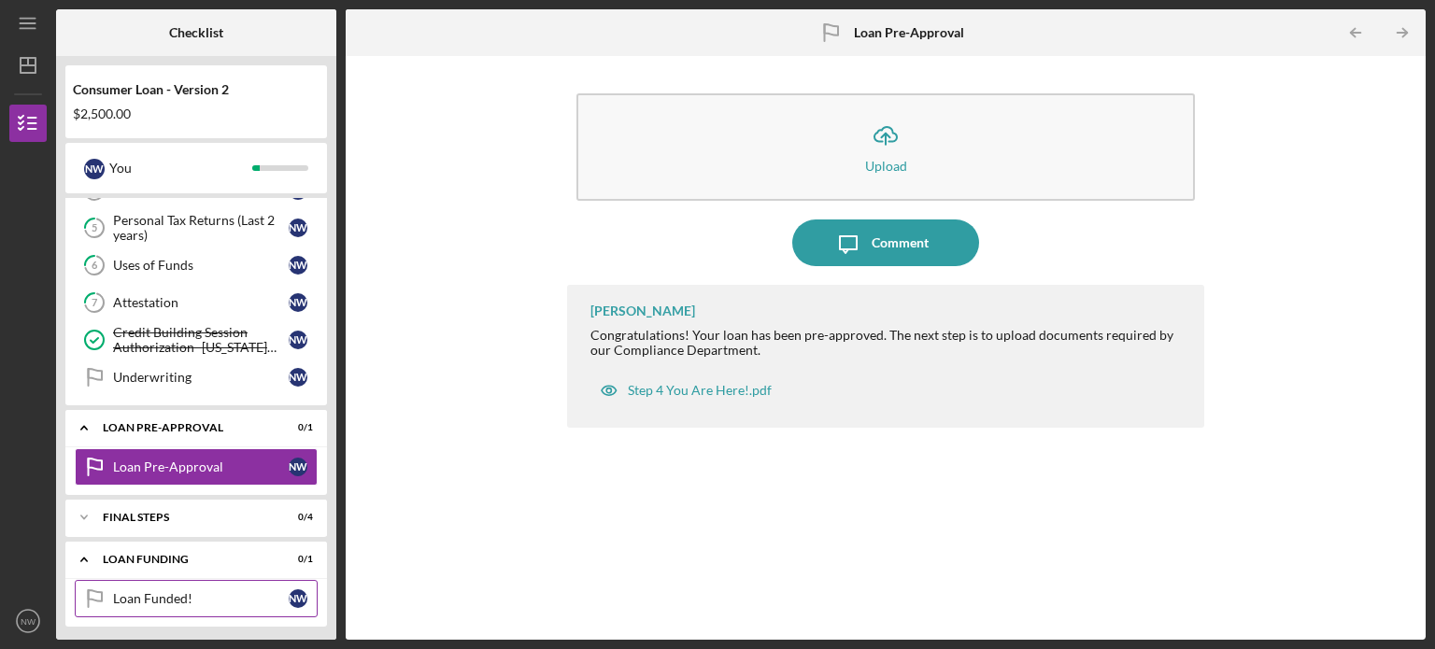
click at [165, 591] on div "Loan Funded!" at bounding box center [201, 598] width 176 height 15
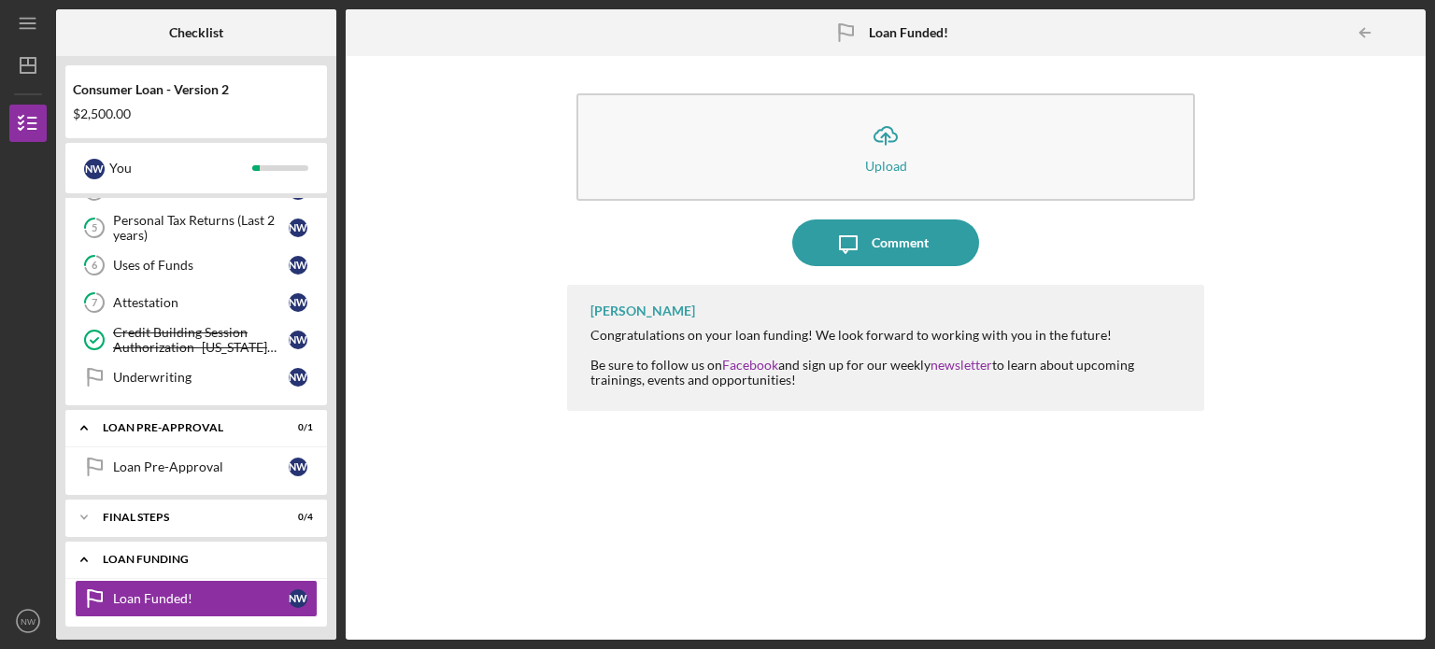
click at [205, 560] on div "Icon/Expander Loan Funding 0 / 1" at bounding box center [196, 560] width 262 height 38
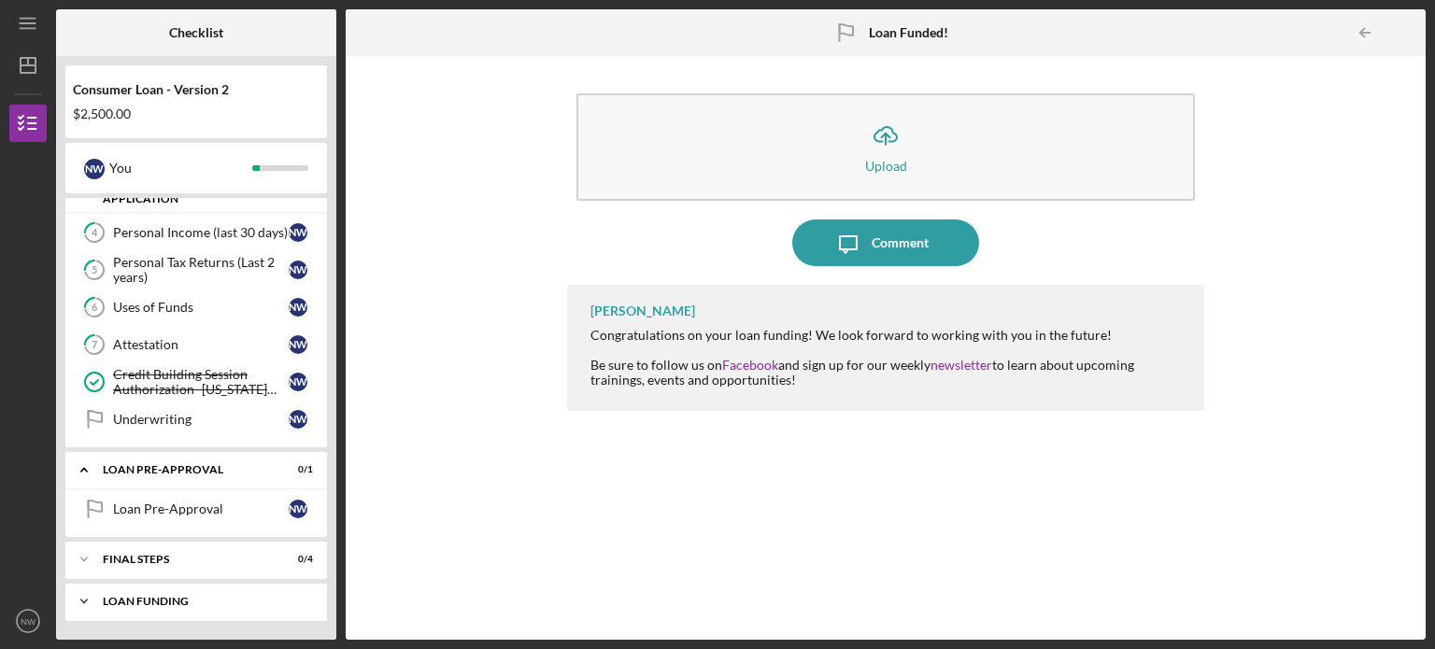
scroll to position [224, 0]
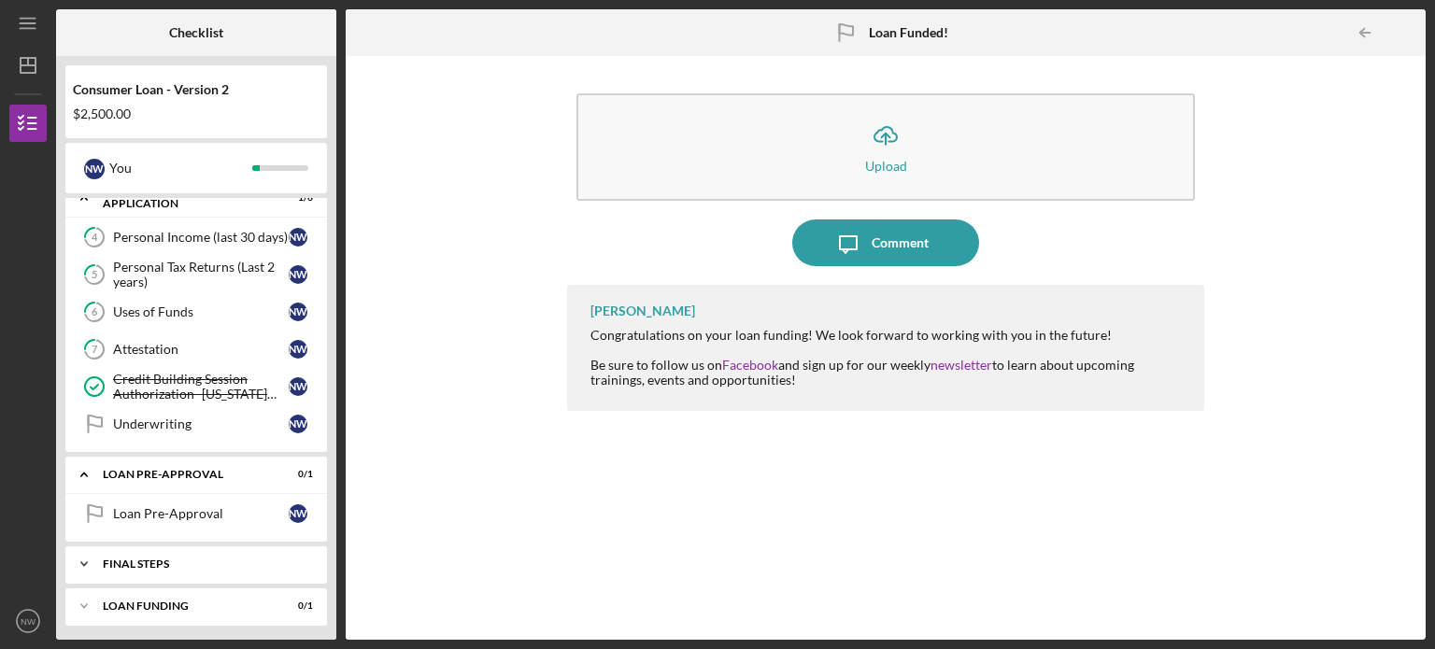
click at [242, 552] on div "Icon/Expander FINAL STEPS 0 / 4" at bounding box center [196, 563] width 262 height 37
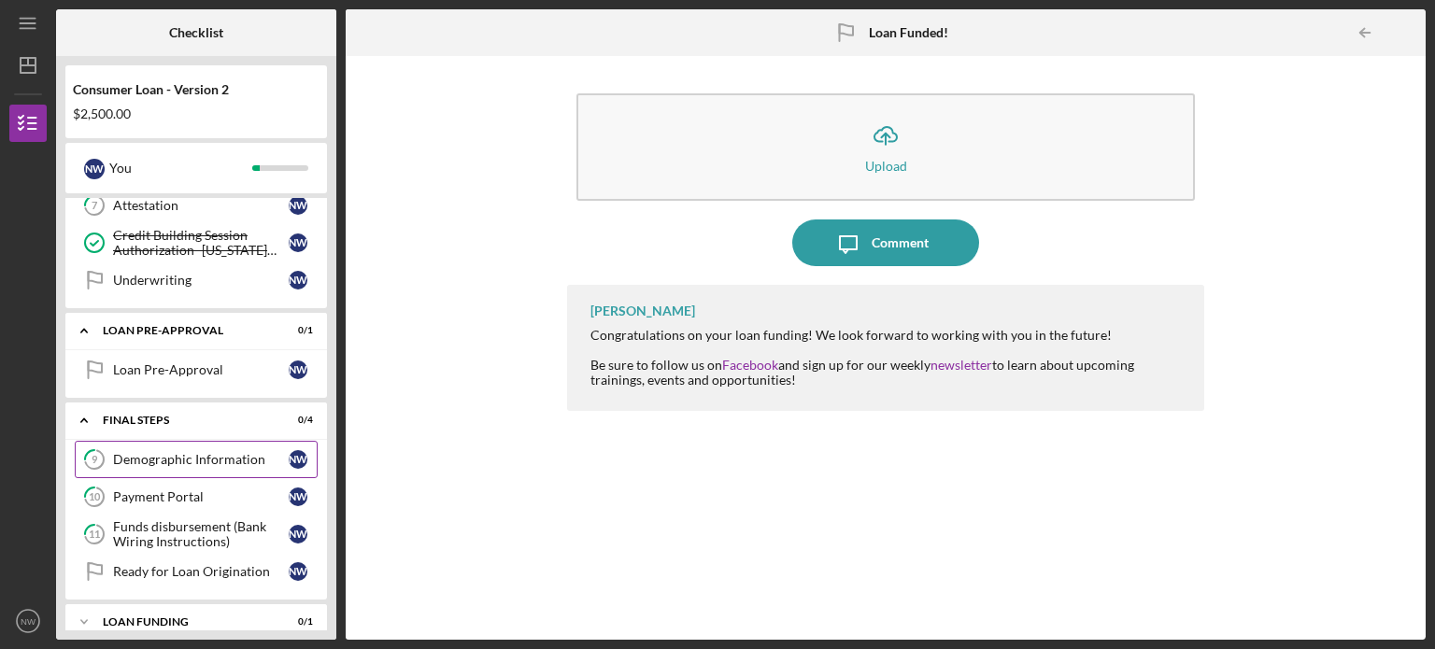
scroll to position [382, 0]
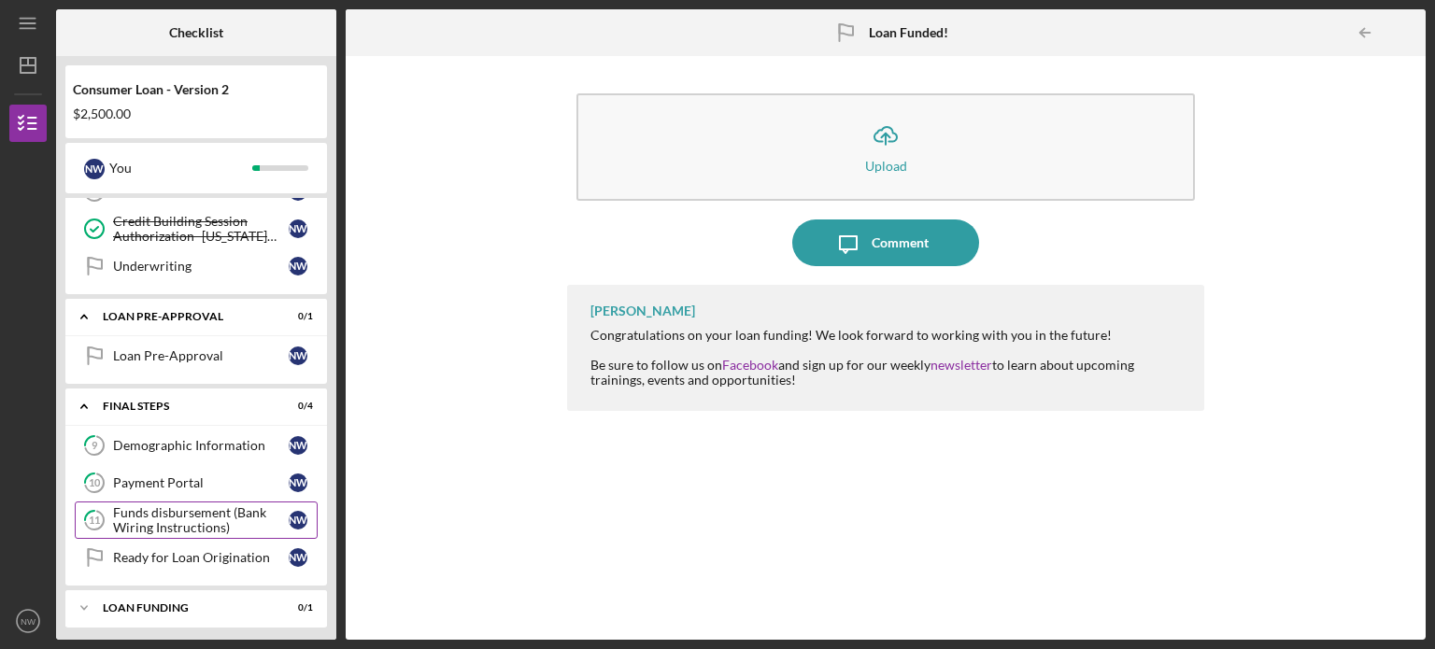
click at [248, 509] on div "Funds disbursement (Bank Wiring Instructions)" at bounding box center [201, 520] width 176 height 30
